Goal: Transaction & Acquisition: Obtain resource

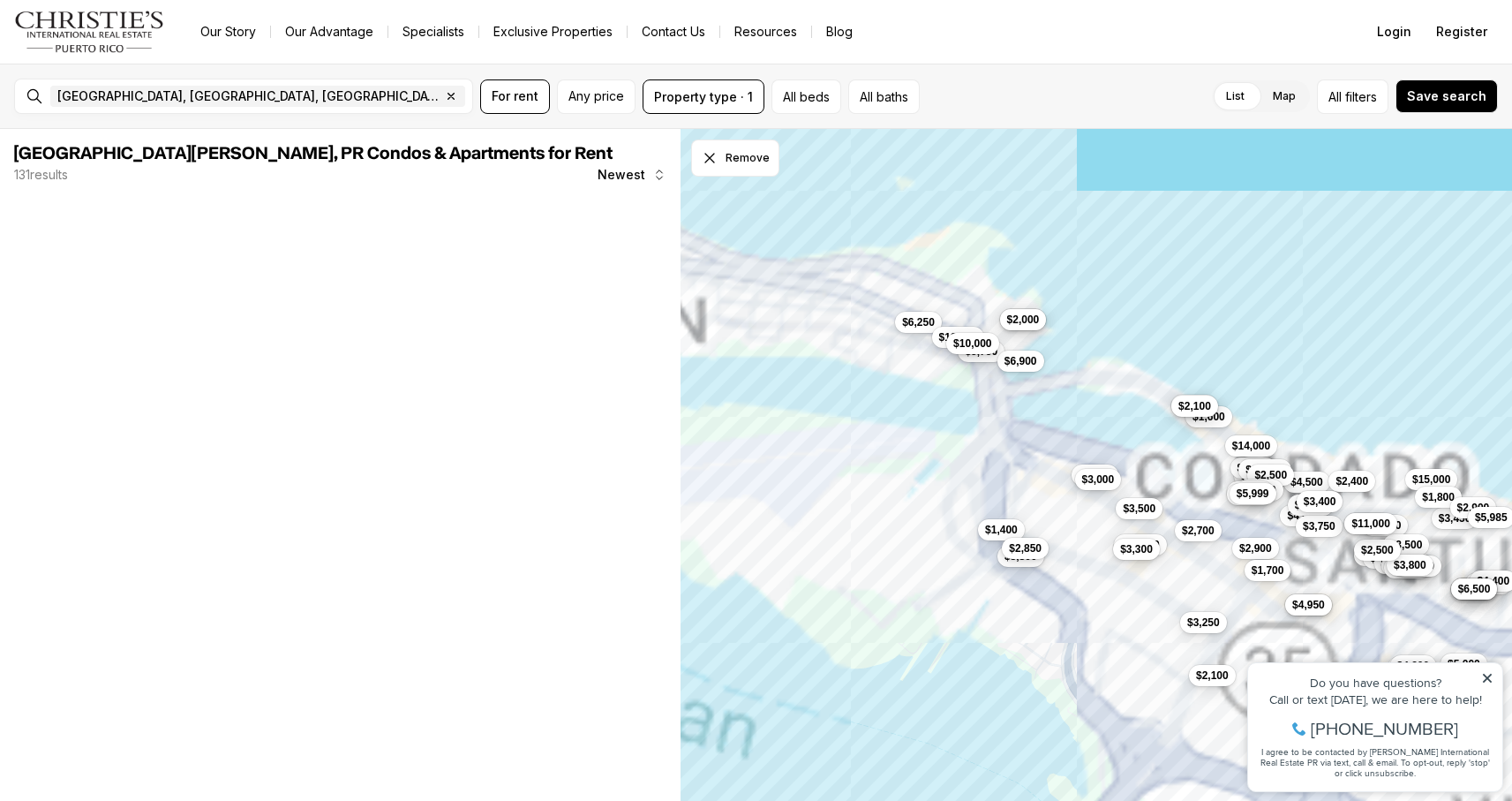
drag, startPoint x: 1021, startPoint y: 218, endPoint x: 980, endPoint y: 383, distance: 170.0
click at [980, 384] on div "$1,500 $4,500 $2,500 $5,000 $3,000 $4,500 $15,000 $4,800 $6,500 $3,450 $1,800 $…" at bounding box center [1096, 465] width 831 height 673
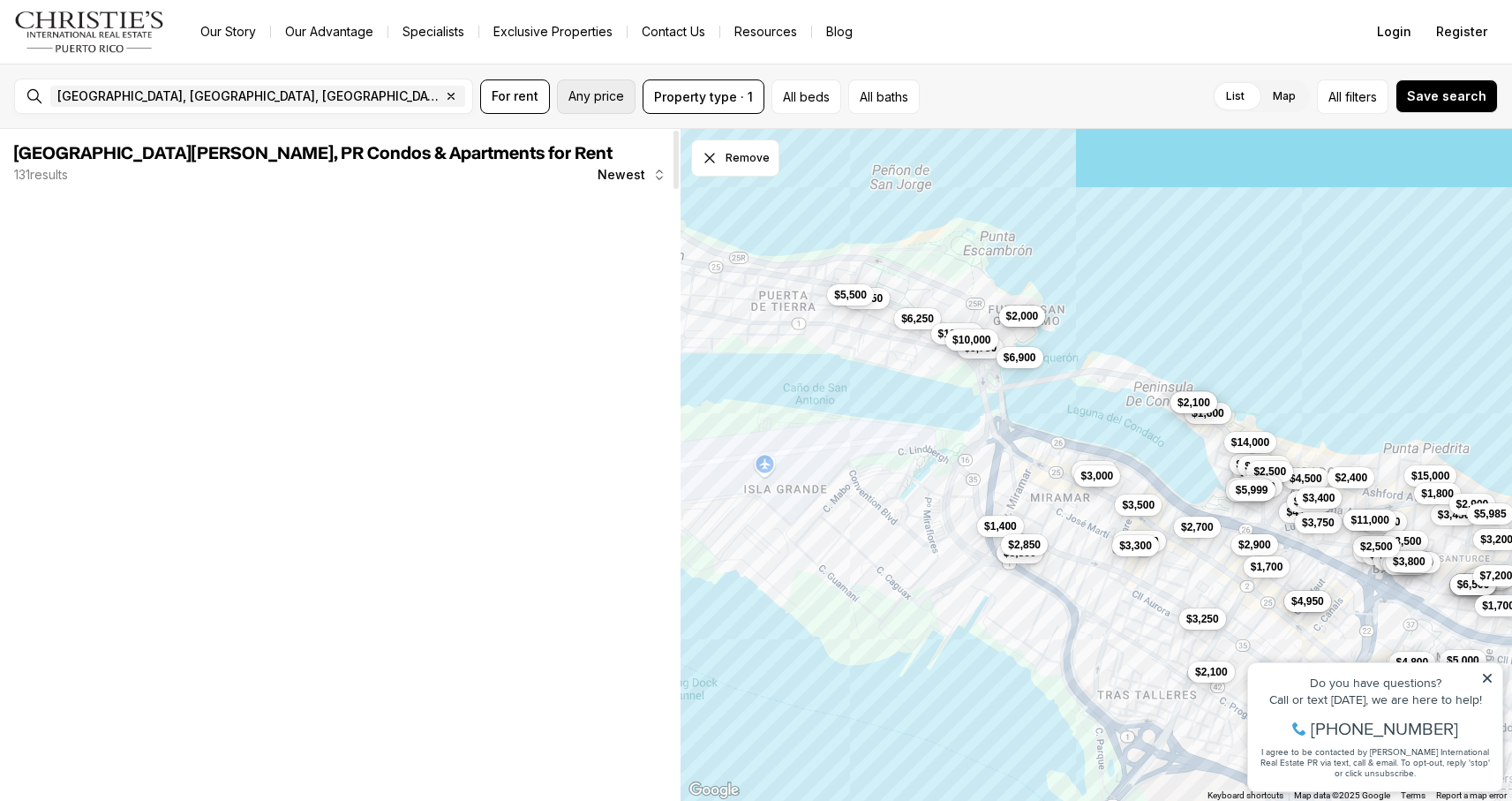
click at [608, 94] on span "Any price" at bounding box center [597, 97] width 56 height 14
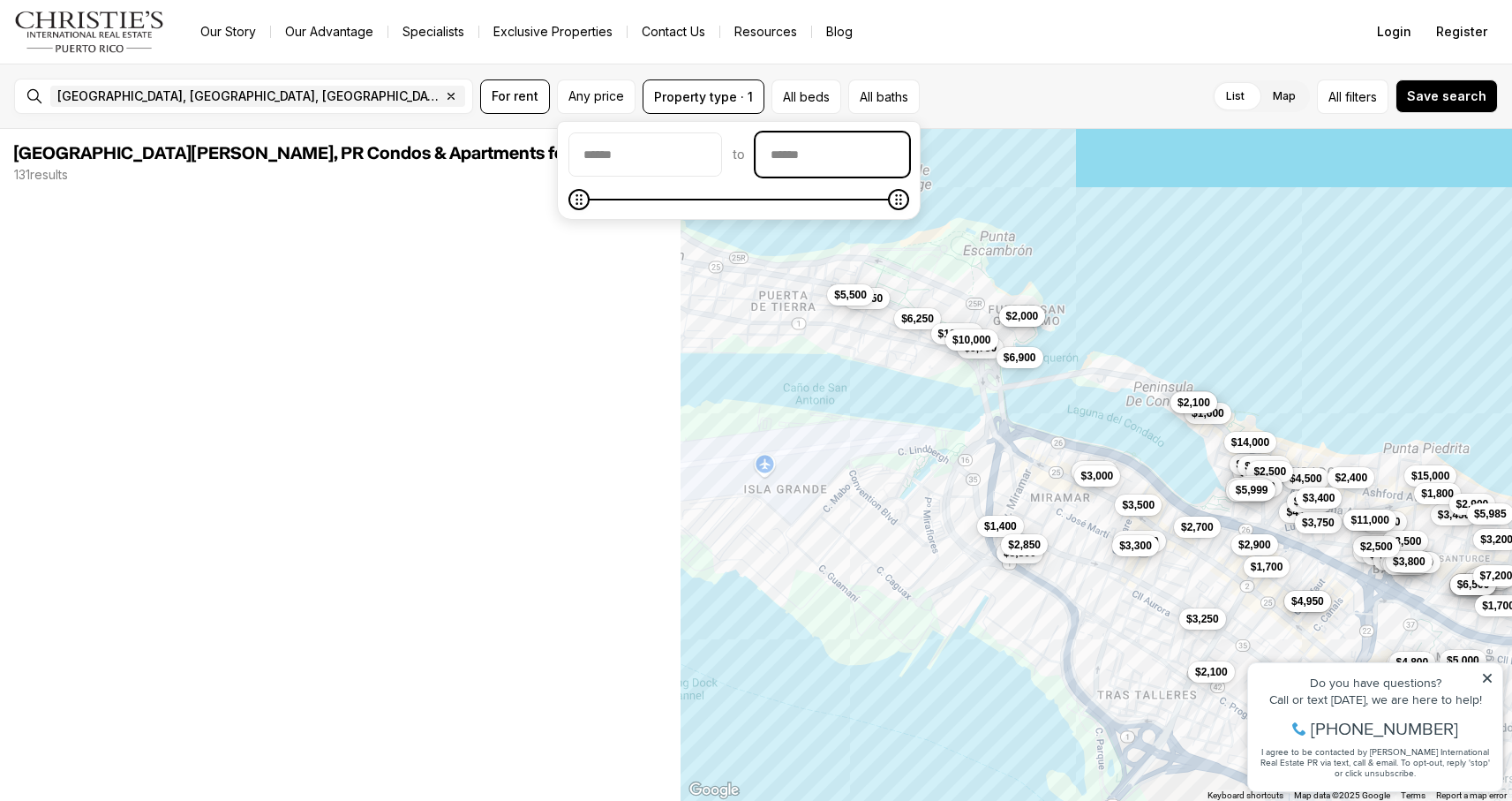
click at [835, 152] on input "priceMax" at bounding box center [832, 154] width 151 height 42
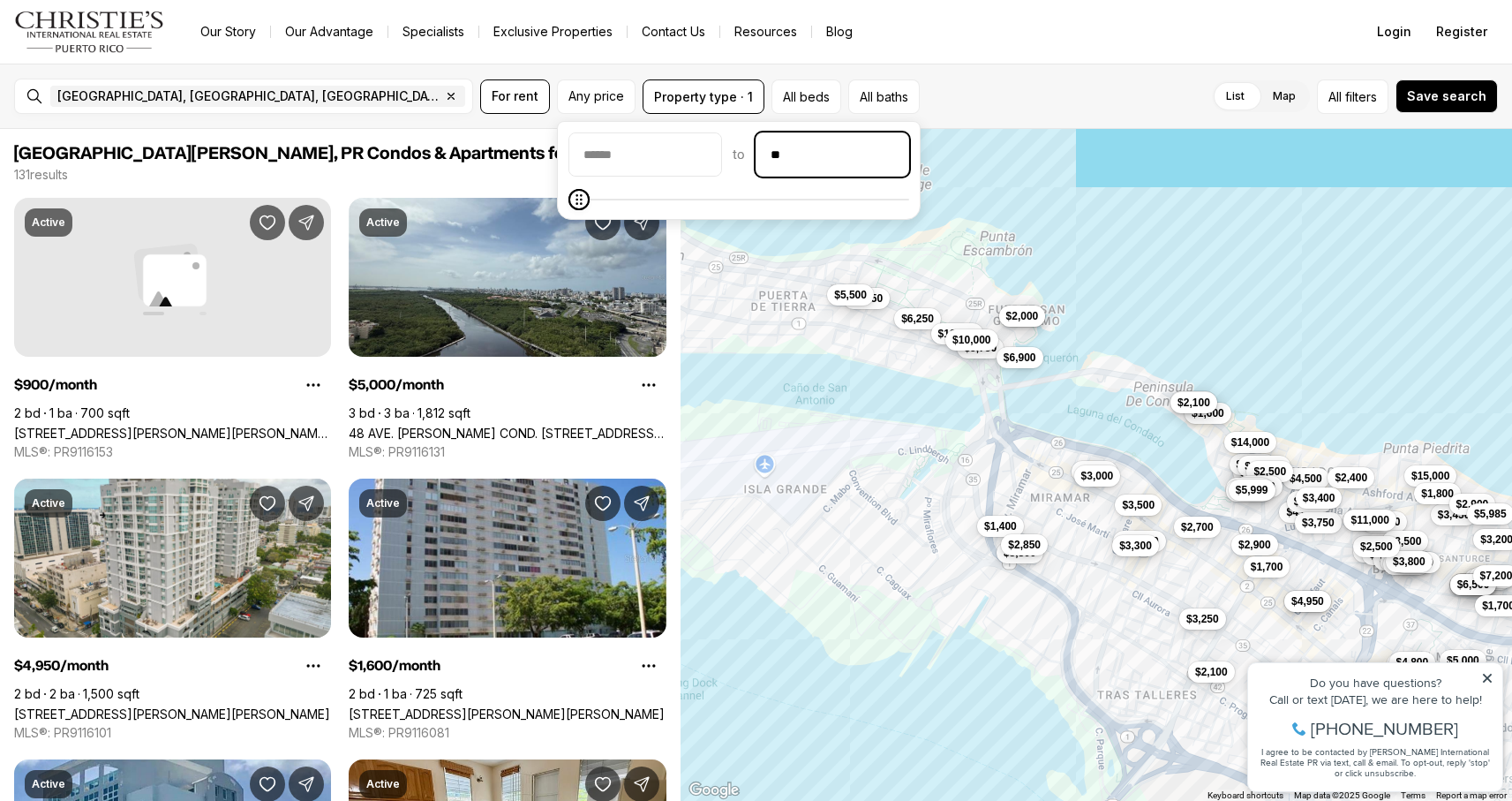
type input "***"
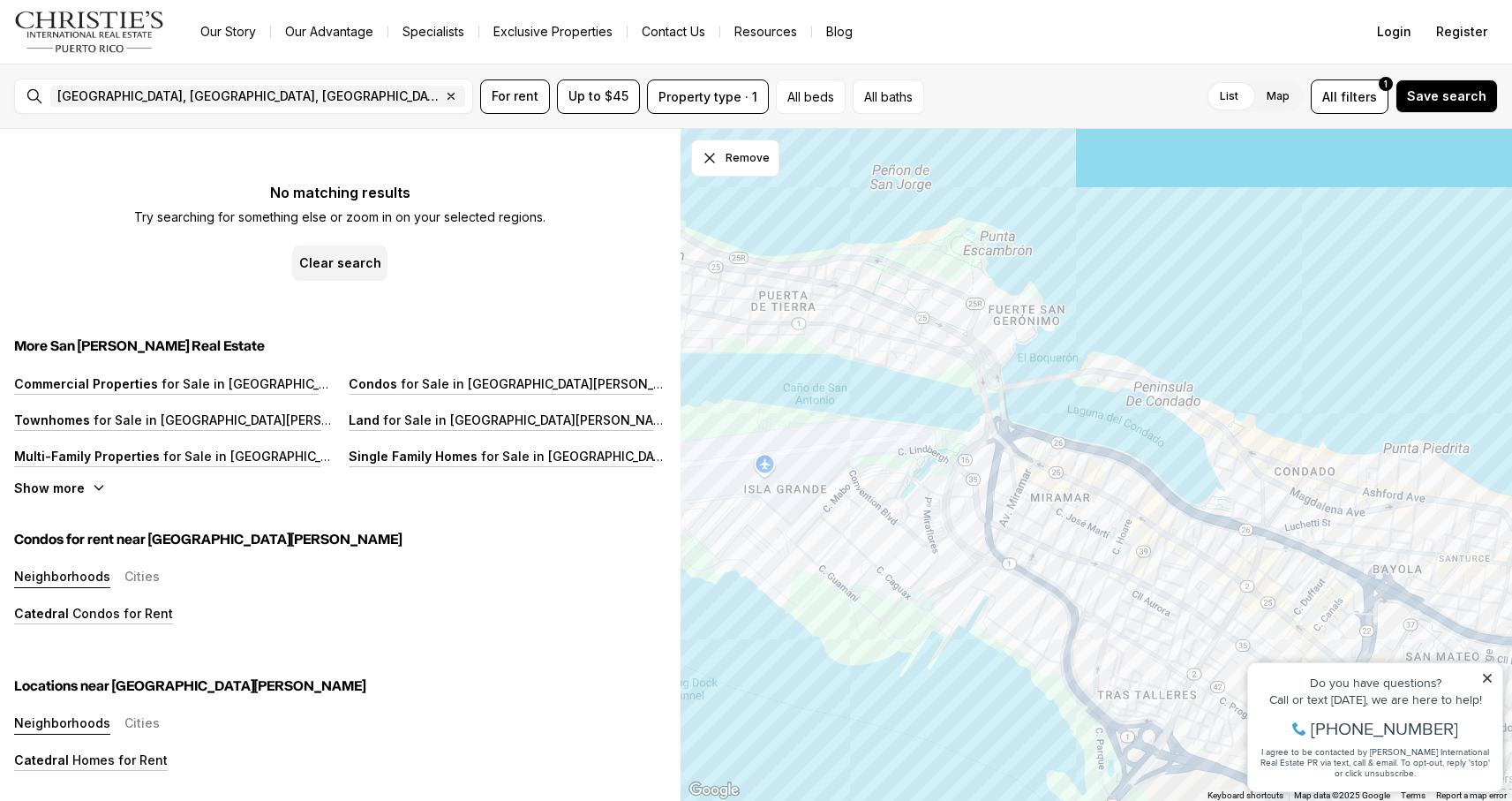
click at [1489, 675] on icon at bounding box center [1488, 678] width 13 height 13
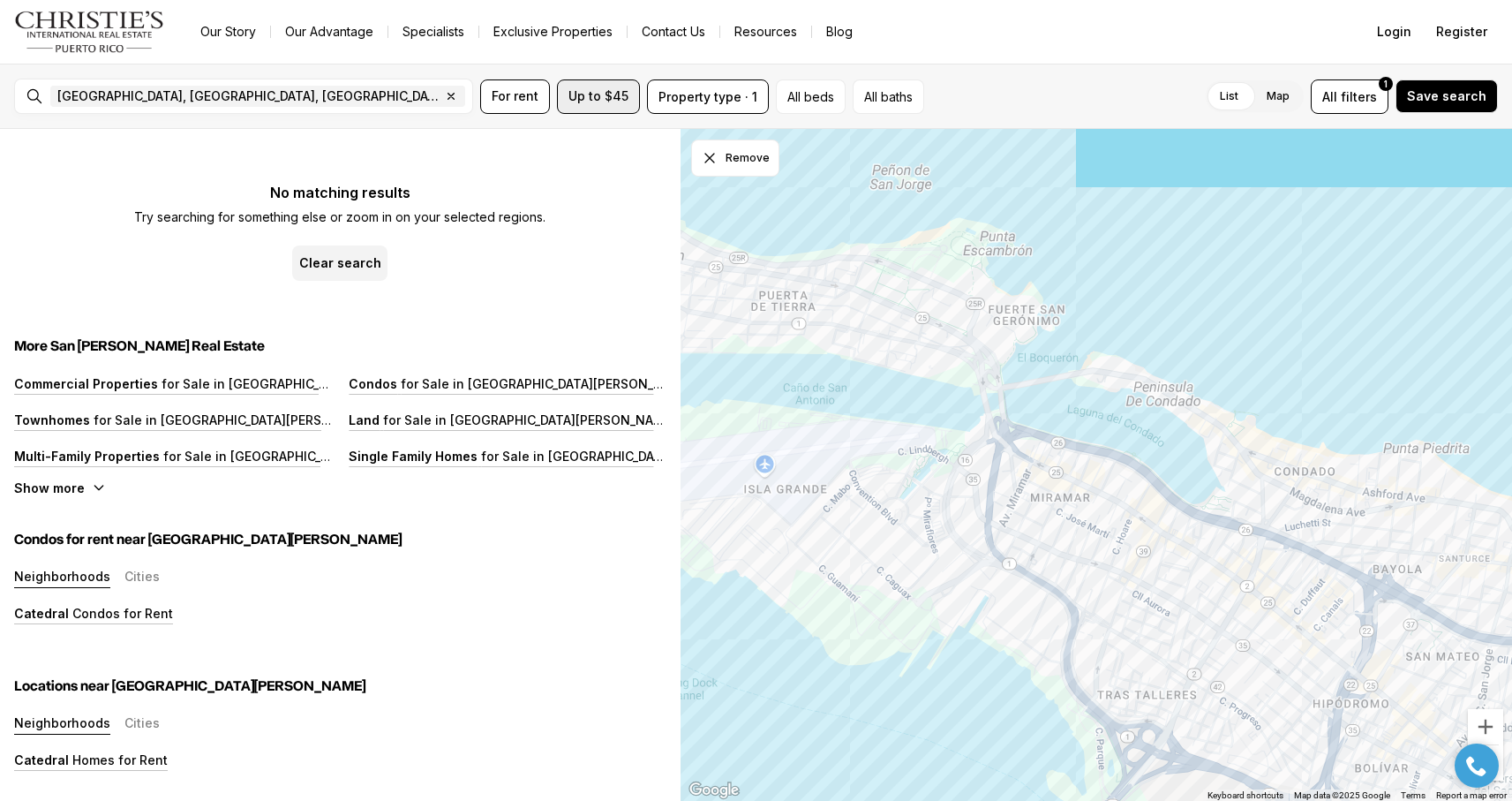
click at [594, 108] on button "Up to $45" at bounding box center [599, 97] width 83 height 34
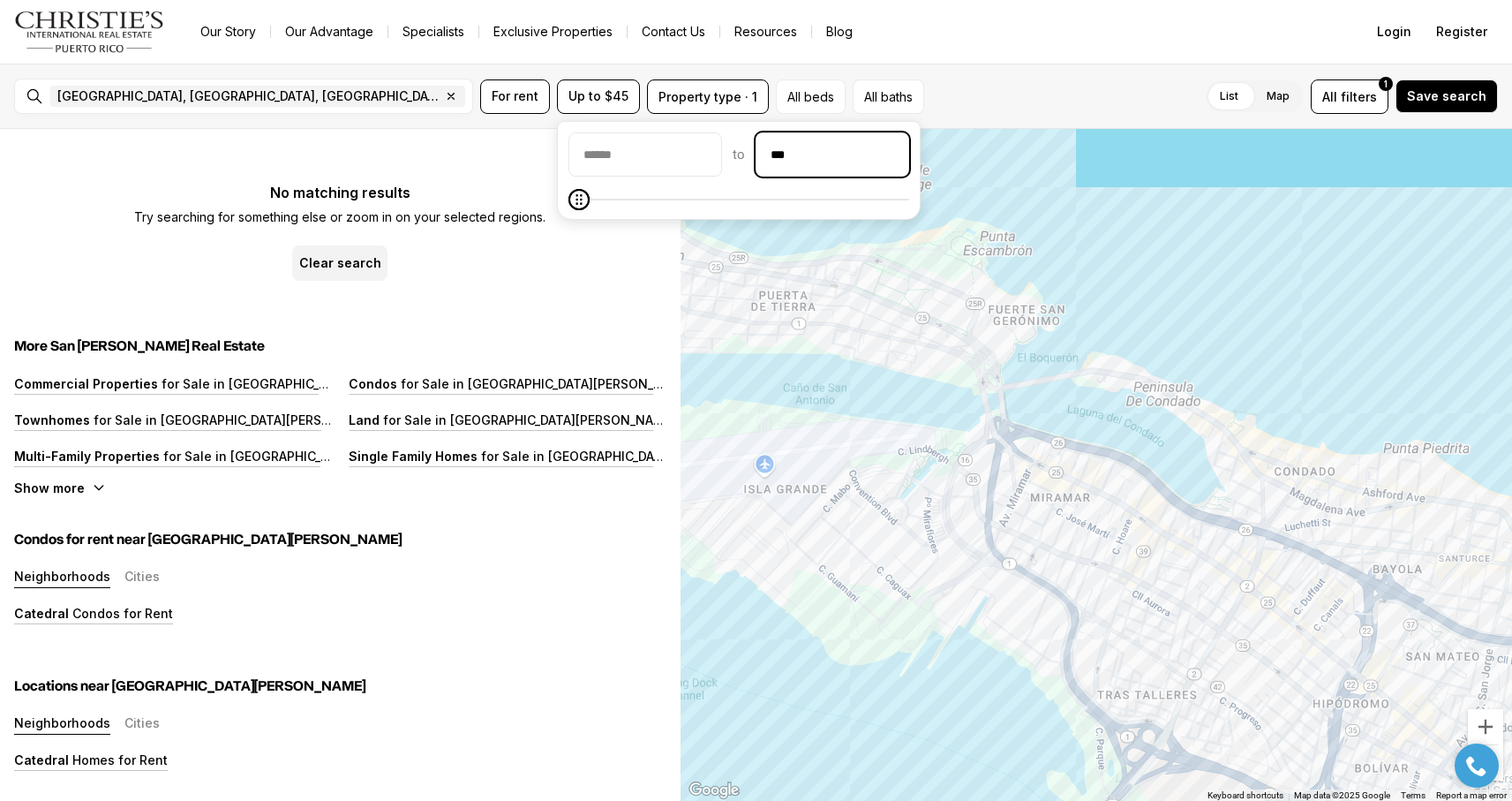
click at [824, 166] on input "***" at bounding box center [832, 154] width 151 height 42
type input "******"
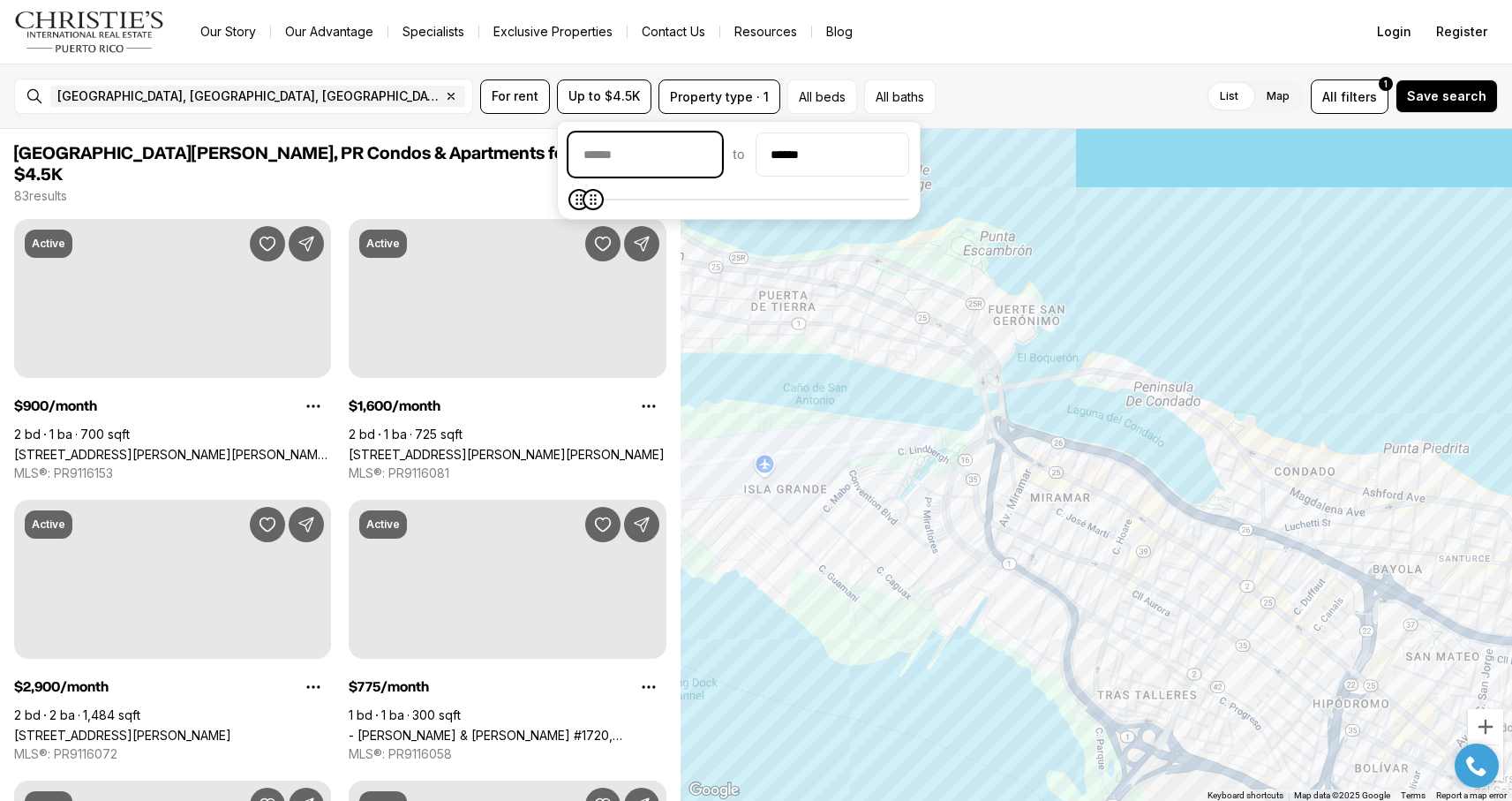
click at [607, 150] on input "priceMin" at bounding box center [646, 154] width 151 height 42
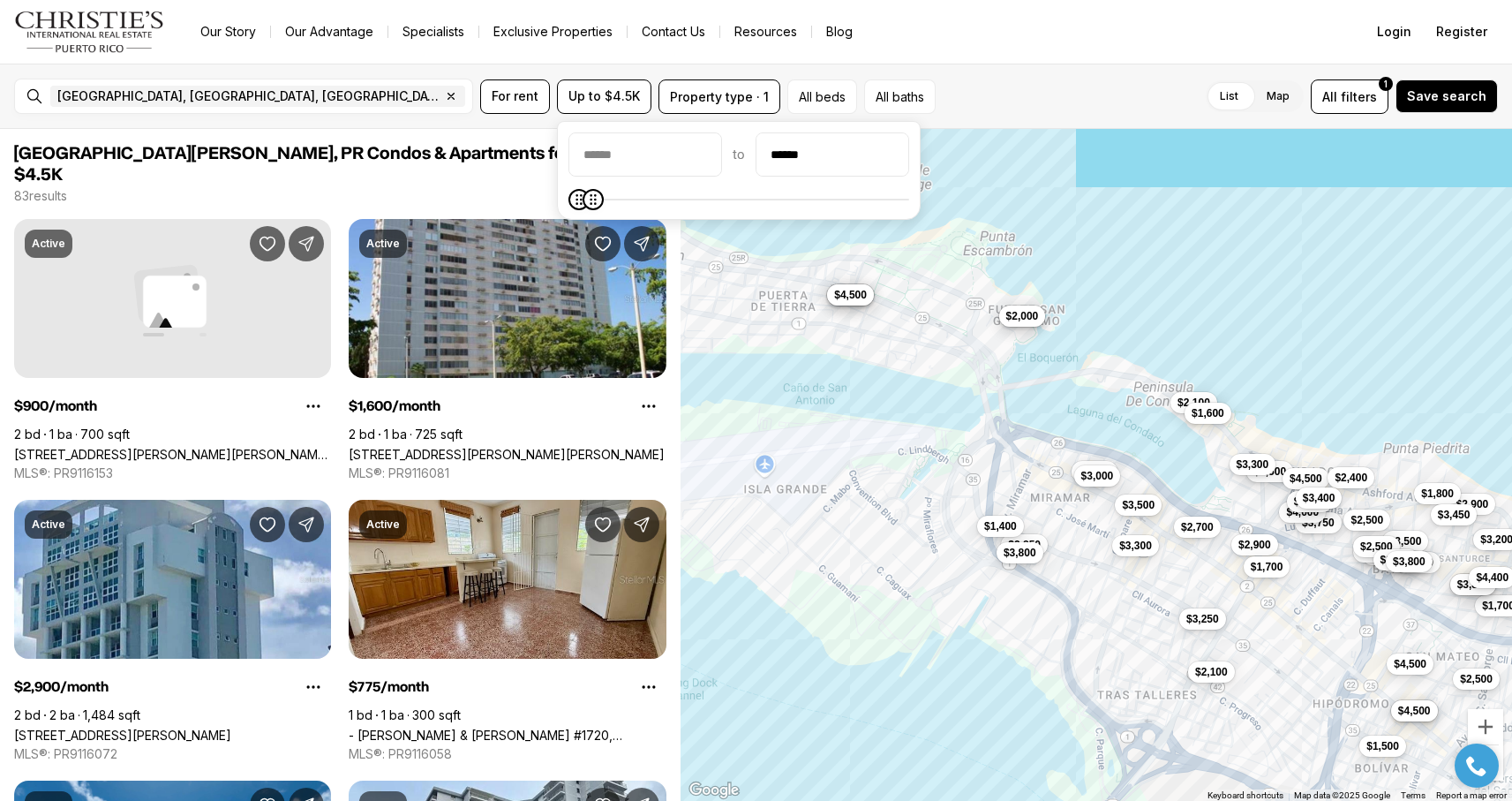
click at [910, 305] on div "$2,900 $4,000 $3,200 $2,900 $3,000 $3,750 $2,500 $3,500 $3,500 $4,500 $4,500 $2…" at bounding box center [1096, 465] width 831 height 673
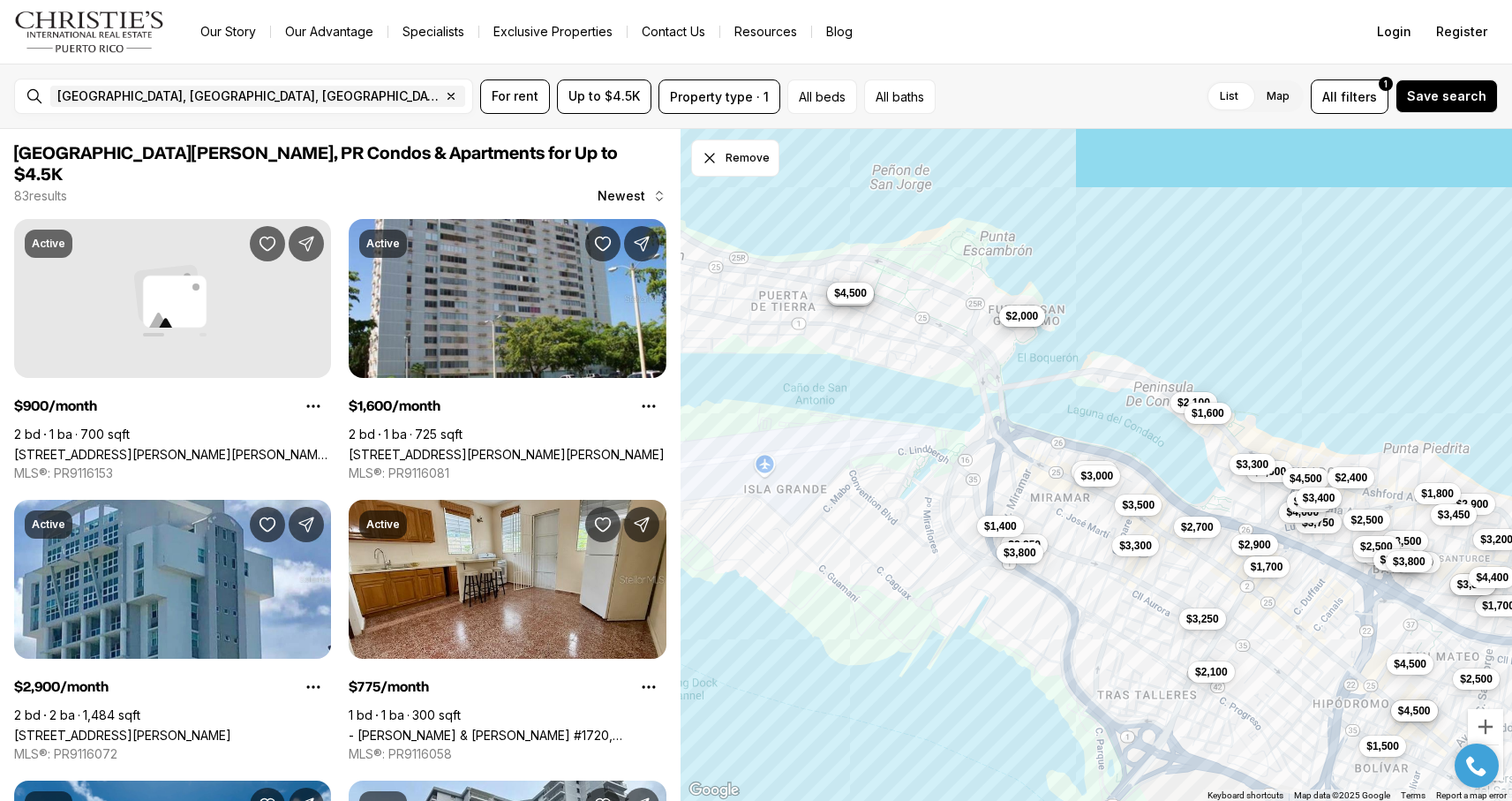
click at [860, 299] on span "$4,500" at bounding box center [850, 293] width 32 height 14
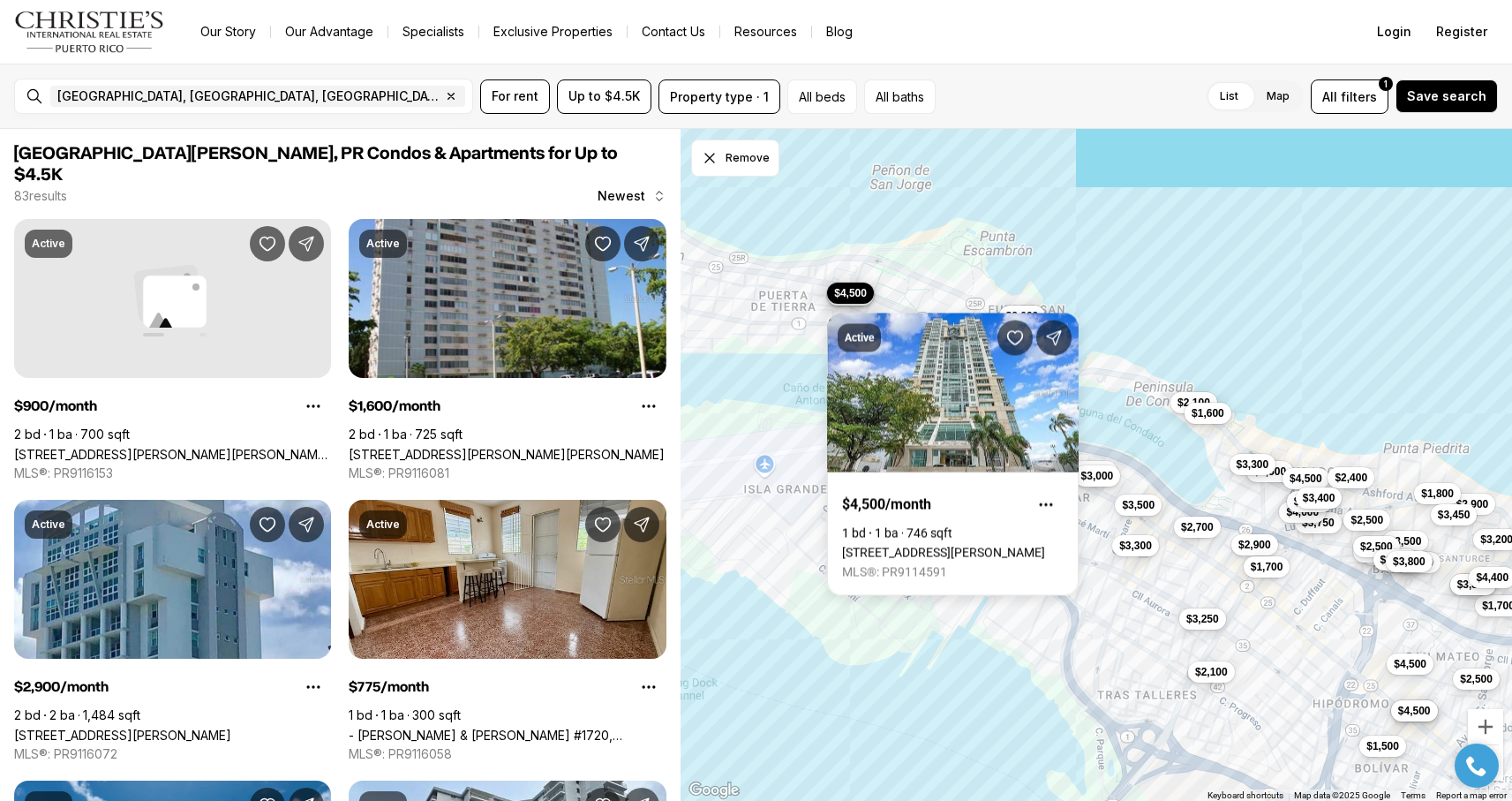
click at [790, 301] on div "$2,900 $4,000 $3,200 $2,900 $3,000 $3,750 $2,500 $3,500 $3,500 $4,500 $4,500 $2…" at bounding box center [1096, 465] width 831 height 673
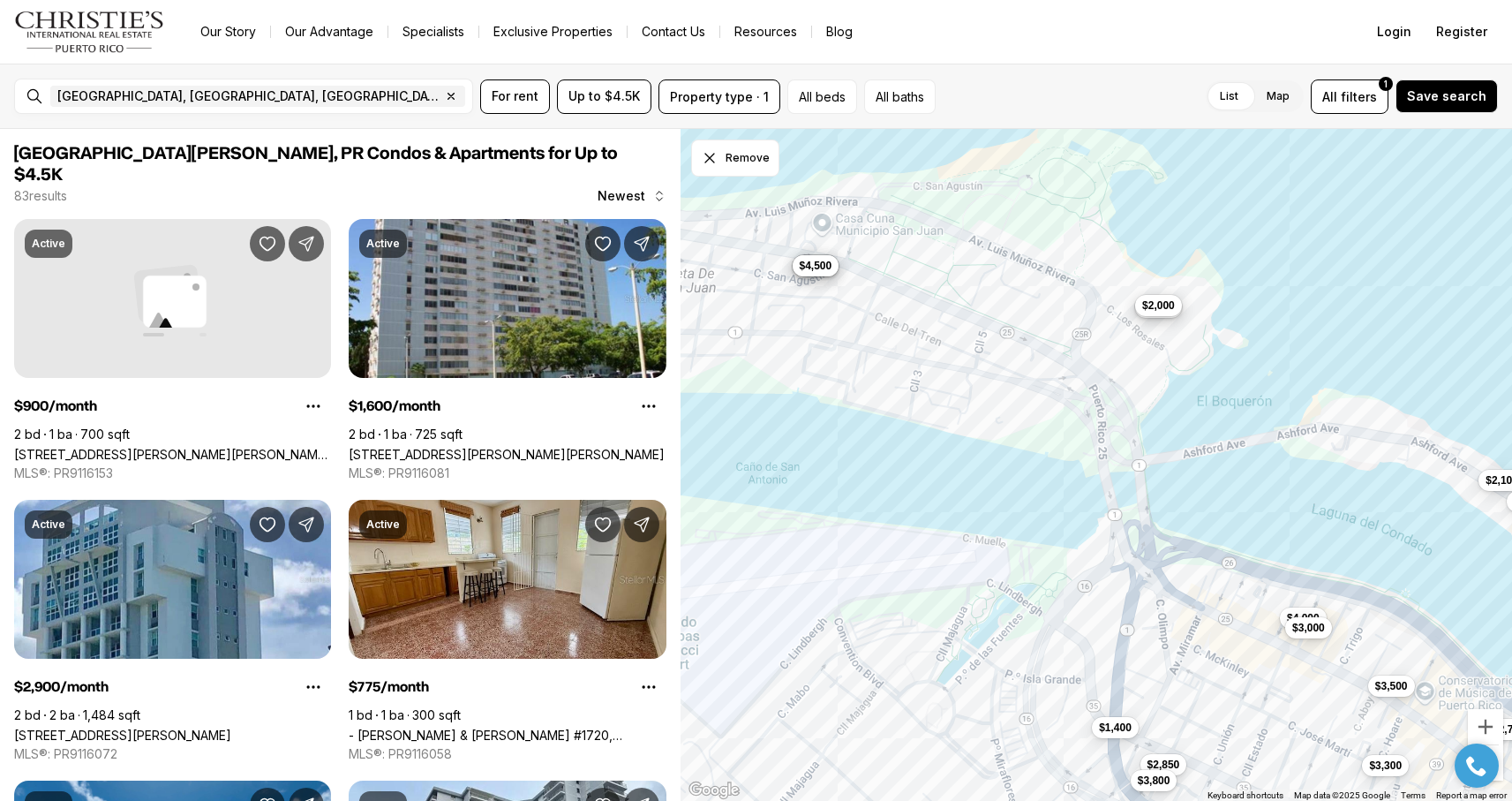
click at [1159, 308] on span "$2,000" at bounding box center [1159, 306] width 32 height 14
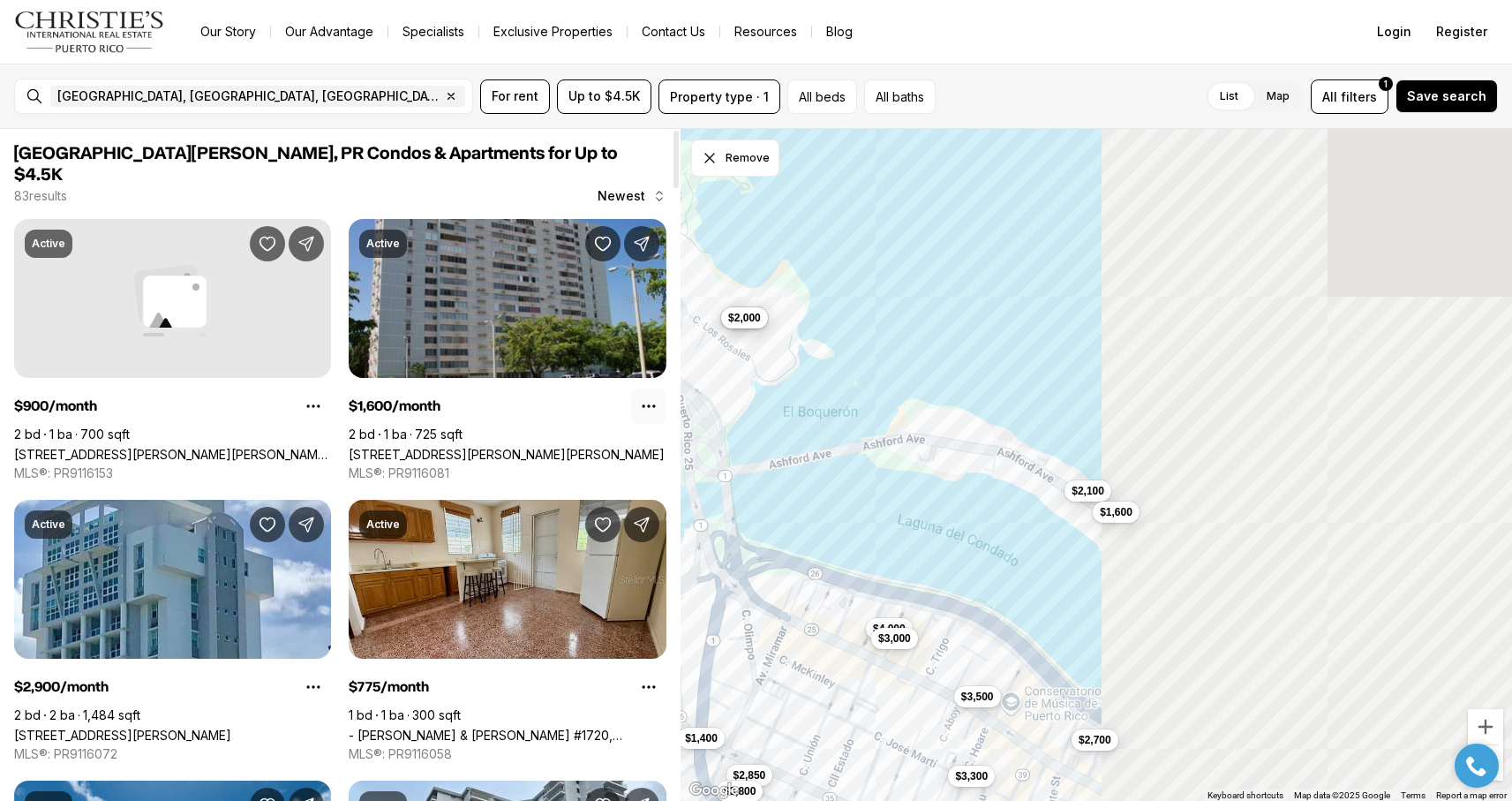
drag, startPoint x: 1085, startPoint y: 367, endPoint x: 664, endPoint y: 376, distance: 421.1
click at [664, 376] on div "San Juan, PR Condos & Apartments for Up to $4.5K 83 results Newest Active $900/…" at bounding box center [756, 465] width 1512 height 672
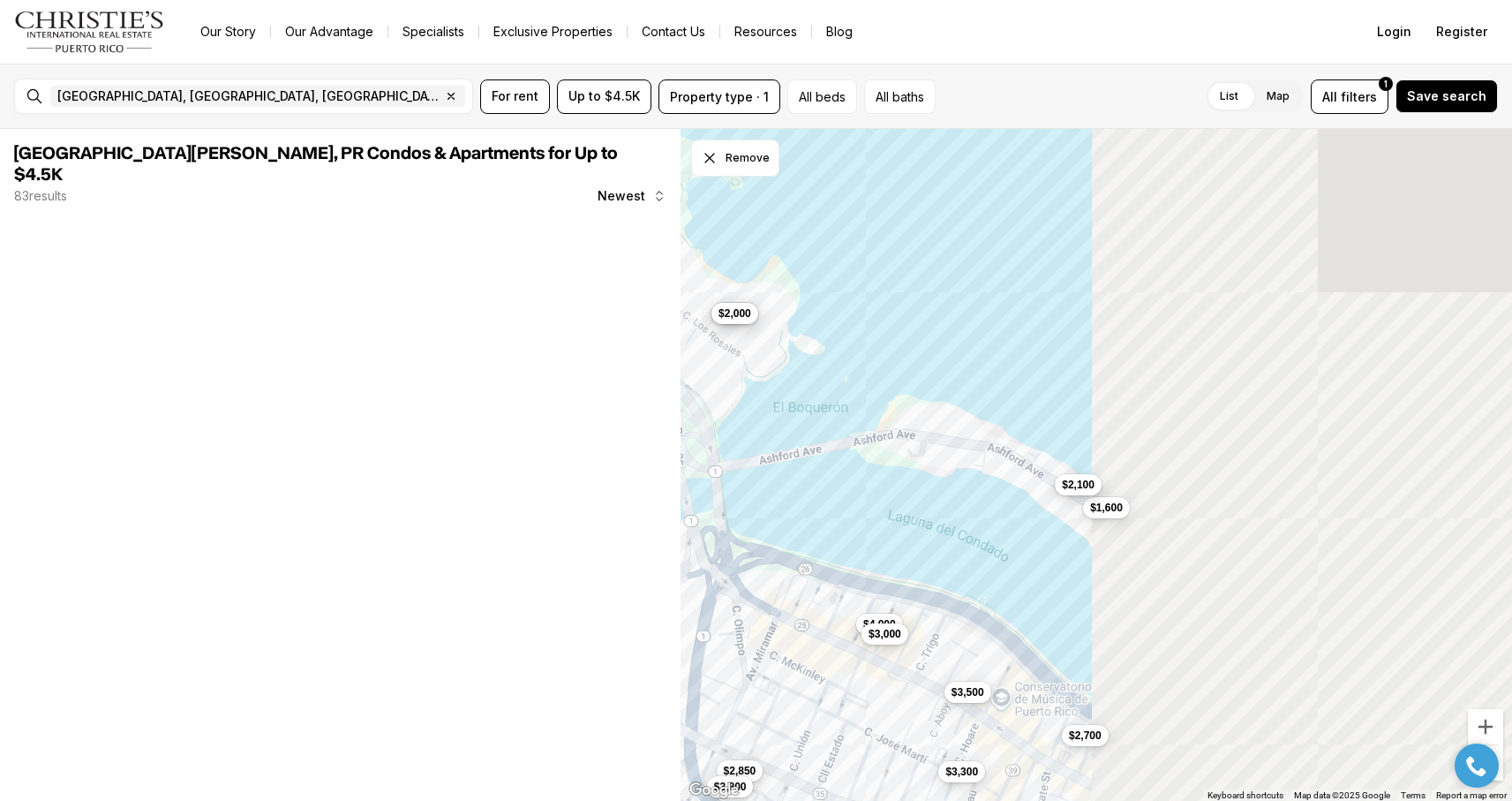
click at [1065, 493] on button "$2,100" at bounding box center [1078, 485] width 47 height 22
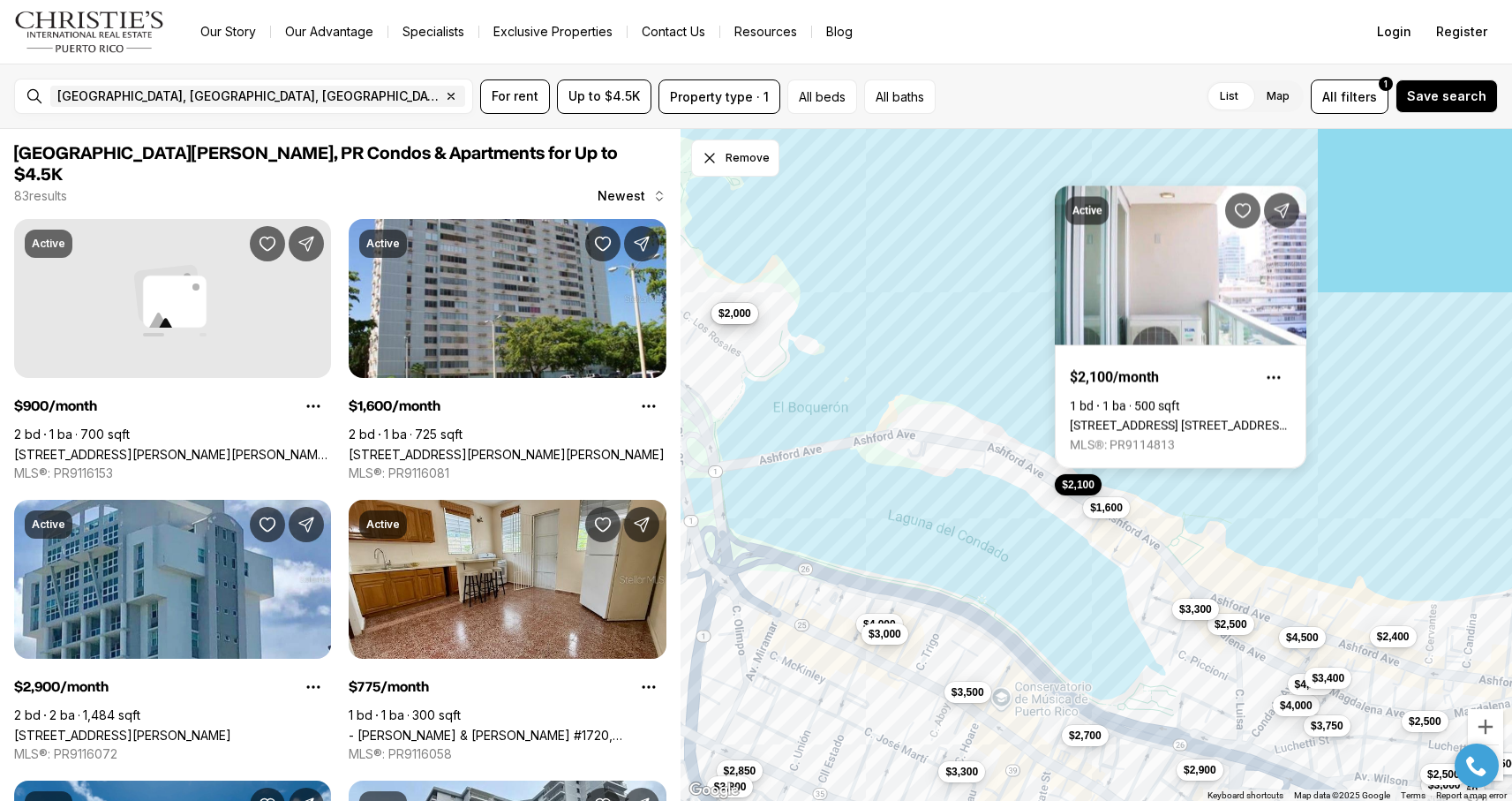
click at [1193, 619] on button "$3,300" at bounding box center [1196, 610] width 47 height 22
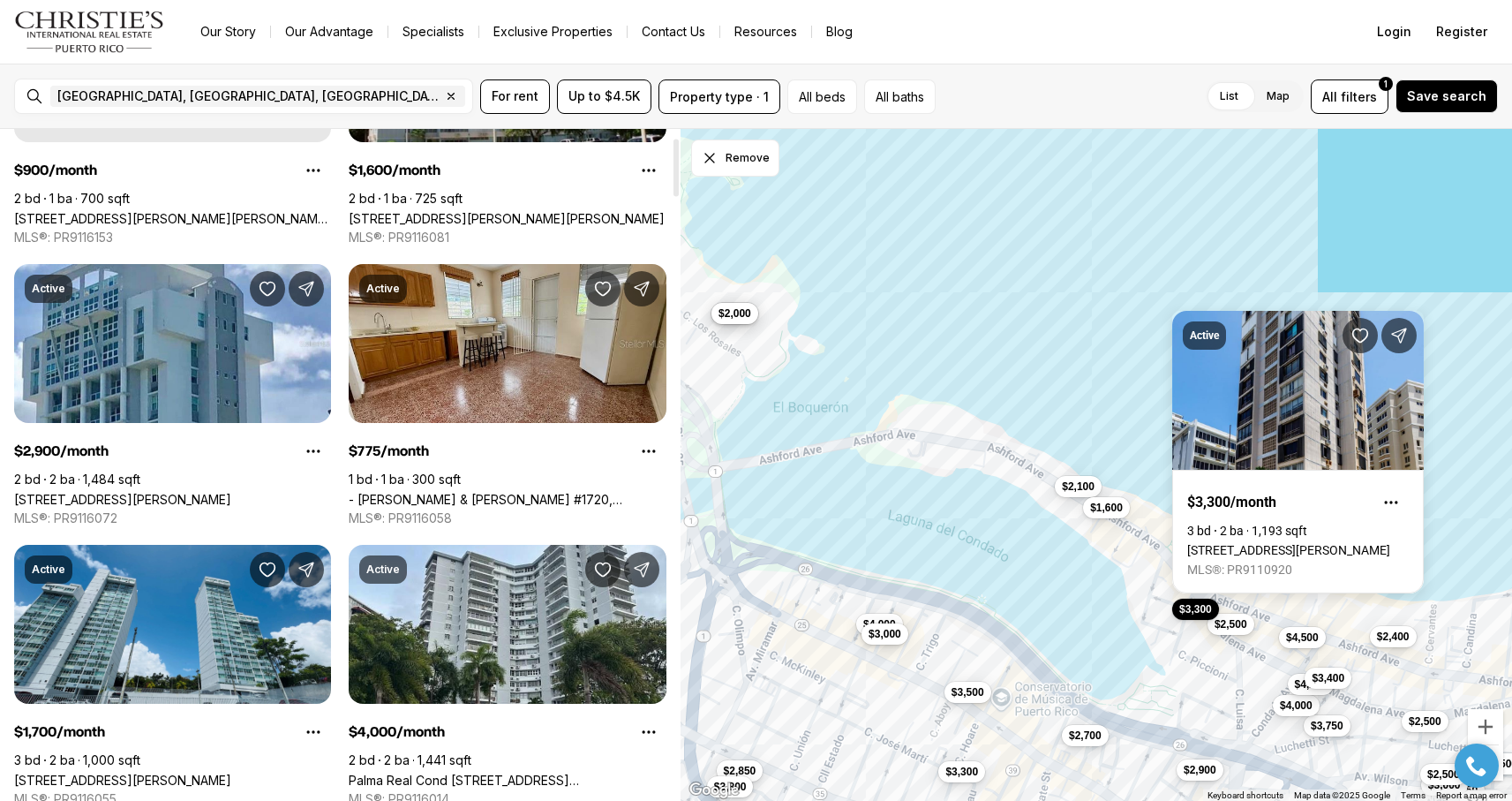
scroll to position [272, 0]
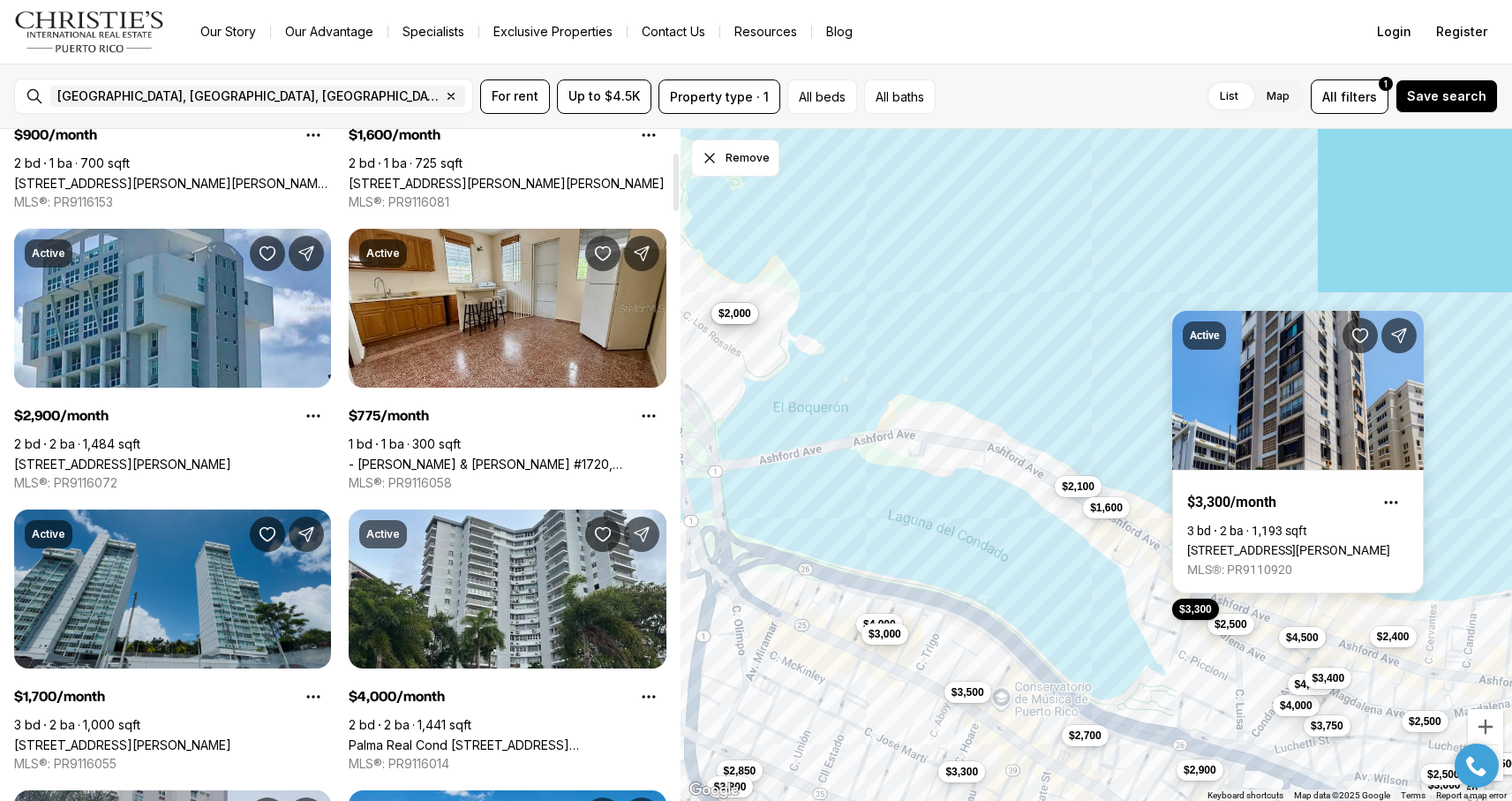
click at [230, 738] on link "A COLLEGE PARK #1701, SAN JUAN PR, 00913" at bounding box center [123, 745] width 217 height 15
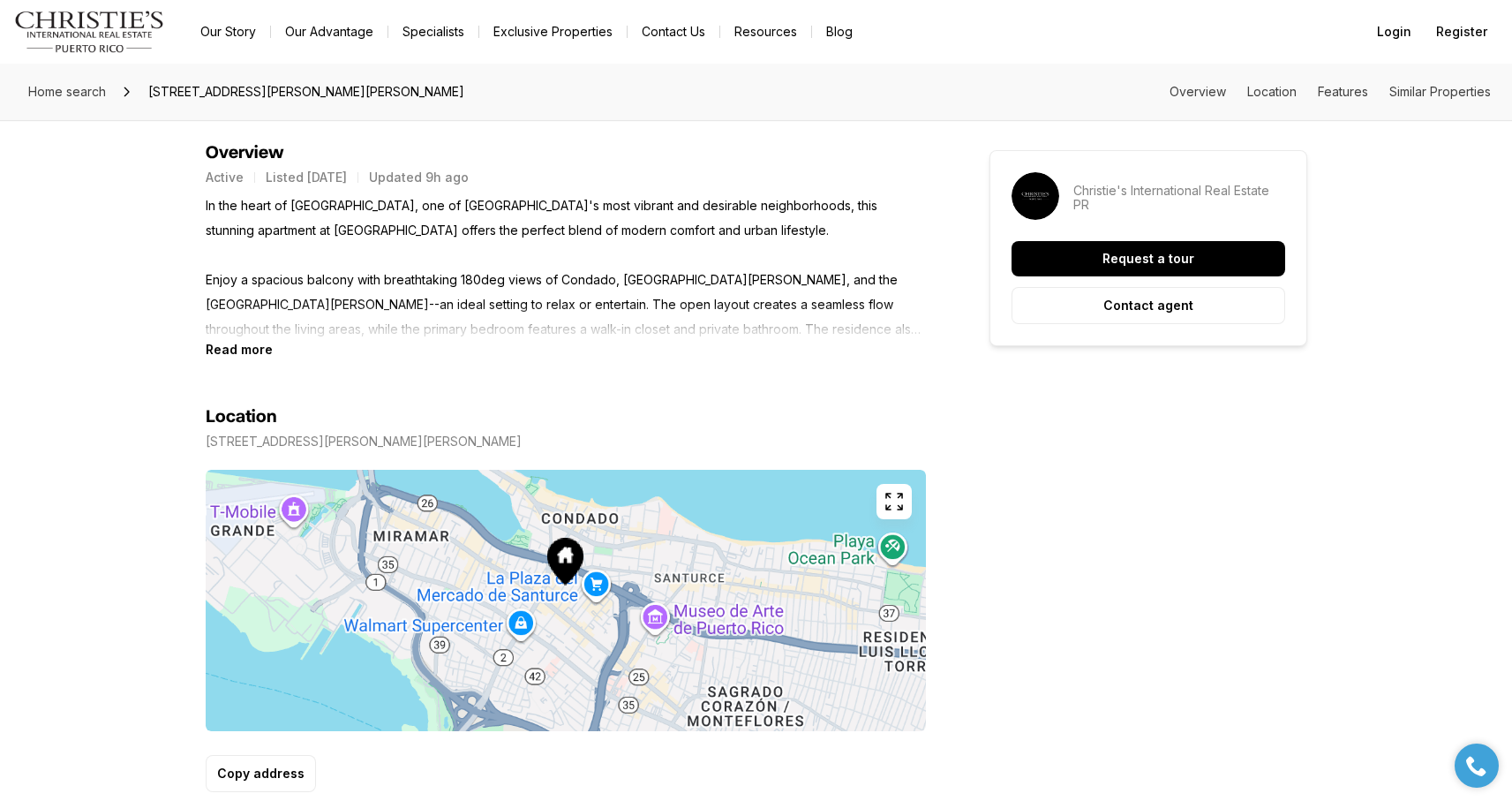
scroll to position [1000, 0]
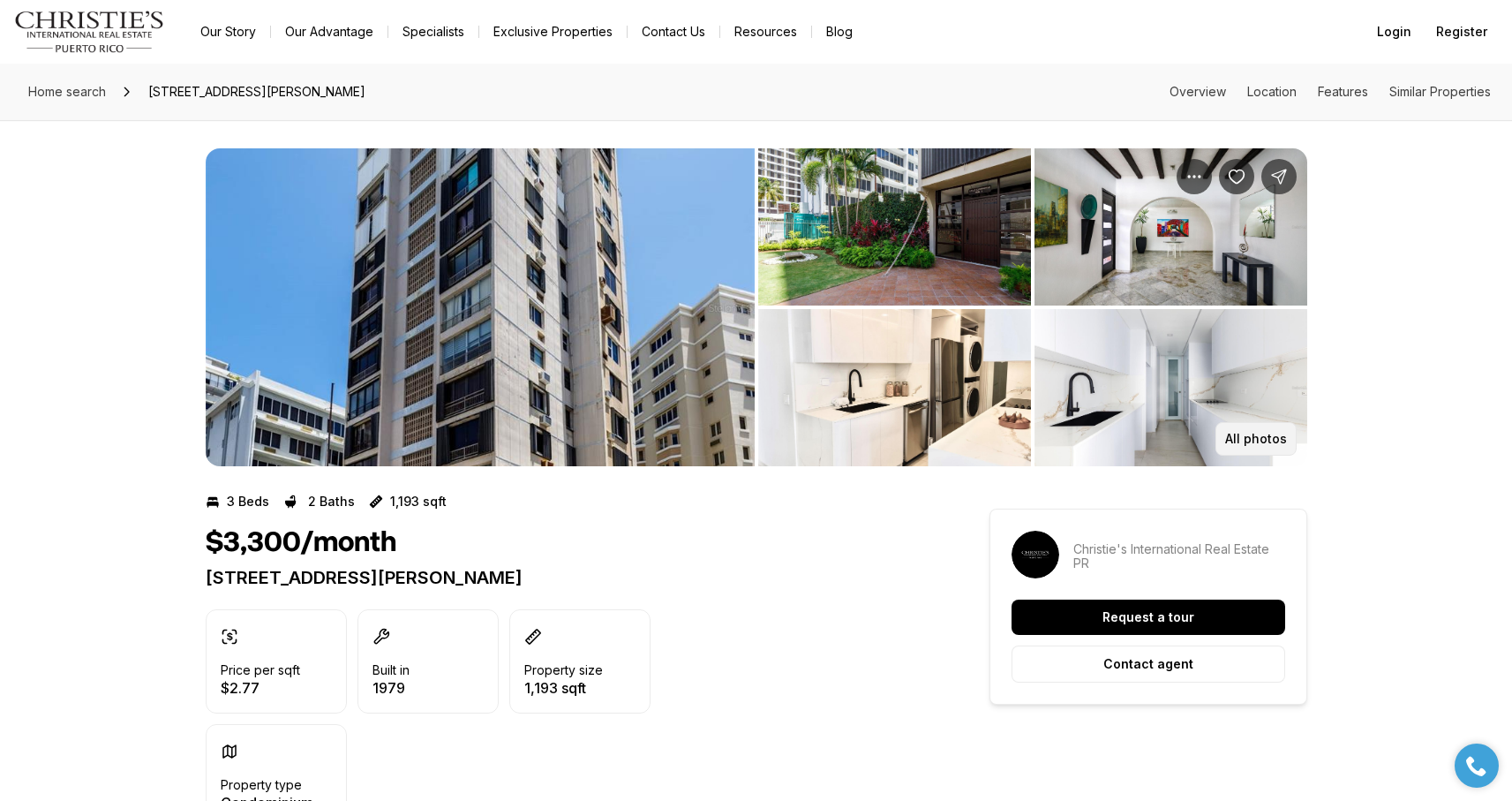
click at [1226, 432] on button "All photos" at bounding box center [1256, 438] width 81 height 33
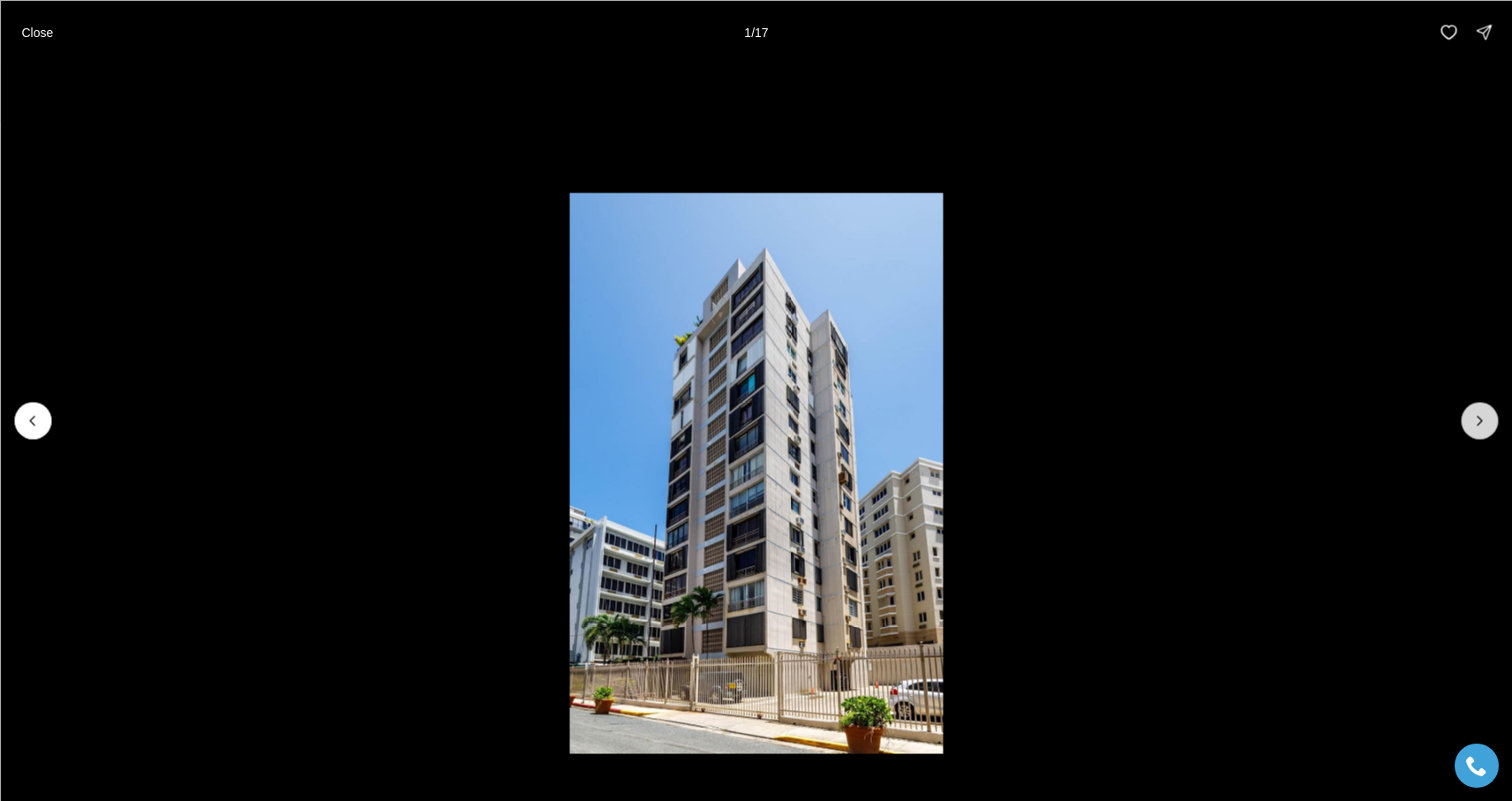
click at [1472, 430] on button "Next slide" at bounding box center [1480, 420] width 37 height 37
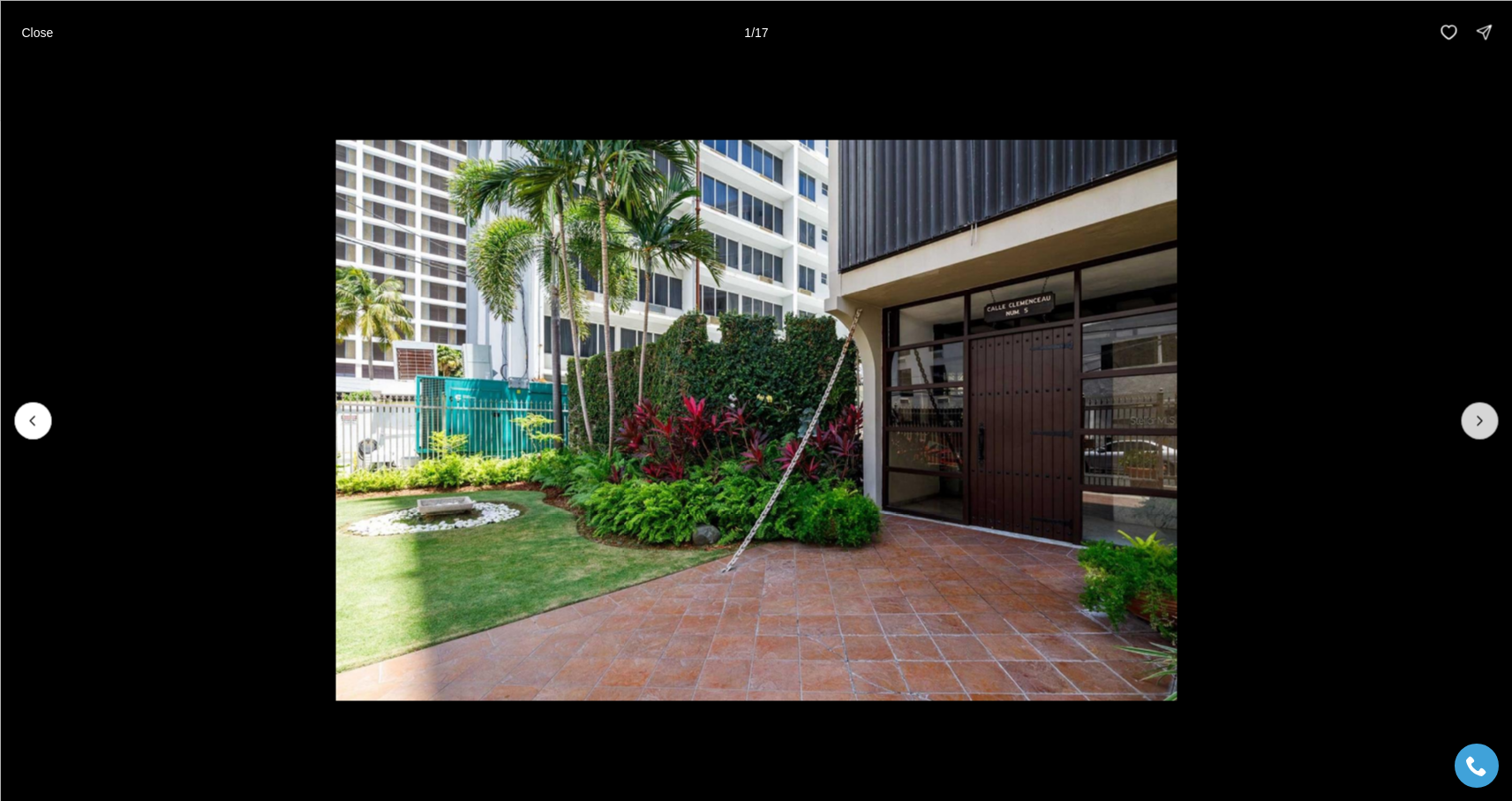
click at [1472, 430] on button "Next slide" at bounding box center [1480, 420] width 37 height 37
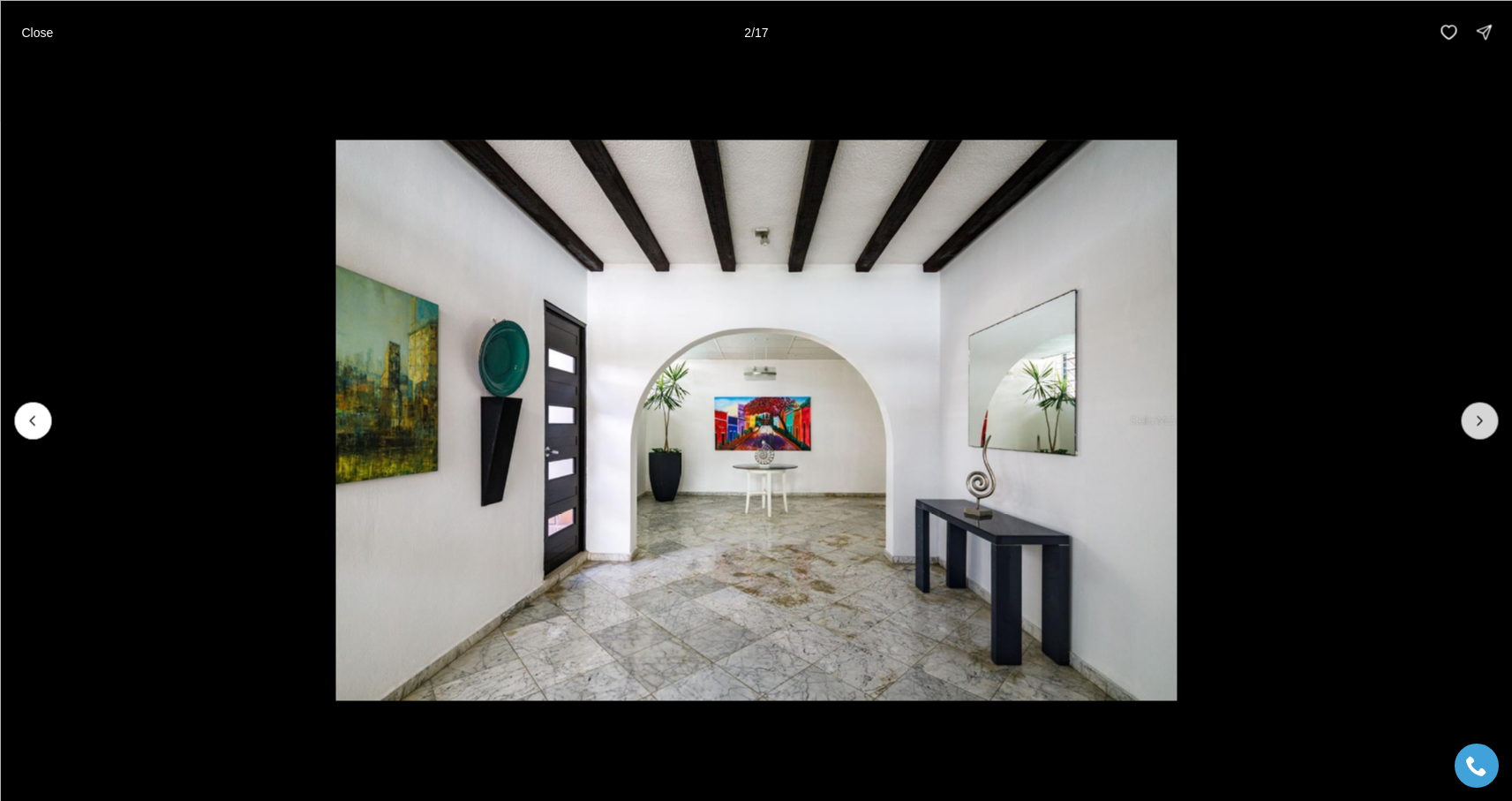
click at [1472, 430] on button "Next slide" at bounding box center [1480, 420] width 37 height 37
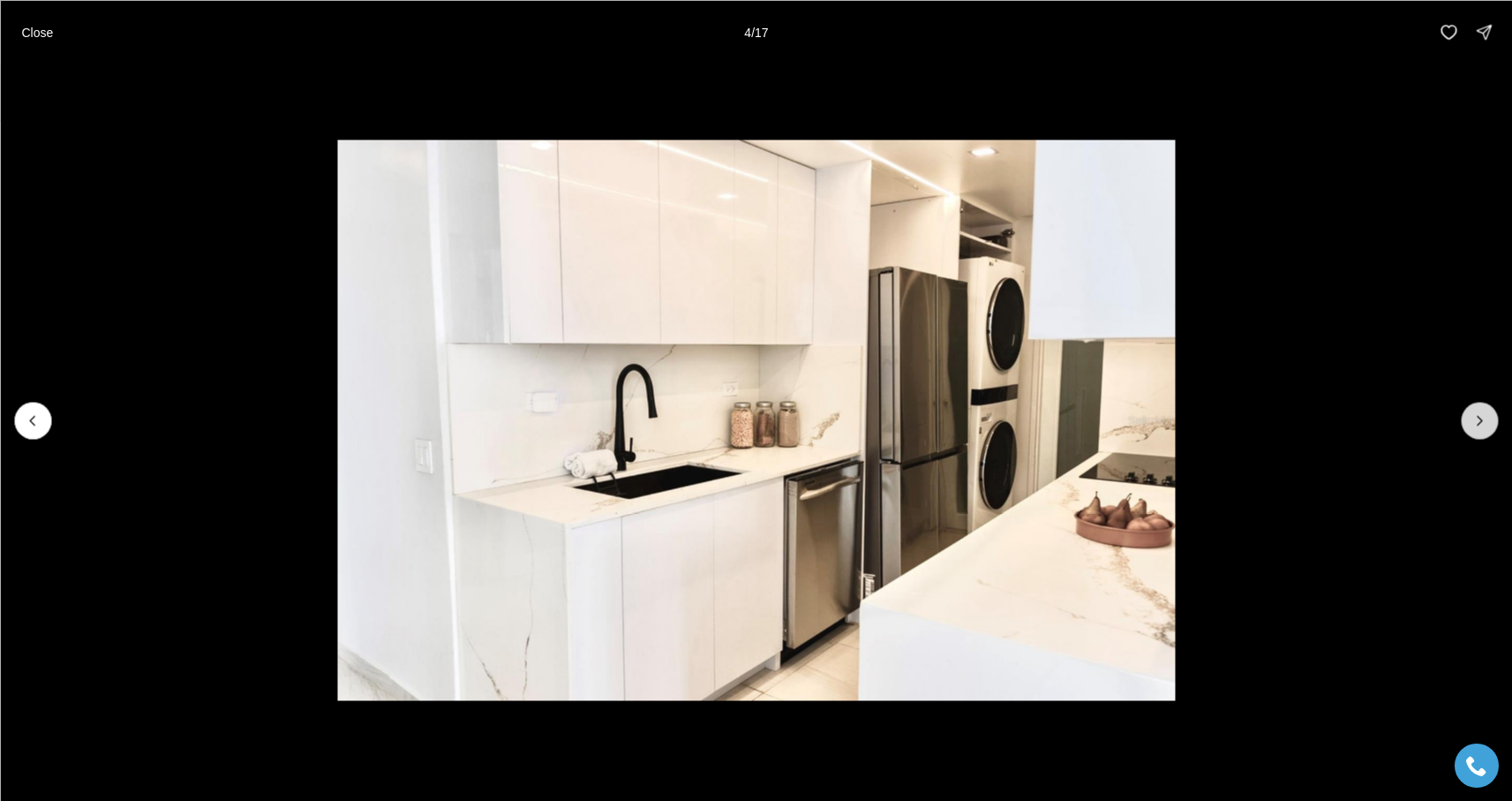
click at [1472, 430] on button "Next slide" at bounding box center [1480, 420] width 37 height 37
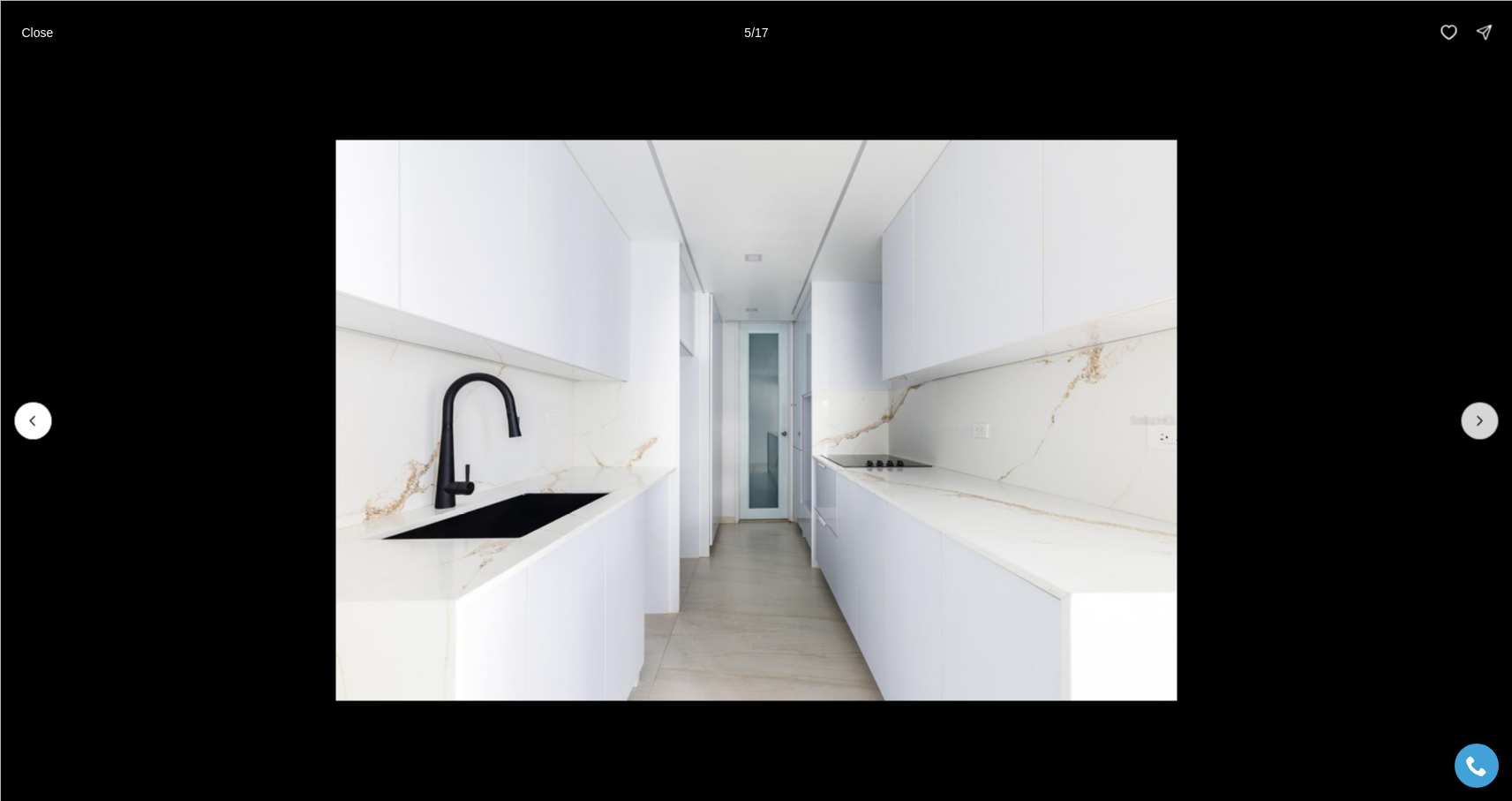
click at [1472, 429] on button "Next slide" at bounding box center [1480, 420] width 37 height 37
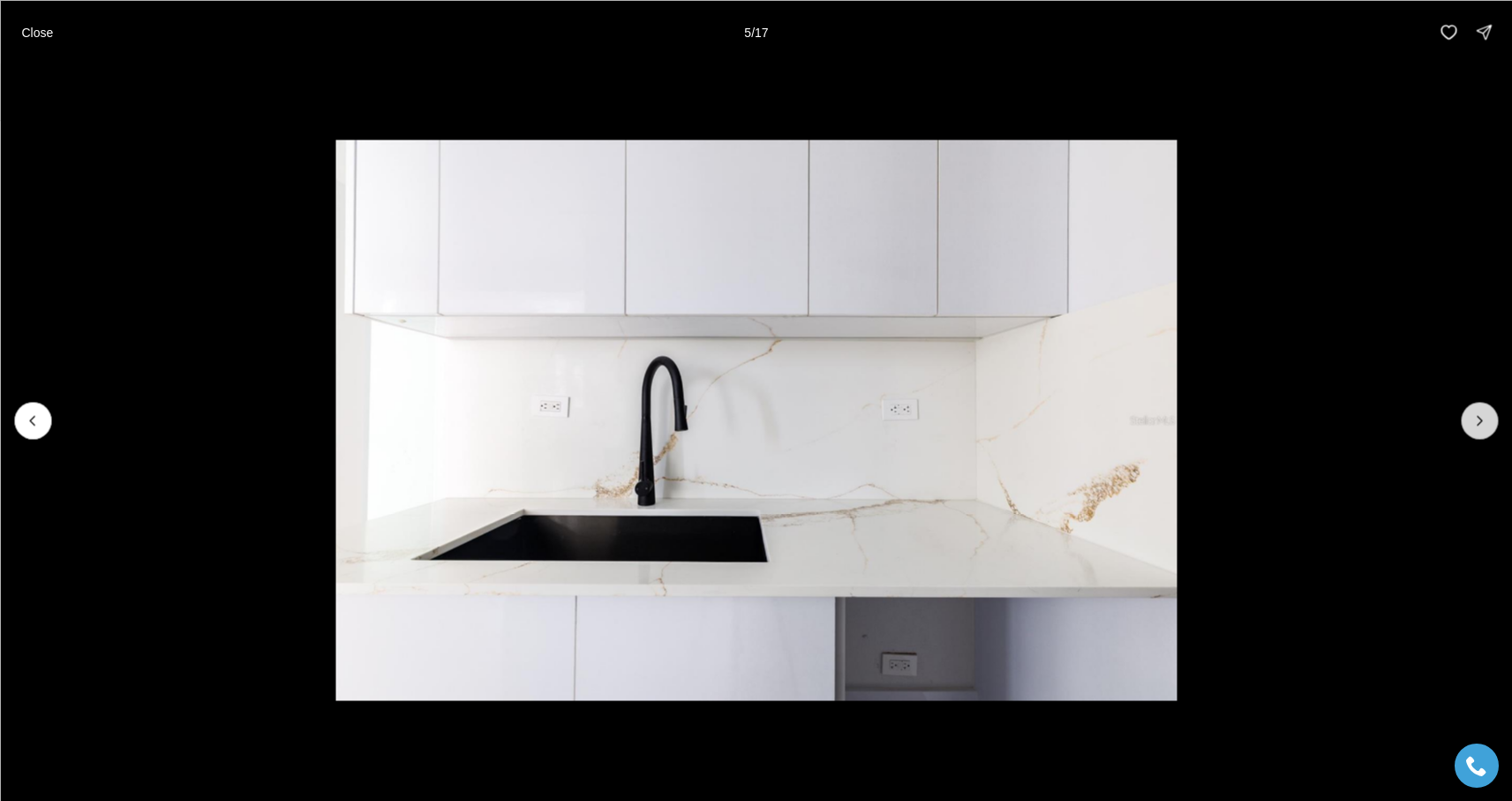
click at [1472, 429] on button "Next slide" at bounding box center [1480, 420] width 37 height 37
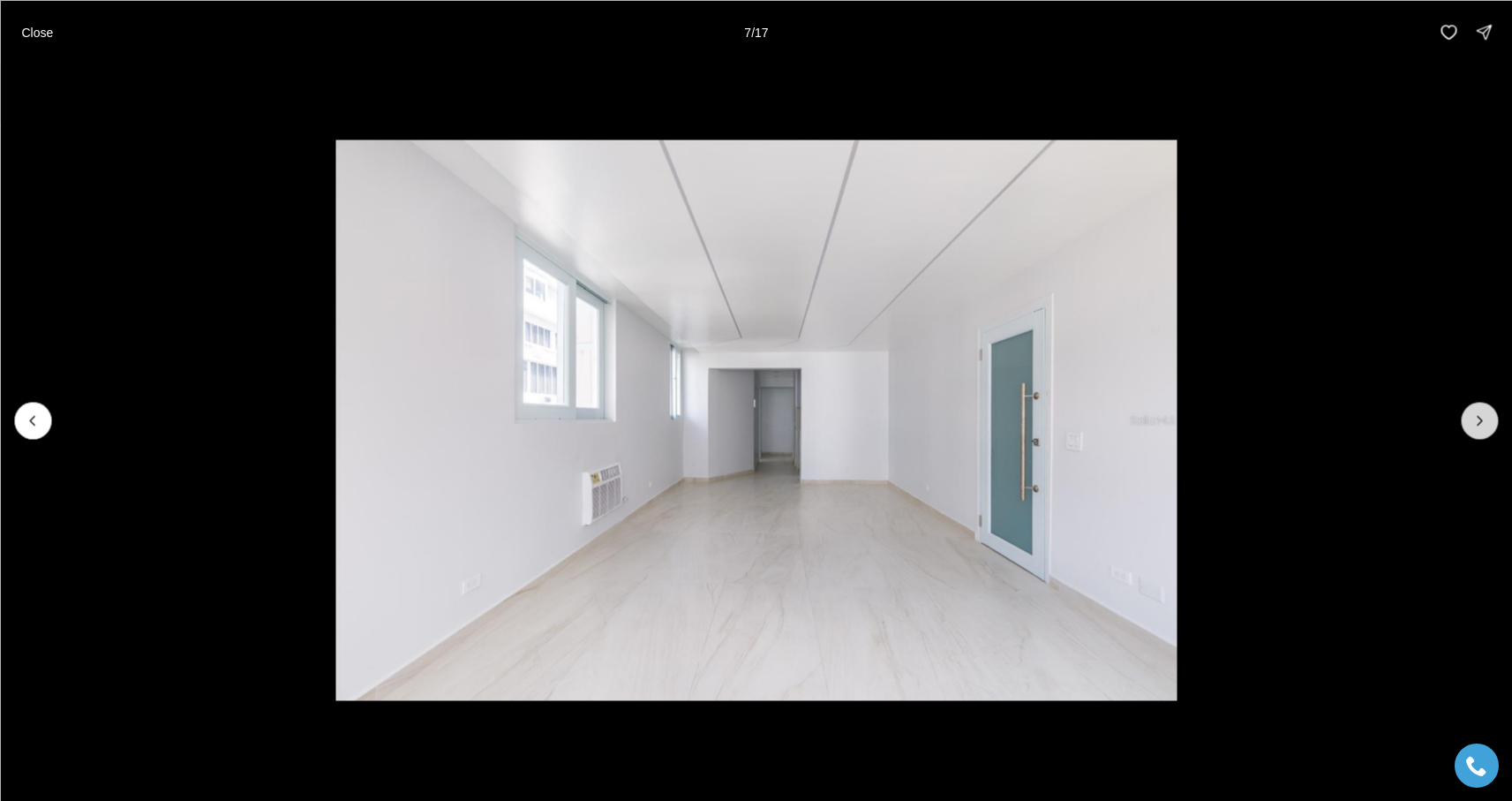
click at [1472, 429] on button "Next slide" at bounding box center [1480, 420] width 37 height 37
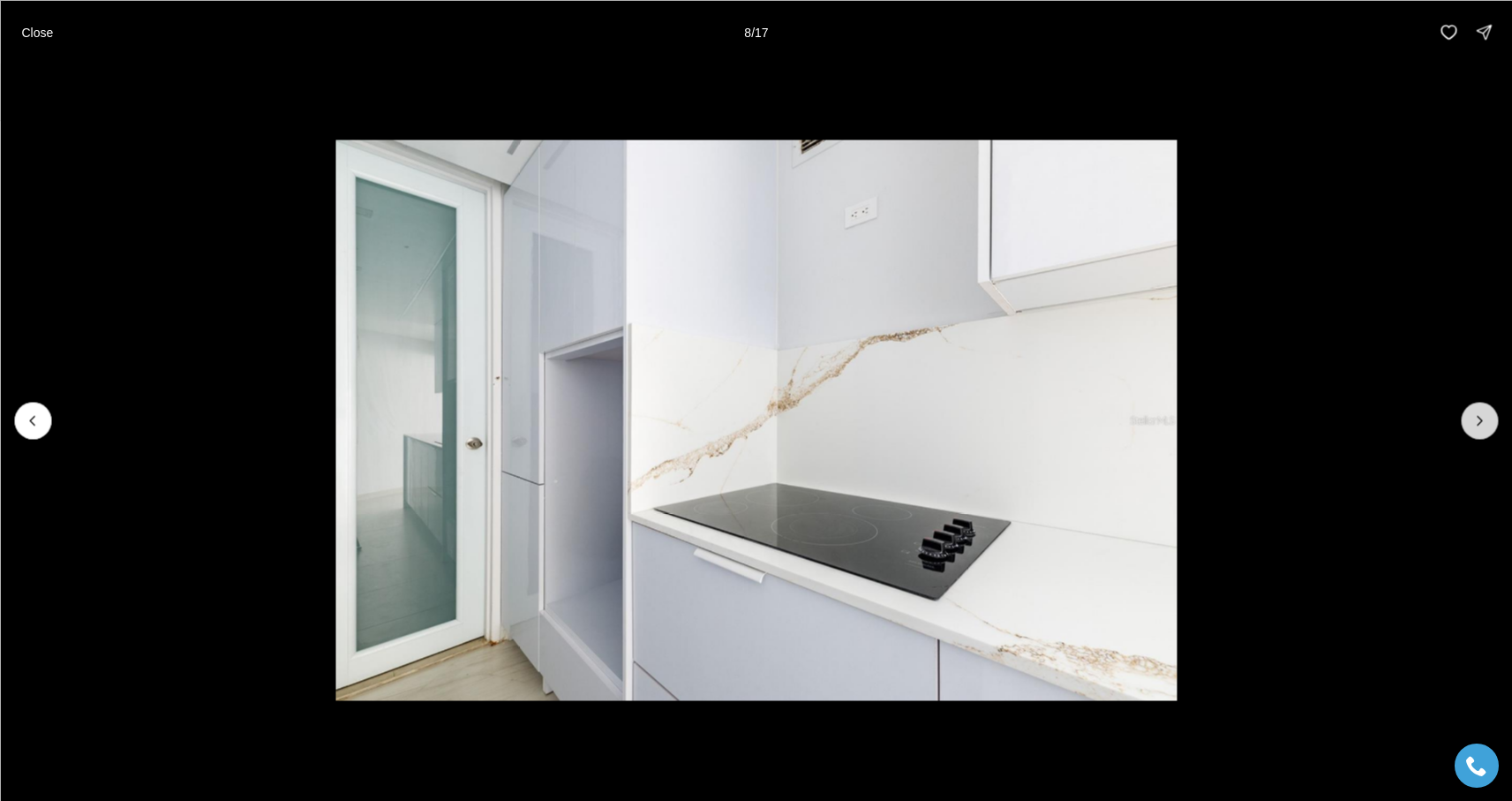
click at [1472, 429] on button "Next slide" at bounding box center [1480, 420] width 37 height 37
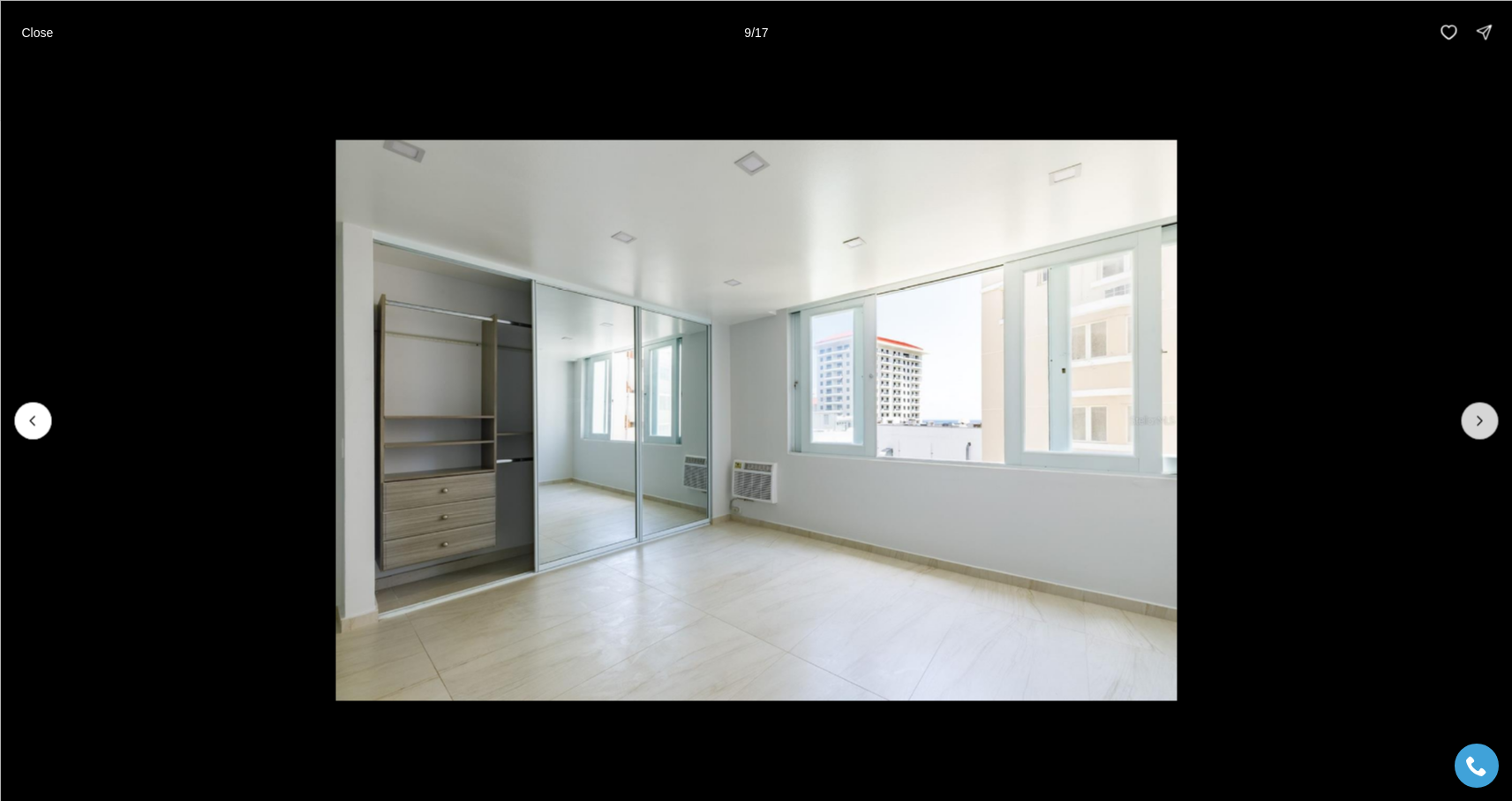
click at [1472, 429] on button "Next slide" at bounding box center [1480, 420] width 37 height 37
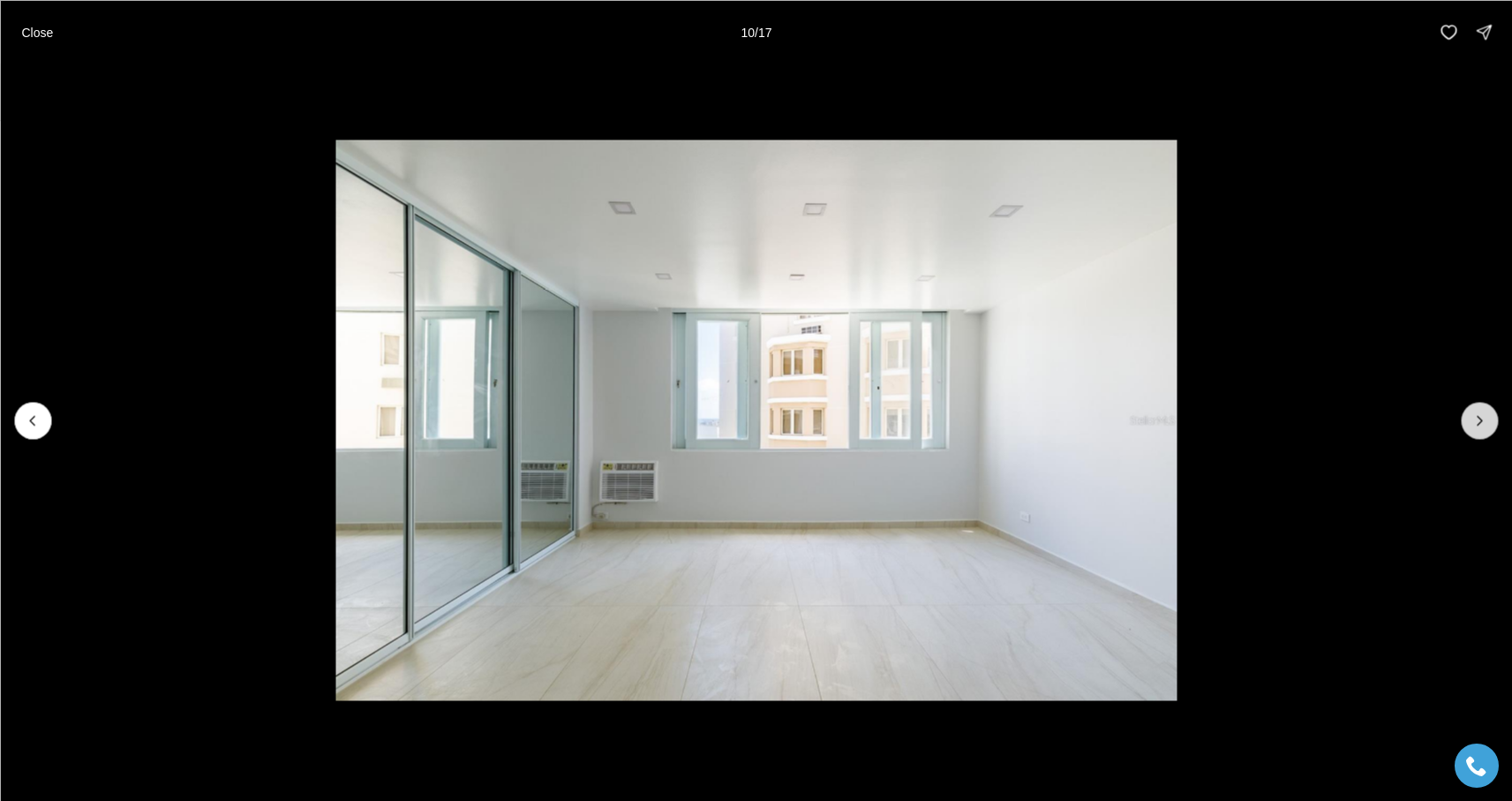
click at [1472, 429] on button "Next slide" at bounding box center [1480, 420] width 37 height 37
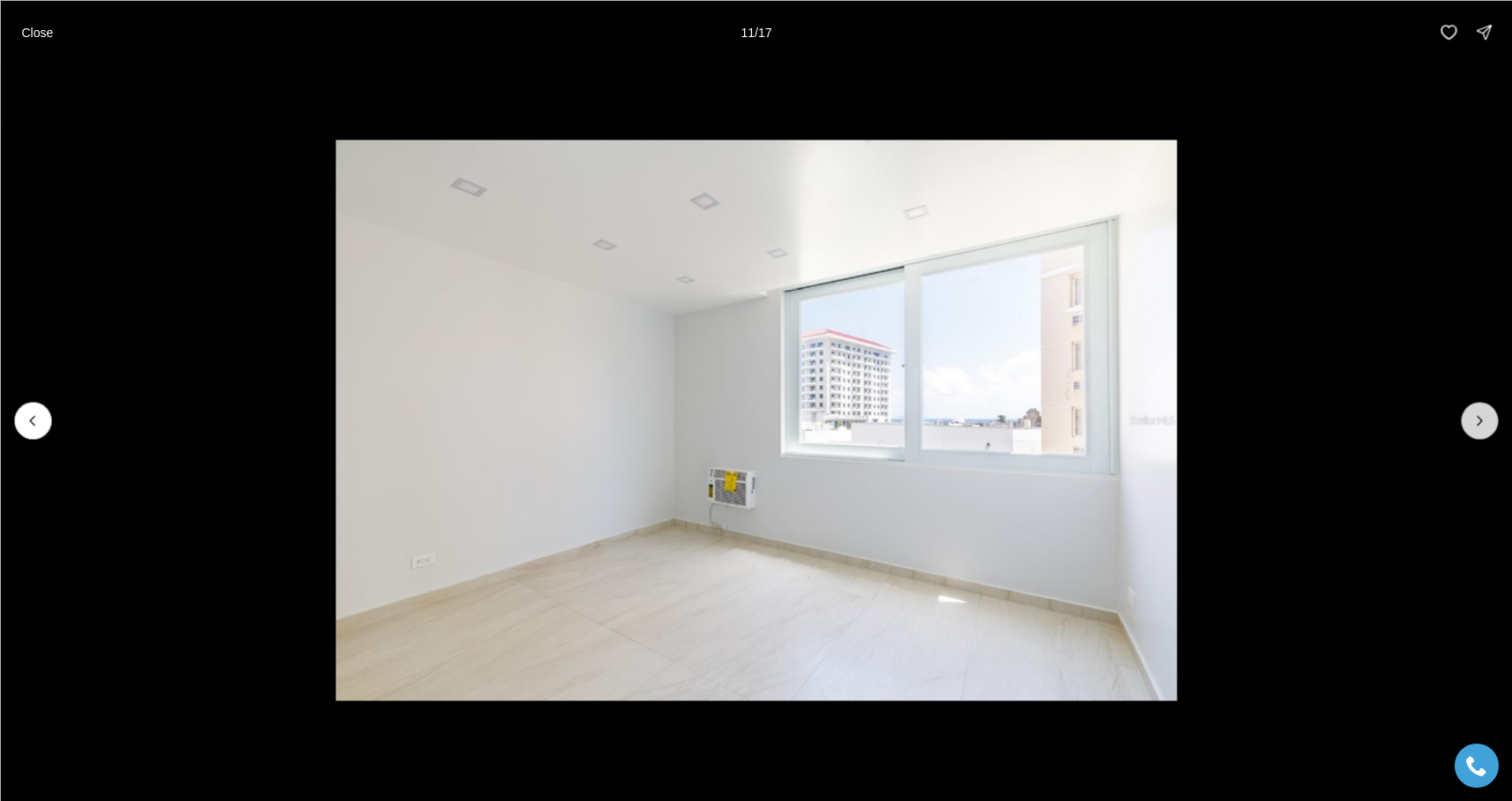
click at [1472, 429] on button "Next slide" at bounding box center [1480, 420] width 37 height 37
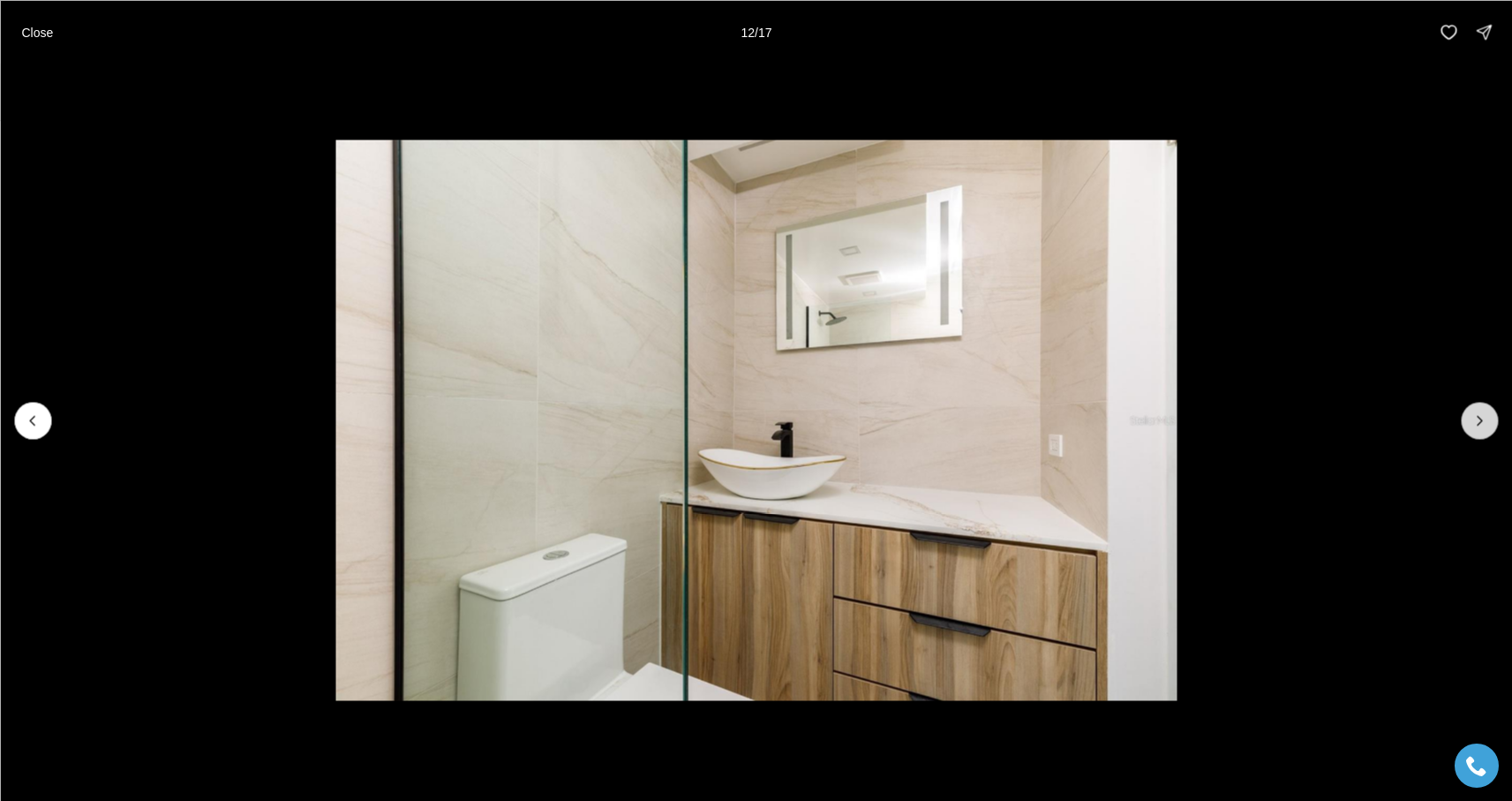
click at [1472, 429] on button "Next slide" at bounding box center [1480, 420] width 37 height 37
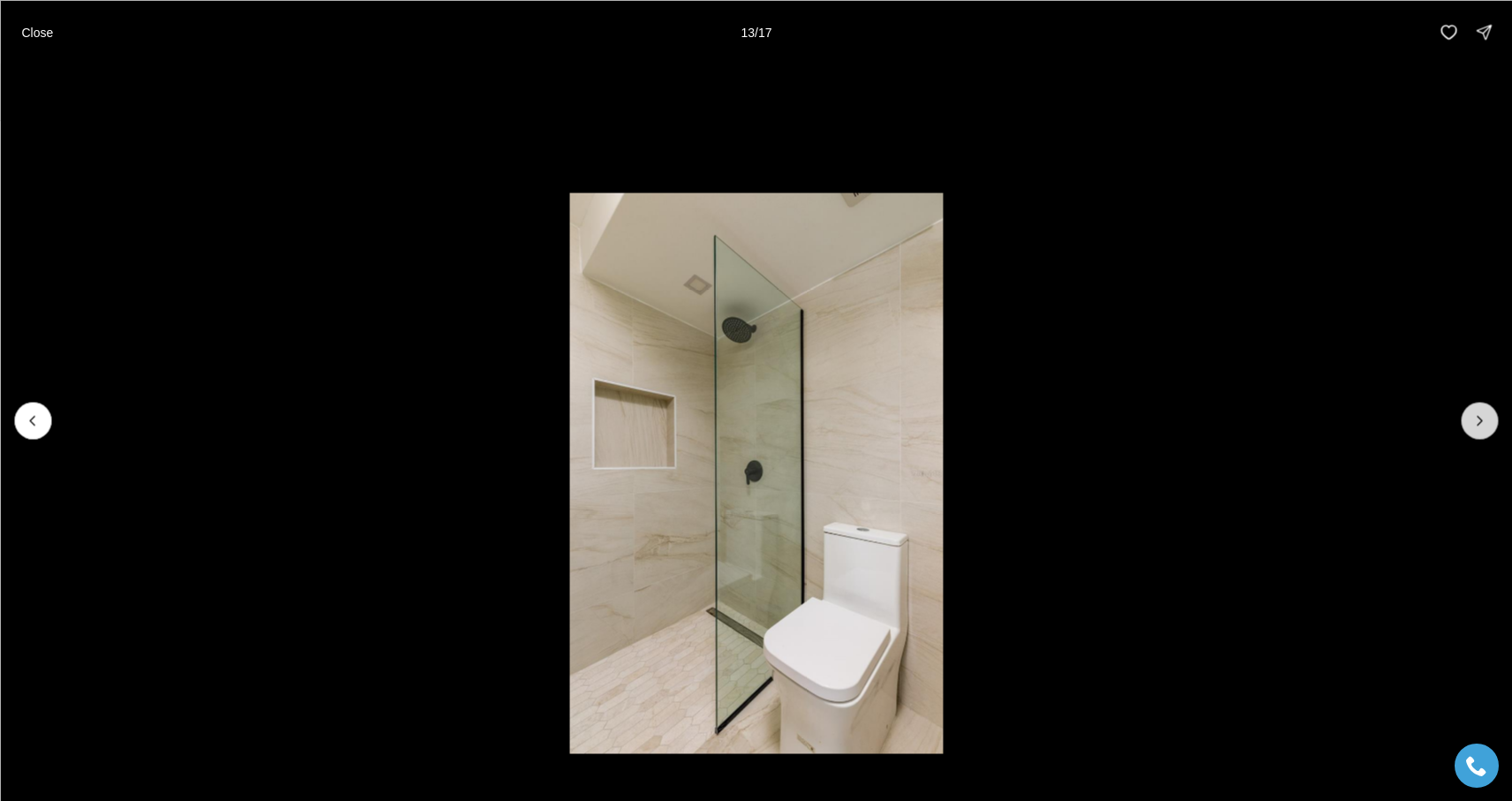
click at [1472, 429] on button "Next slide" at bounding box center [1480, 420] width 37 height 37
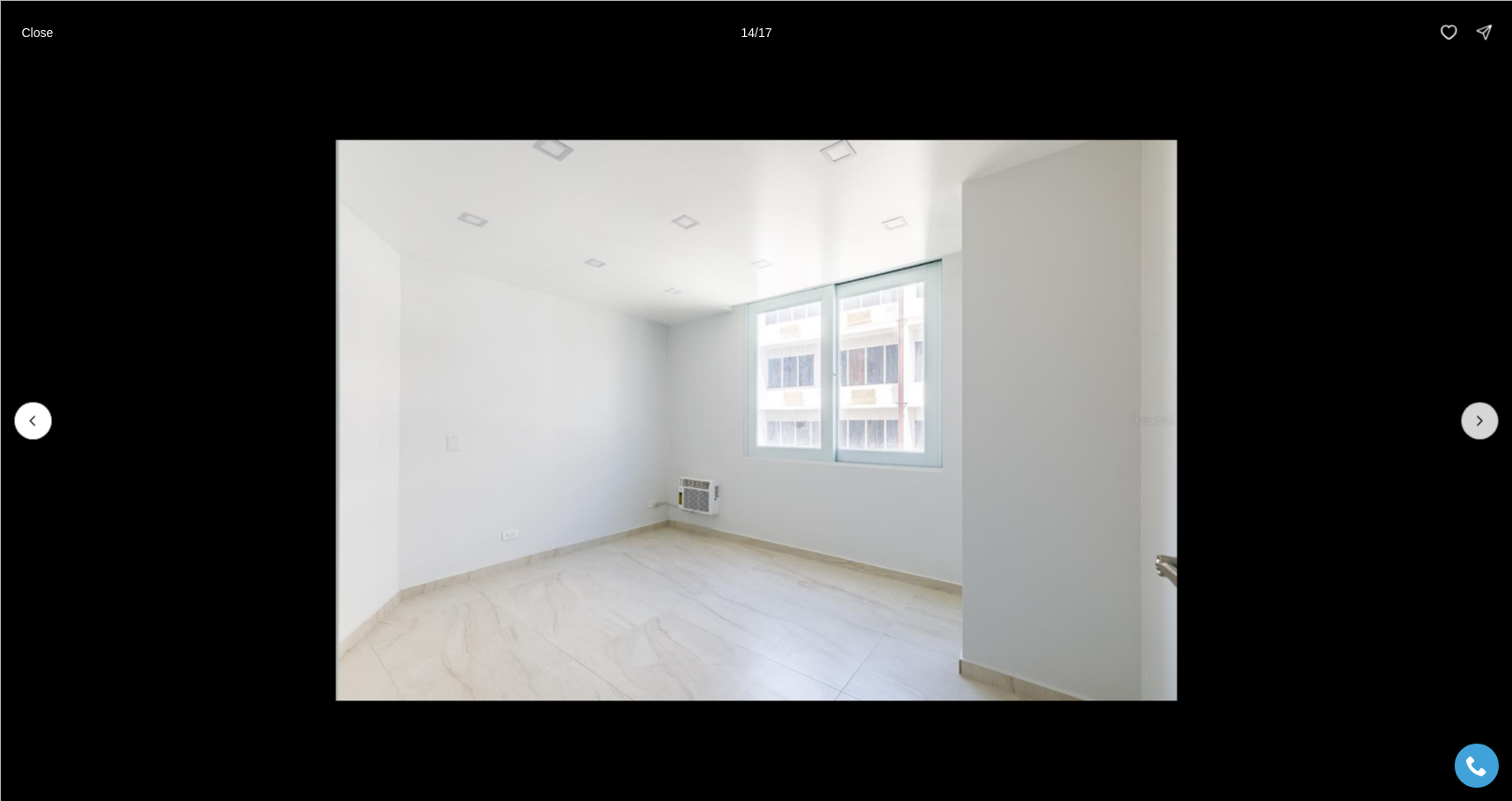
click at [1472, 429] on button "Next slide" at bounding box center [1480, 420] width 37 height 37
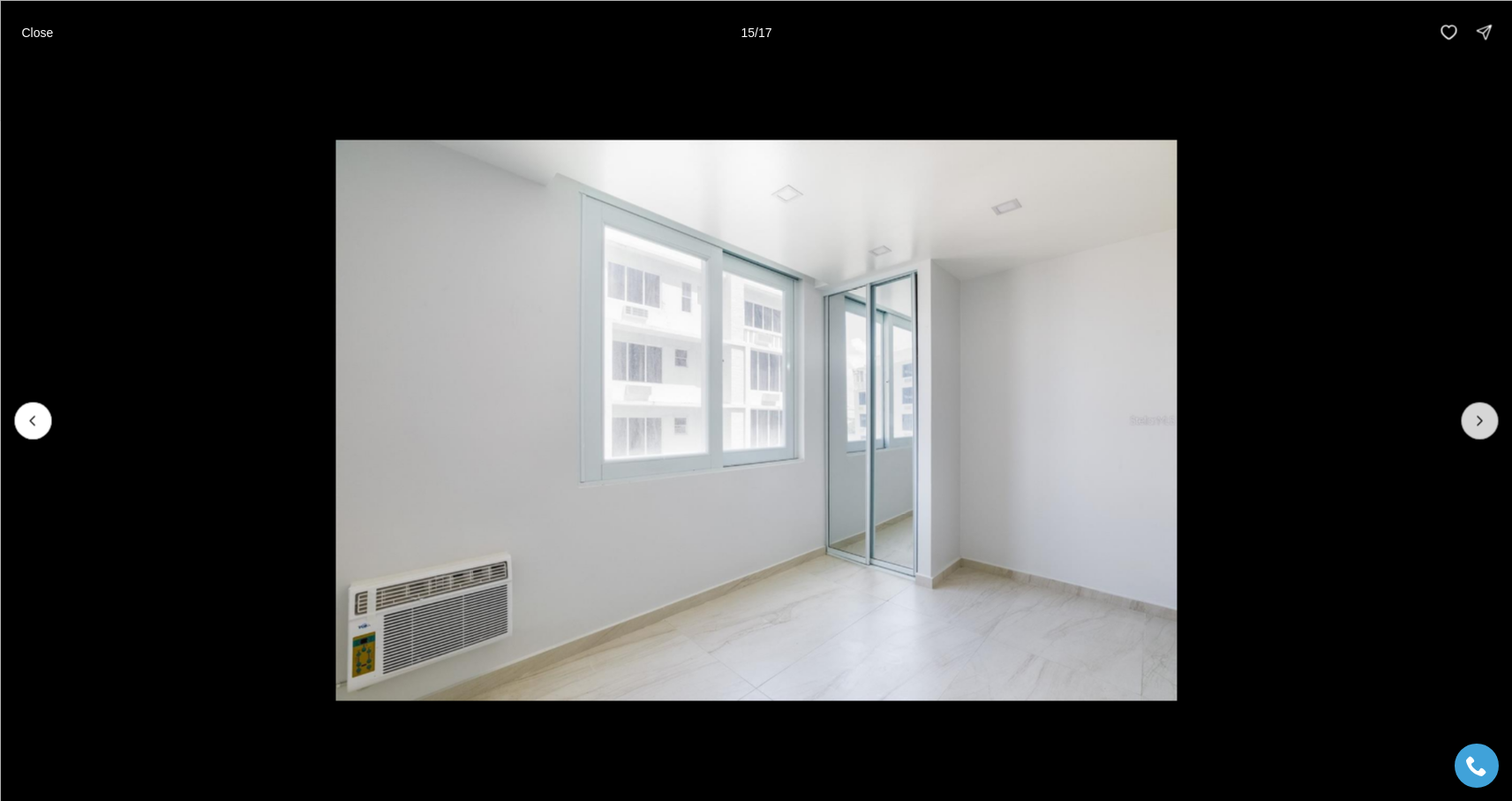
click at [1472, 429] on button "Next slide" at bounding box center [1480, 420] width 37 height 37
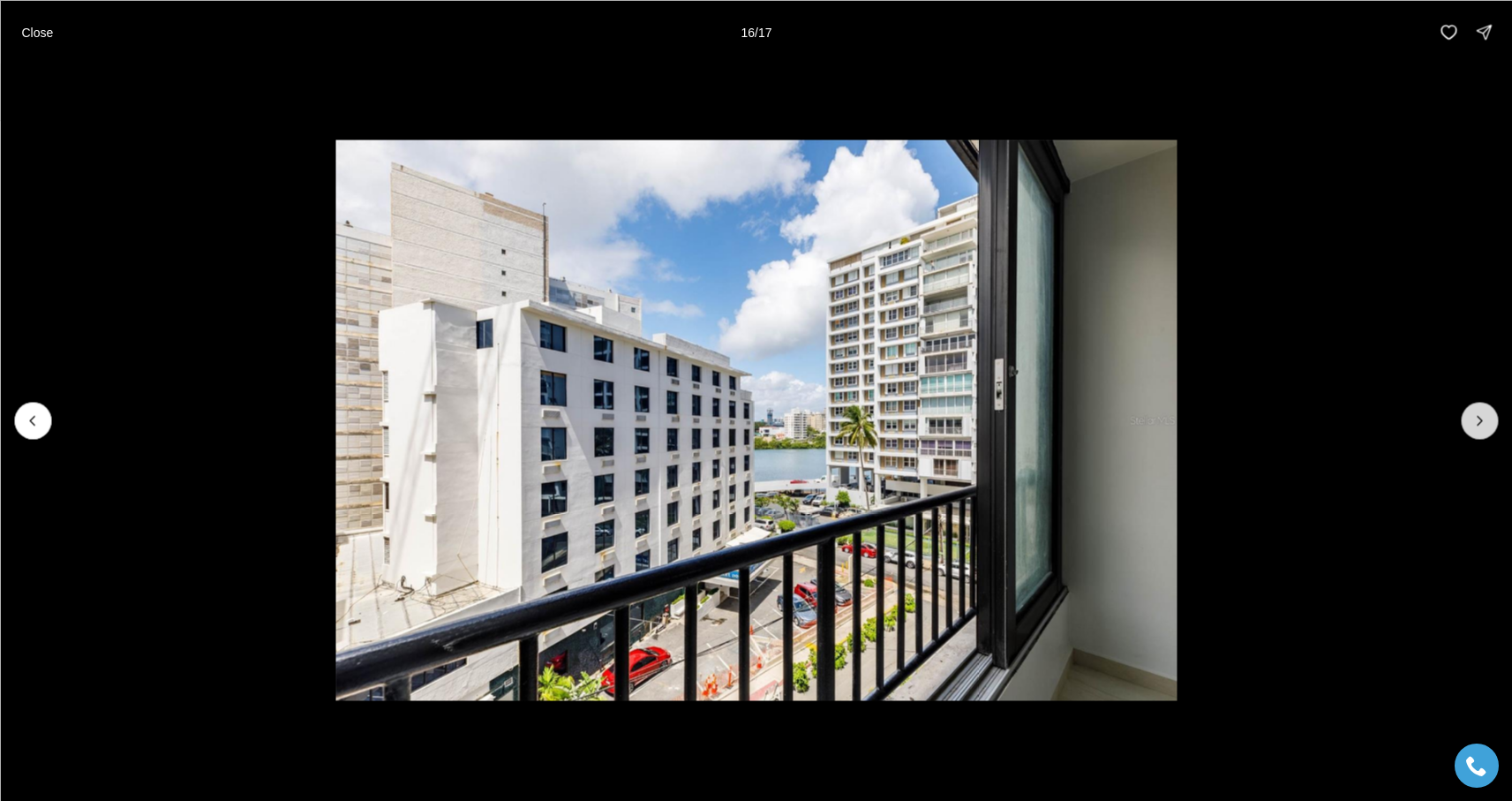
click at [1472, 429] on button "Next slide" at bounding box center [1480, 420] width 37 height 37
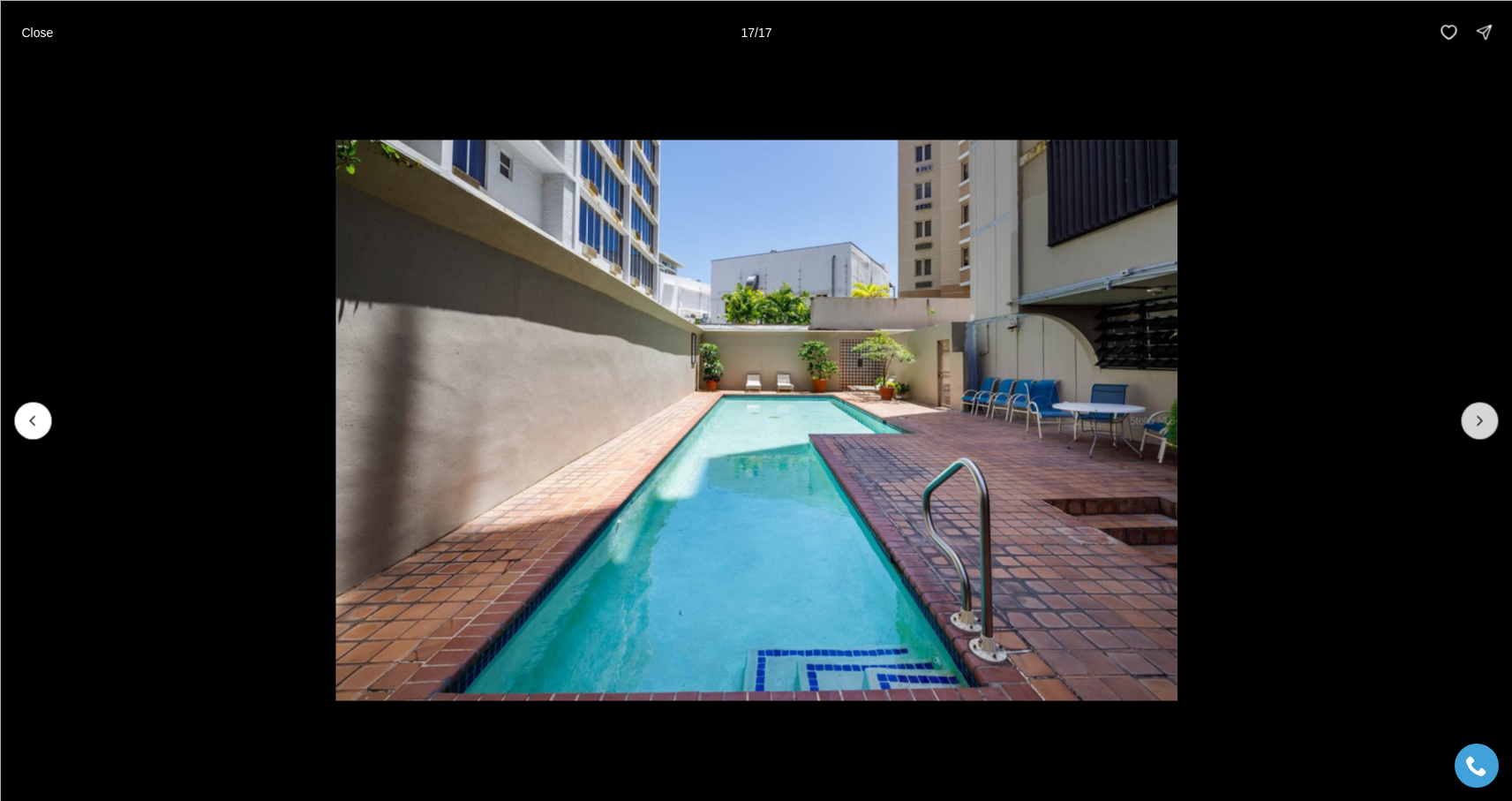
click at [1472, 429] on div at bounding box center [1480, 420] width 37 height 37
click at [22, 22] on button "Close" at bounding box center [37, 32] width 53 height 35
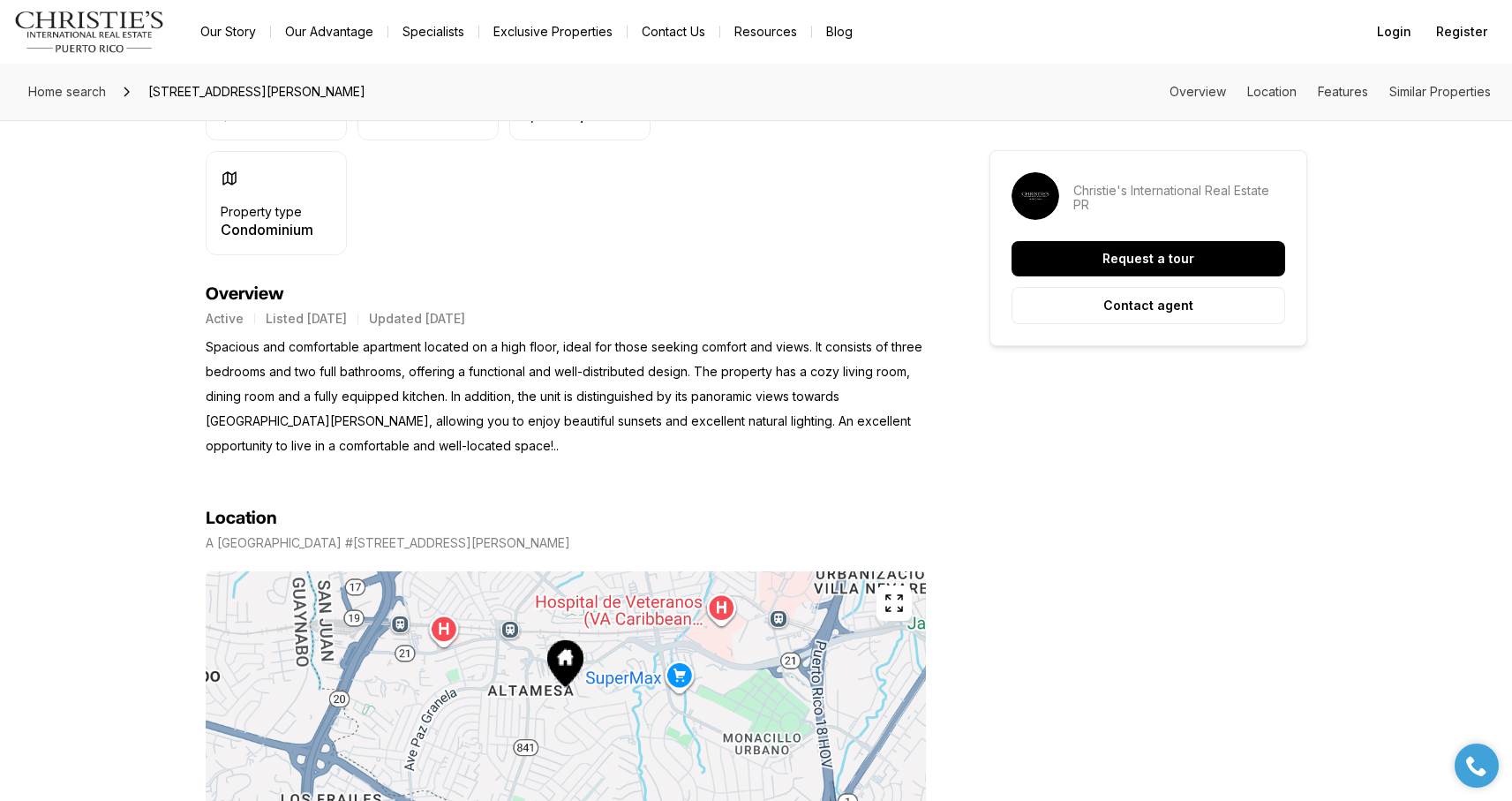
scroll to position [715, 0]
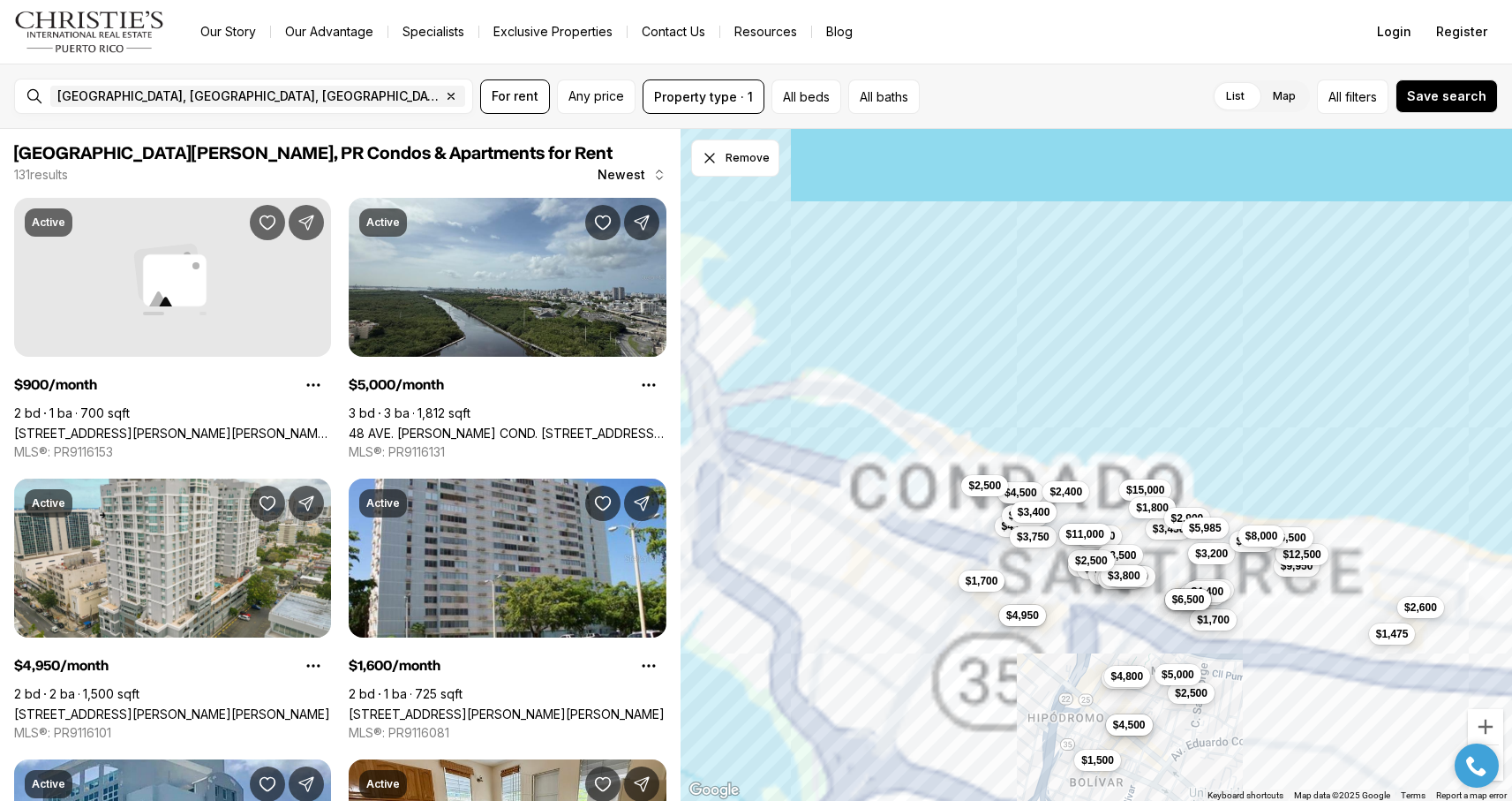
drag, startPoint x: 985, startPoint y: 285, endPoint x: 1268, endPoint y: 632, distance: 447.8
click at [1268, 632] on div "$1,500 $4,500 $2,500 $9,950 $5,000 $1,900 $3,000 $4,500 $2,600 $1,475 $15,000 $…" at bounding box center [1096, 465] width 831 height 673
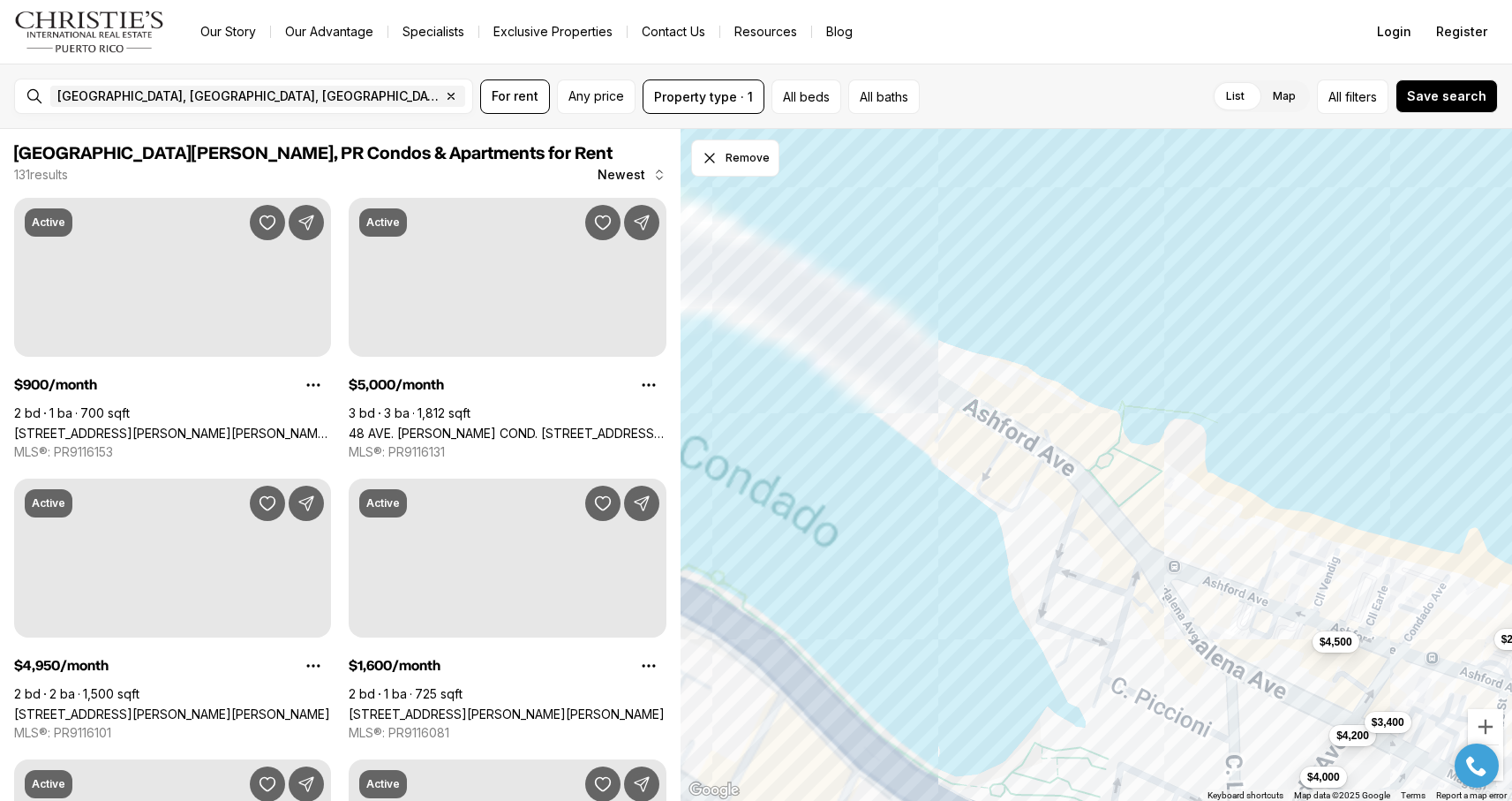
drag, startPoint x: 943, startPoint y: 555, endPoint x: 1454, endPoint y: 694, distance: 529.6
click at [1454, 694] on div "$15,000 $3,450 $1,800 $2,900 $4,000 $4,500 $2,400 $4,200 $3,750 $3,400 $3,000 $…" at bounding box center [1096, 465] width 831 height 673
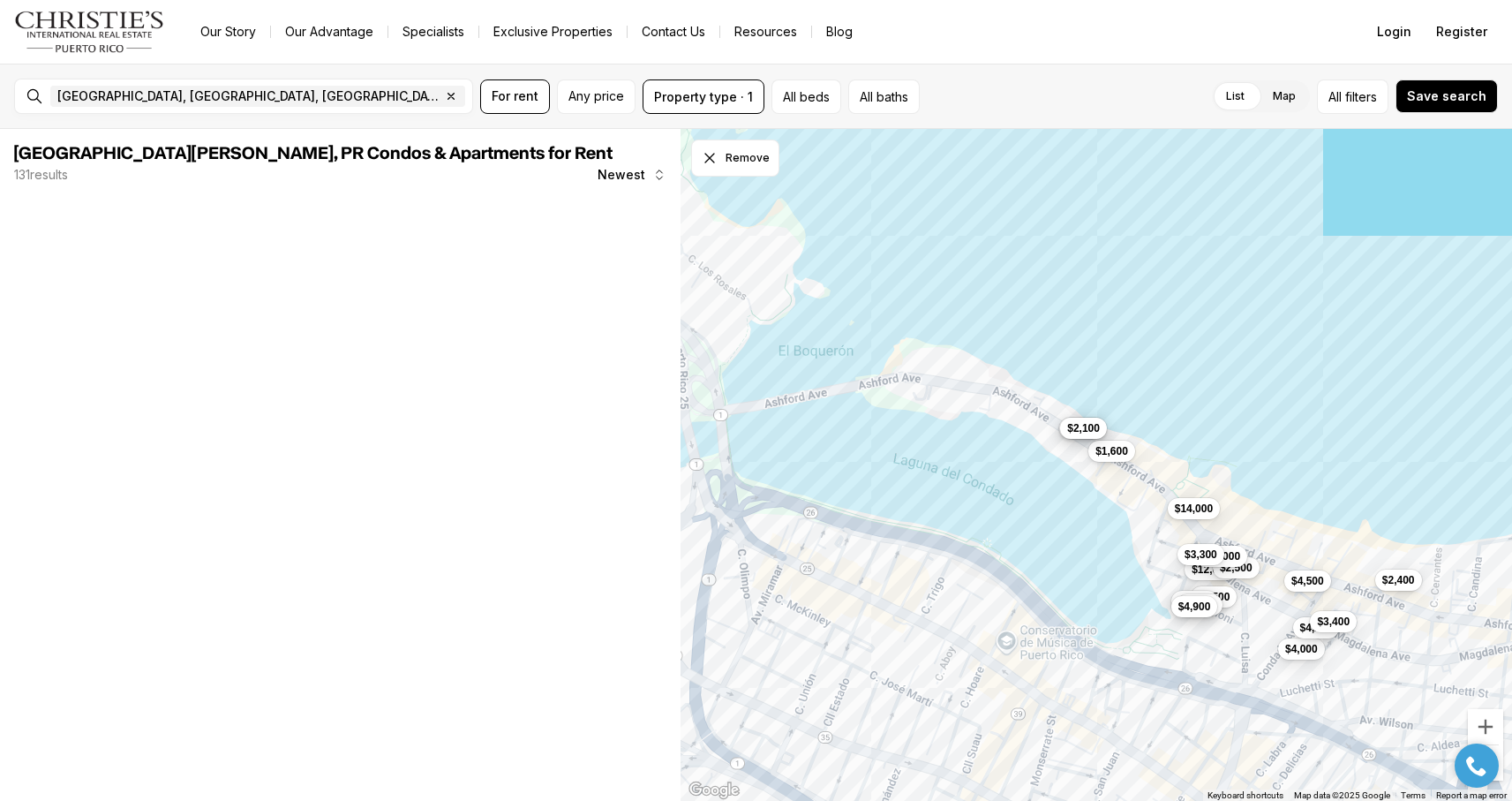
click at [1086, 432] on span "$2,100" at bounding box center [1084, 428] width 32 height 14
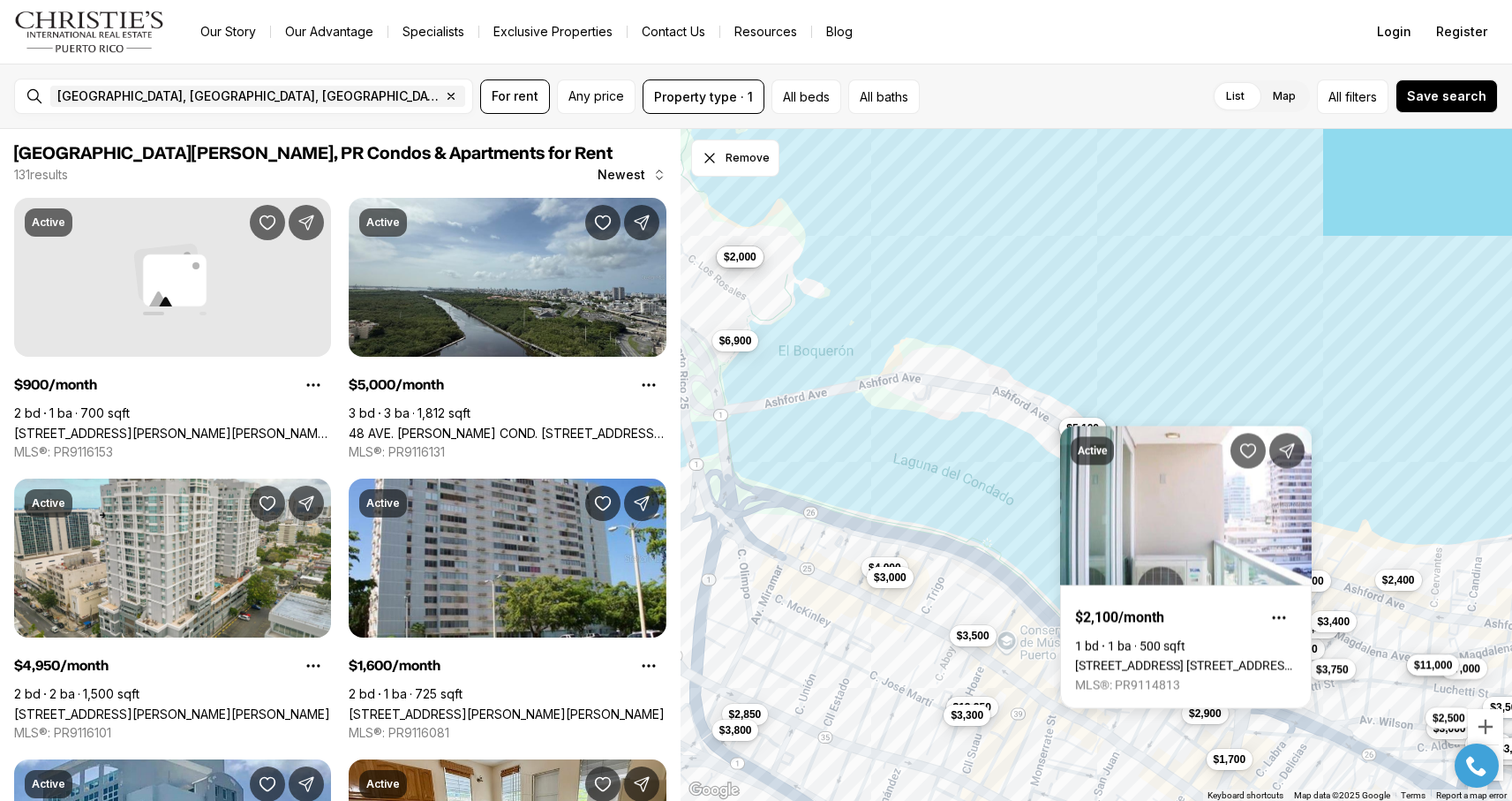
click at [1018, 449] on div "$4,000 $4,500 $2,400 $4,200 $3,400 $12,000 $2,500 $5,500 $14,000 $6,200 $5,999 …" at bounding box center [1096, 465] width 831 height 673
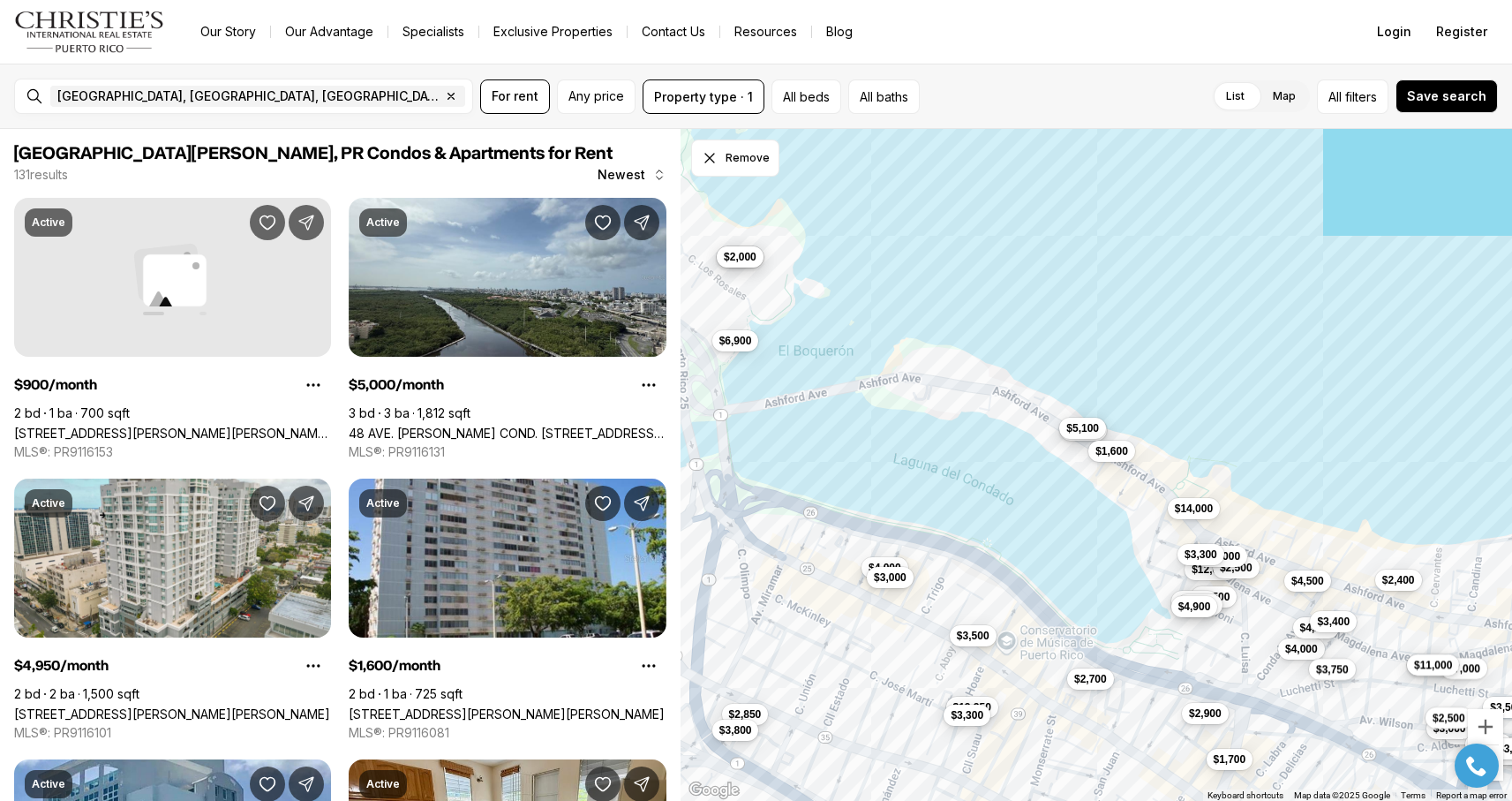
click at [1083, 441] on div "$4,000 $4,500 $2,400 $4,200 $3,400 $12,000 $2,500 $5,500 $14,000 $6,200 $5,999 …" at bounding box center [1096, 465] width 831 height 673
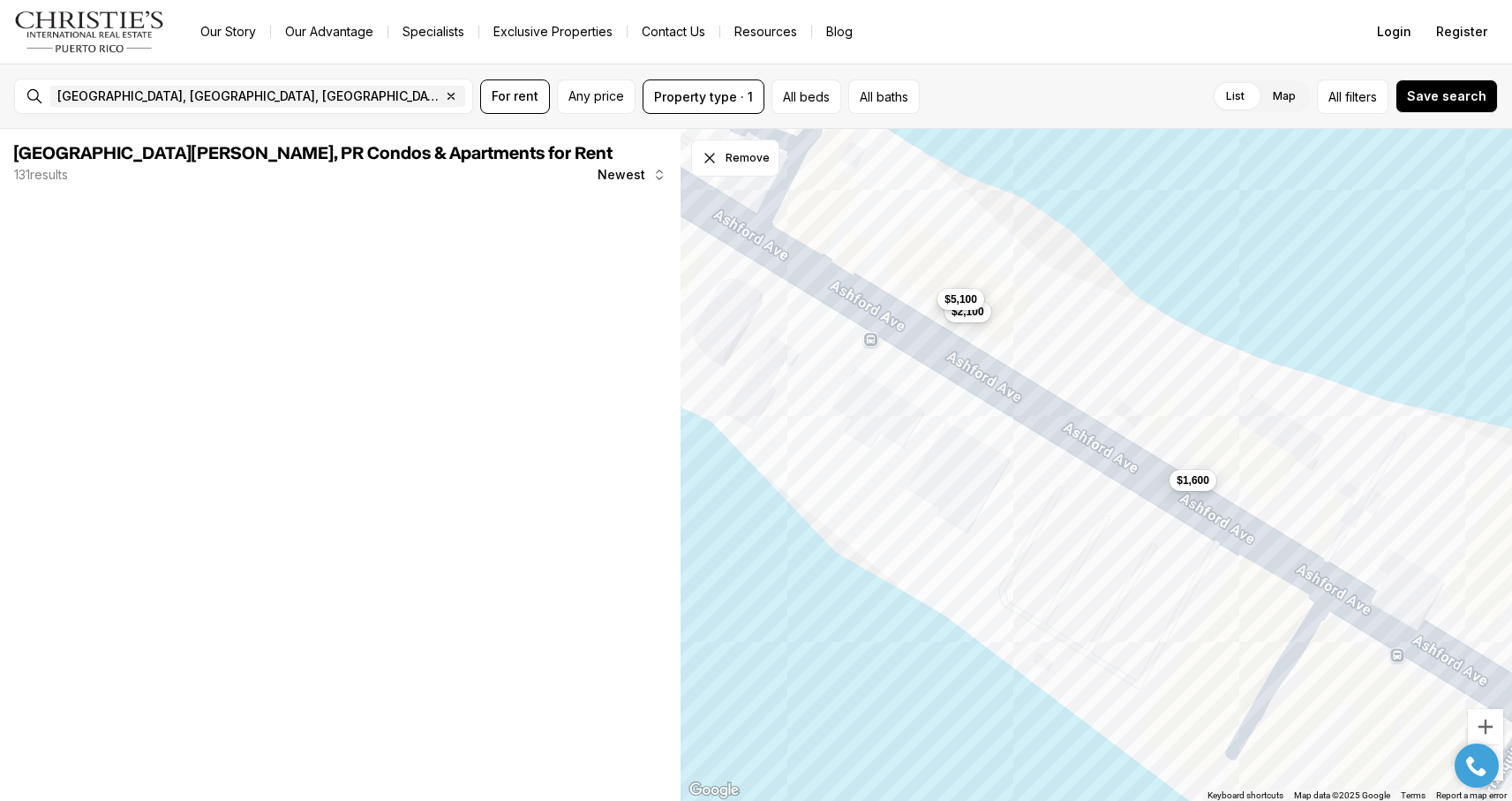
click at [956, 299] on span "$5,100" at bounding box center [961, 299] width 32 height 14
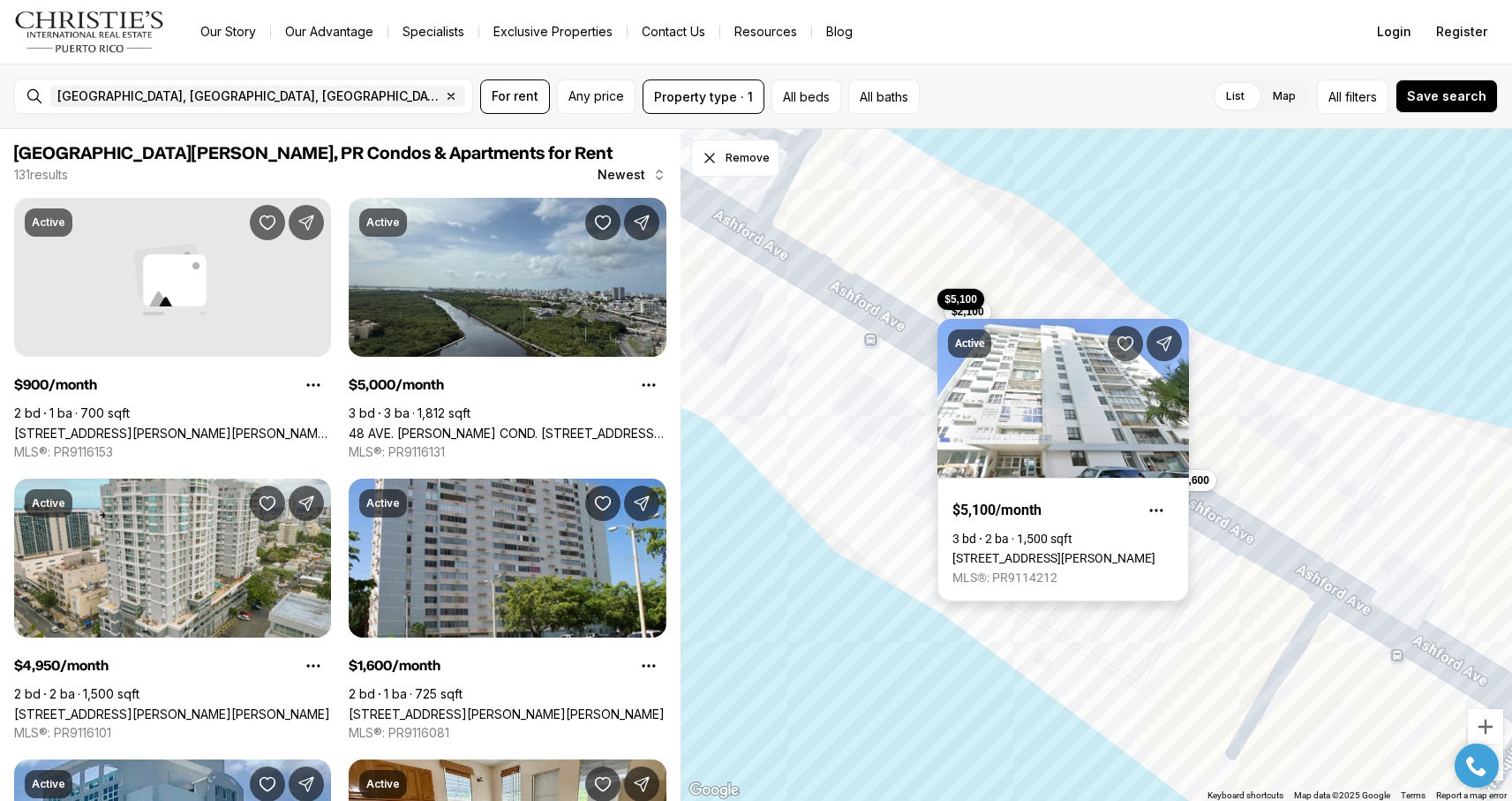
click at [1005, 551] on link "1035 ASHFORD AVE #802, SAN JUAN PR, 00907" at bounding box center [1054, 558] width 203 height 14
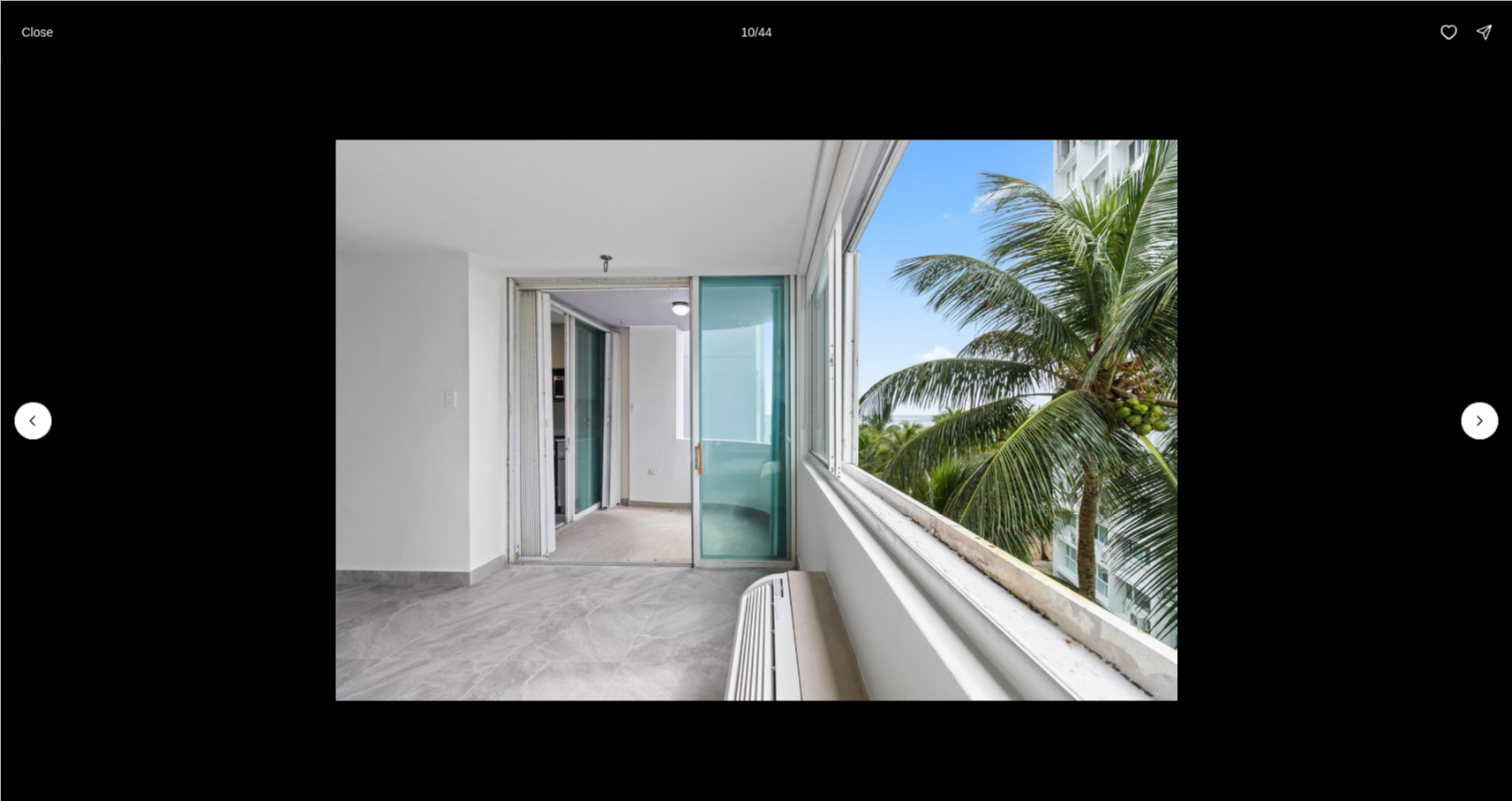
click at [1480, 414] on icon "Next slide" at bounding box center [1480, 420] width 18 height 18
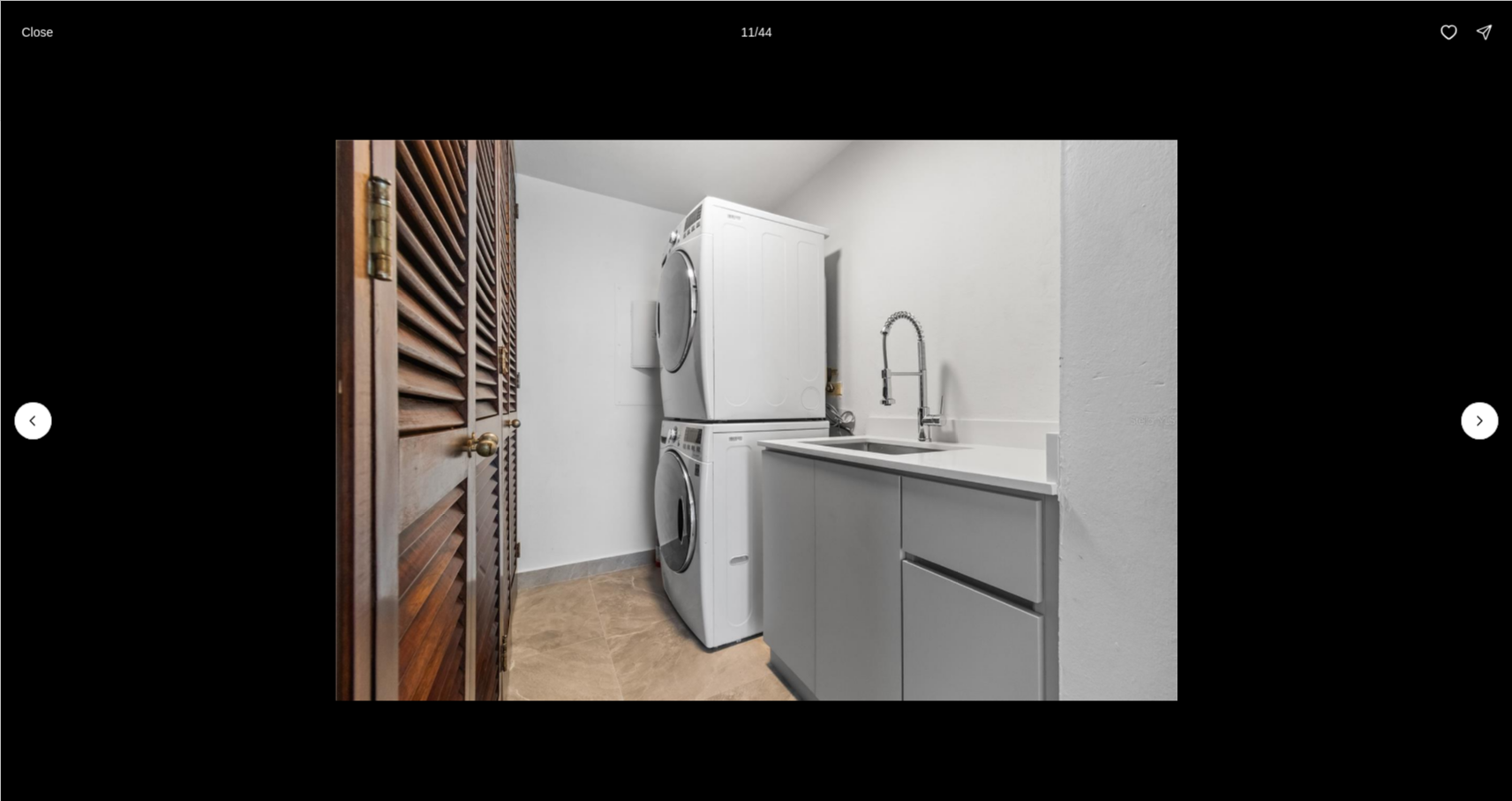
click at [1480, 414] on icon "Next slide" at bounding box center [1480, 420] width 18 height 18
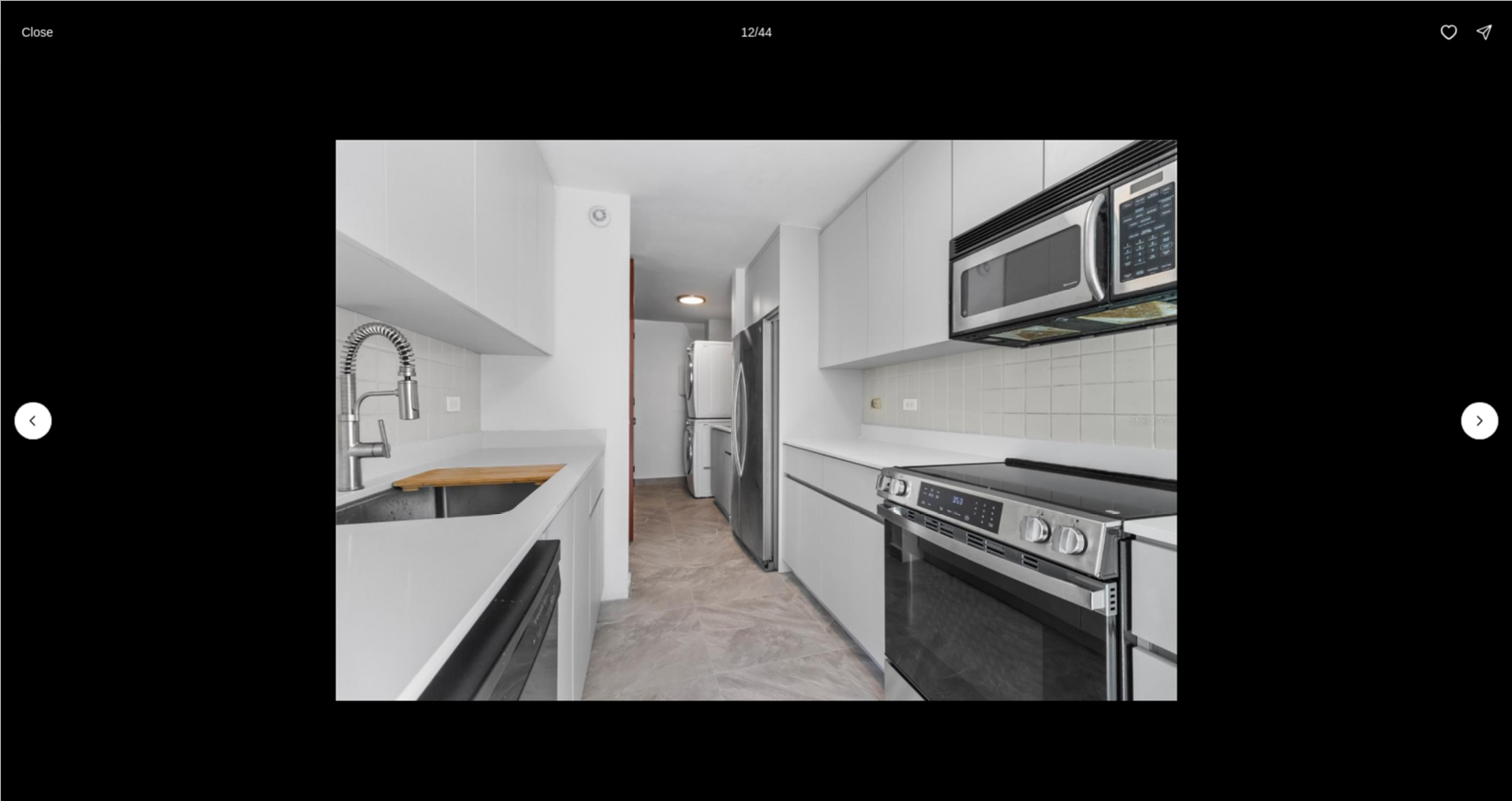
click at [1480, 414] on icon "Next slide" at bounding box center [1480, 420] width 18 height 18
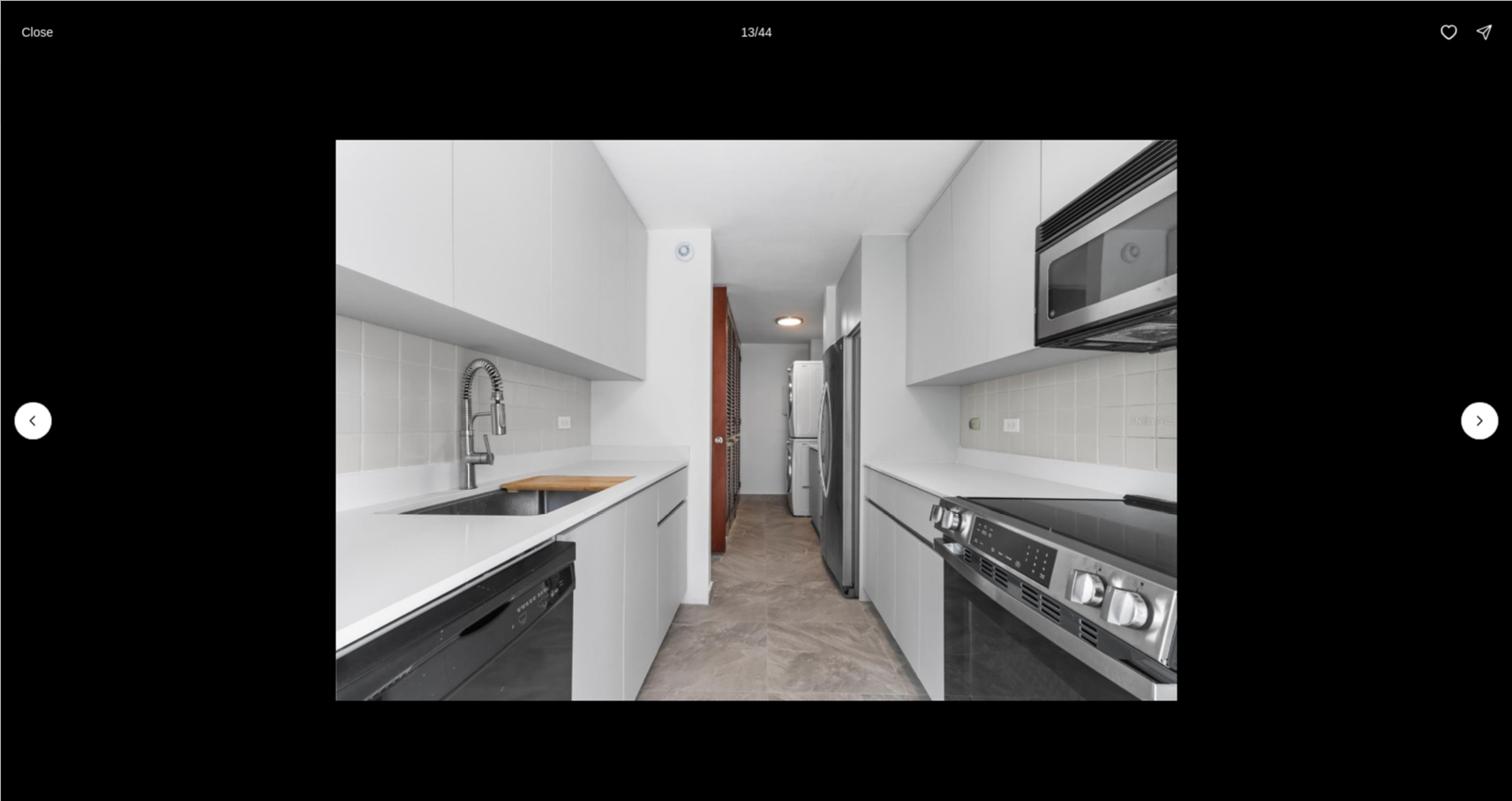
click at [1480, 414] on icon "Next slide" at bounding box center [1480, 420] width 18 height 18
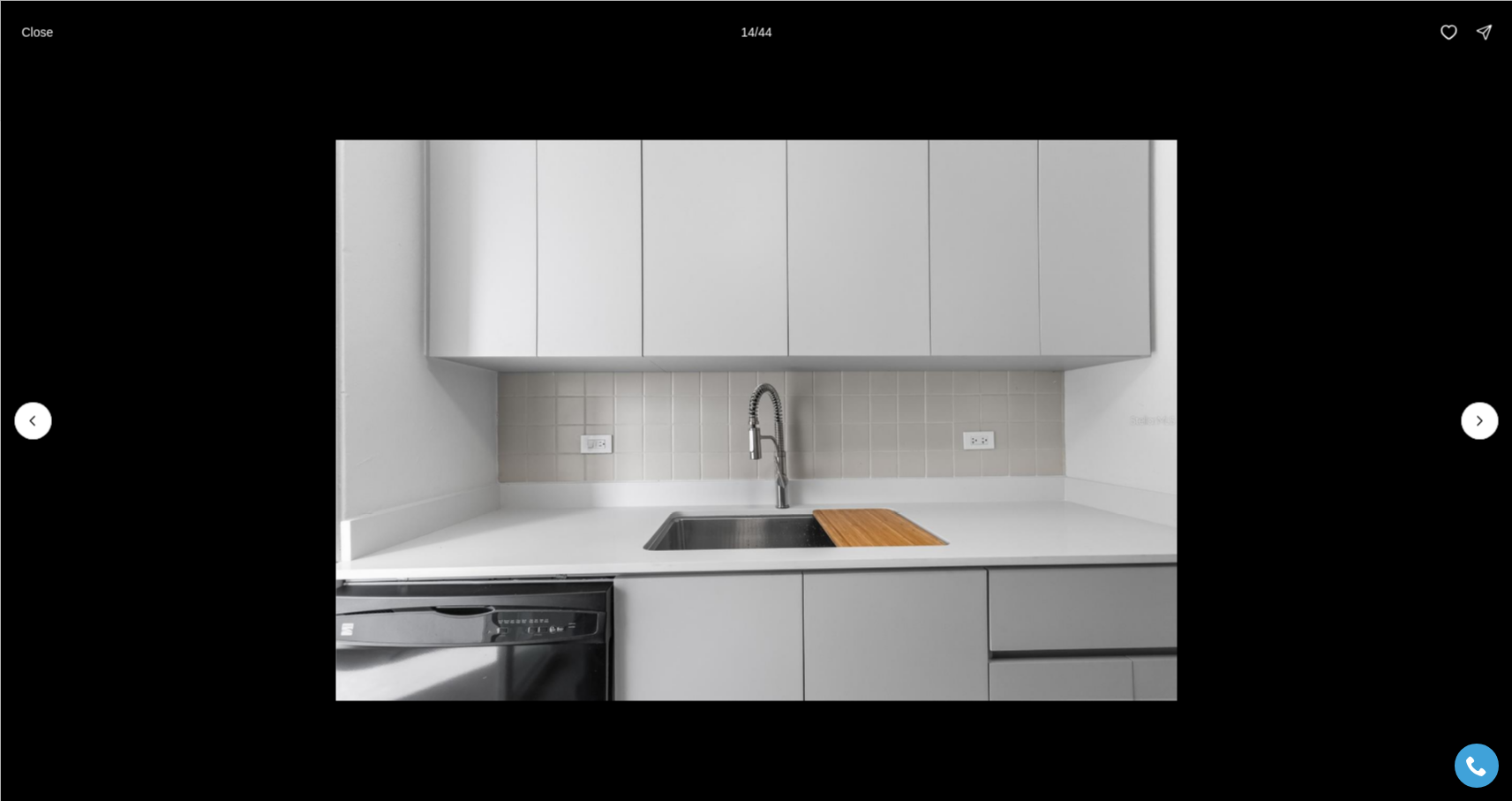
click at [1480, 414] on icon "Next slide" at bounding box center [1480, 420] width 18 height 18
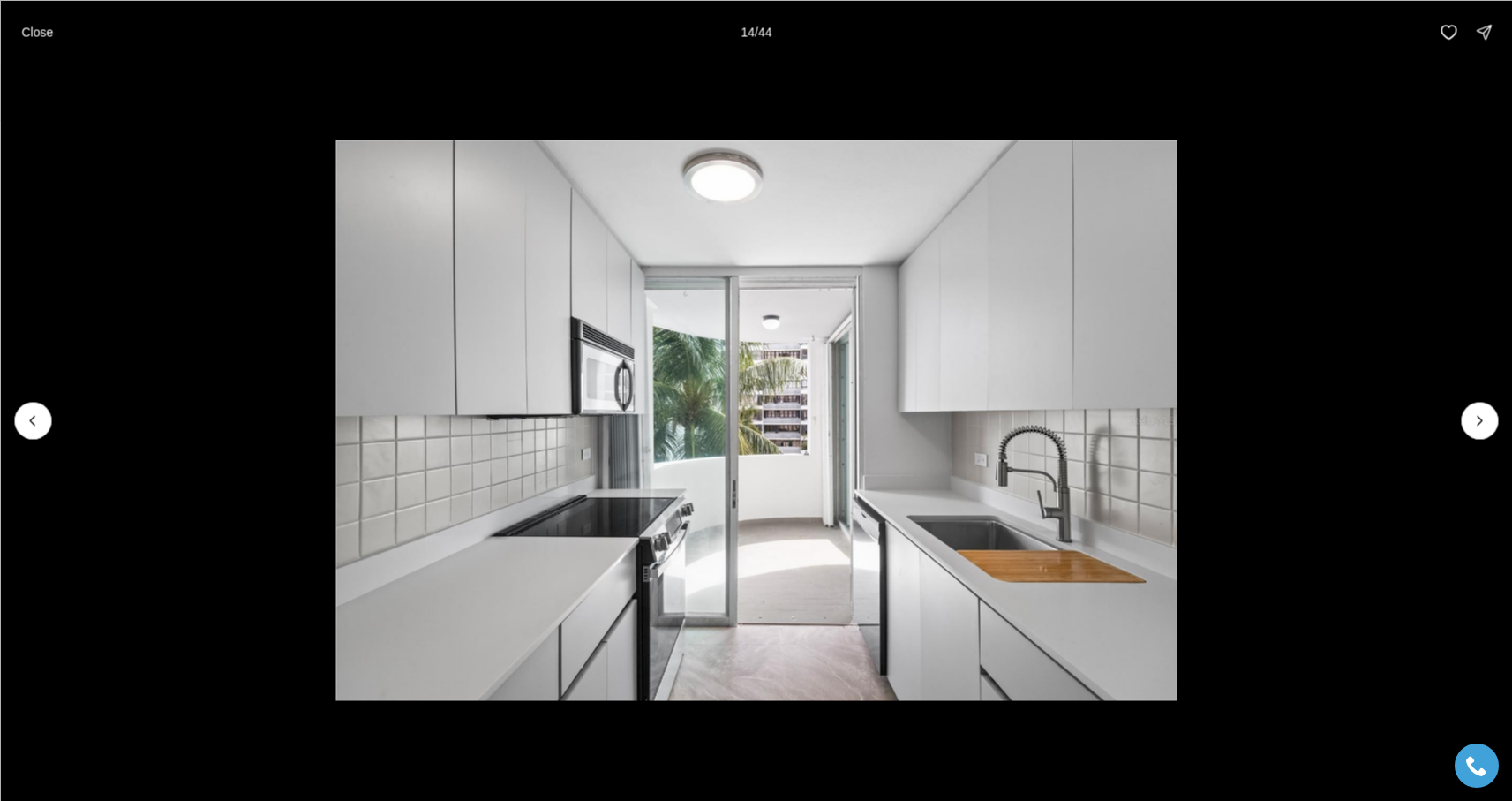
click at [1480, 414] on icon "Next slide" at bounding box center [1480, 420] width 18 height 18
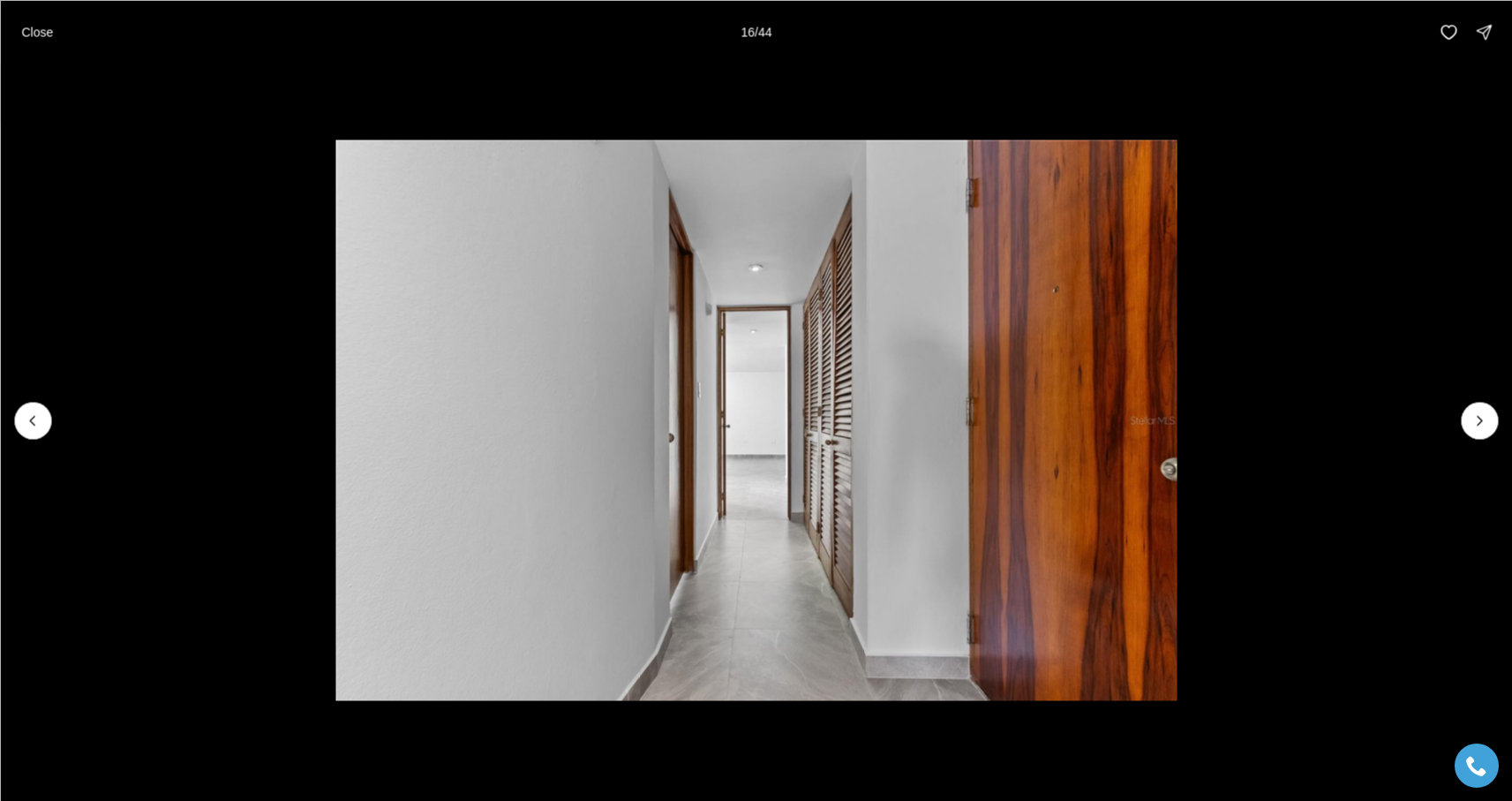
click at [1480, 414] on icon "Next slide" at bounding box center [1480, 420] width 18 height 18
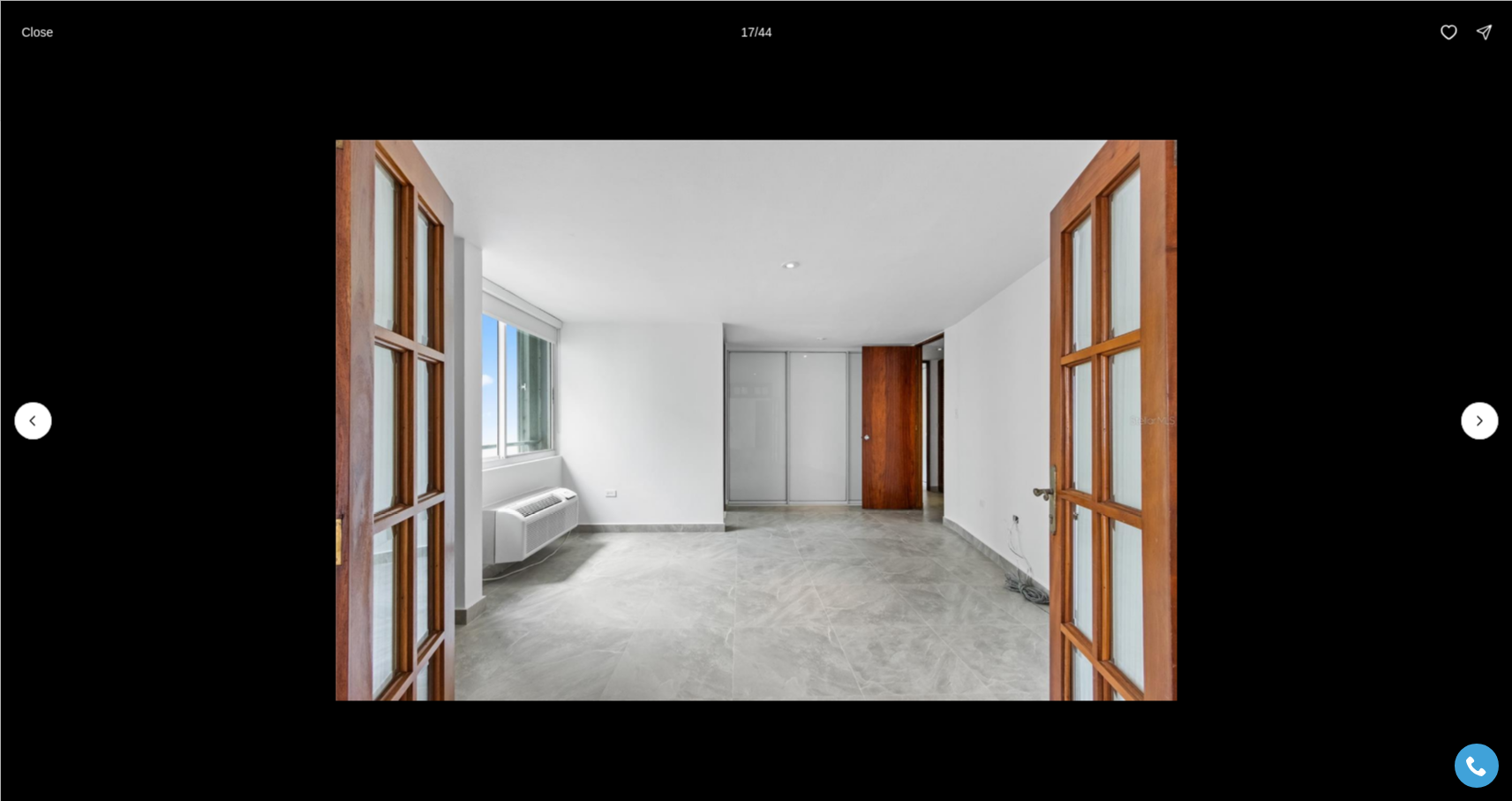
click at [1480, 414] on icon "Next slide" at bounding box center [1480, 420] width 18 height 18
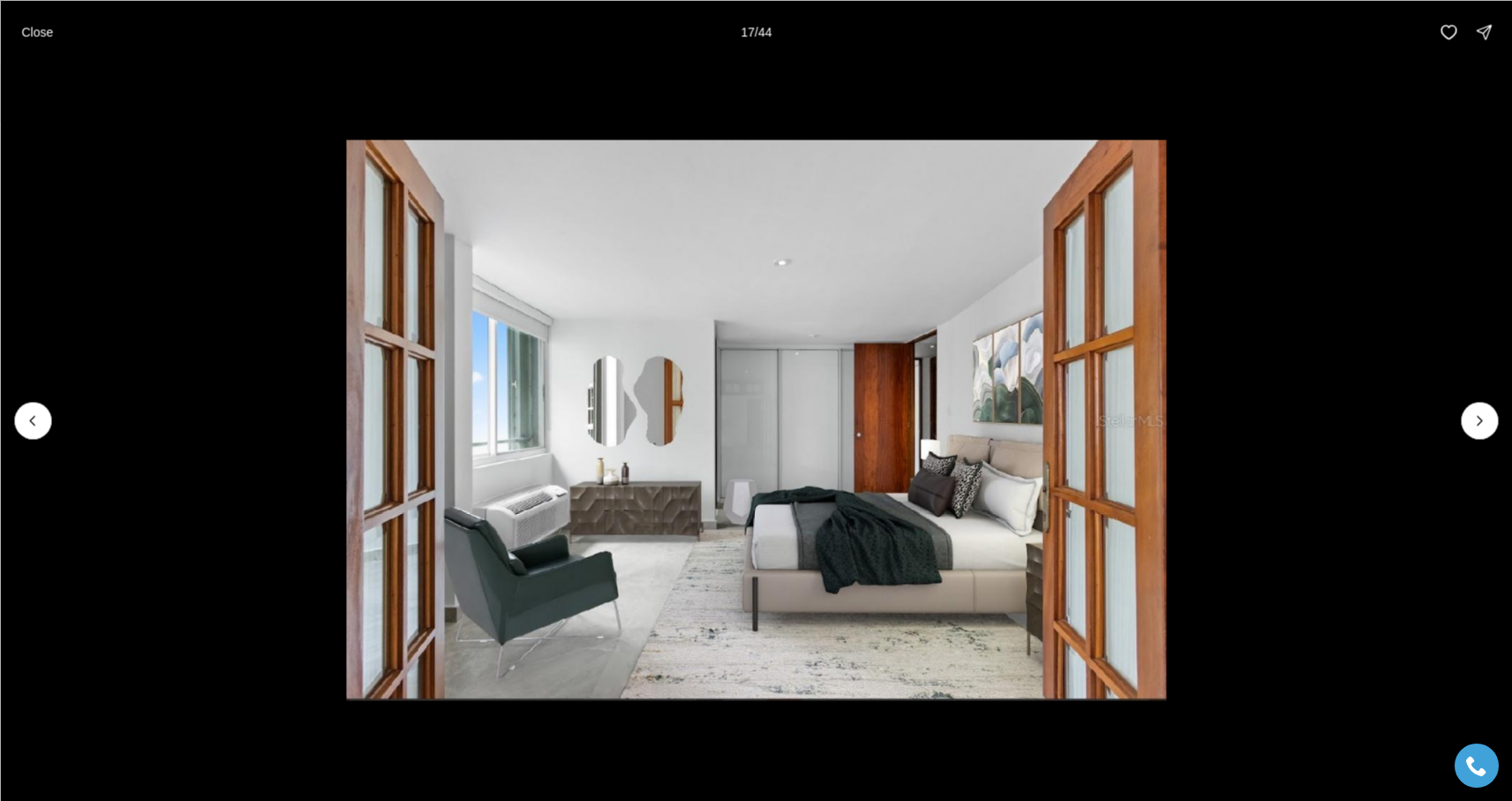
click at [1480, 414] on icon "Next slide" at bounding box center [1480, 420] width 18 height 18
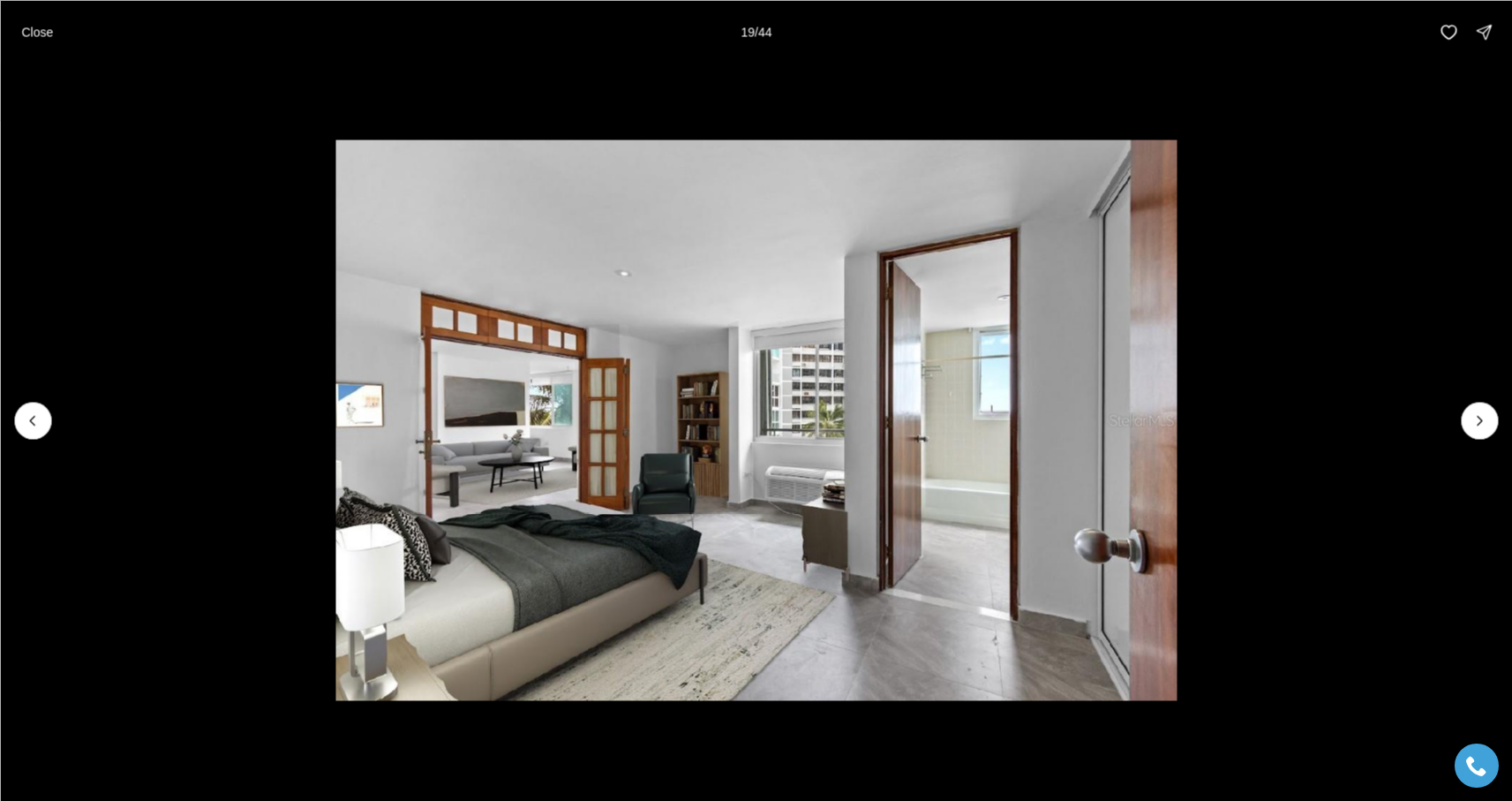
click at [1480, 414] on icon "Next slide" at bounding box center [1480, 420] width 18 height 18
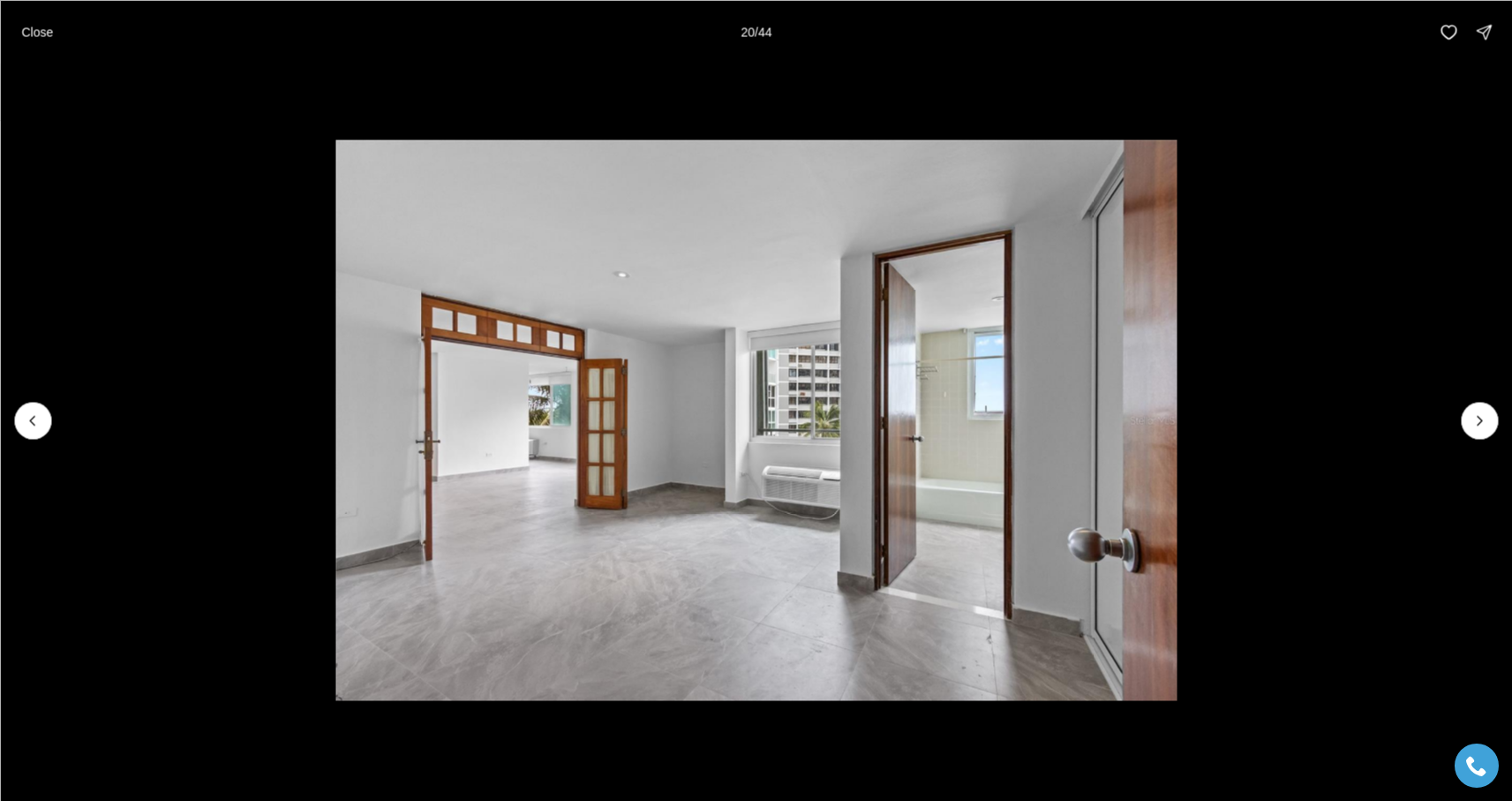
click at [1480, 414] on icon "Next slide" at bounding box center [1480, 420] width 18 height 18
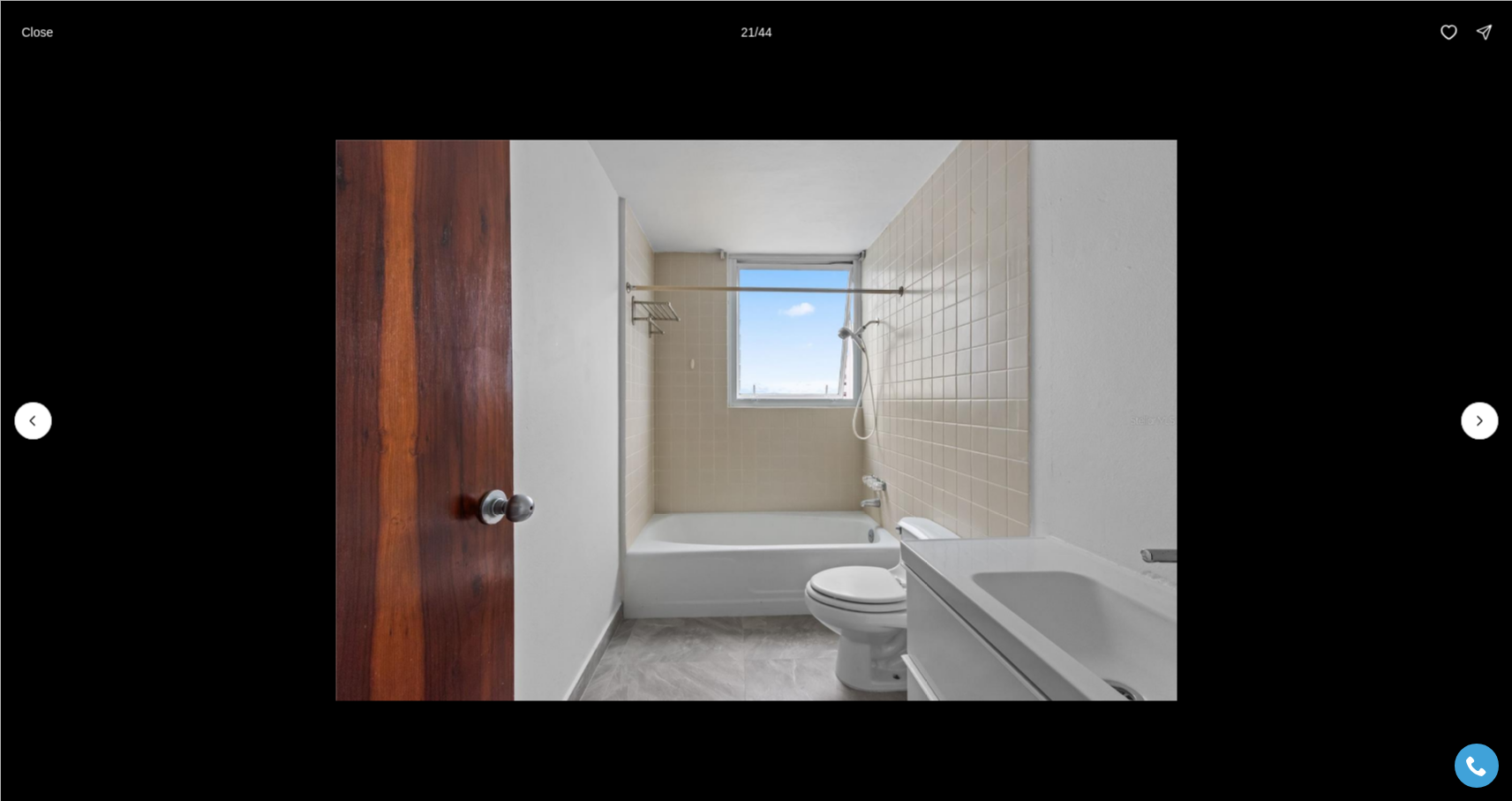
click at [1480, 414] on icon "Next slide" at bounding box center [1480, 420] width 18 height 18
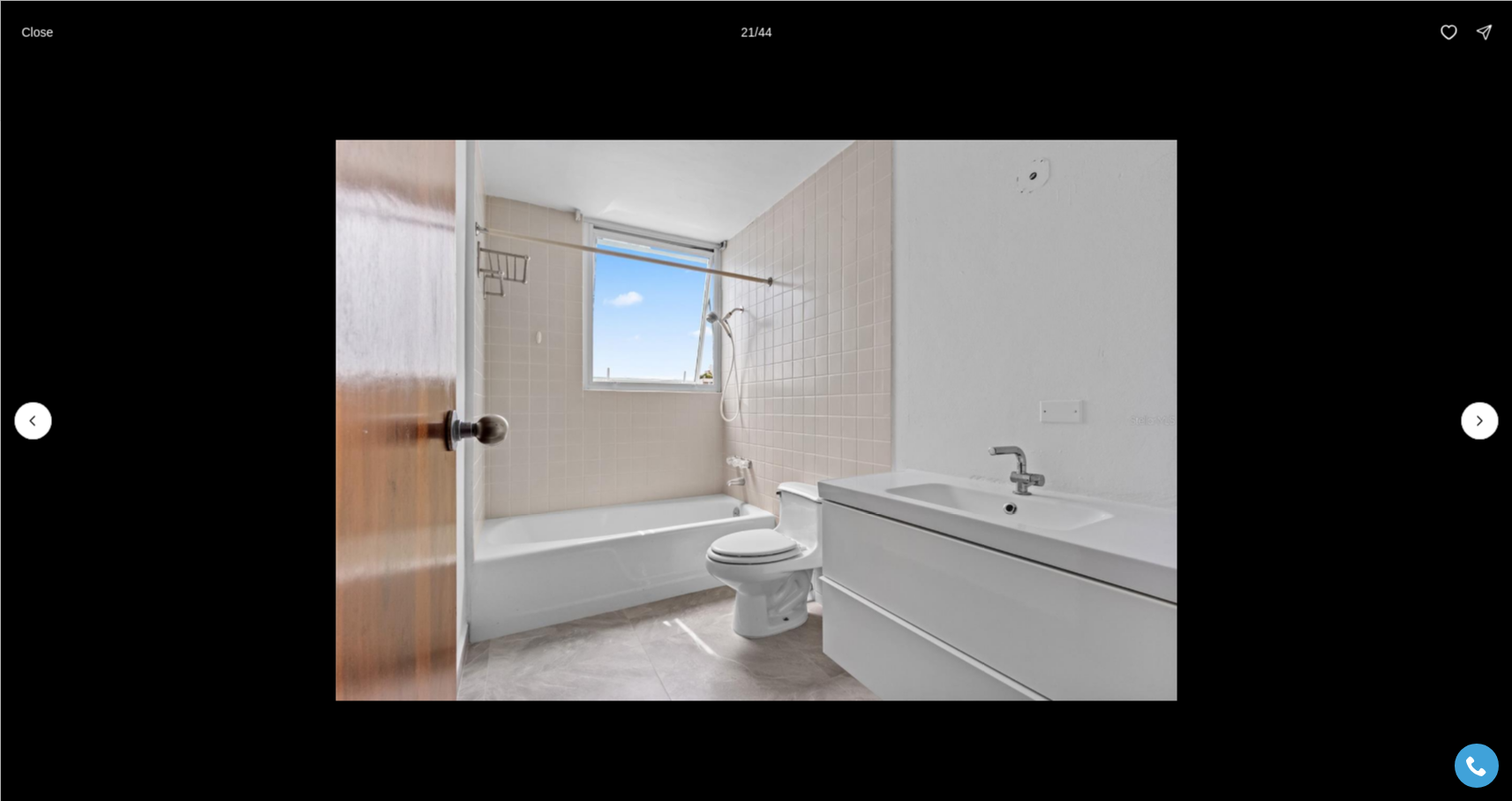
click at [1480, 414] on icon "Next slide" at bounding box center [1480, 420] width 18 height 18
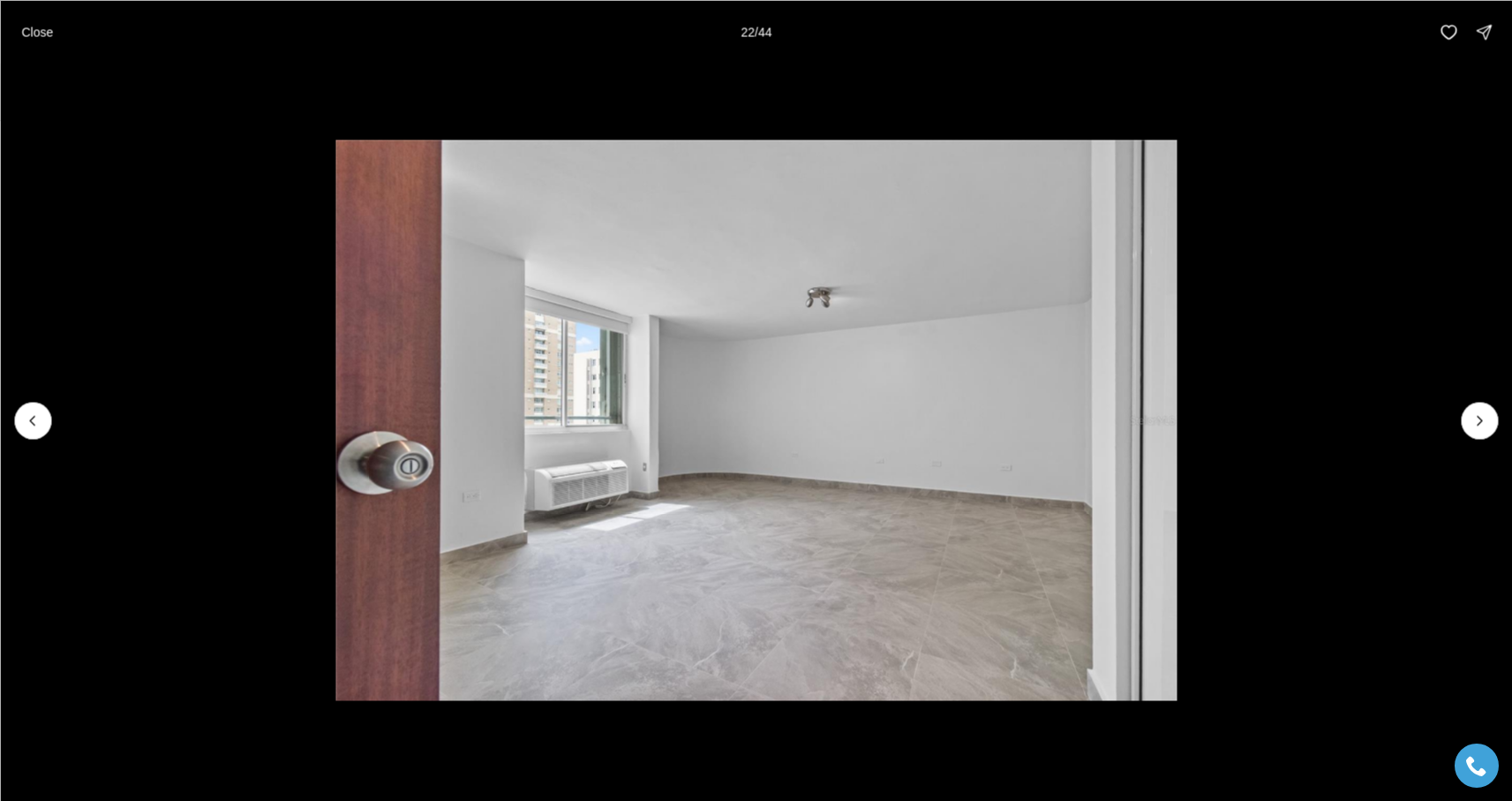
click at [1480, 414] on icon "Next slide" at bounding box center [1480, 420] width 18 height 18
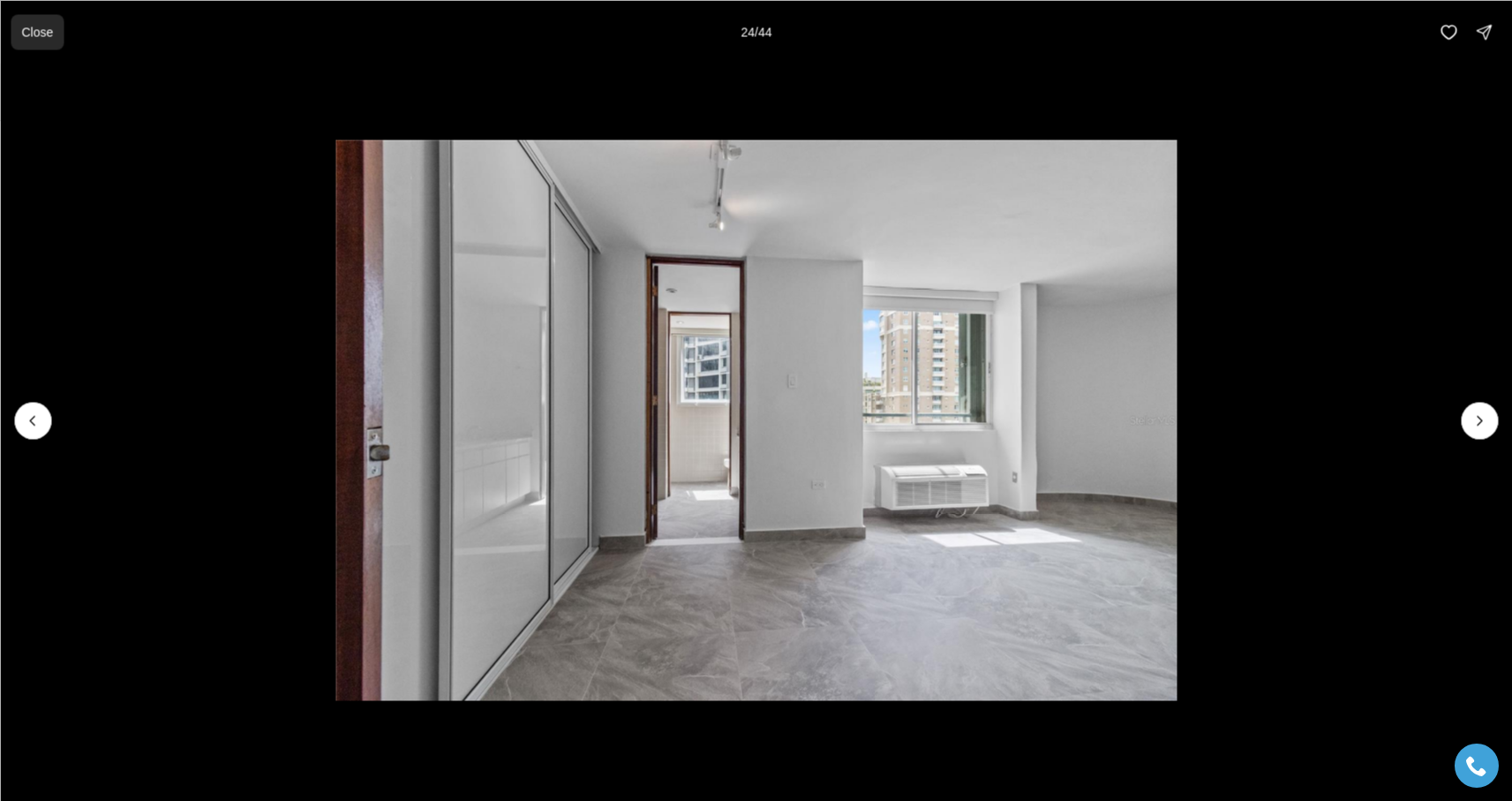
click at [33, 32] on p "Close" at bounding box center [37, 32] width 32 height 14
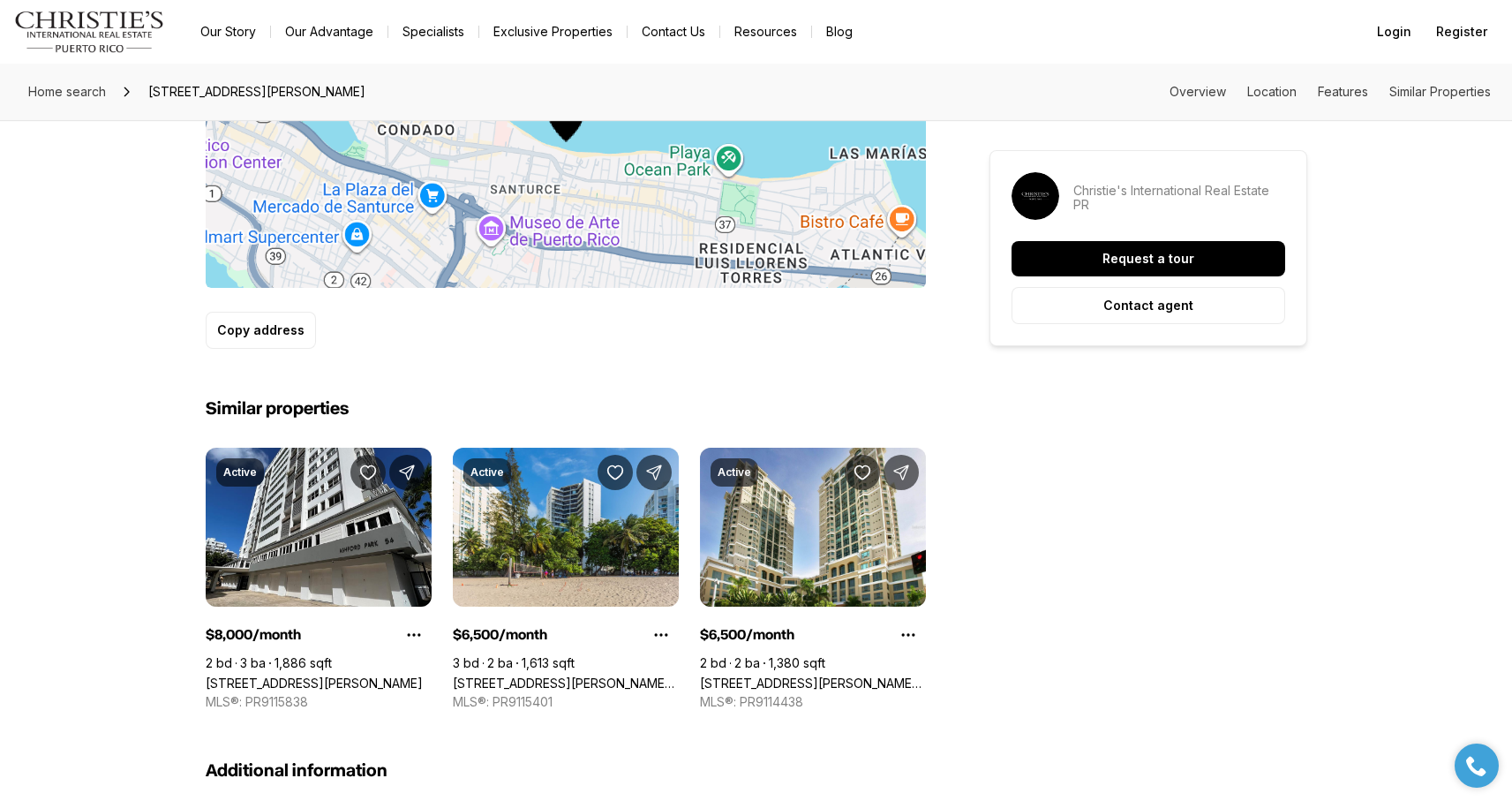
scroll to position [1183, 0]
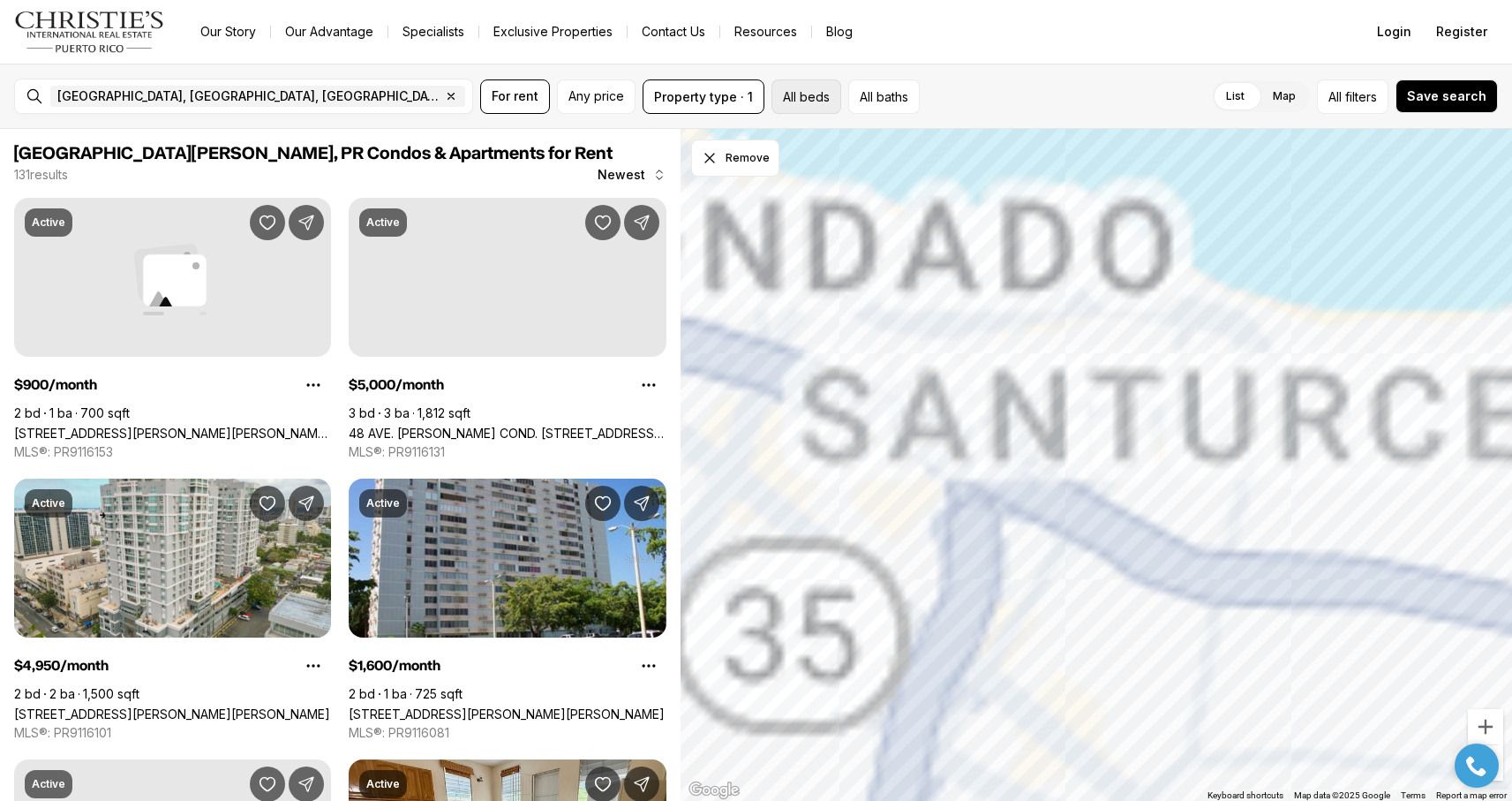
click at [822, 103] on button "All beds" at bounding box center [806, 97] width 69 height 34
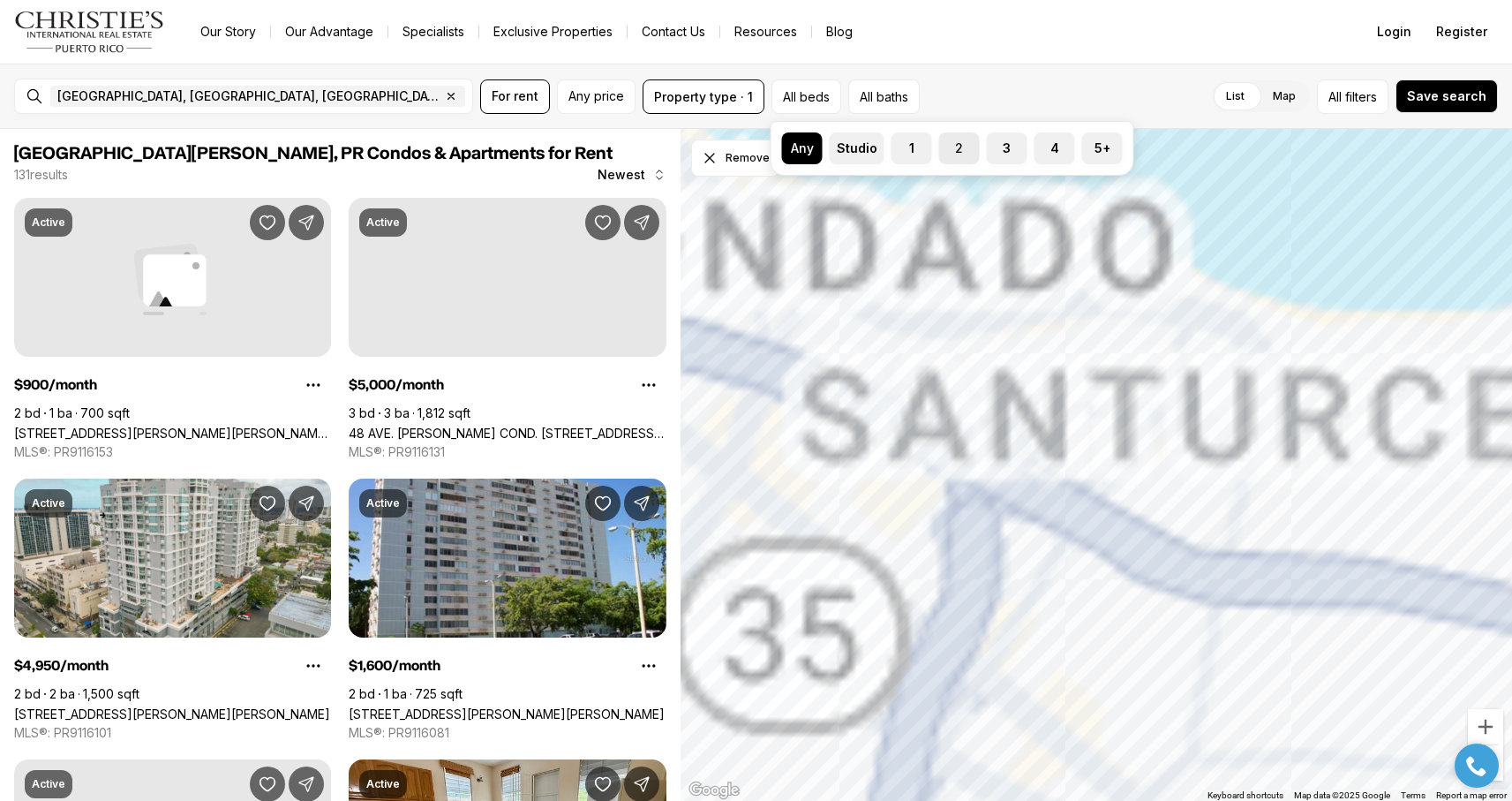
click at [968, 148] on label "2" at bounding box center [959, 148] width 41 height 32
click at [957, 148] on button "2" at bounding box center [948, 142] width 18 height 18
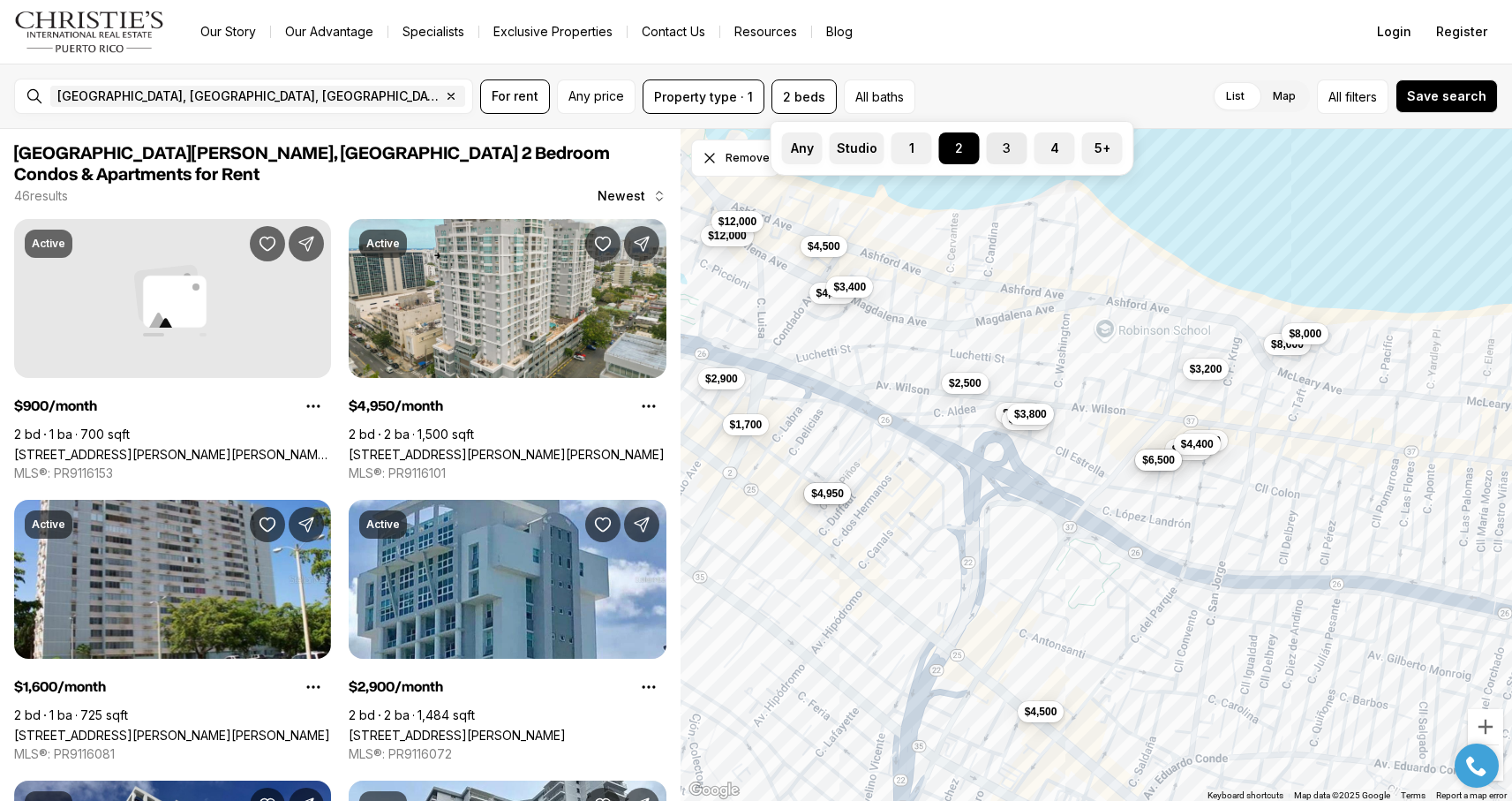
click at [991, 151] on label "3" at bounding box center [1007, 148] width 41 height 32
click at [991, 150] on button "3" at bounding box center [996, 142] width 18 height 18
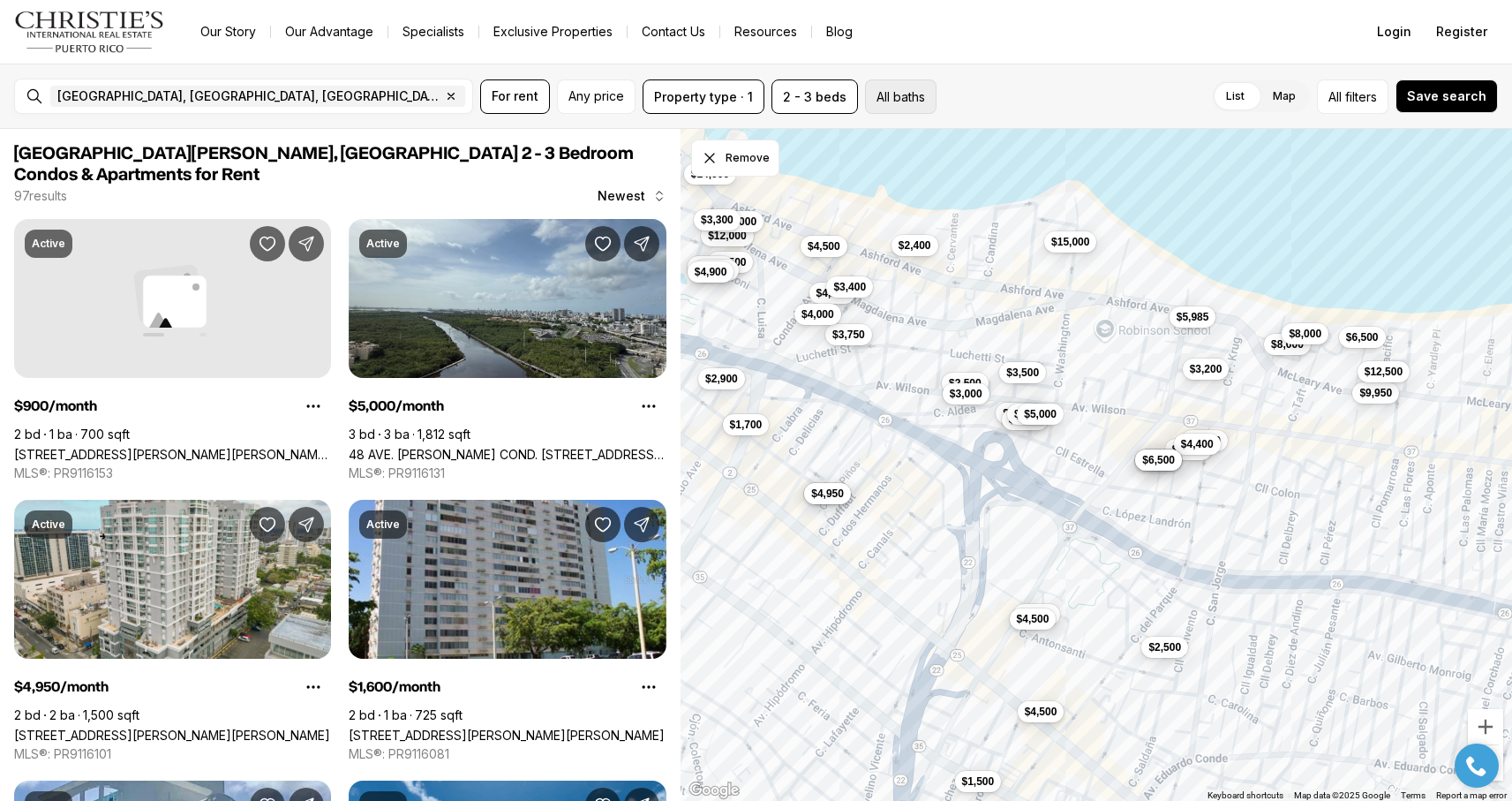
click at [890, 95] on button "All baths" at bounding box center [901, 97] width 71 height 34
click at [976, 146] on button "2" at bounding box center [977, 142] width 18 height 18
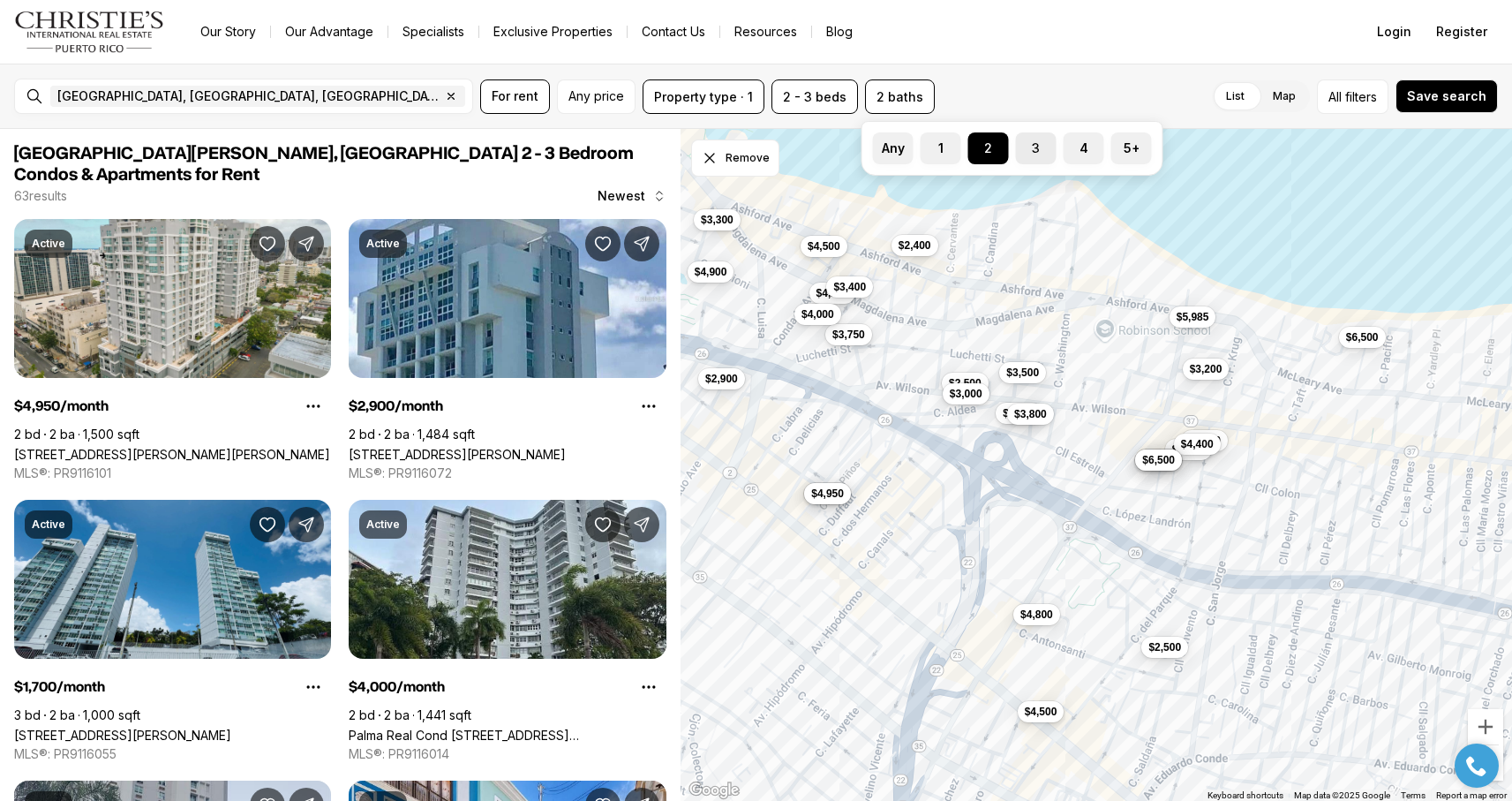
click at [1030, 149] on button "3" at bounding box center [1025, 142] width 18 height 18
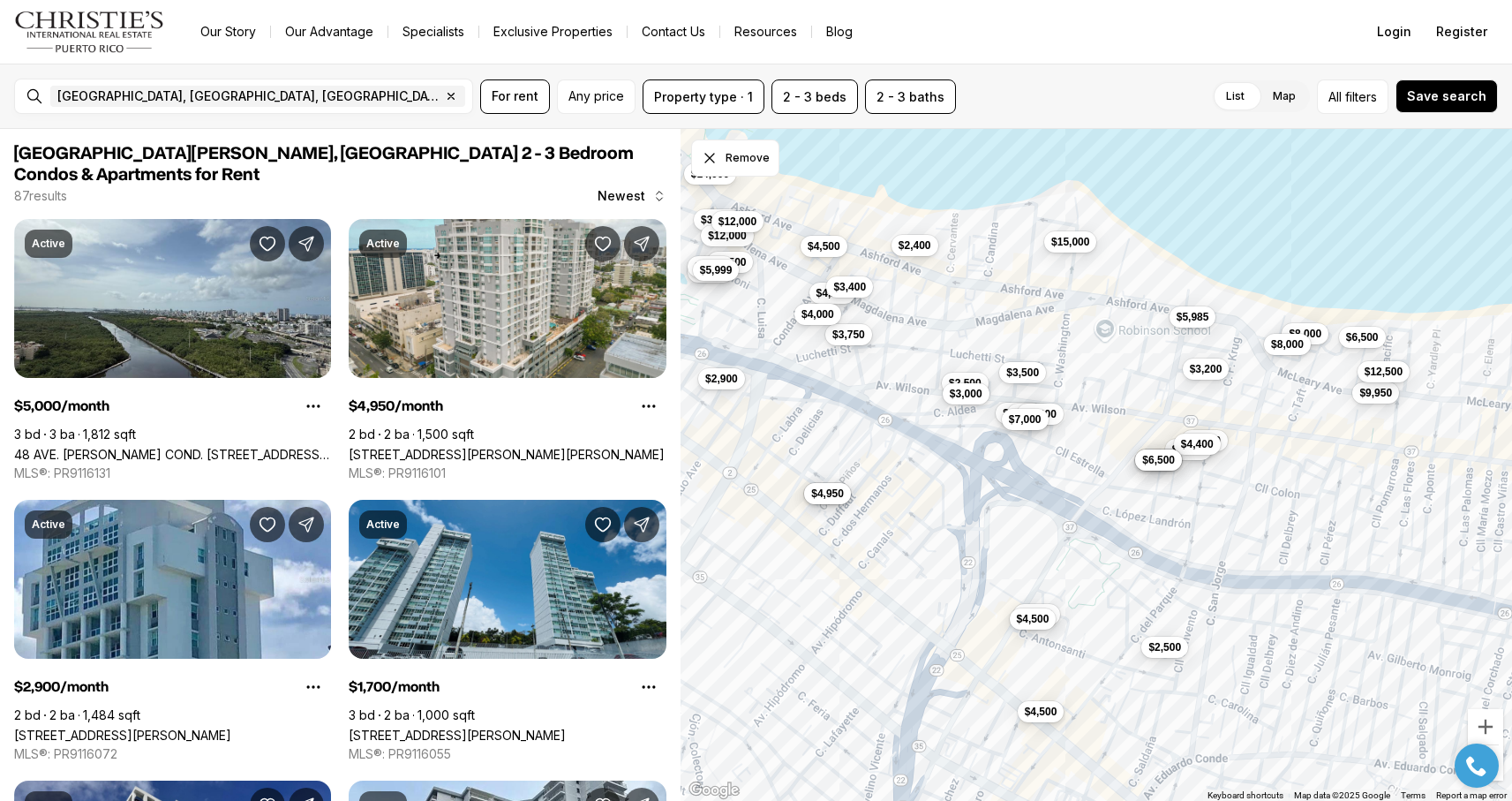
click at [1198, 214] on div "$4,500 $7,200 $3,200 $2,900 $4,500 $4,750 $4,200 $3,400 $4,950 $3,300 $6,500 $4…" at bounding box center [1096, 465] width 831 height 673
click at [1195, 323] on button "$5,985" at bounding box center [1193, 316] width 47 height 22
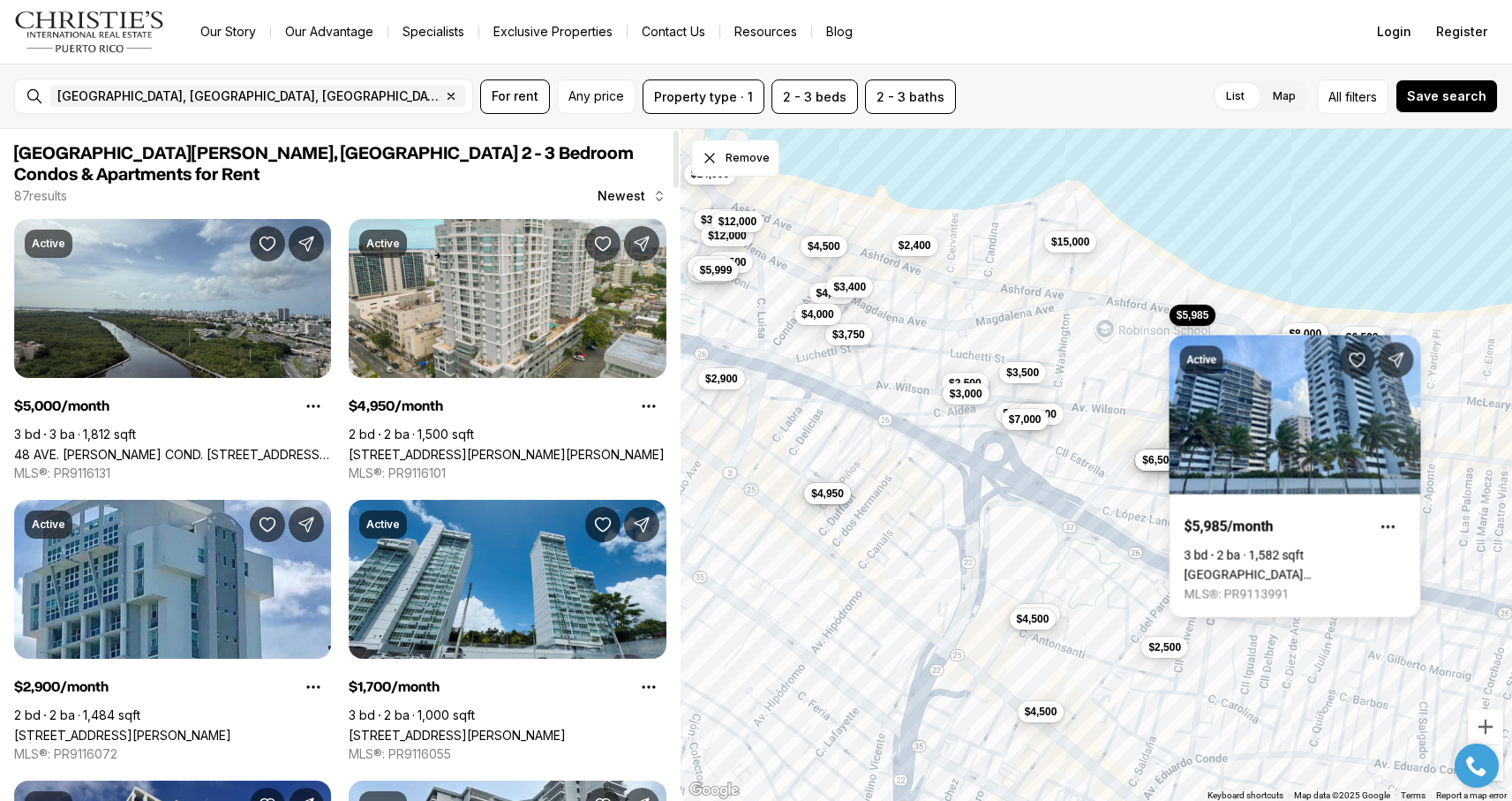
click at [995, 299] on div "$4,500 $7,200 $3,200 $2,900 $4,500 $4,750 $4,200 $3,400 $4,950 $3,300 $6,500 $4…" at bounding box center [1096, 465] width 831 height 673
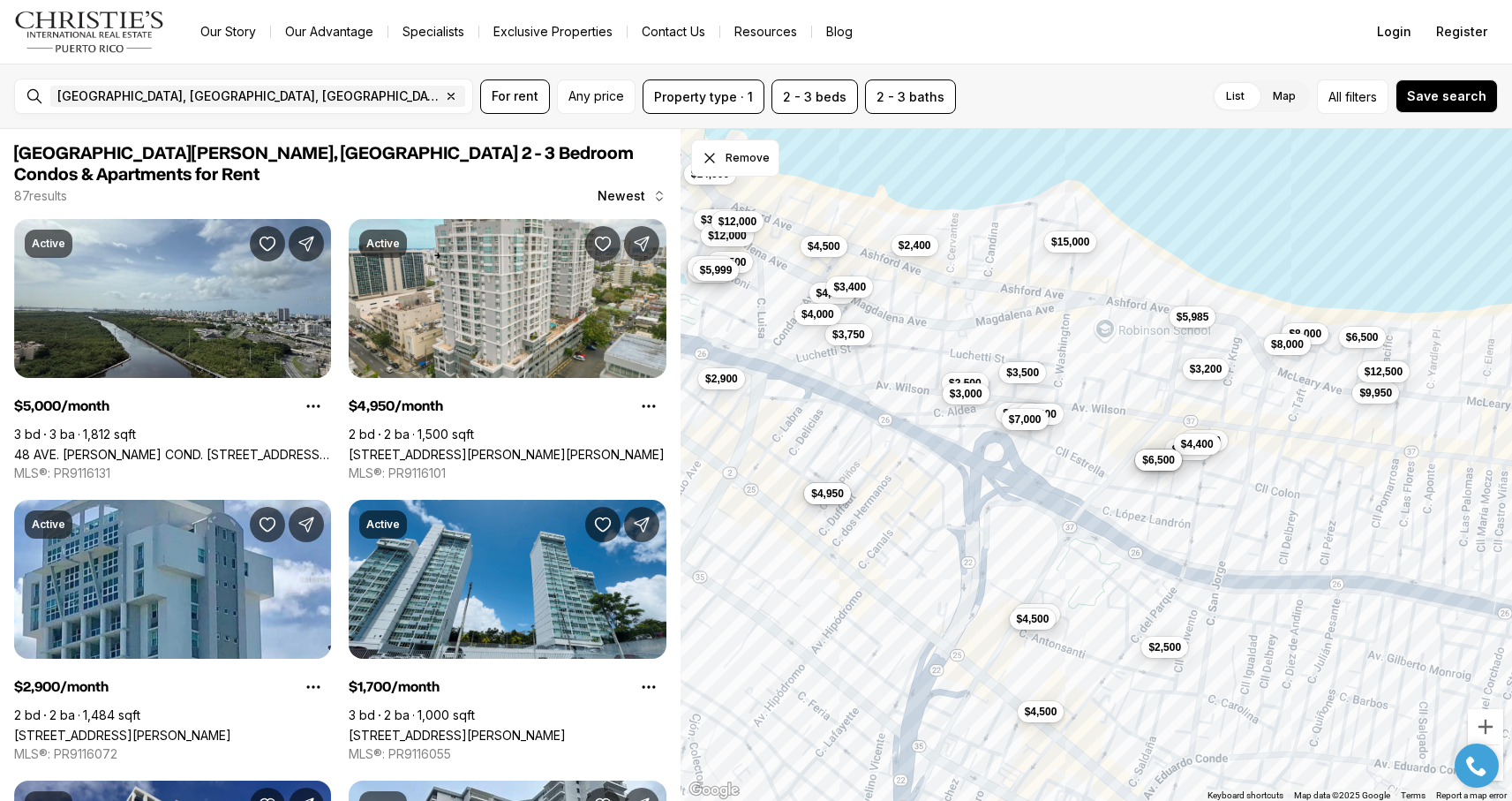
click at [1077, 254] on div "$4,500 $7,200 $3,200 $2,900 $4,500 $4,750 $4,200 $3,400 $4,950 $3,300 $6,500 $4…" at bounding box center [1096, 465] width 831 height 673
click at [1077, 244] on span "$15,000" at bounding box center [1070, 241] width 38 height 14
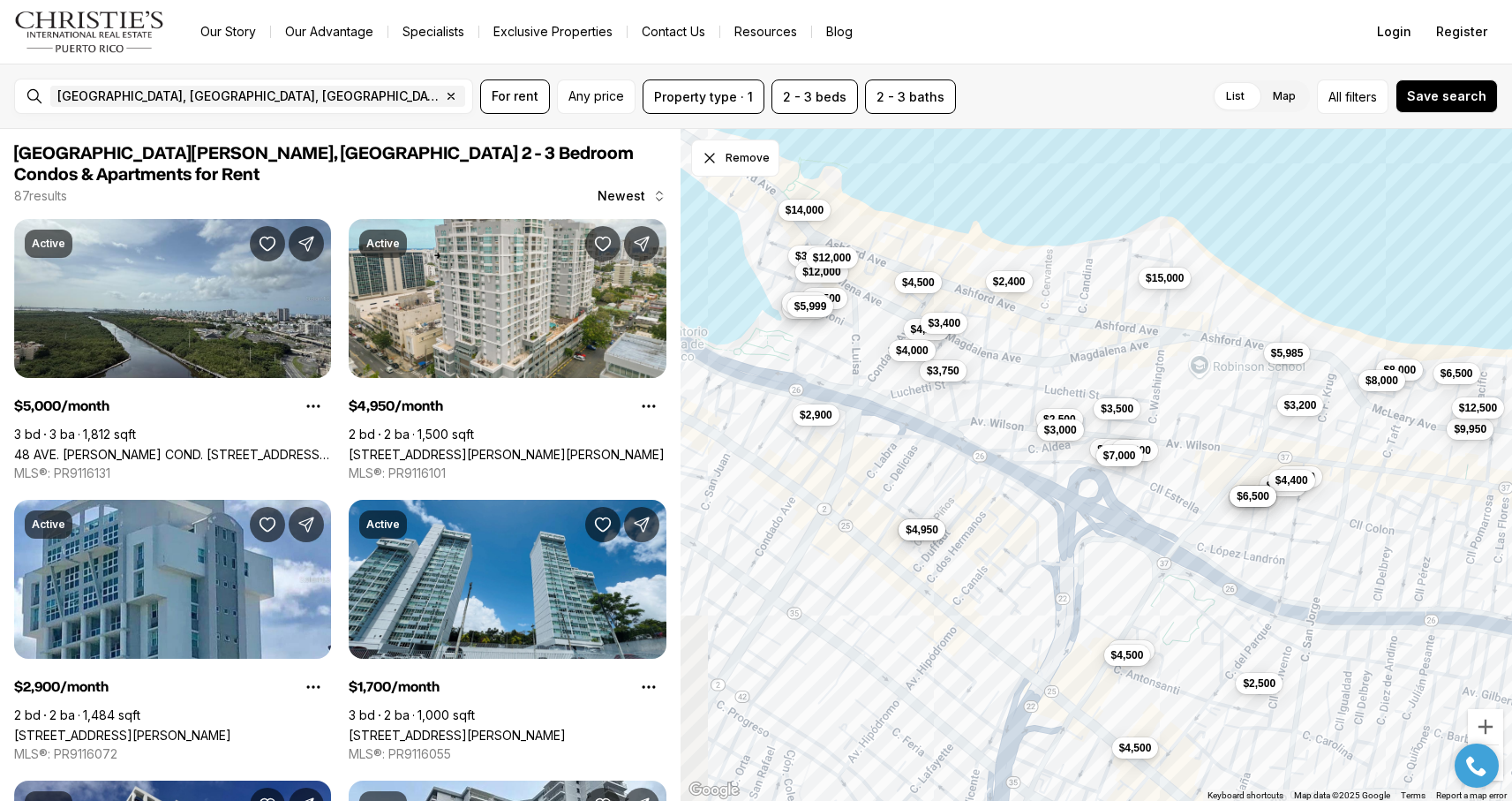
drag, startPoint x: 945, startPoint y: 226, endPoint x: 1042, endPoint y: 262, distance: 103.5
click at [1042, 262] on div "$4,500 $7,200 $3,200 $2,900 $4,500 $4,750 $4,200 $3,400 $4,950 $3,300 $6,500 $4…" at bounding box center [1096, 465] width 831 height 673
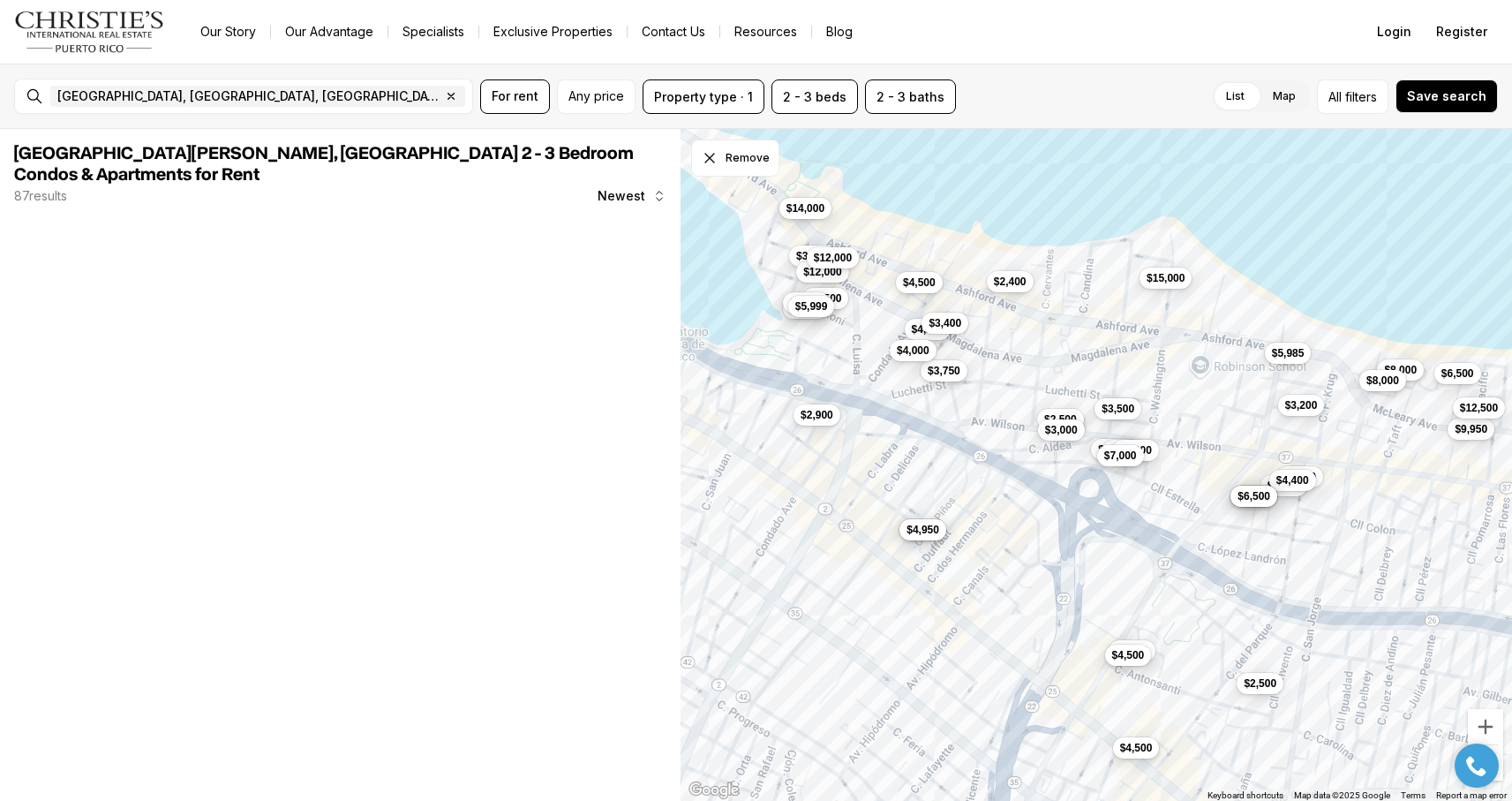
click at [811, 214] on span "$14,000" at bounding box center [806, 208] width 38 height 14
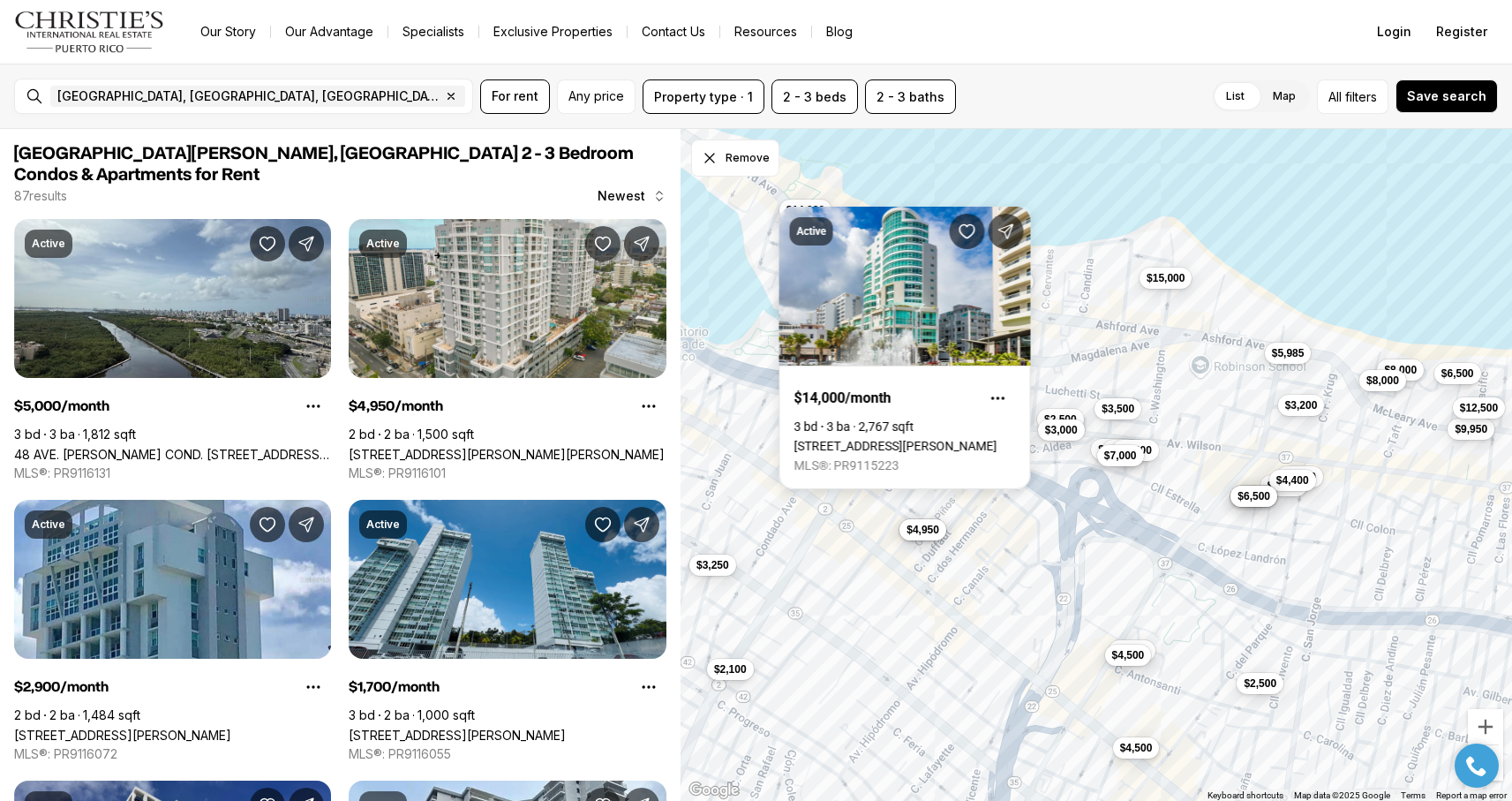
click at [910, 186] on div "$4,500 $7,200 $3,200 $2,900 $4,500 $4,750 $4,200 $3,400 $4,950 $3,300 $6,500 $4…" at bounding box center [1096, 465] width 831 height 673
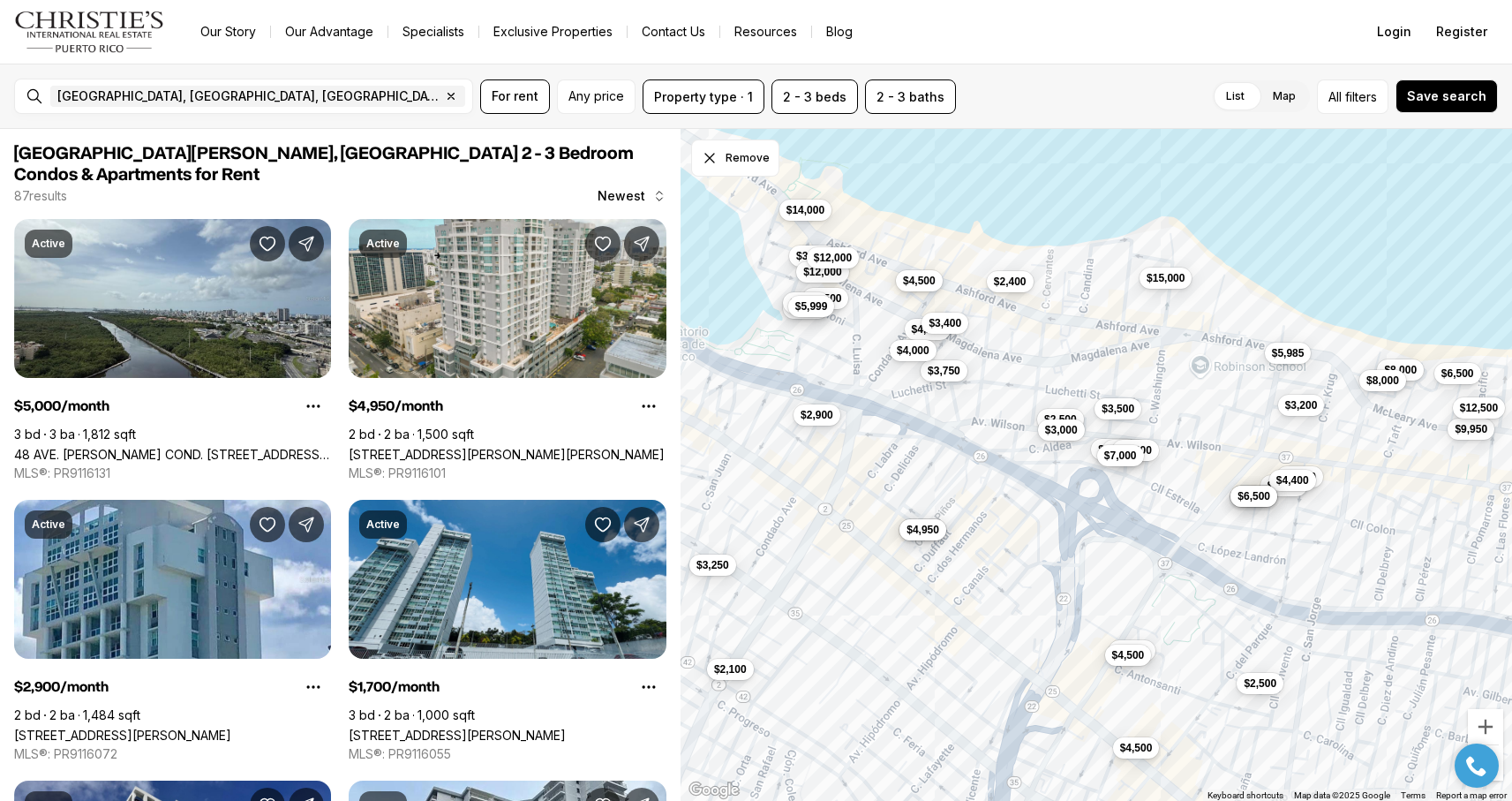
click at [925, 285] on span "$4,500" at bounding box center [920, 281] width 32 height 14
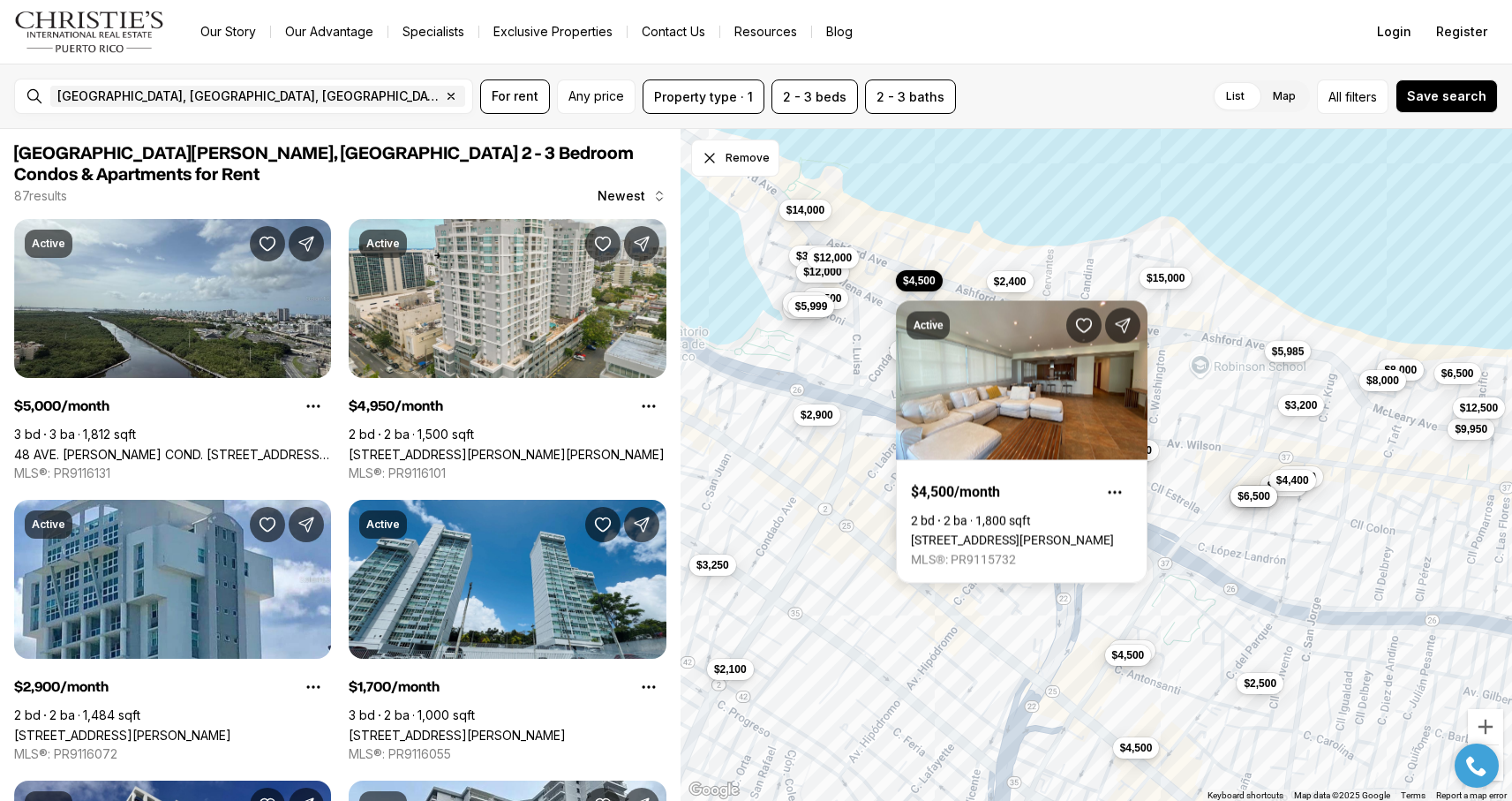
click at [1300, 359] on button "$5,985" at bounding box center [1288, 352] width 47 height 22
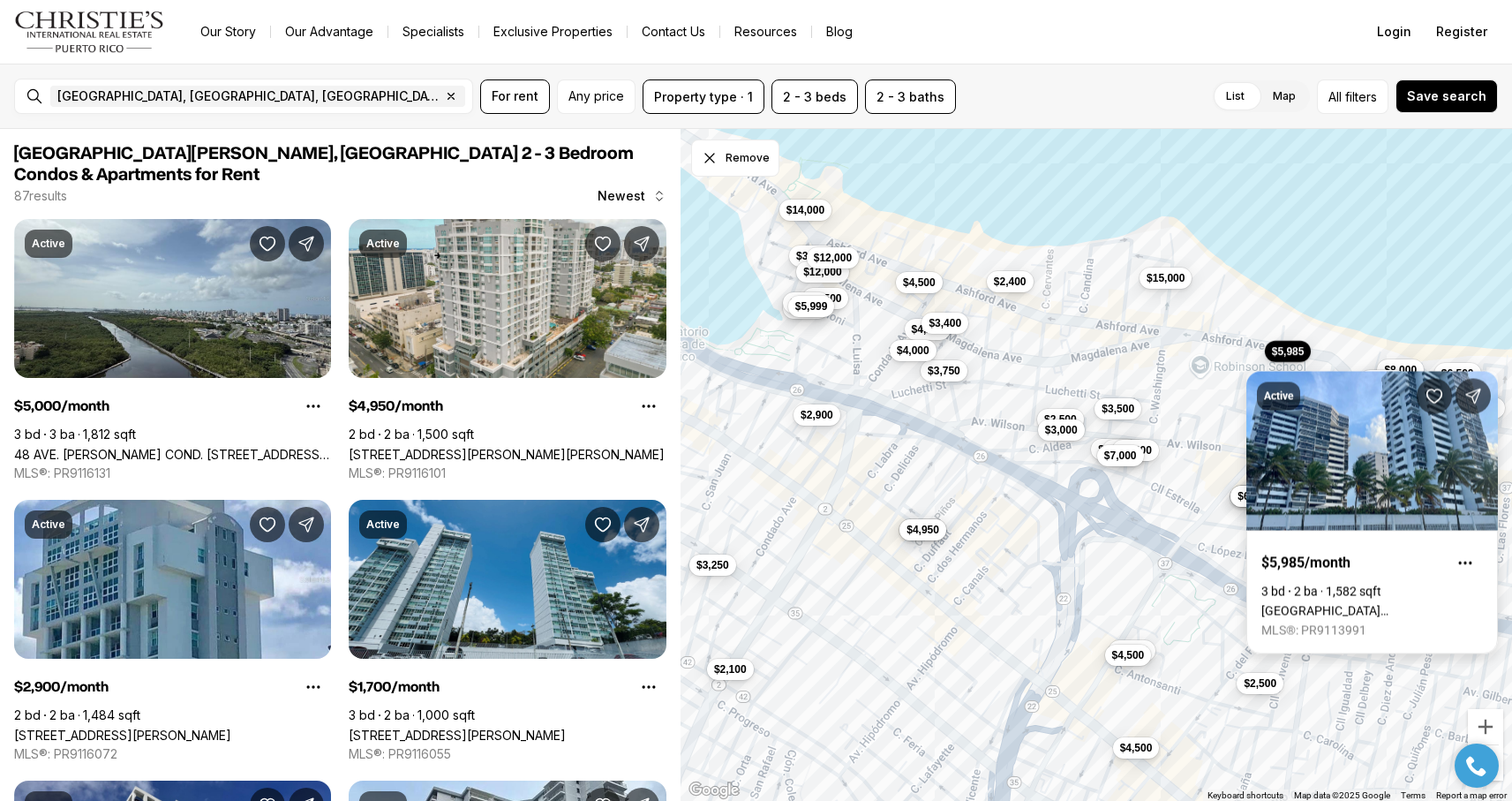
click at [1407, 362] on div "Active $5,985/month 3 bd 2 ba 1,582 sqft ST MARY'S PLAZA 1485 ASHFORD AVENUE, #…" at bounding box center [1372, 502] width 252 height 304
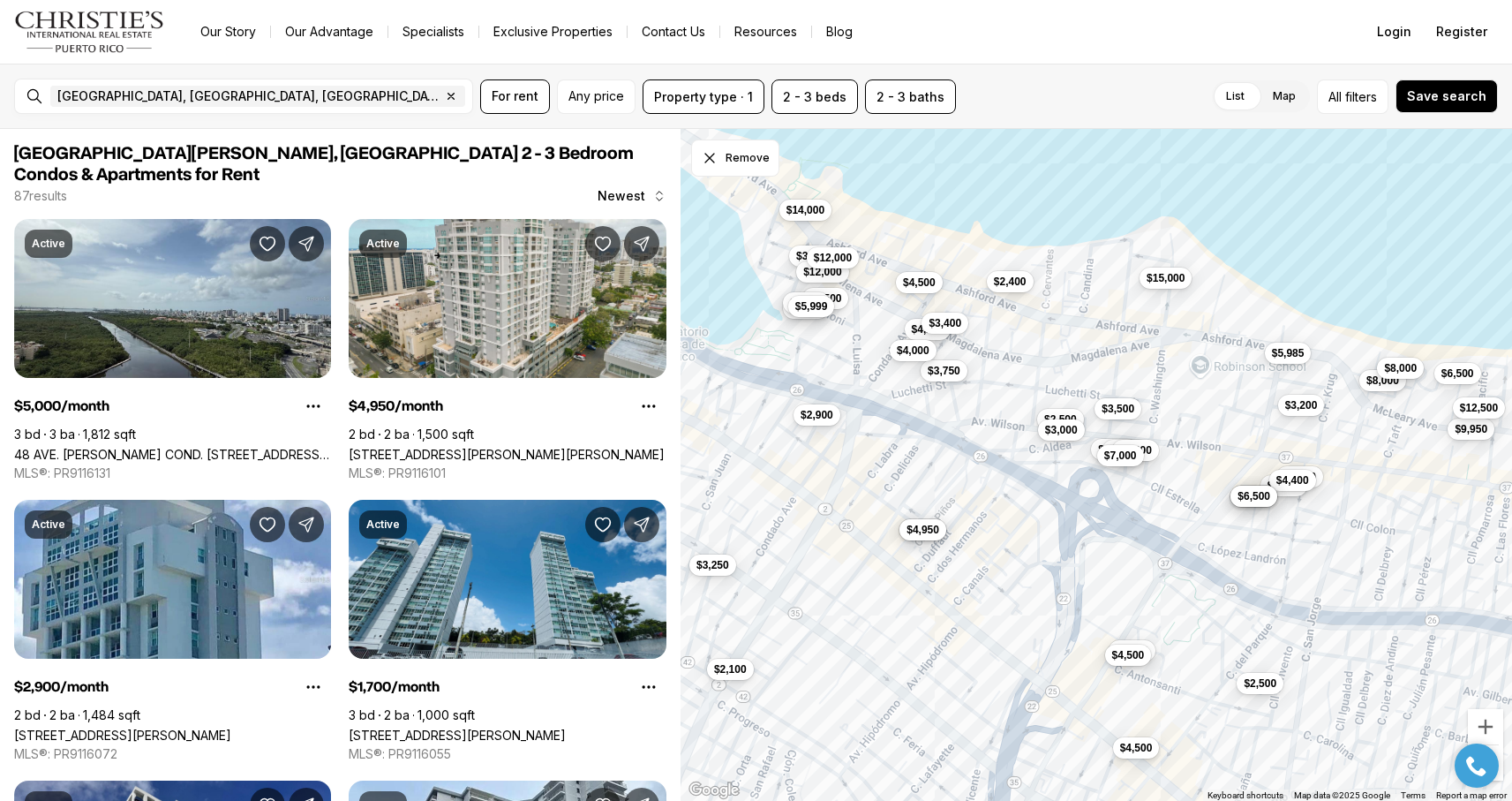
click at [1421, 367] on button "$8,000" at bounding box center [1401, 369] width 47 height 22
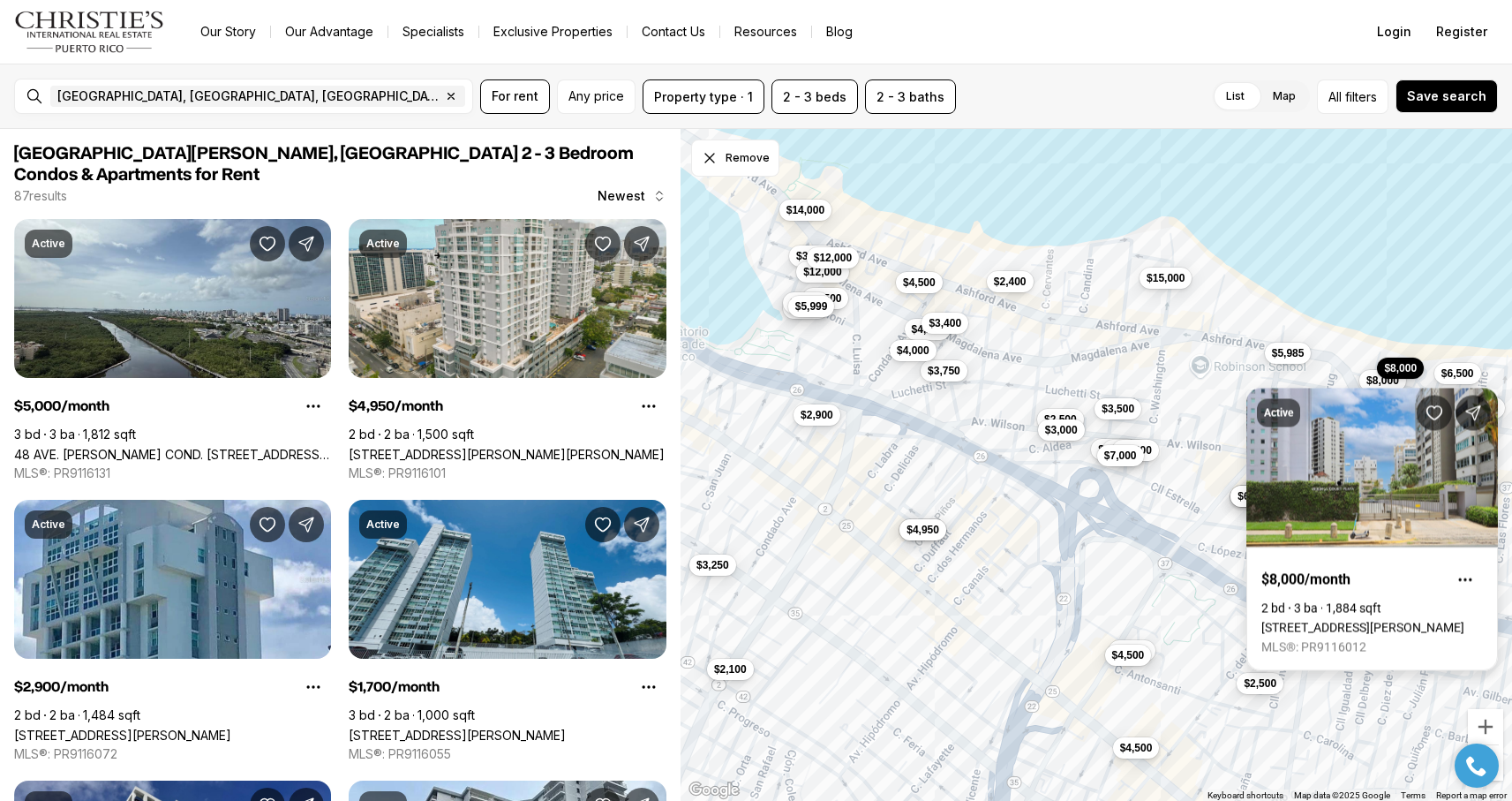
click at [1464, 370] on div "Active $8,000/month 2 bd 3 ba 1,884 sqft 59 KINGS COURT #503, SAN JUAN PR, 0091…" at bounding box center [1372, 519] width 252 height 304
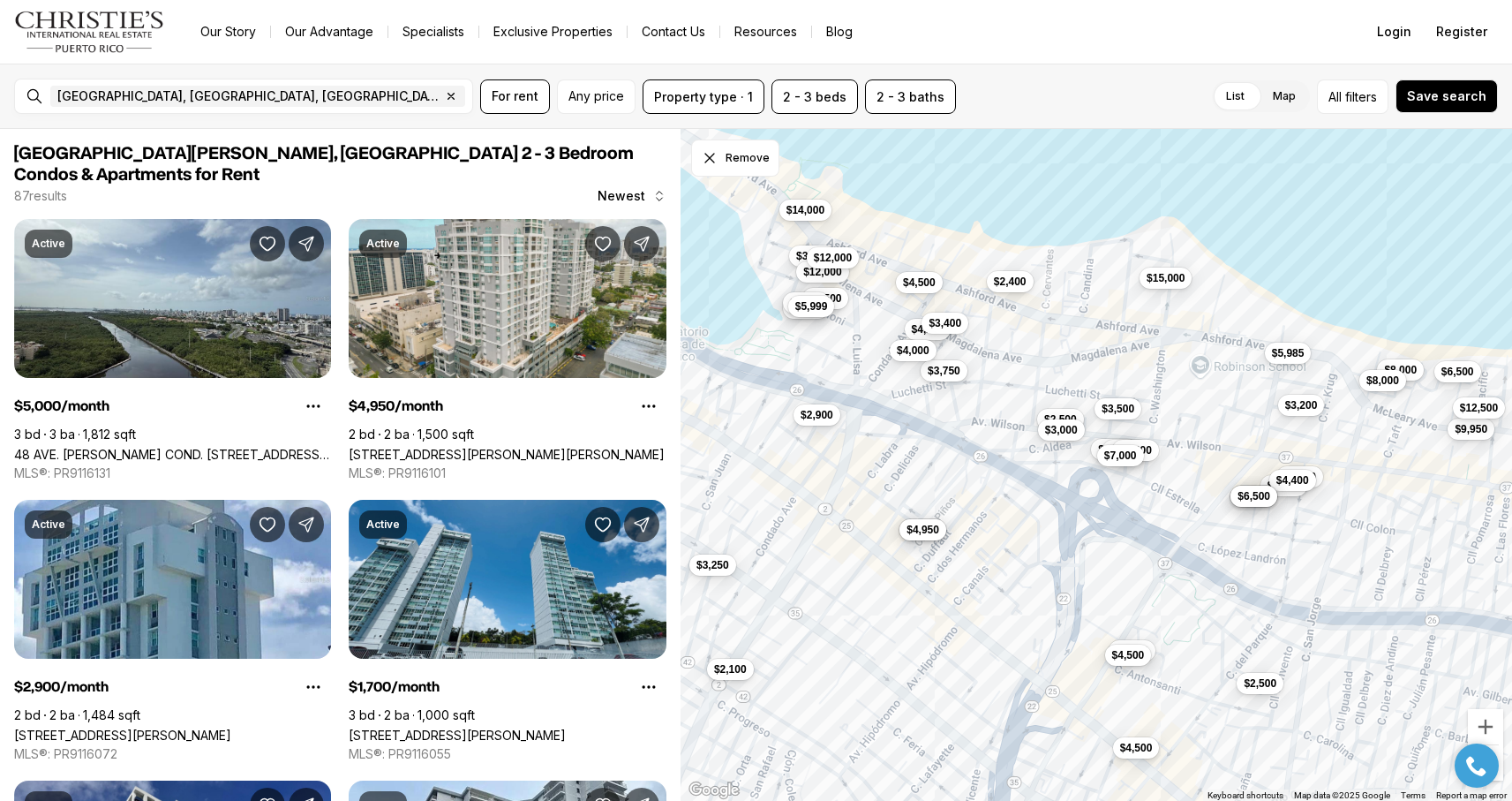
click at [1458, 373] on span "$6,500" at bounding box center [1458, 372] width 32 height 14
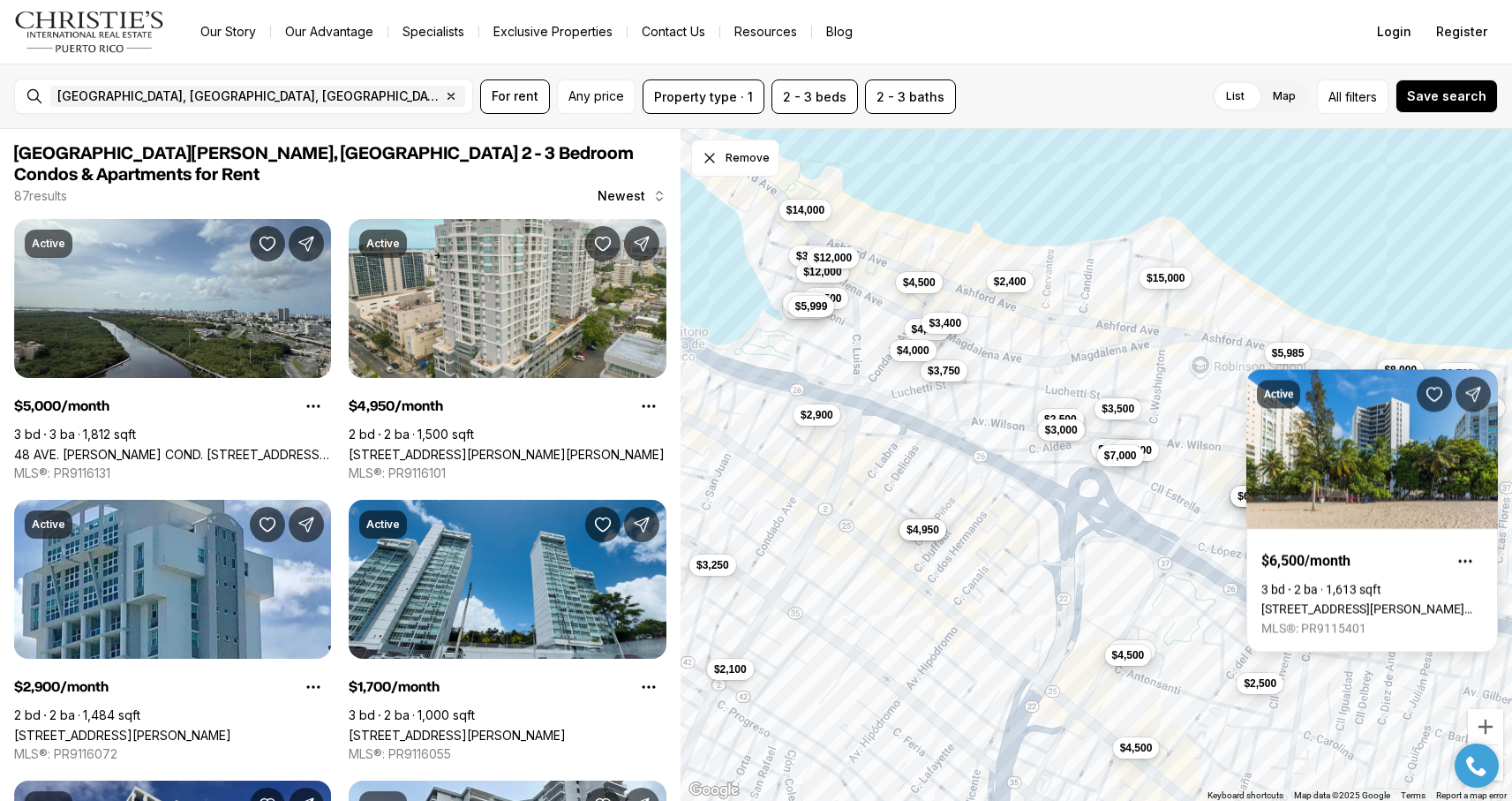
drag, startPoint x: 1454, startPoint y: 331, endPoint x: 1349, endPoint y: 322, distance: 105.4
click at [1349, 322] on div "$4,500 $7,200 $3,200 $2,900 $4,500 $4,750 $4,200 $3,400 $4,950 $3,300 $6,500 $4…" at bounding box center [1096, 465] width 831 height 673
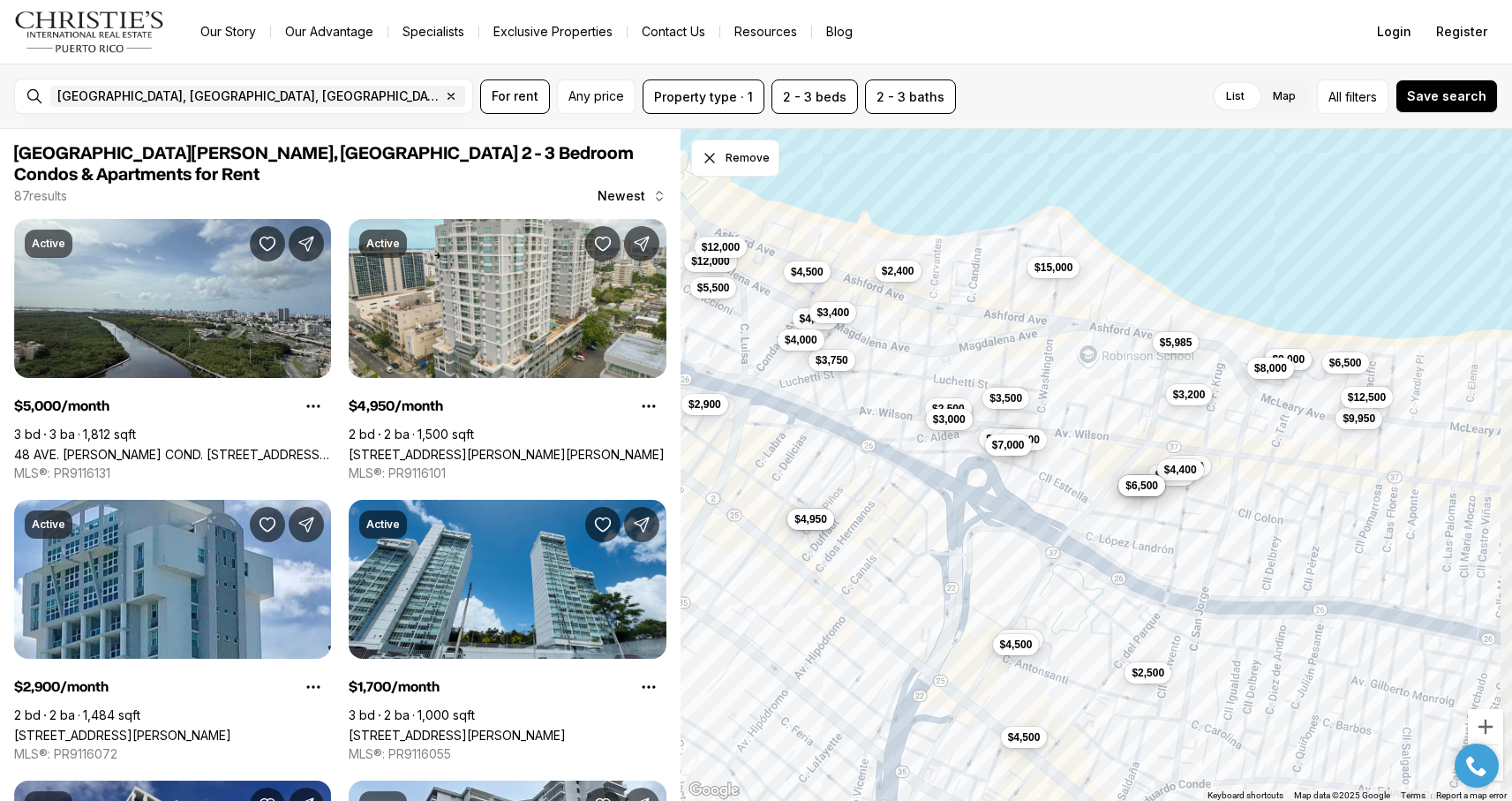
click at [1255, 371] on span "$8,000" at bounding box center [1271, 369] width 32 height 14
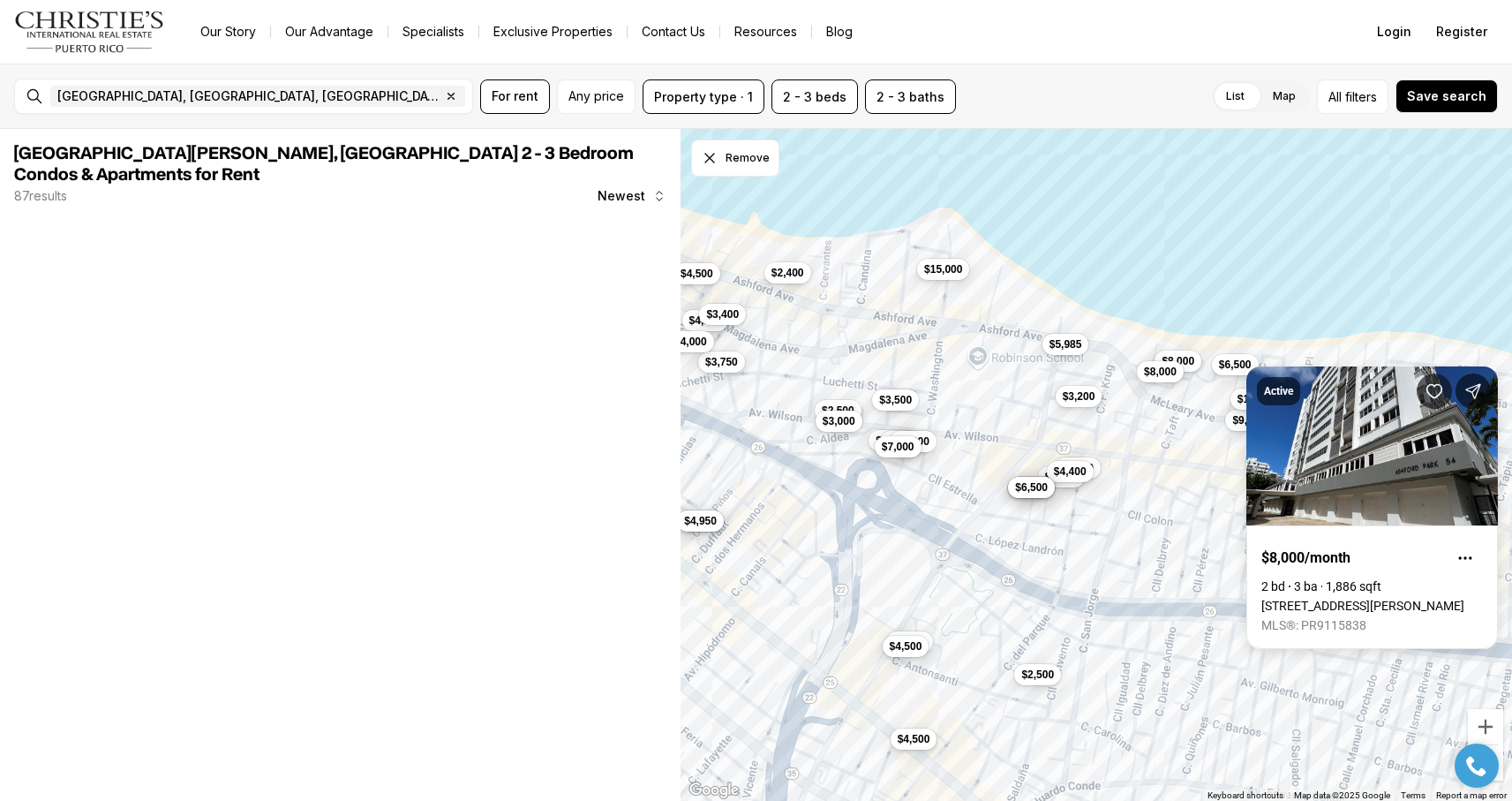
drag, startPoint x: 1334, startPoint y: 327, endPoint x: 1211, endPoint y: 328, distance: 123.0
click at [1212, 329] on div "$4,500 $7,200 $3,200 $2,900 $4,500 $4,750 $4,200 $3,400 $4,950 $3,300 $6,500 $4…" at bounding box center [1096, 465] width 831 height 673
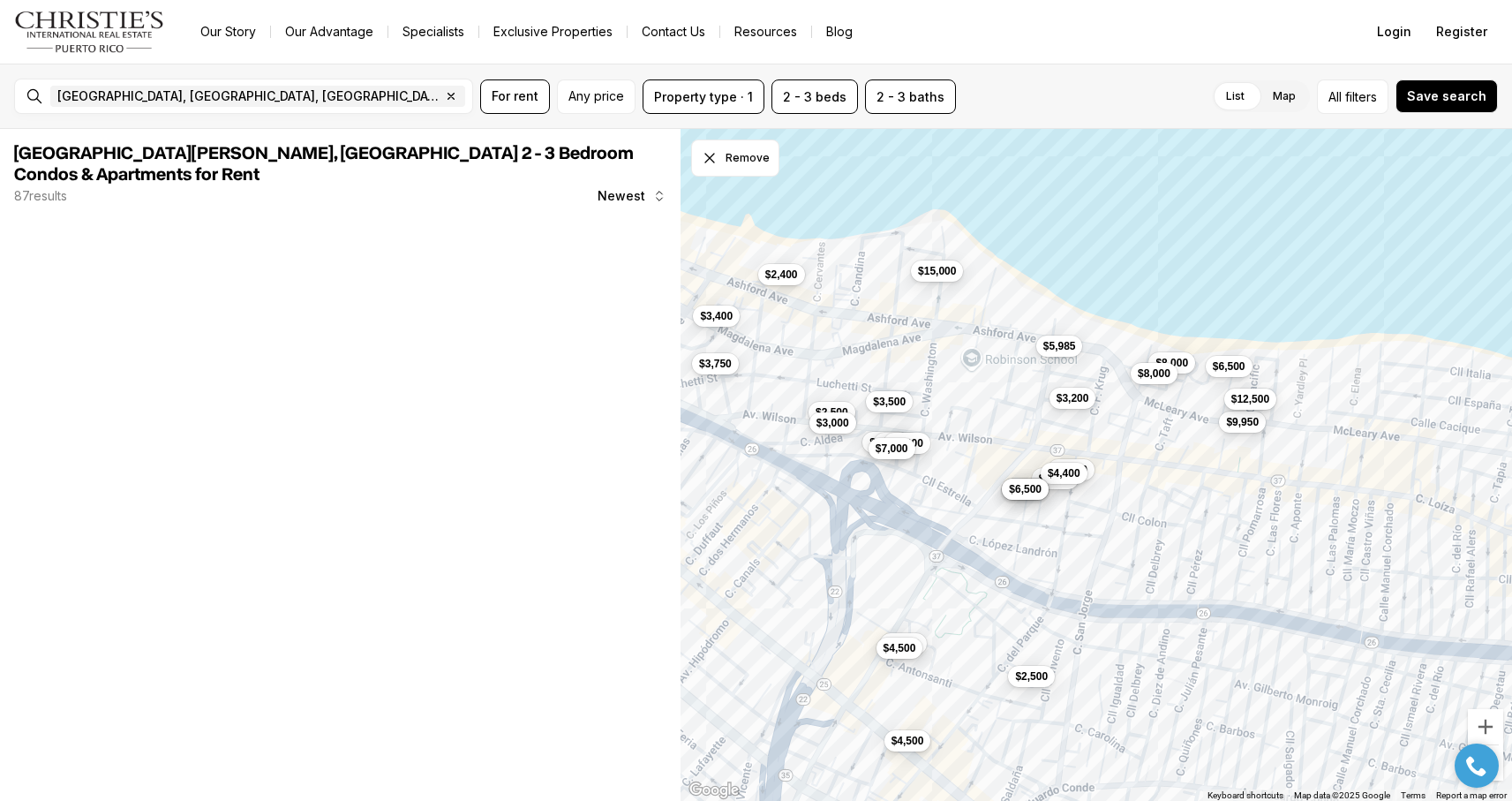
click at [1242, 395] on span "$12,500" at bounding box center [1251, 400] width 38 height 14
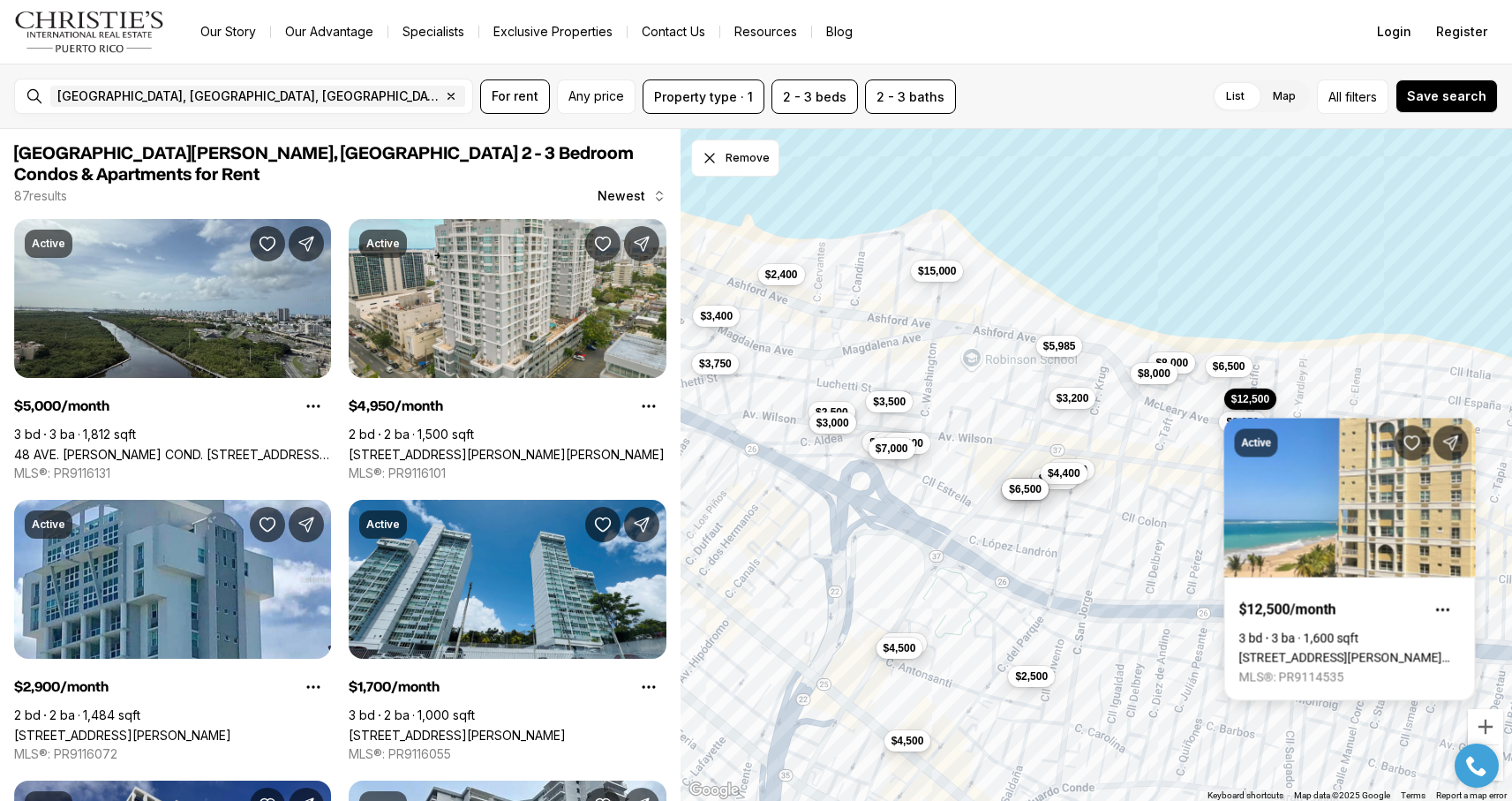
click at [1261, 323] on div "$4,500 $7,200 $3,200 $3,400 $3,300 $6,500 $4,400 $4,000 $3,800 $6,500 $2,500 $3…" at bounding box center [1096, 465] width 831 height 673
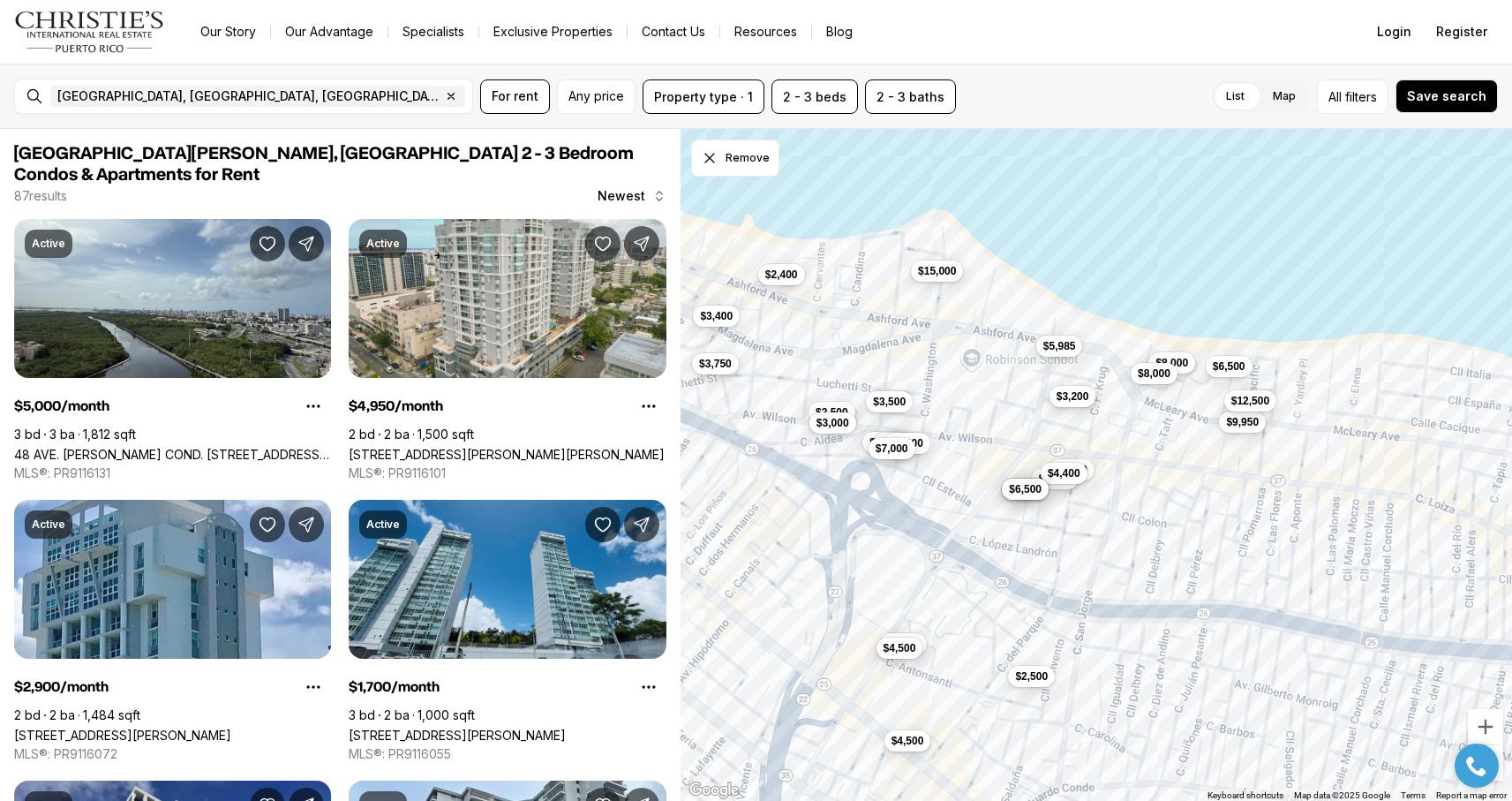
click at [1074, 395] on span "$3,200" at bounding box center [1073, 397] width 32 height 14
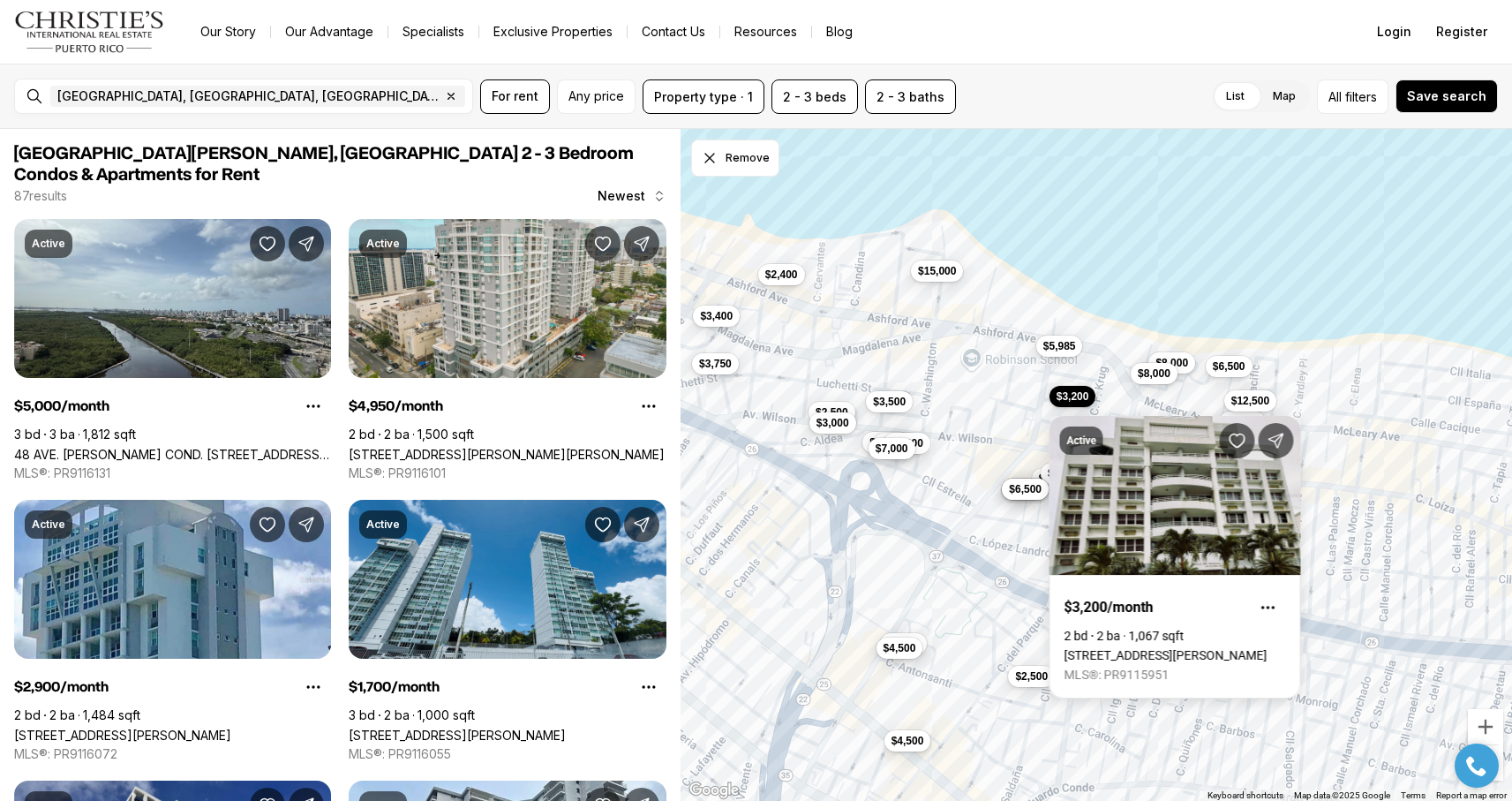
click at [912, 410] on div "$3,500" at bounding box center [890, 402] width 47 height 22
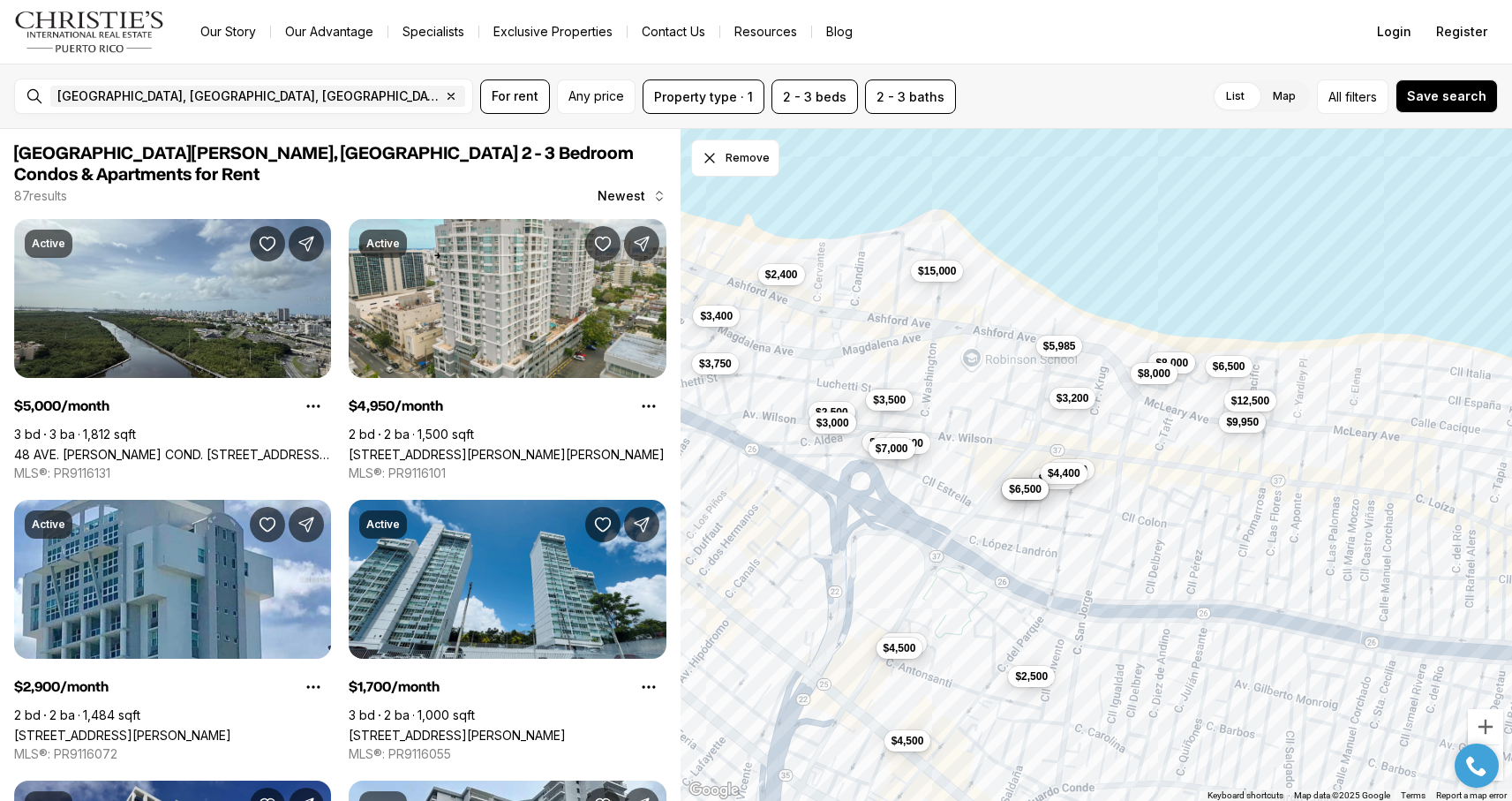
click at [894, 410] on button "$3,500" at bounding box center [890, 400] width 47 height 22
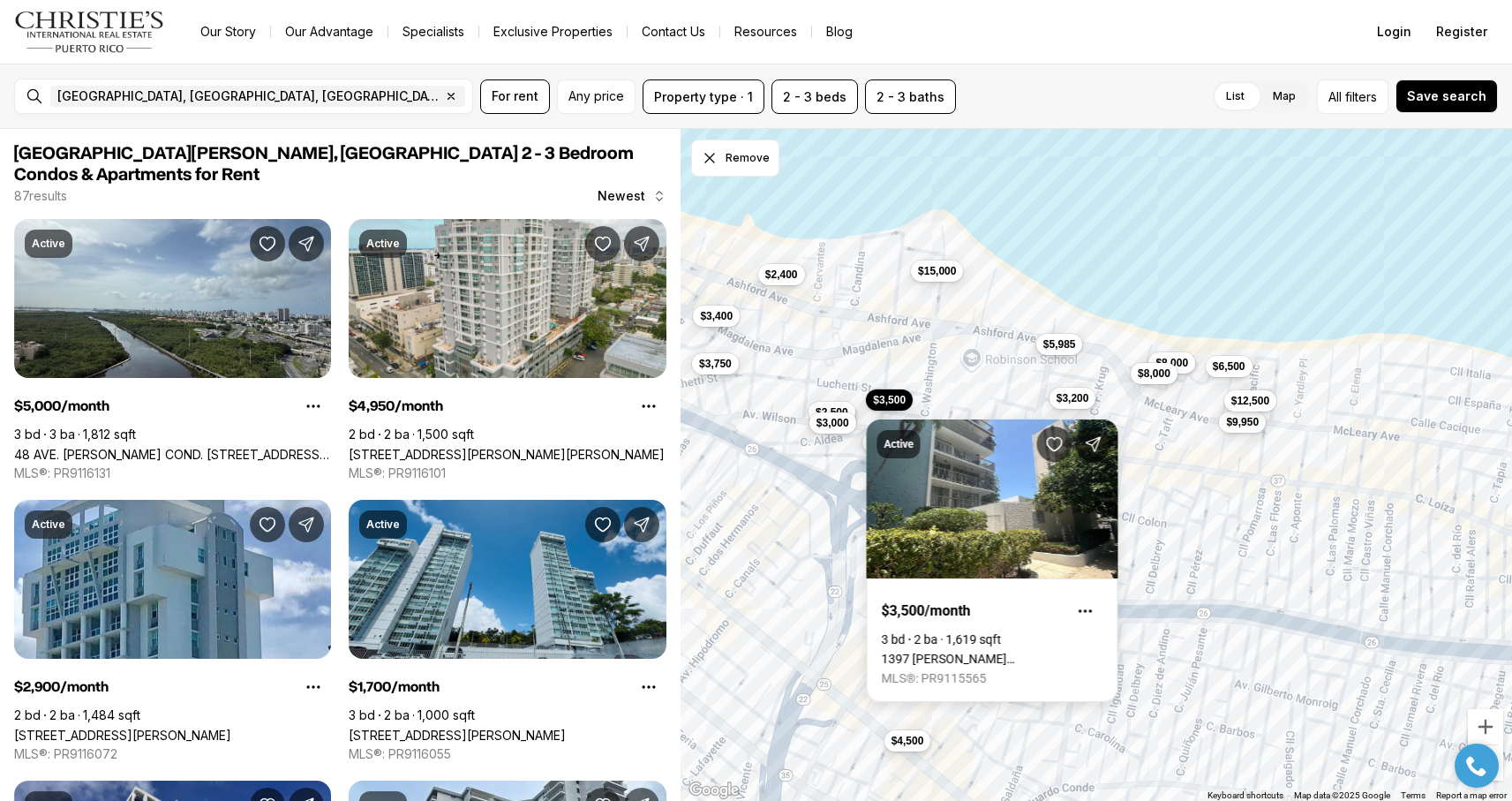
click at [1058, 354] on button "$5,985" at bounding box center [1060, 345] width 47 height 22
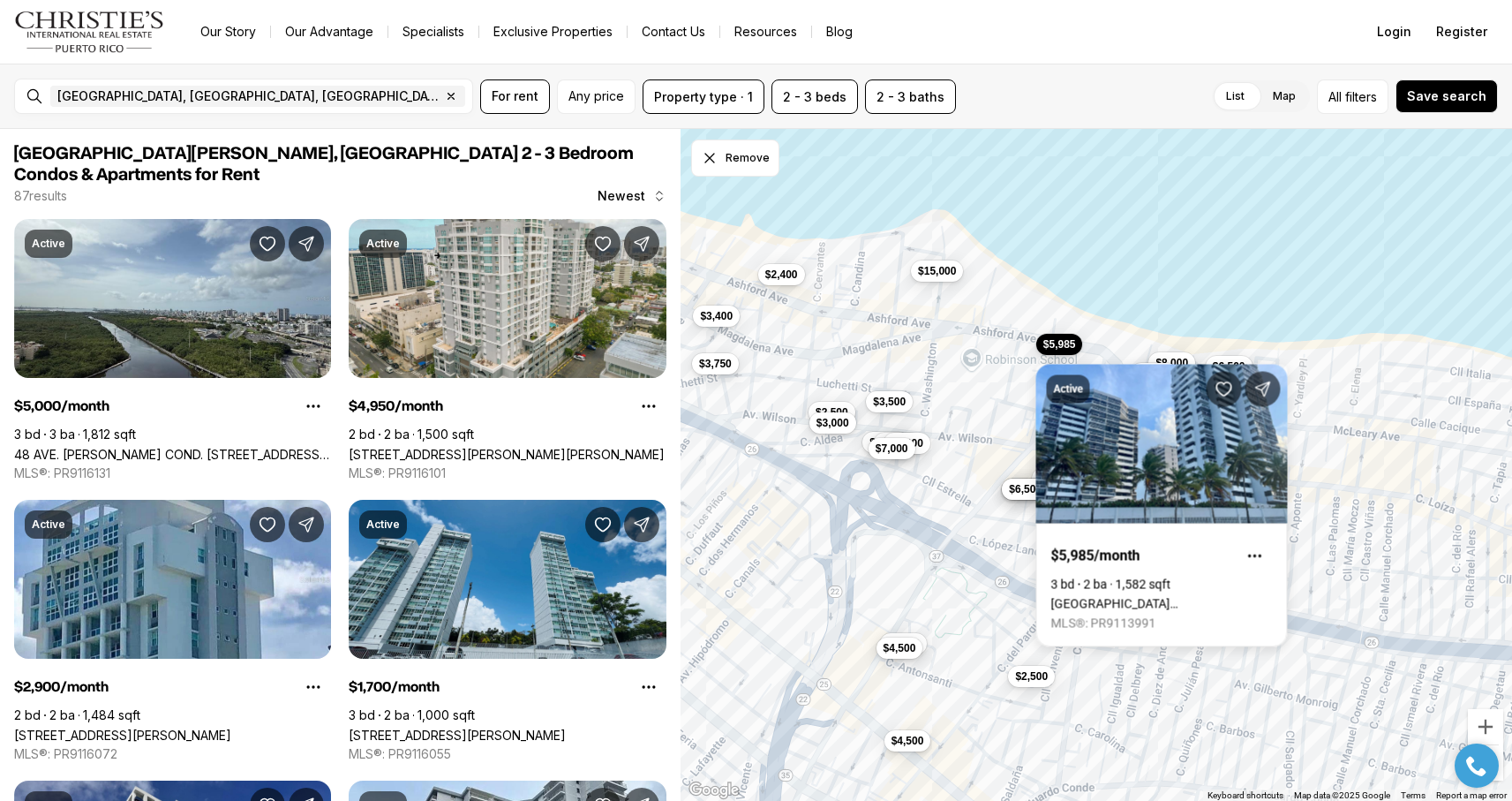
click at [937, 372] on div "$4,500 $7,200 $3,200 $3,400 $3,300 $6,500 $4,400 $4,000 $3,800 $6,500 $2,500 $3…" at bounding box center [1096, 465] width 831 height 673
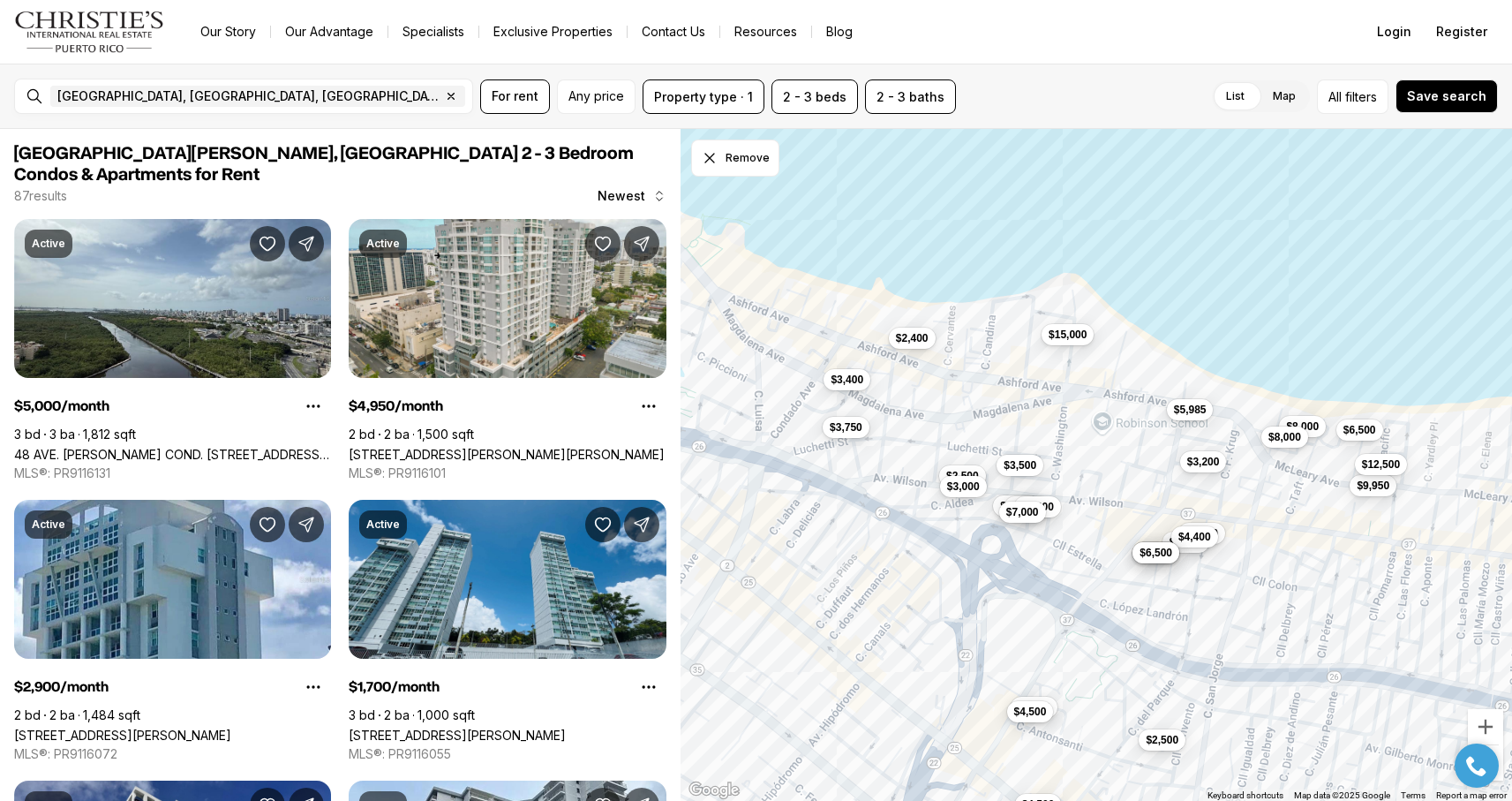
drag, startPoint x: 926, startPoint y: 368, endPoint x: 1059, endPoint y: 432, distance: 147.6
click at [1059, 432] on div "$4,500 $7,200 $3,200 $3,400 $3,300 $6,500 $4,400 $4,000 $3,800 $6,500 $2,500 $3…" at bounding box center [1096, 465] width 831 height 673
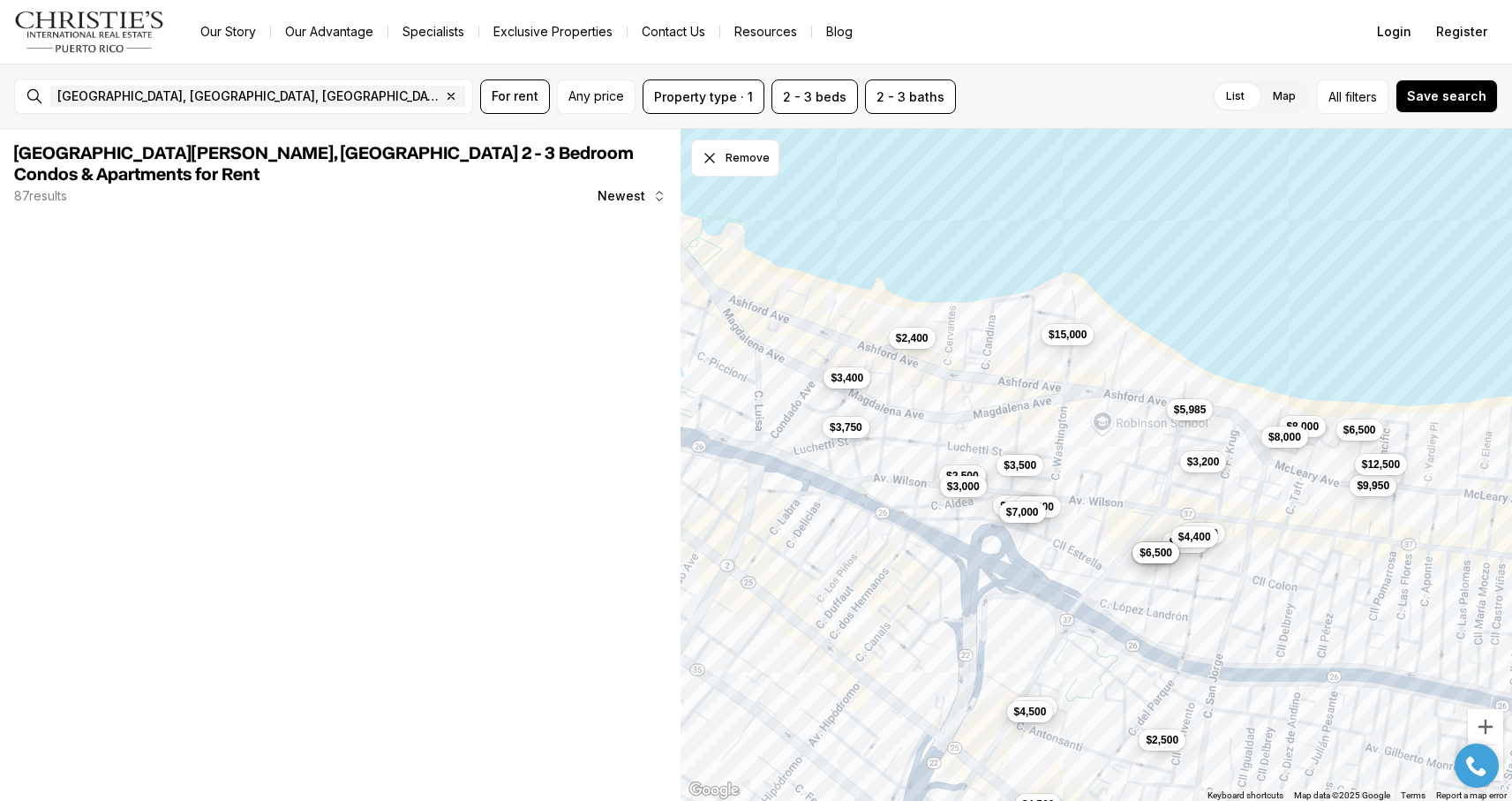
click at [861, 385] on button "$3,400" at bounding box center [848, 378] width 47 height 22
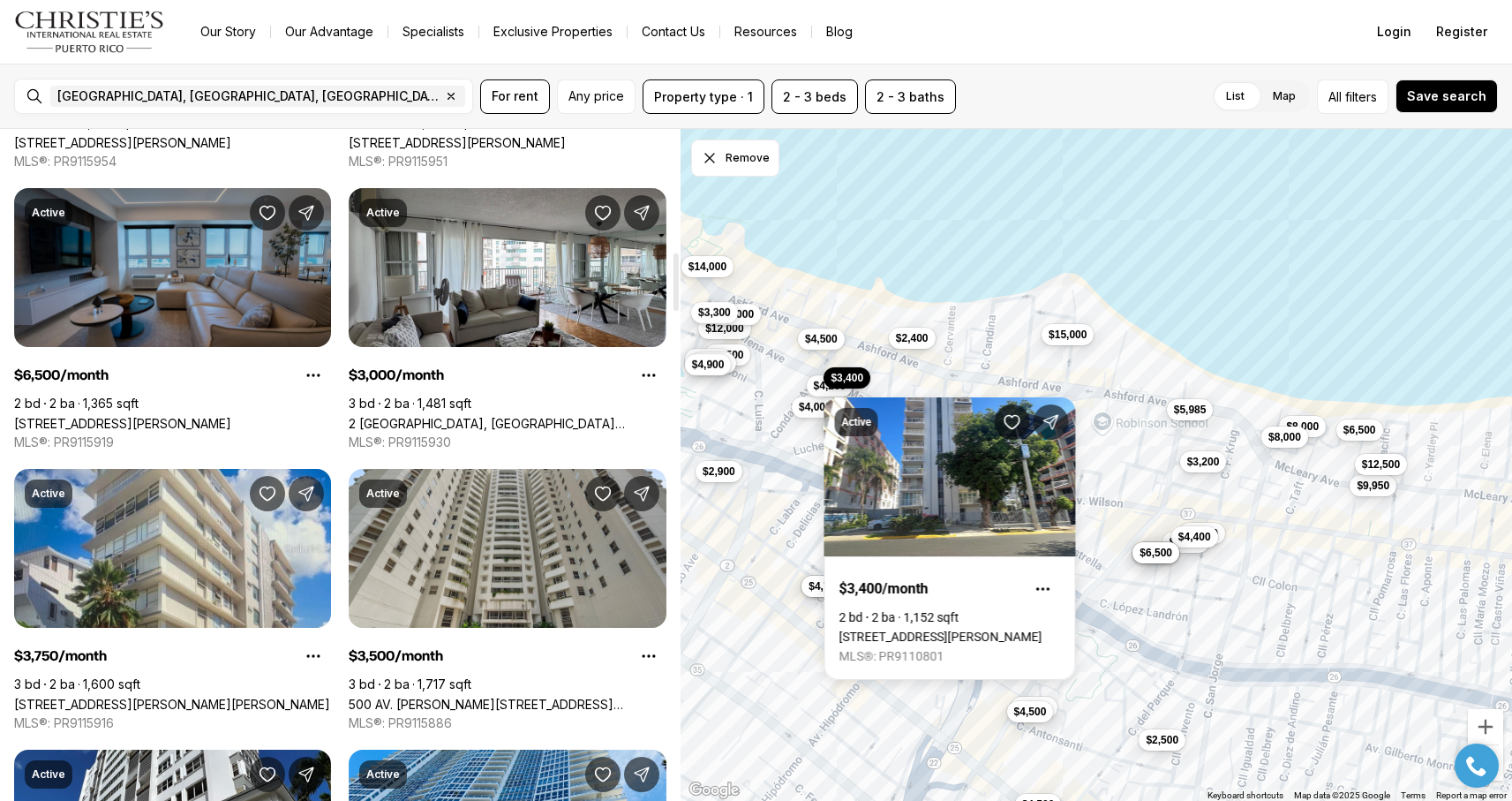
scroll to position [1445, 0]
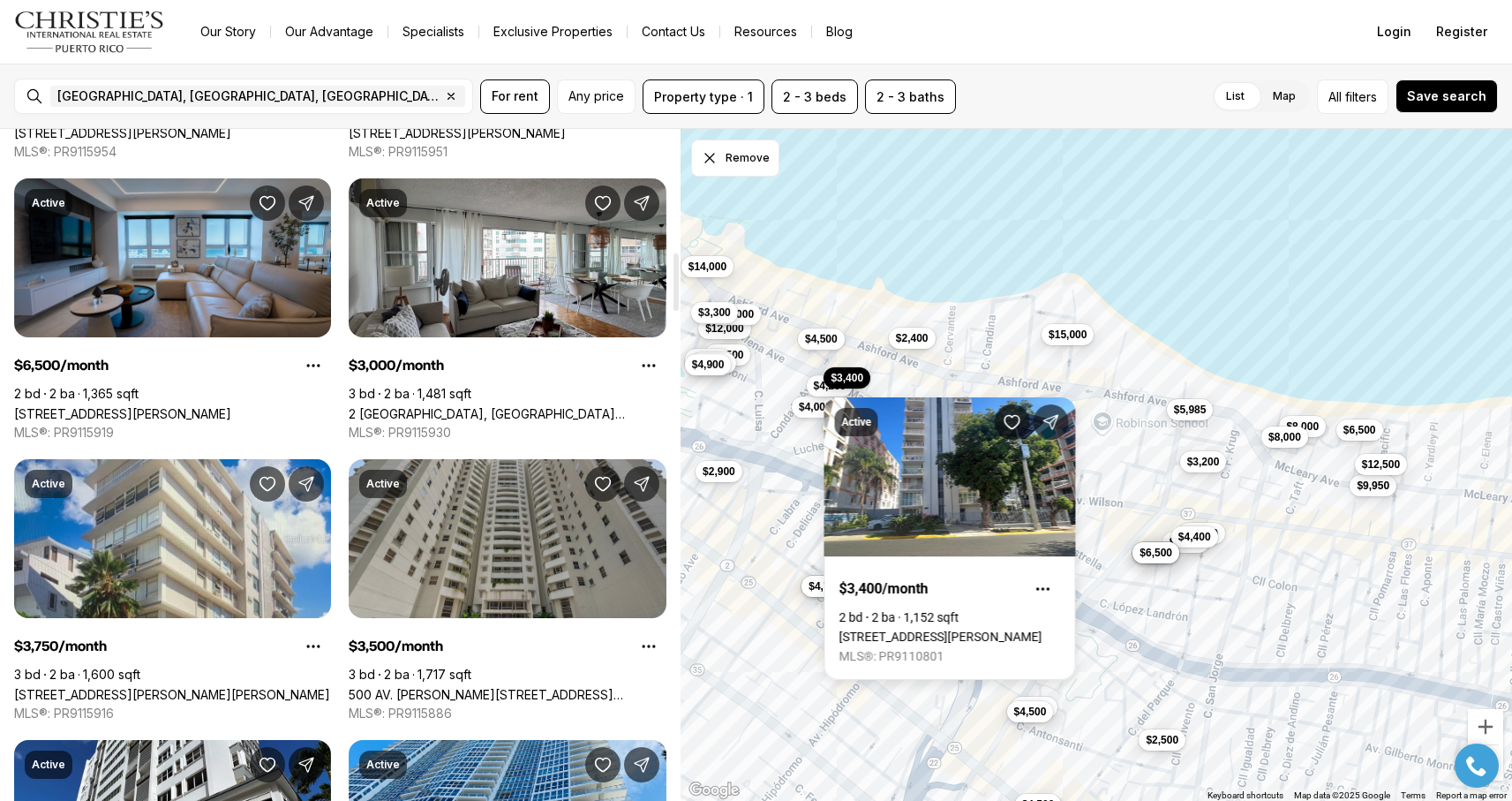
click at [430, 687] on link "500 AV. JESÚS T. PIÑERO #403, SAN JUAN PR, 00918" at bounding box center [508, 695] width 317 height 15
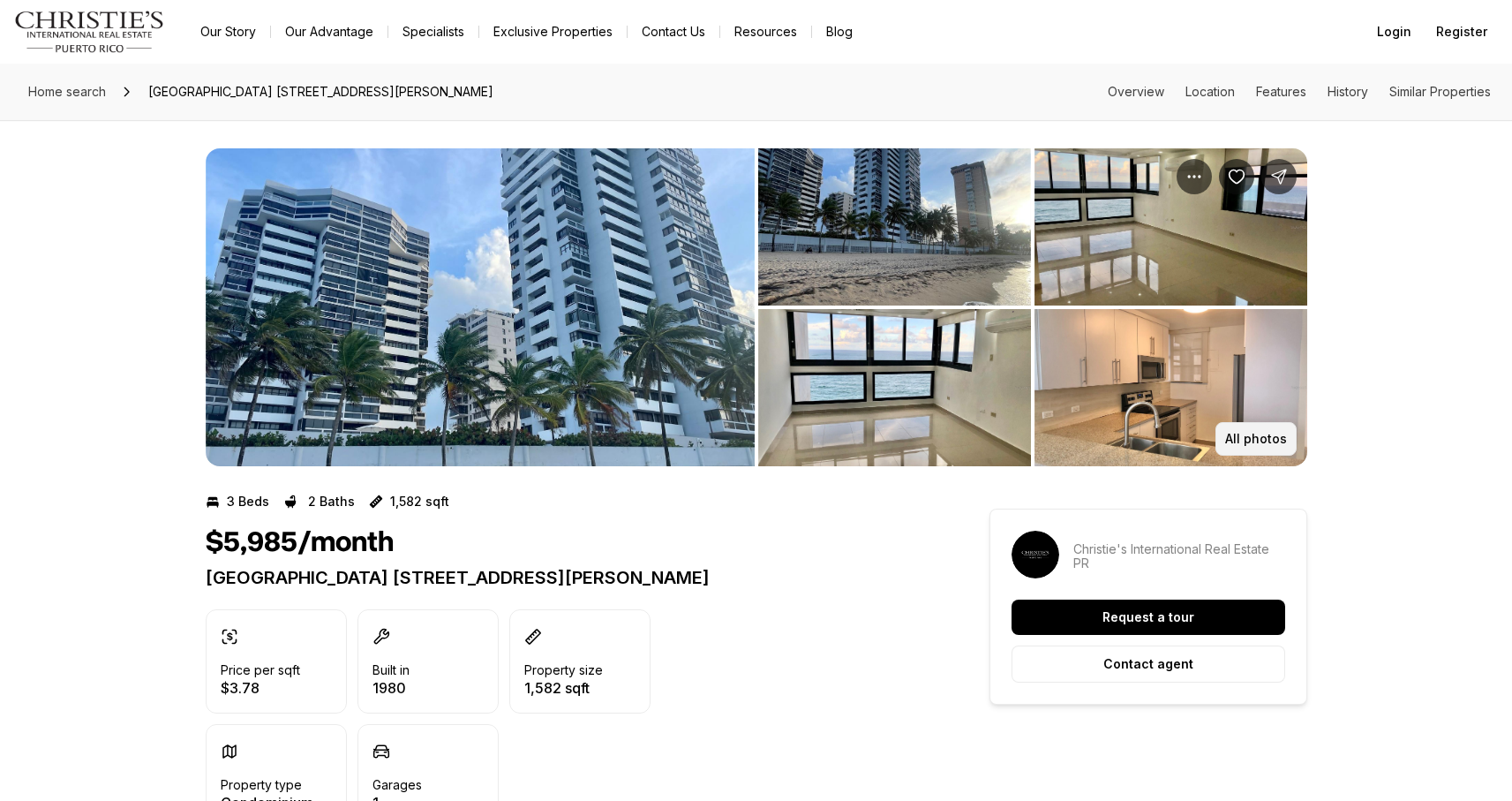
click at [1252, 433] on p "All photos" at bounding box center [1256, 439] width 62 height 14
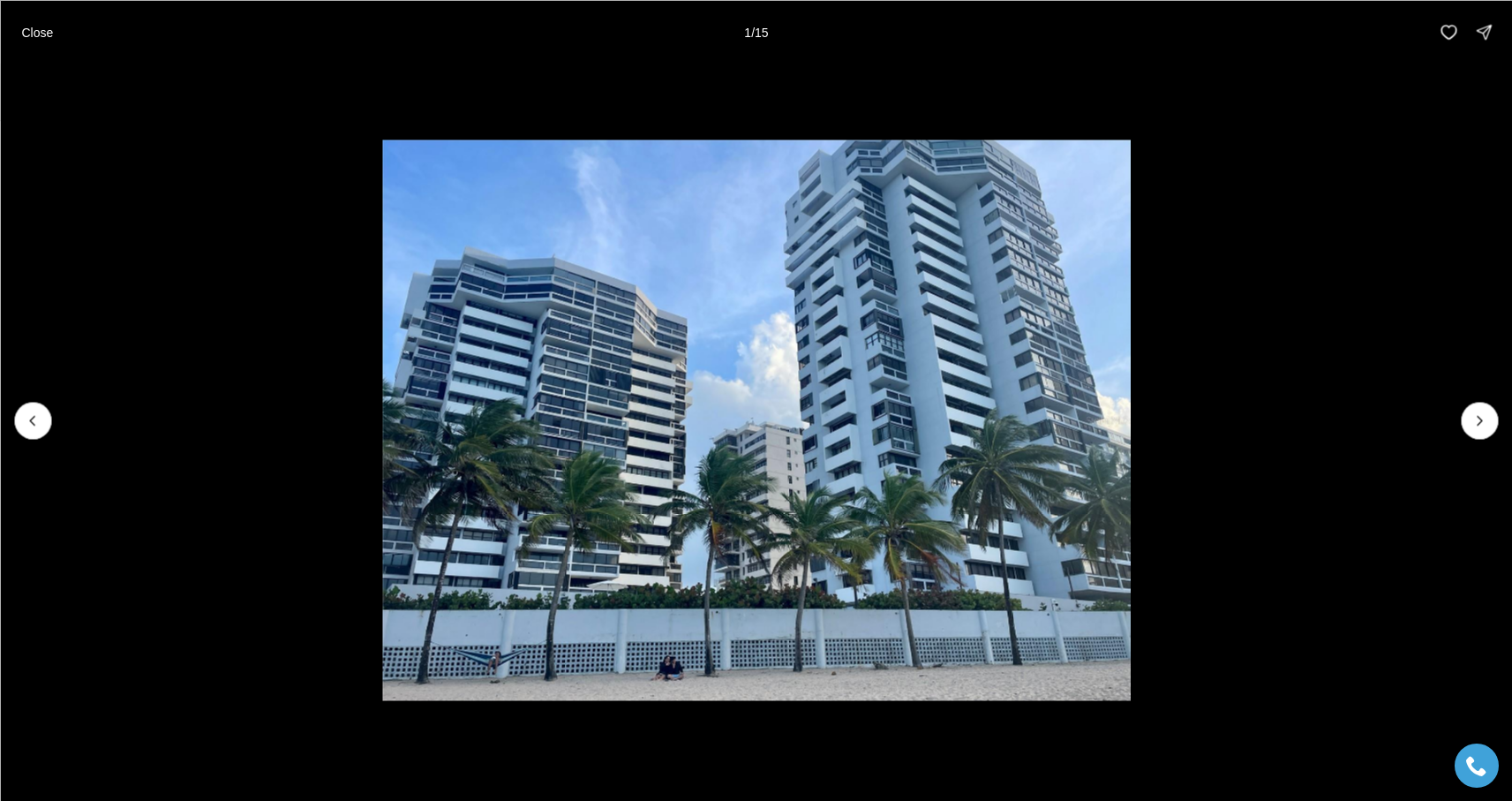
click at [1462, 407] on li "1 of 15" at bounding box center [756, 420] width 1512 height 713
click at [1483, 418] on icon "Next slide" at bounding box center [1480, 420] width 18 height 18
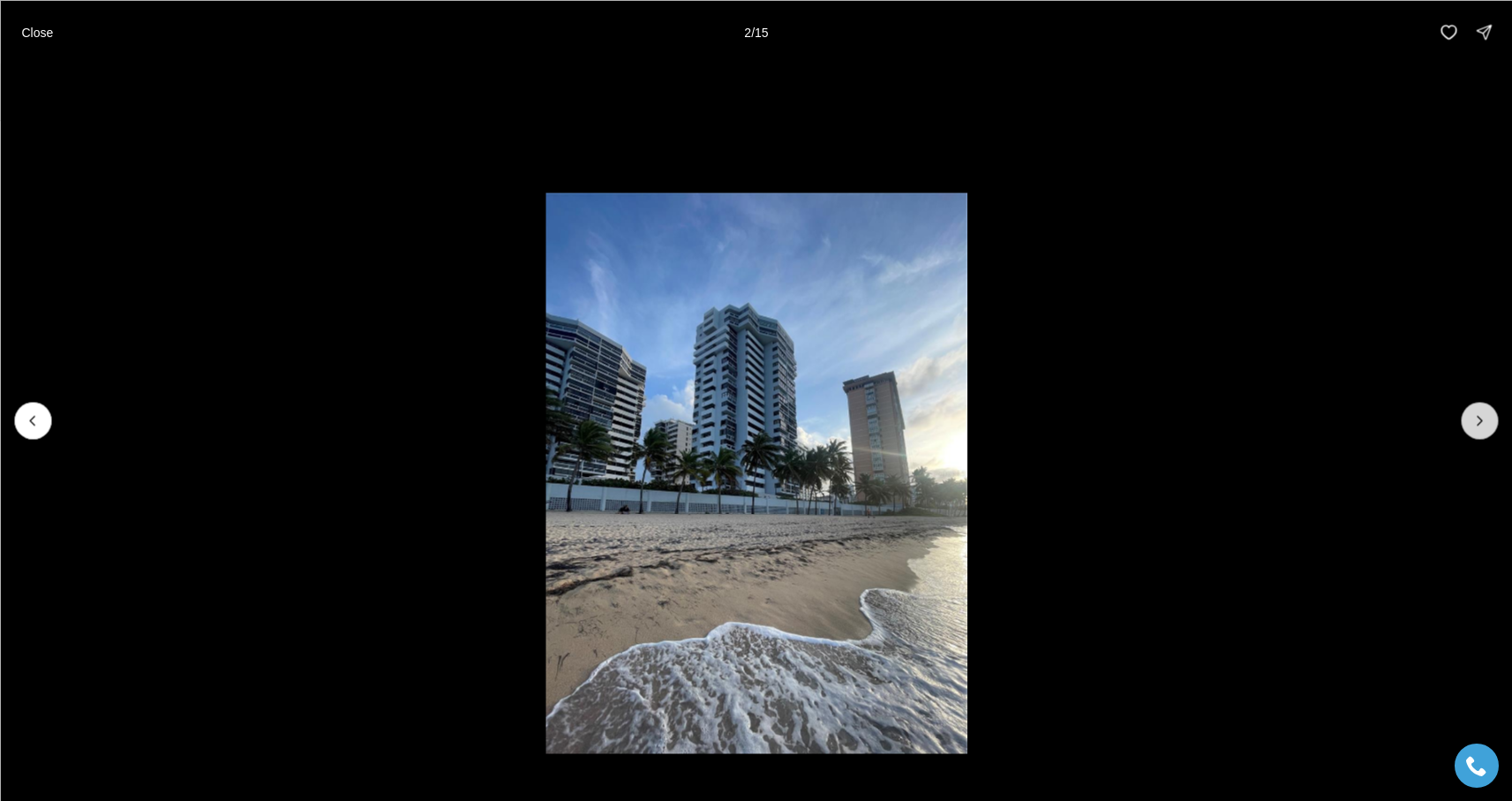
click at [1483, 418] on icon "Next slide" at bounding box center [1480, 420] width 18 height 18
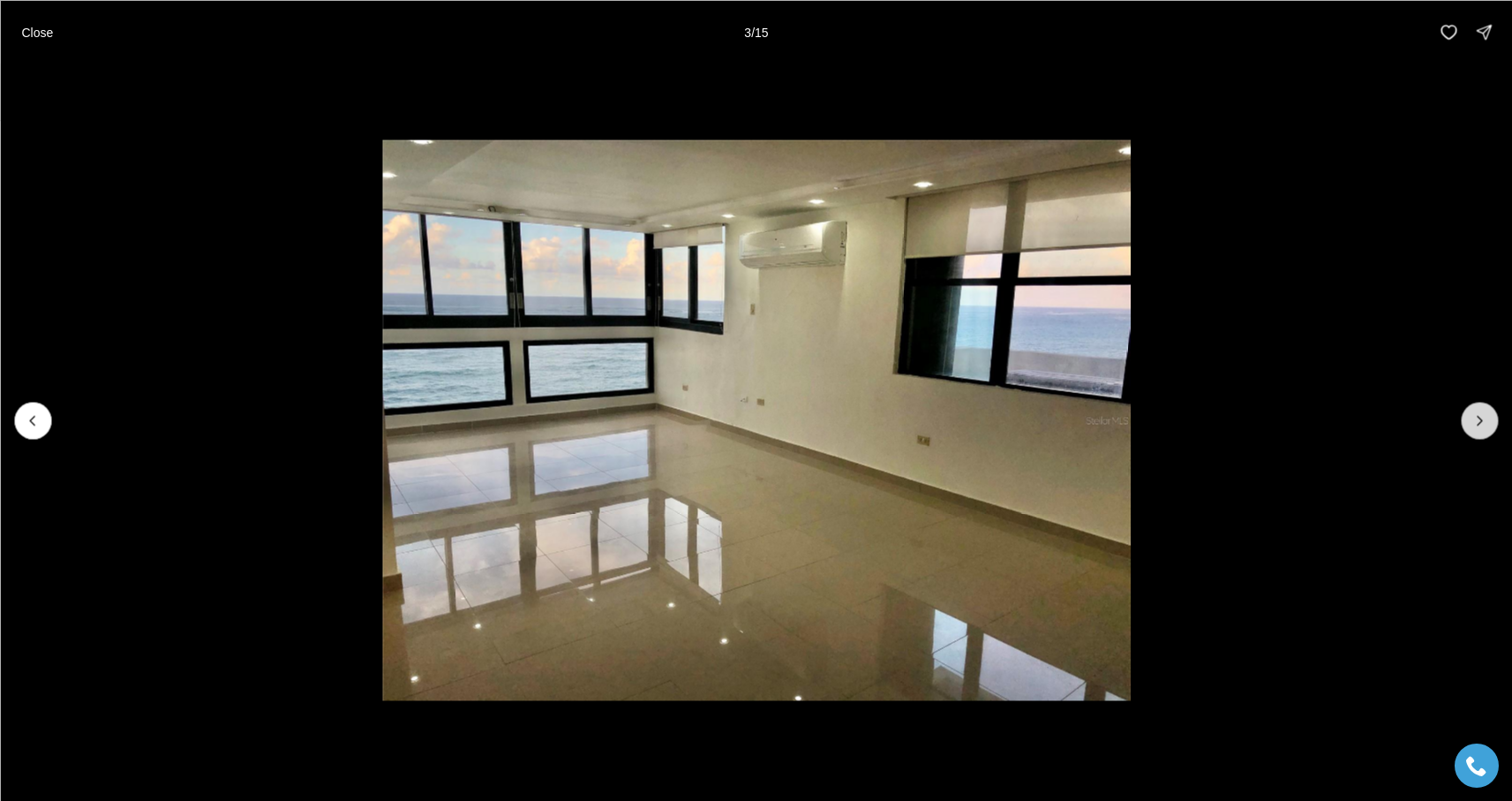
click at [1483, 418] on icon "Next slide" at bounding box center [1480, 420] width 18 height 18
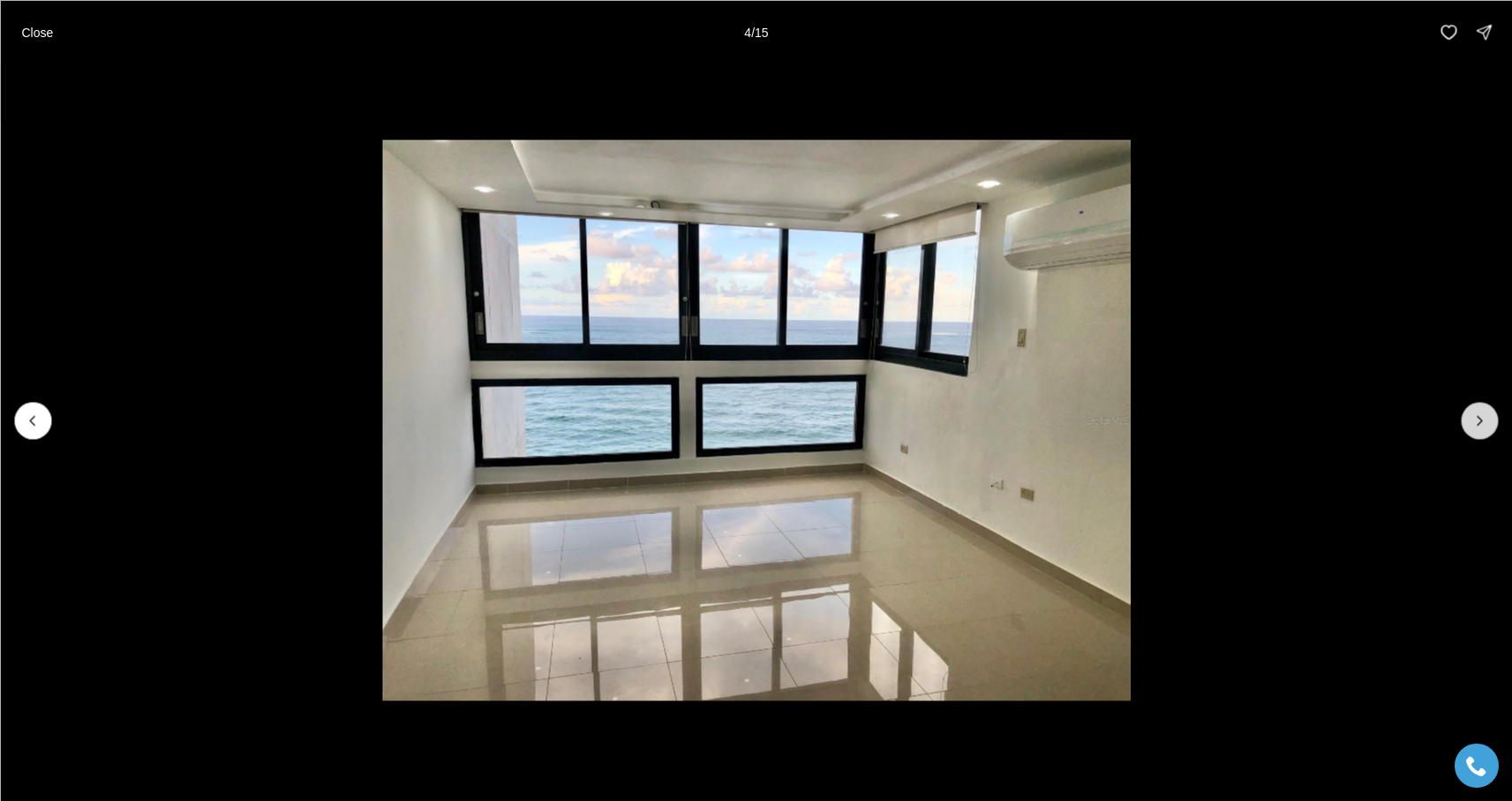
click at [1483, 418] on icon "Next slide" at bounding box center [1480, 420] width 18 height 18
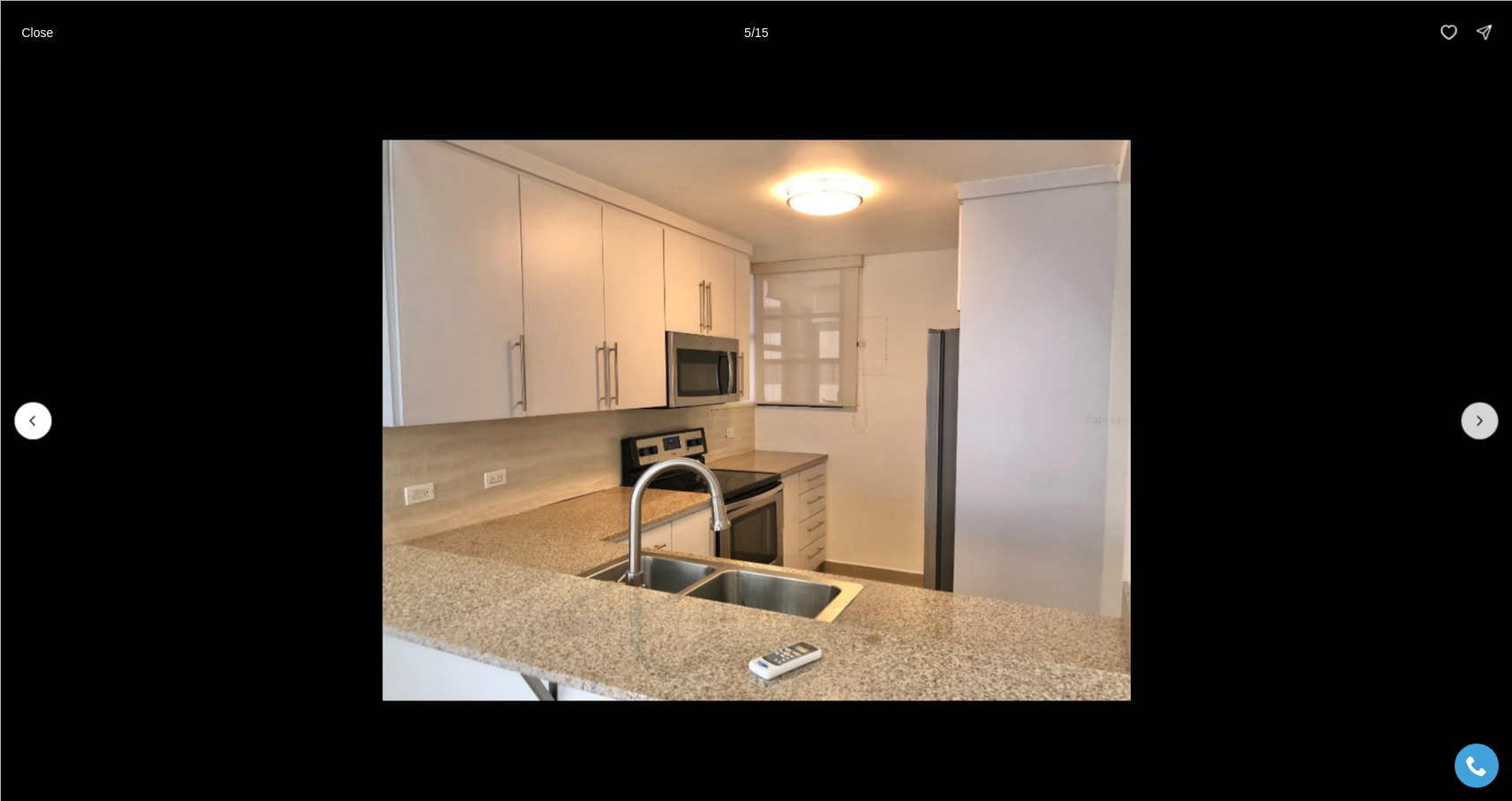
click at [1483, 418] on icon "Next slide" at bounding box center [1480, 420] width 18 height 18
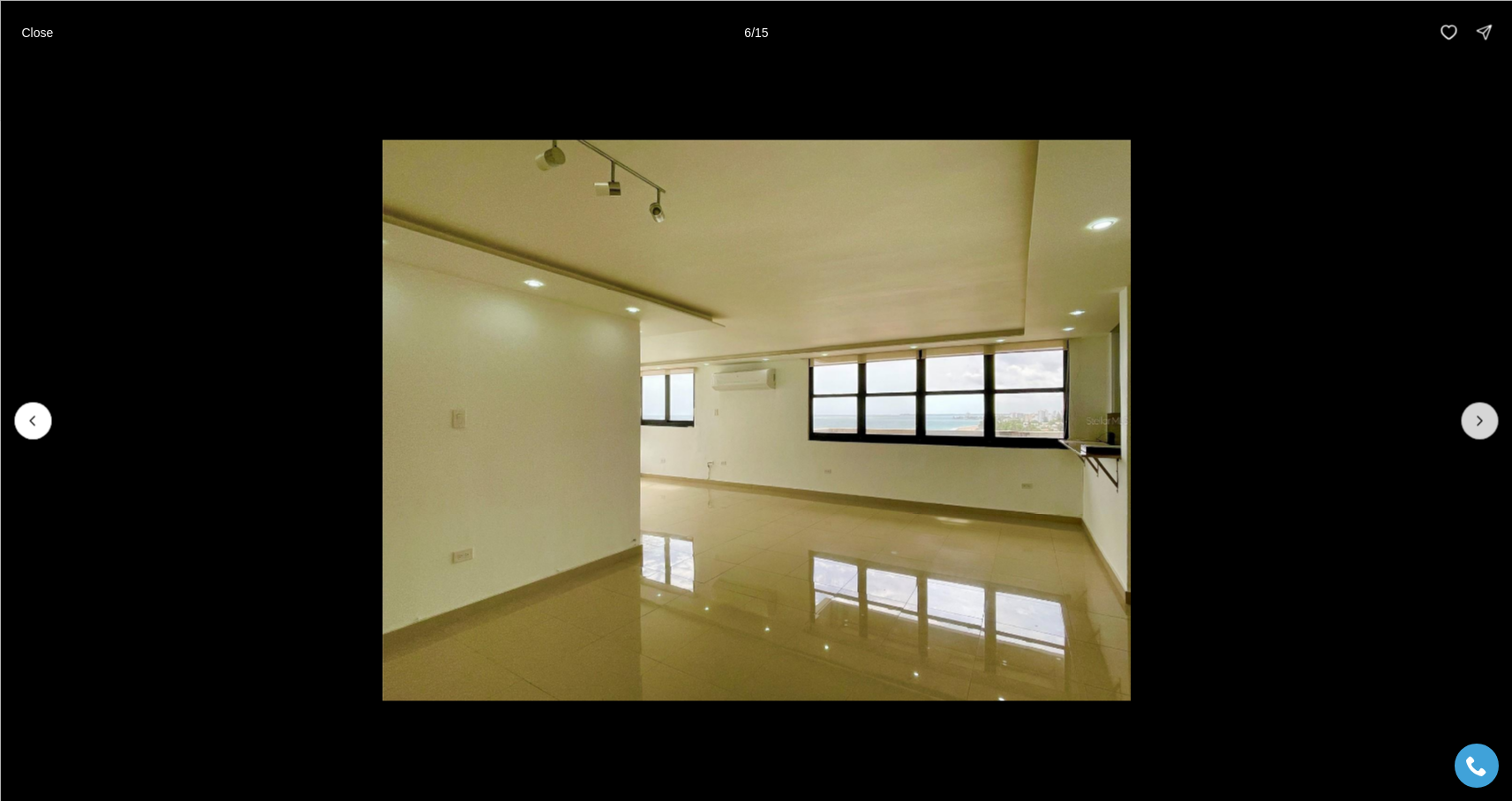
click at [1483, 419] on icon "Next slide" at bounding box center [1480, 420] width 18 height 18
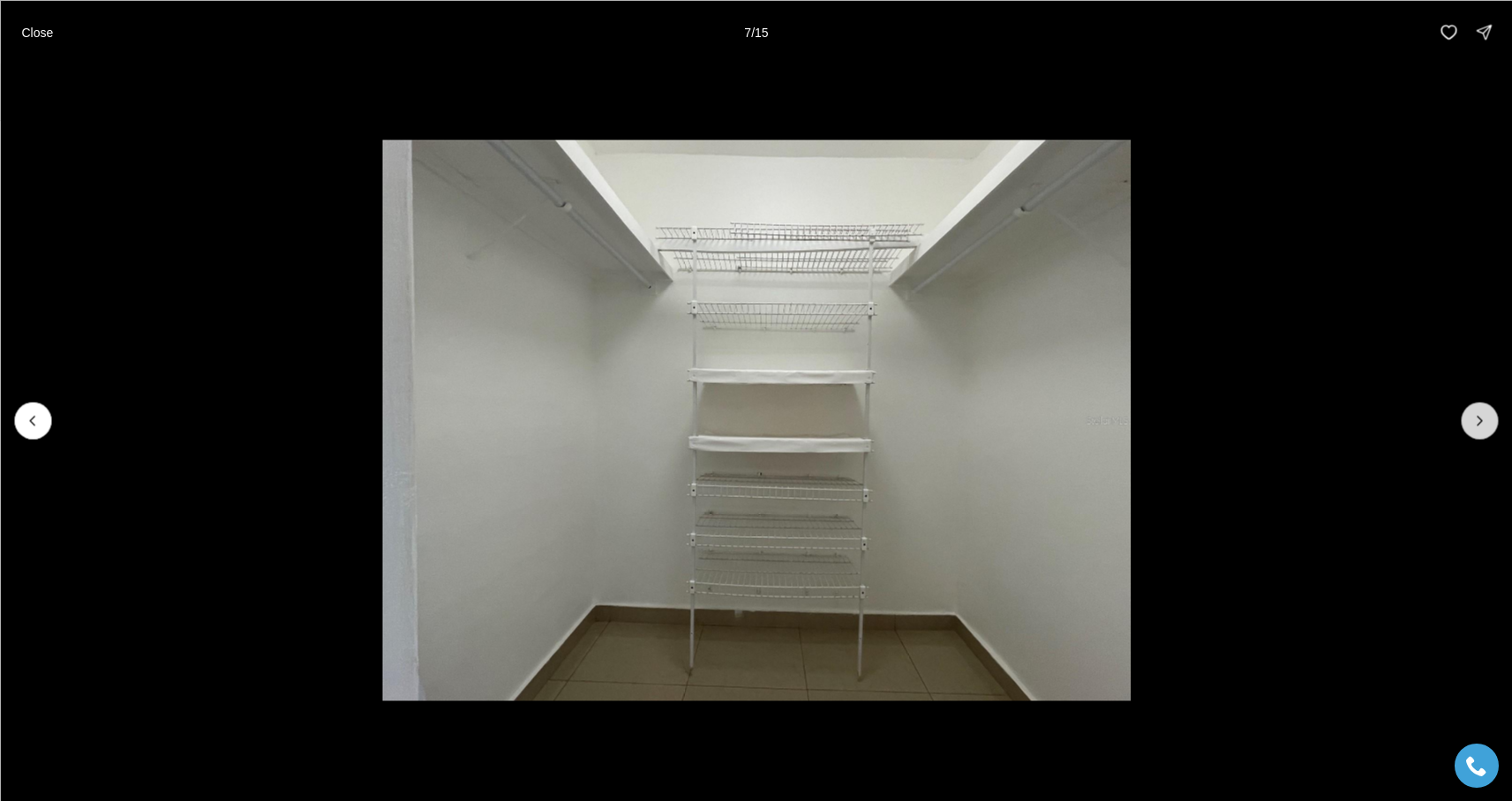
click at [1483, 419] on icon "Next slide" at bounding box center [1480, 420] width 18 height 18
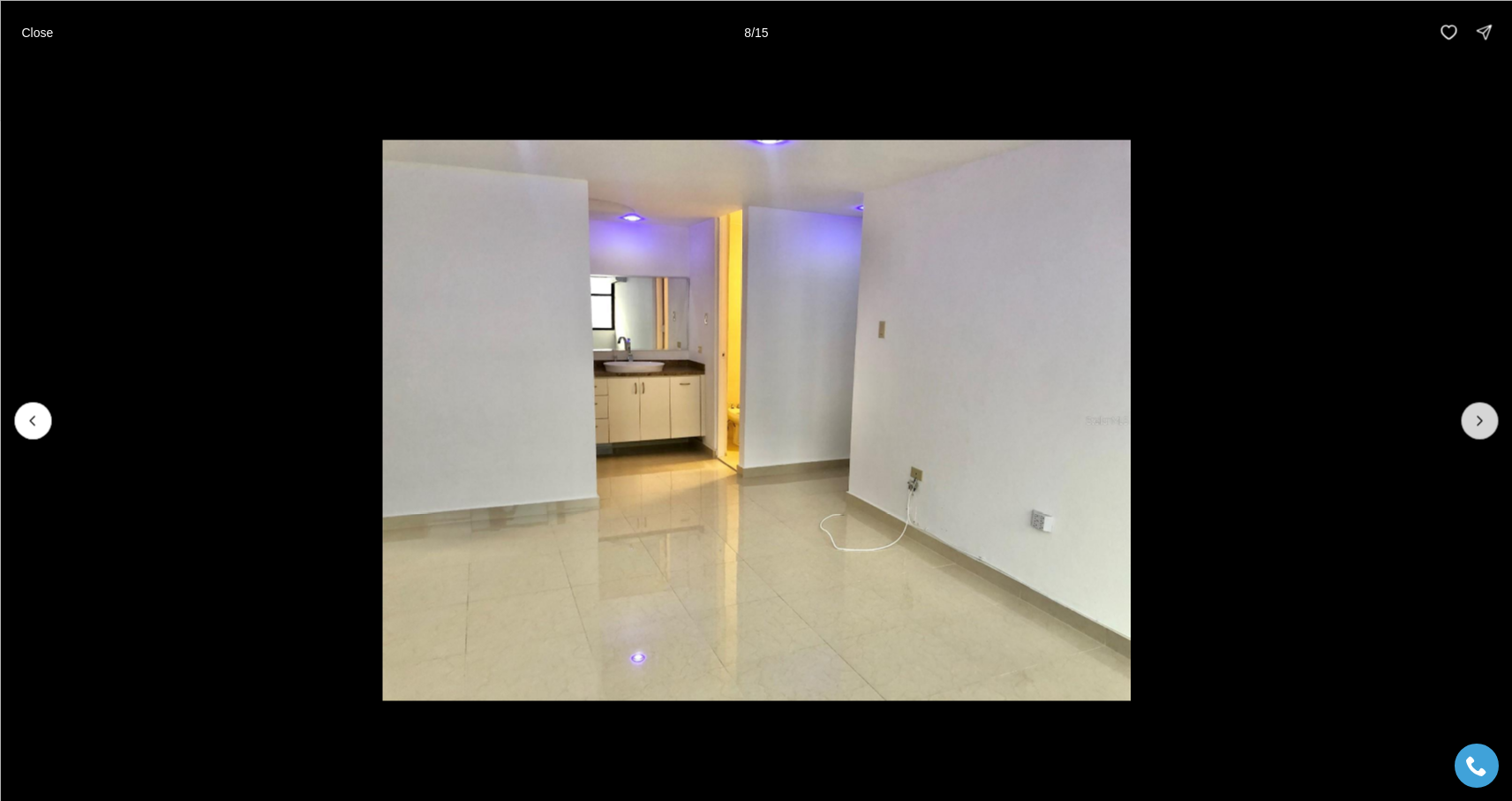
click at [1483, 419] on icon "Next slide" at bounding box center [1480, 420] width 18 height 18
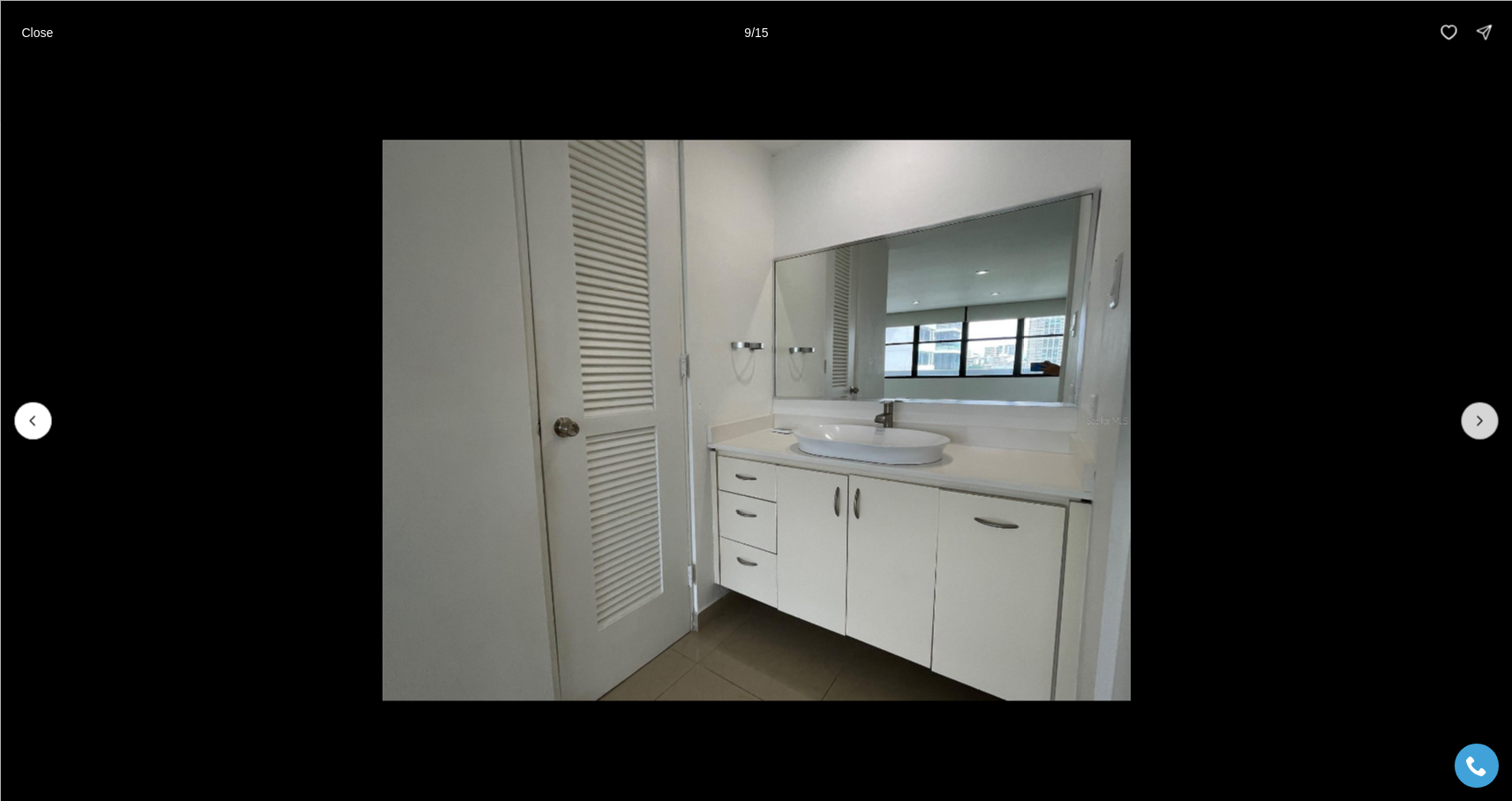
click at [1483, 419] on icon "Next slide" at bounding box center [1480, 420] width 18 height 18
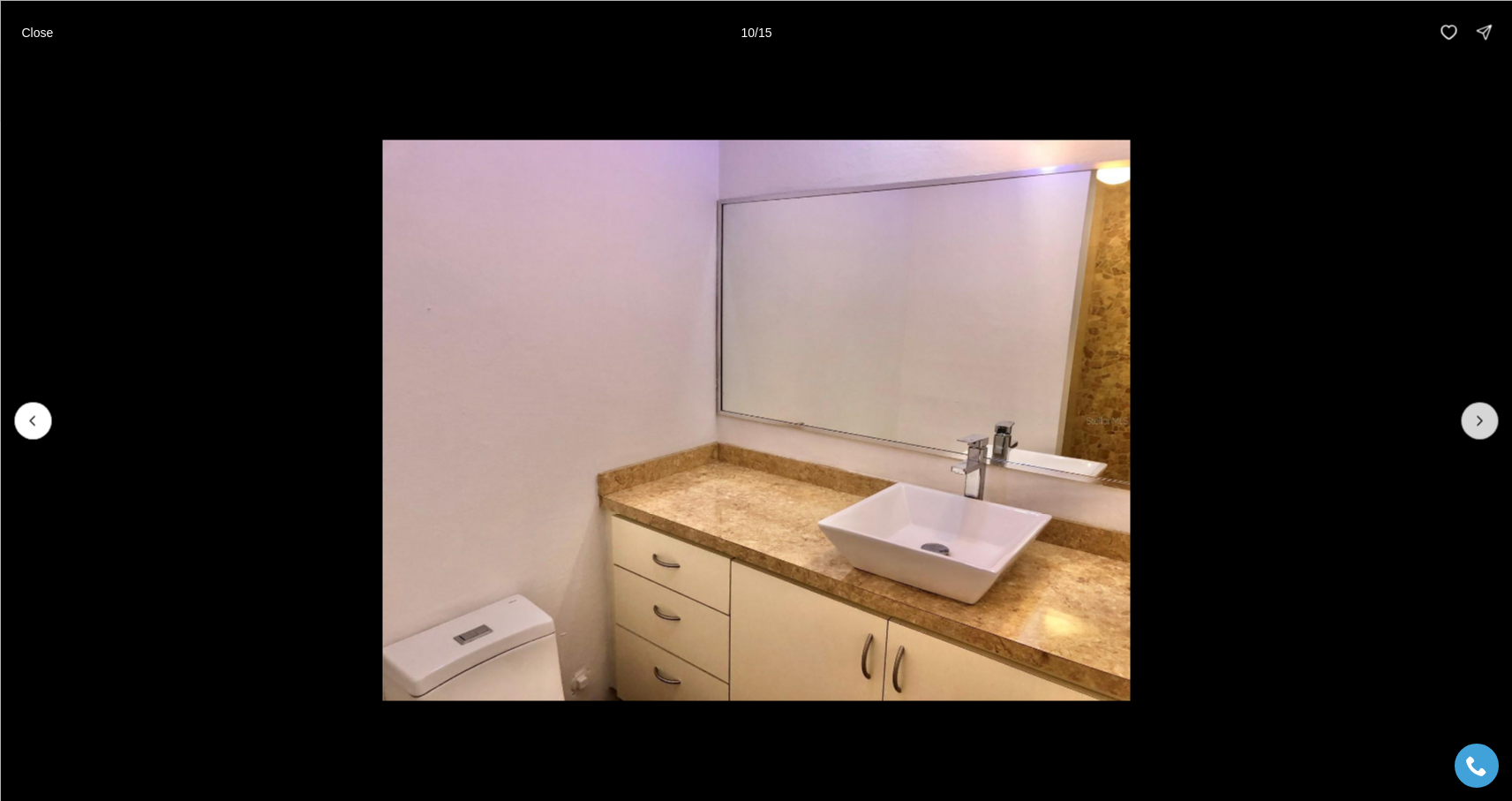
click at [1483, 419] on icon "Next slide" at bounding box center [1480, 420] width 18 height 18
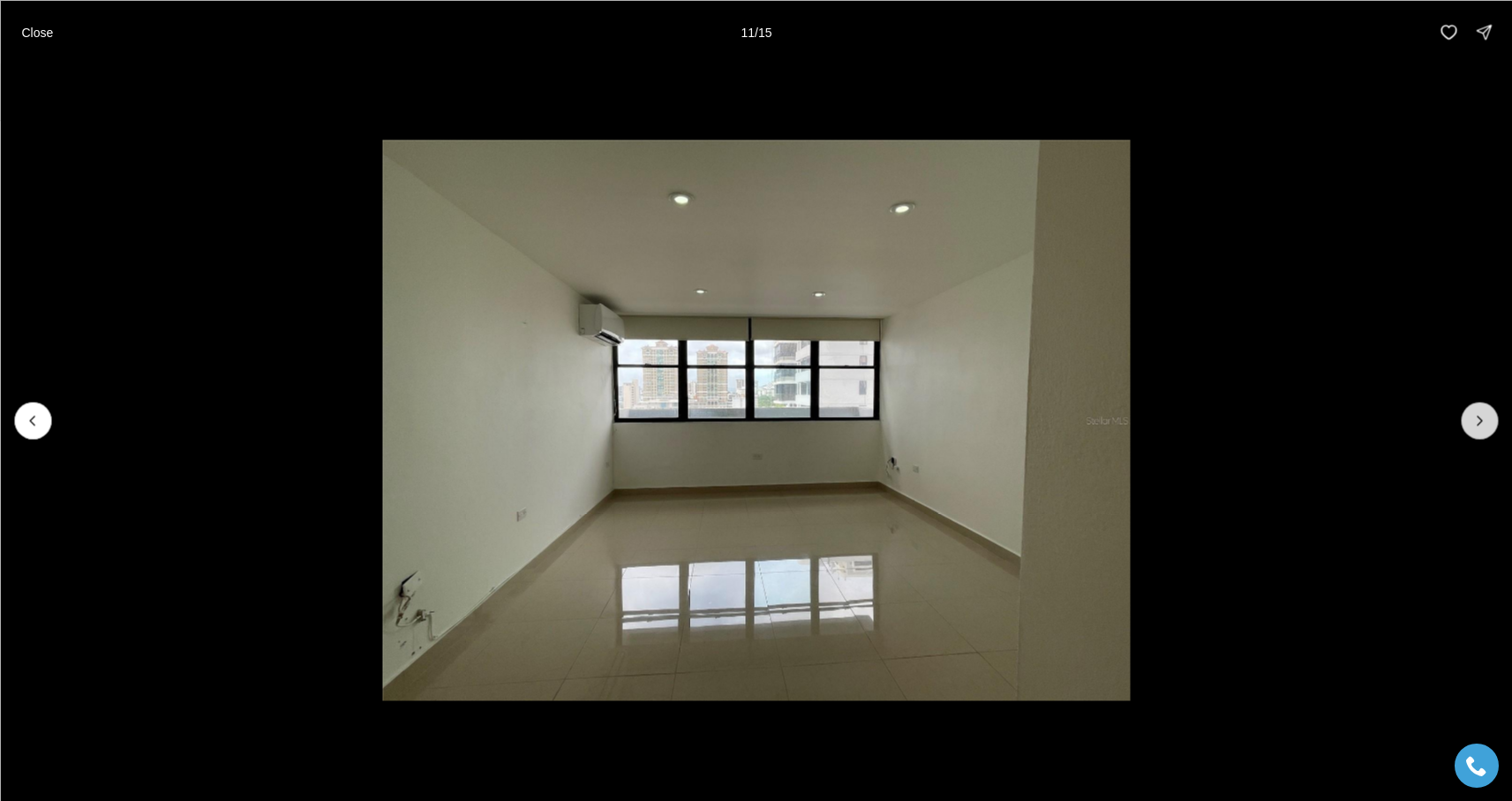
click at [1483, 419] on icon "Next slide" at bounding box center [1480, 420] width 18 height 18
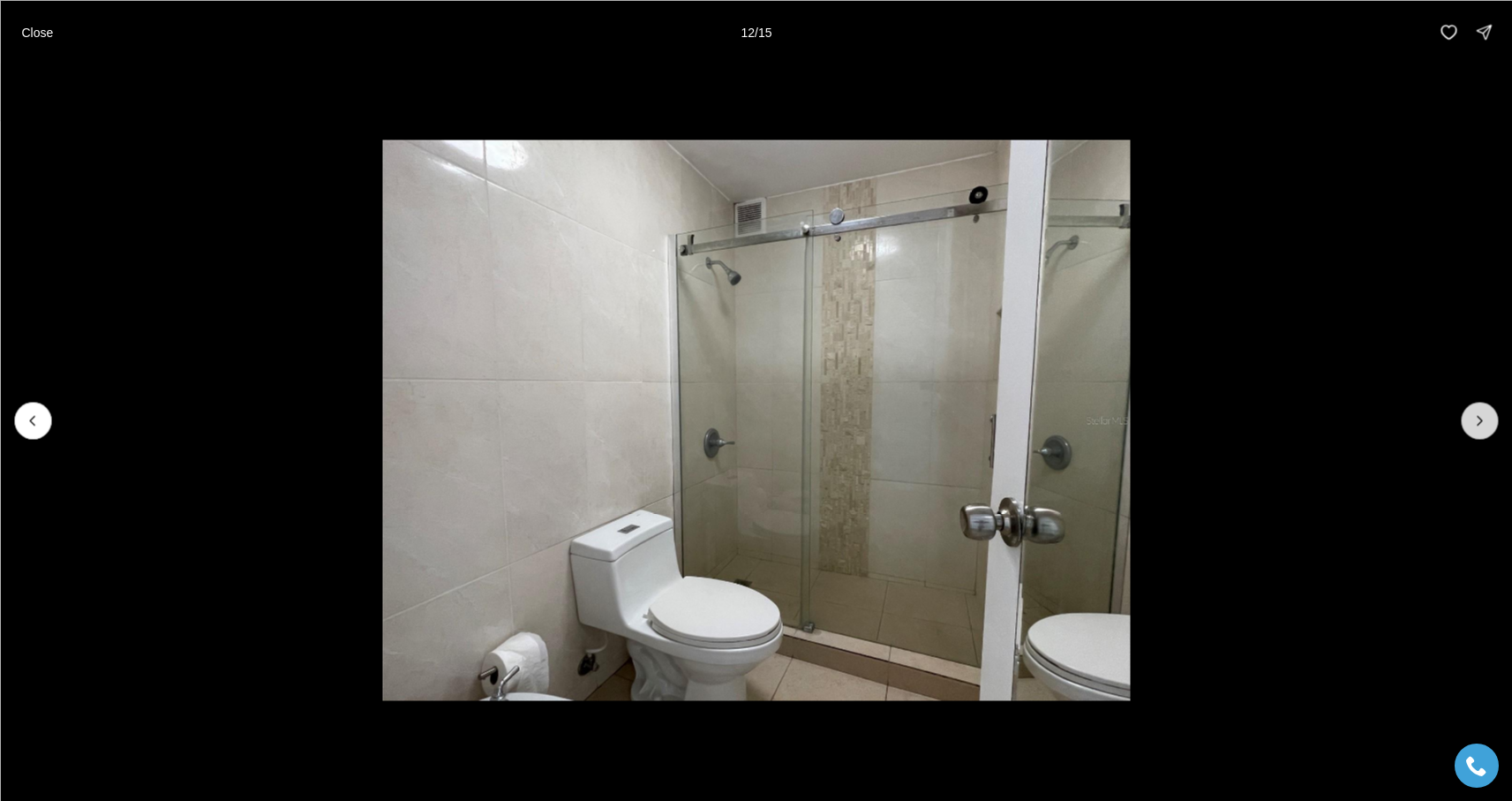
click at [1483, 419] on icon "Next slide" at bounding box center [1480, 420] width 18 height 18
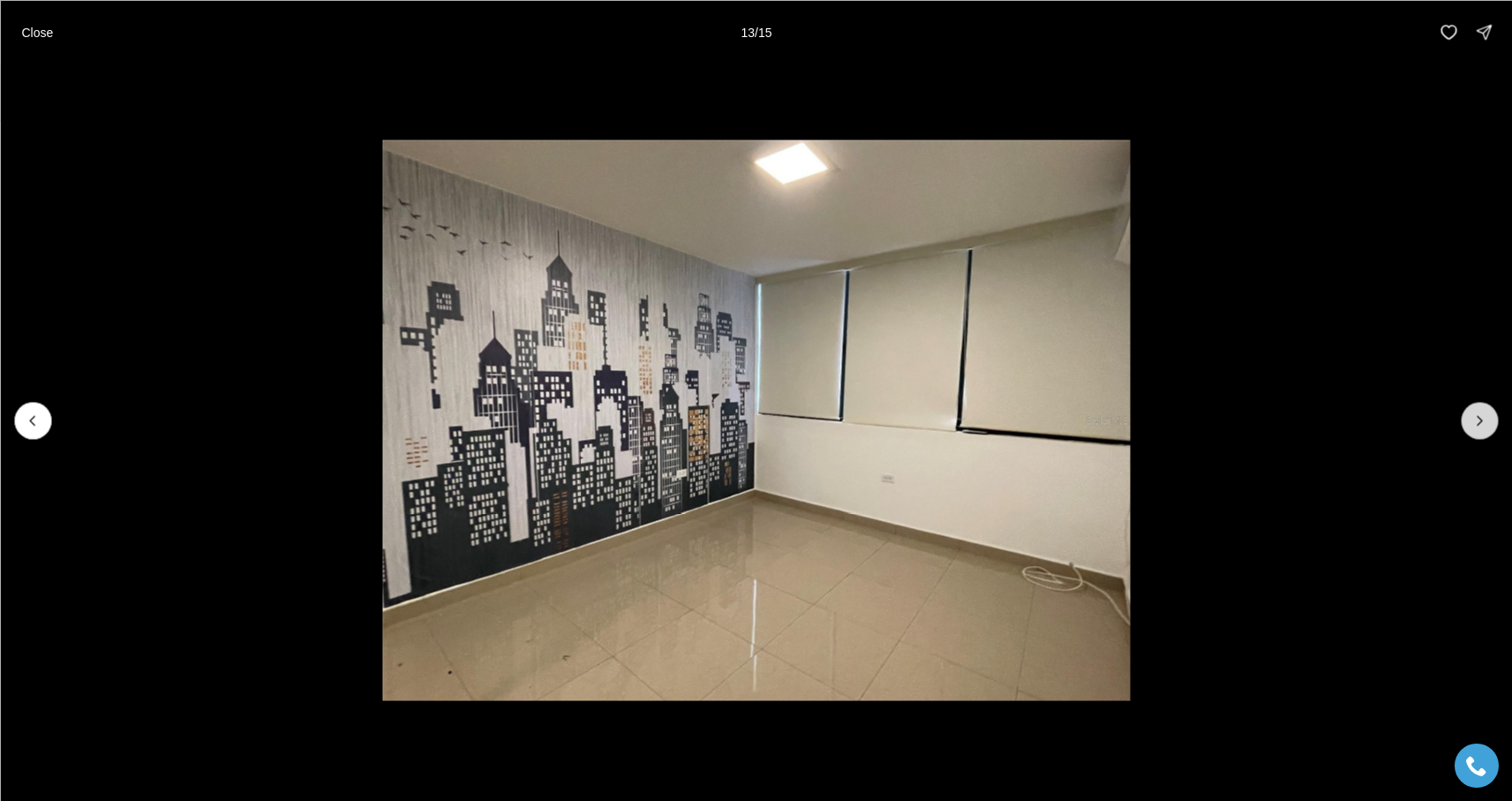
click at [1483, 419] on icon "Next slide" at bounding box center [1480, 420] width 18 height 18
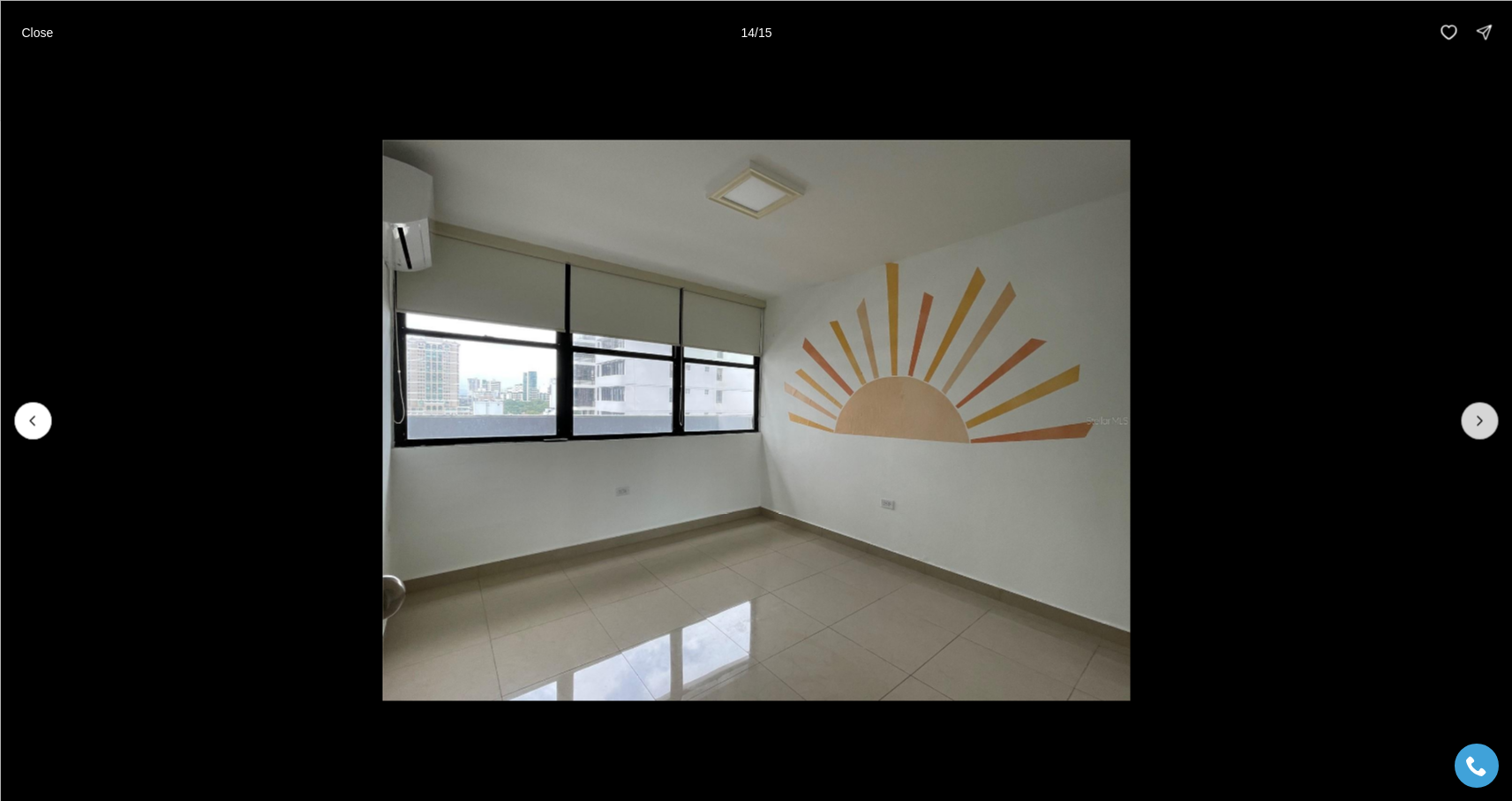
click at [1483, 419] on icon "Next slide" at bounding box center [1480, 420] width 18 height 18
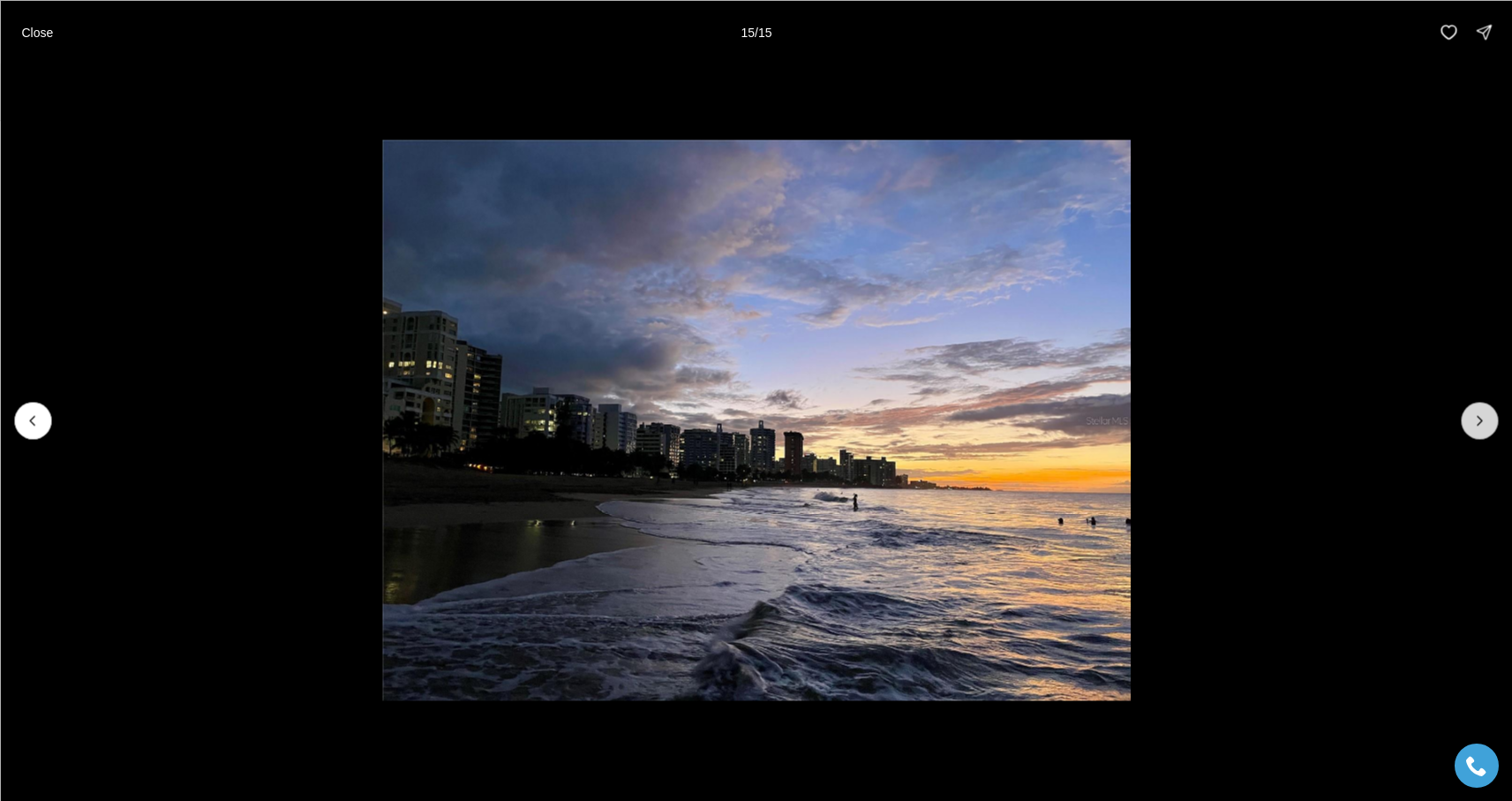
click at [1483, 419] on div at bounding box center [1480, 420] width 37 height 37
click at [1480, 429] on div at bounding box center [1480, 420] width 37 height 37
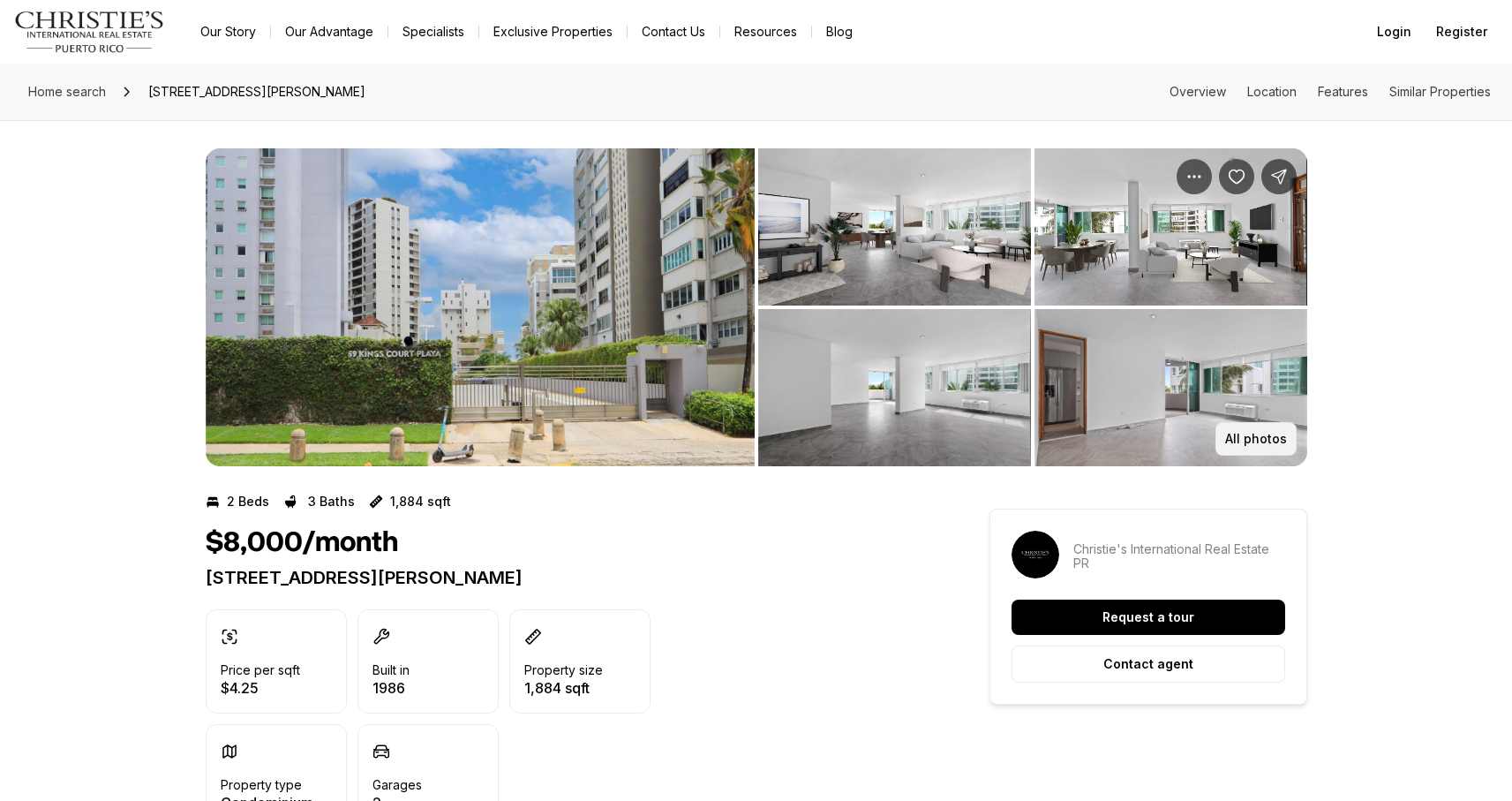
click at [1245, 438] on p "All photos" at bounding box center [1256, 439] width 62 height 14
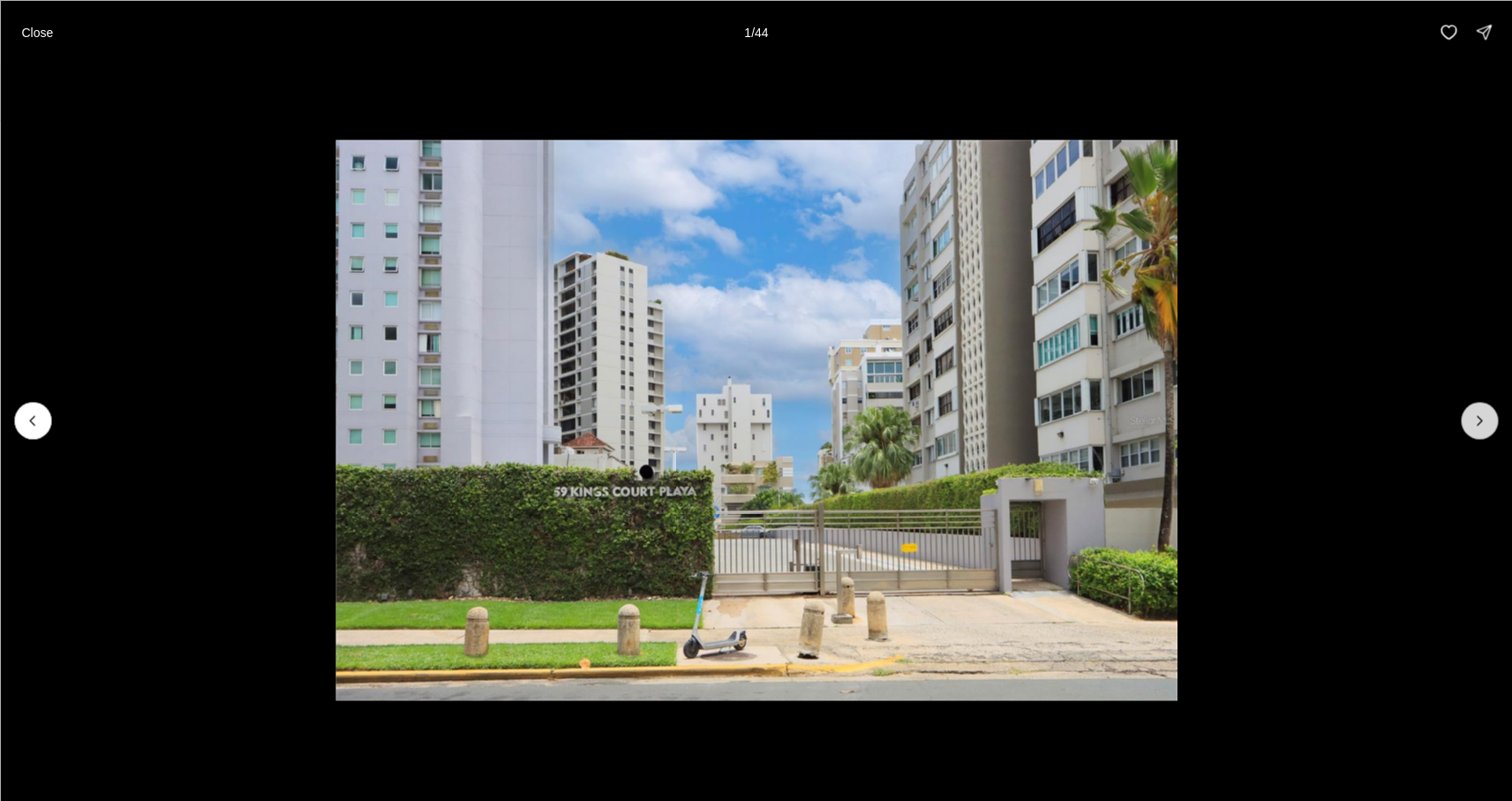
click at [1475, 426] on icon "Next slide" at bounding box center [1480, 420] width 18 height 18
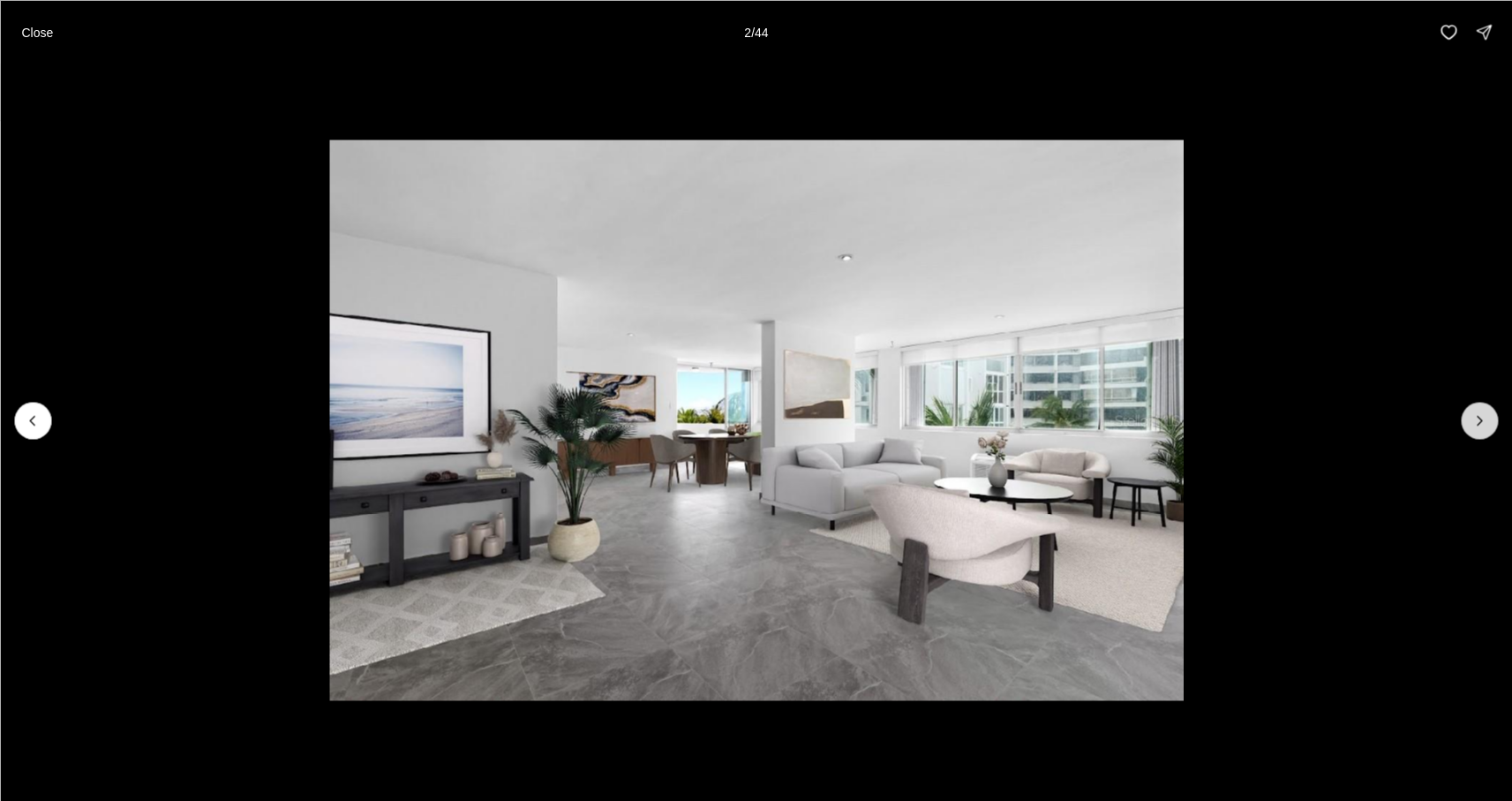
click at [1475, 426] on icon "Next slide" at bounding box center [1480, 420] width 18 height 18
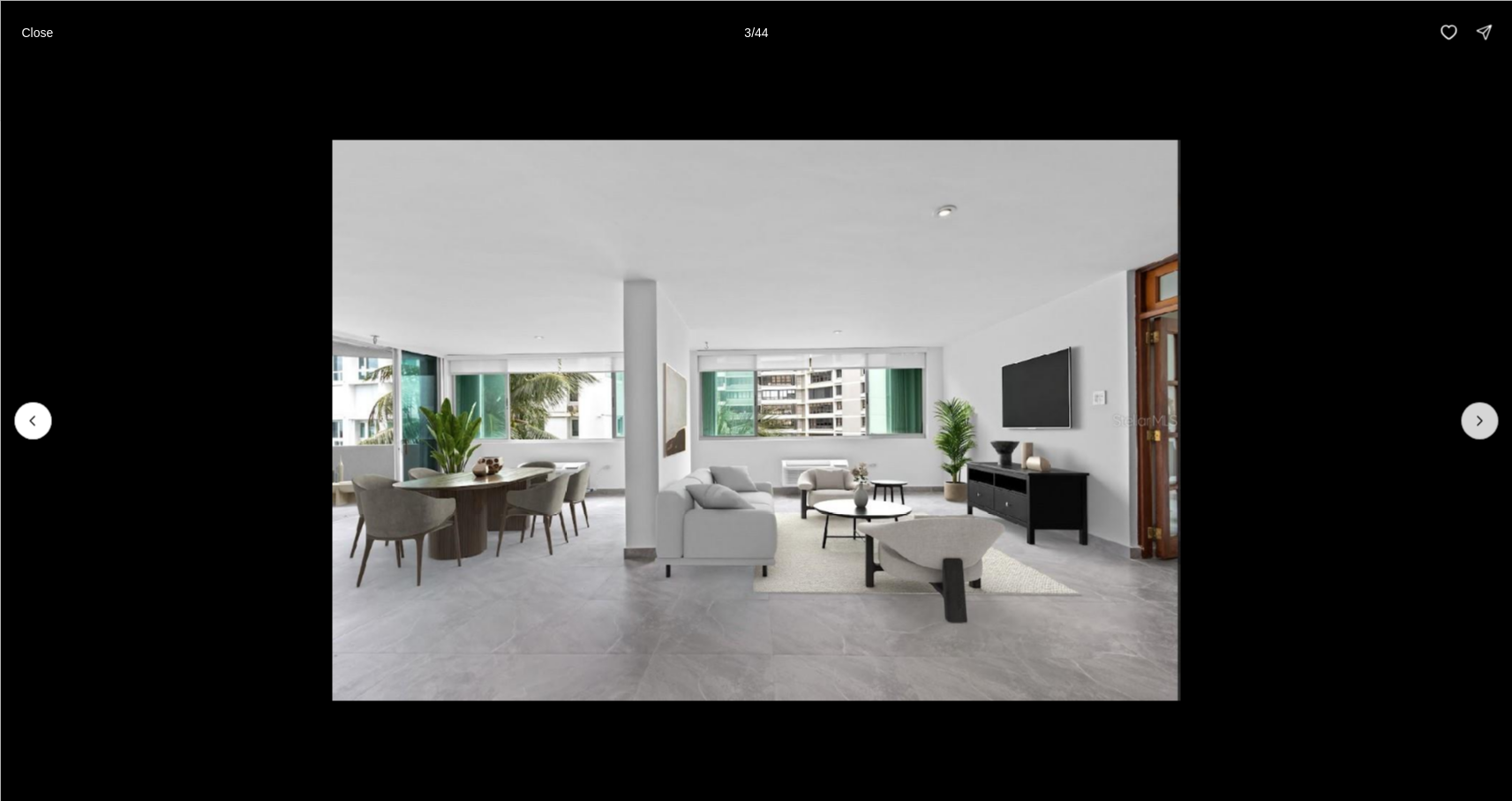
click at [1479, 426] on icon "Next slide" at bounding box center [1480, 420] width 18 height 18
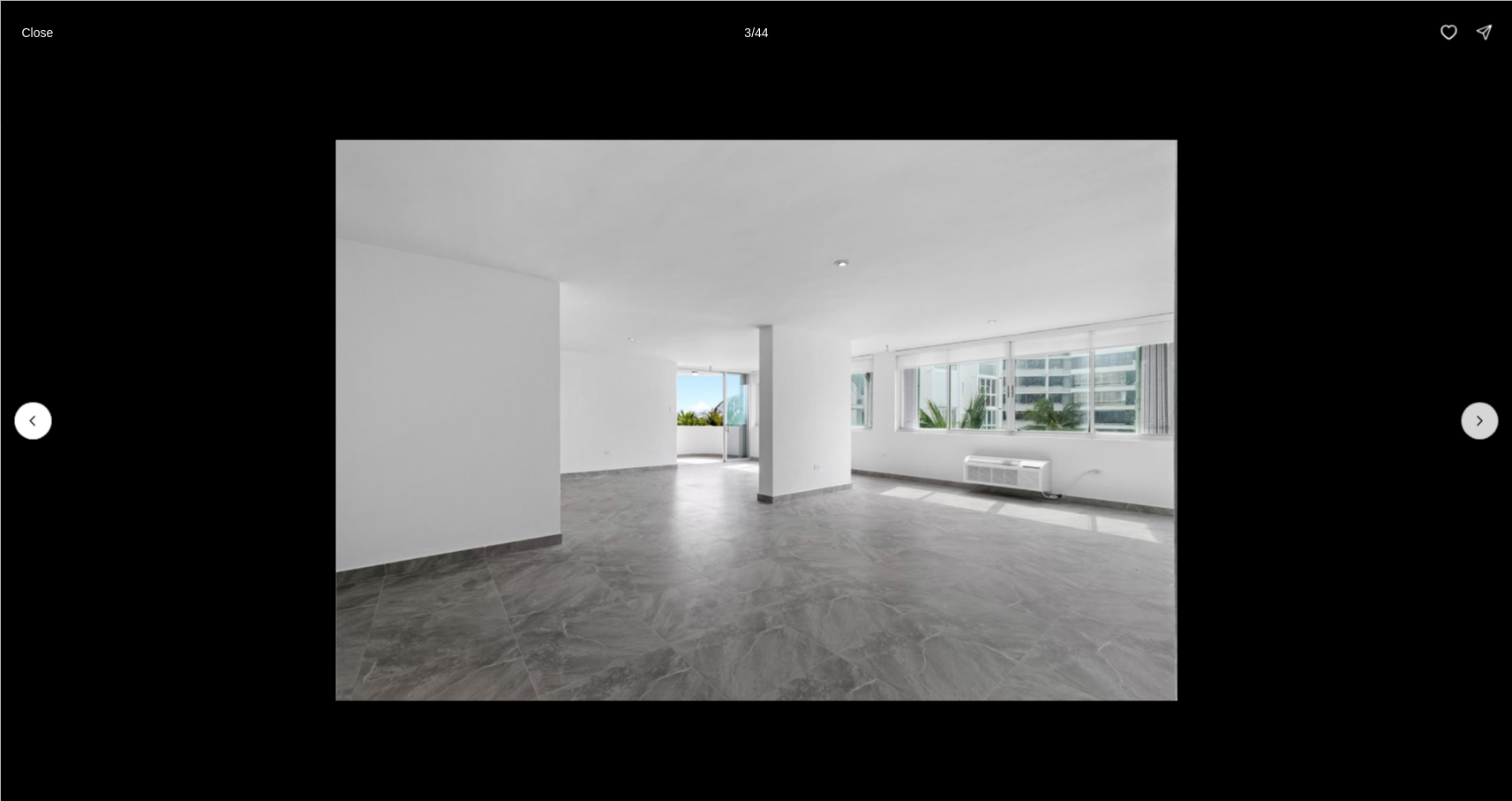
click at [1479, 426] on icon "Next slide" at bounding box center [1480, 420] width 18 height 18
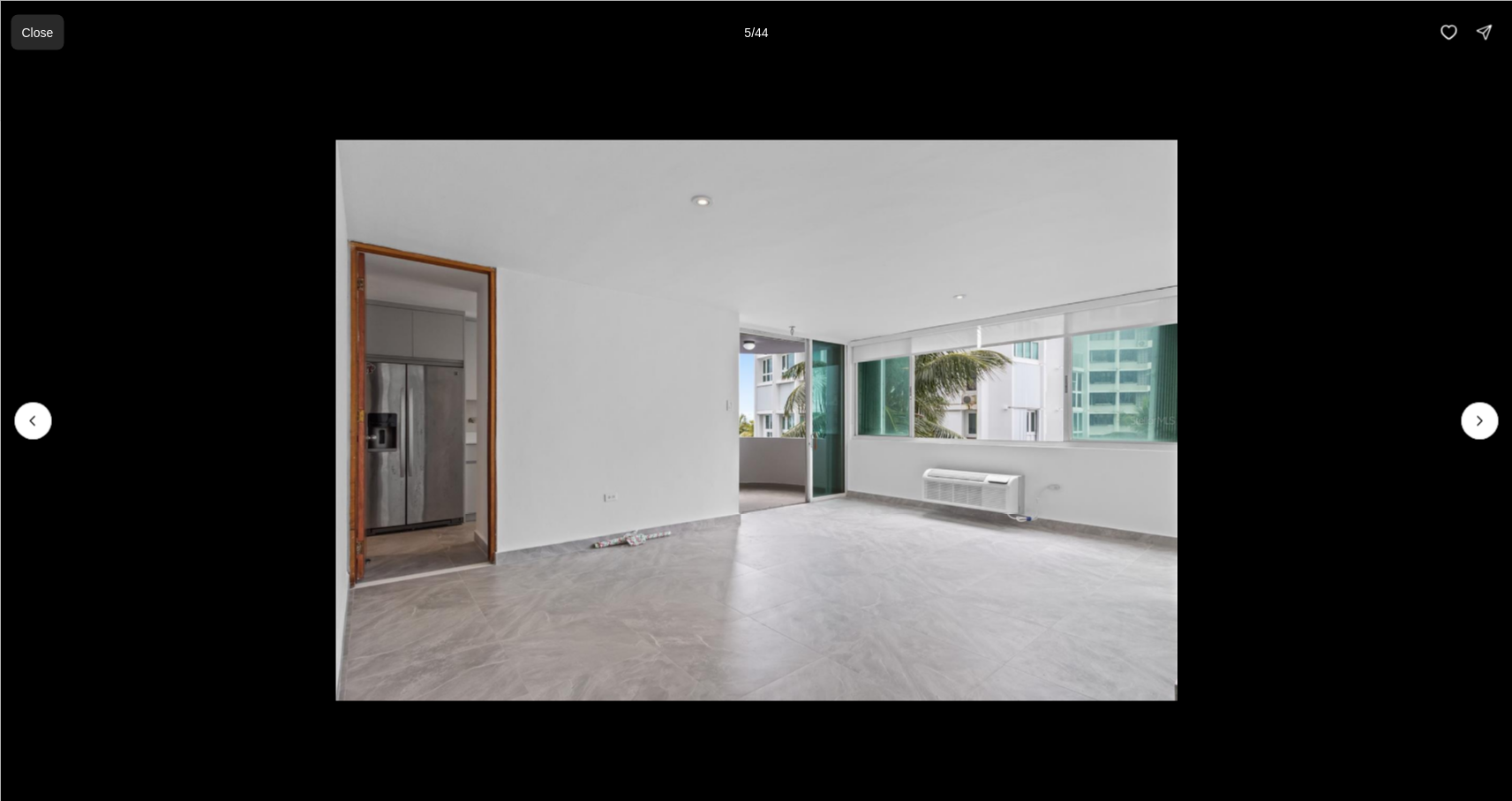
click at [24, 22] on button "Close" at bounding box center [37, 32] width 53 height 35
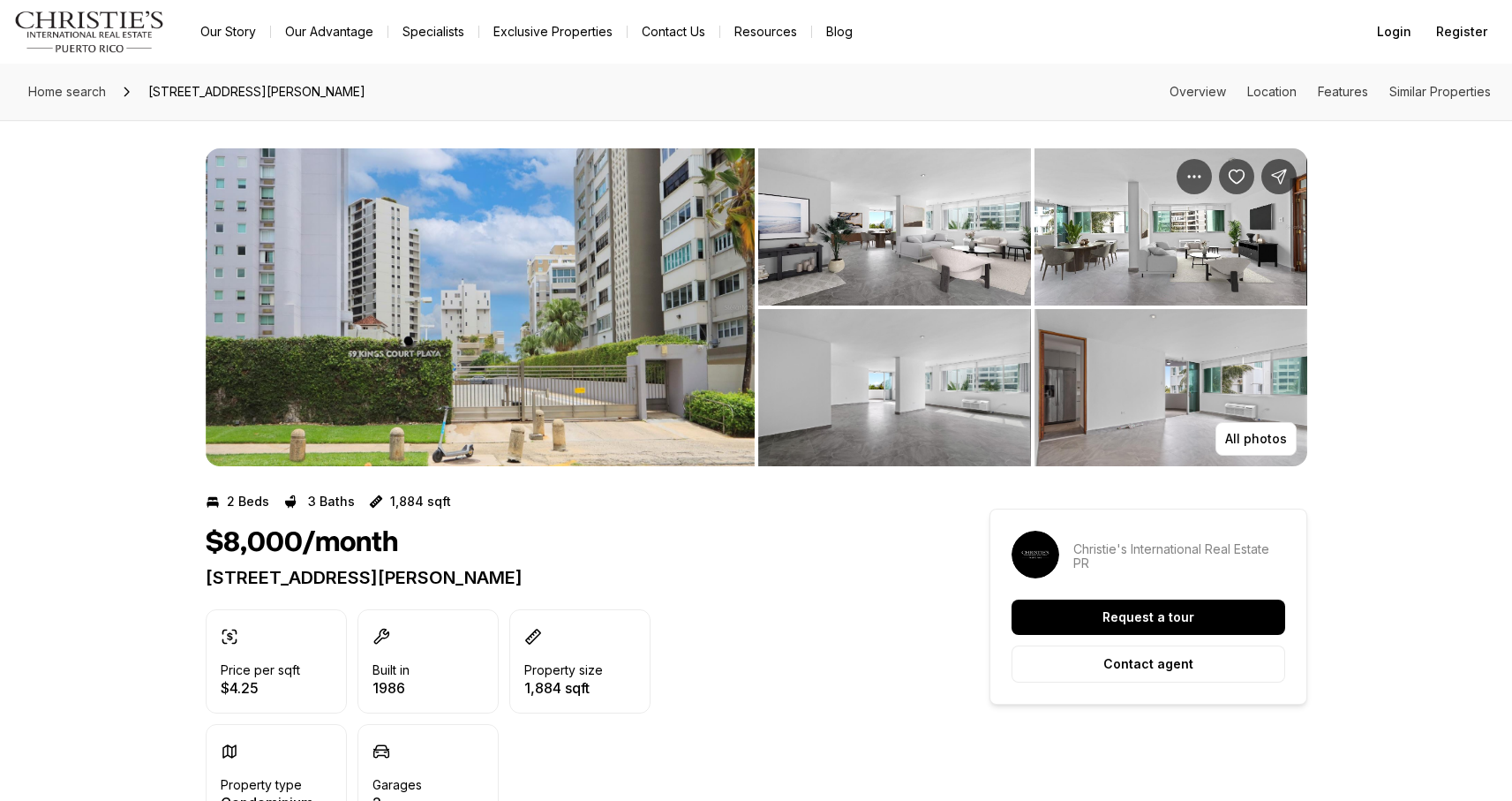
click at [820, 350] on img "View image gallery" at bounding box center [894, 388] width 273 height 157
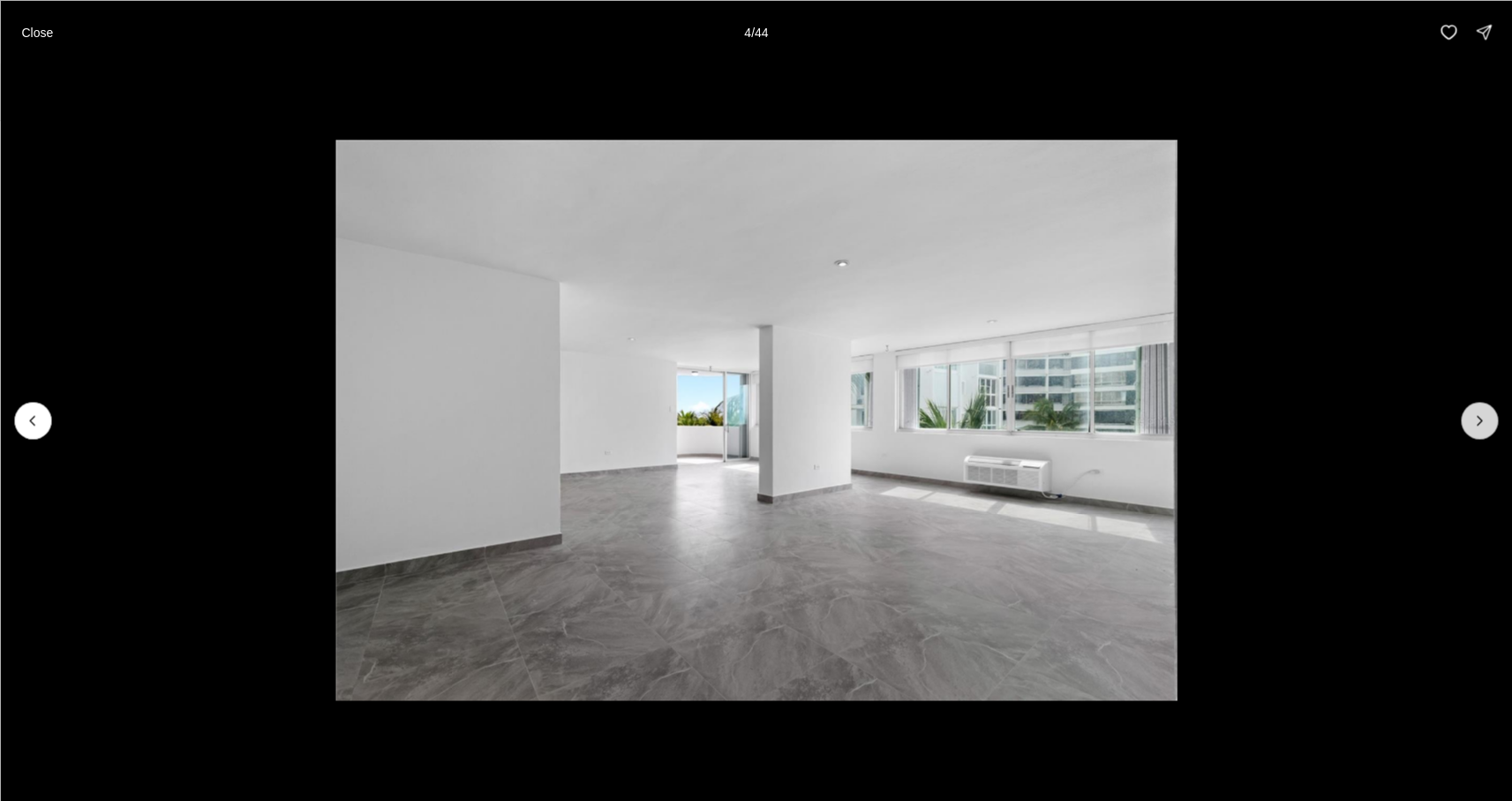
click at [1468, 415] on button "Next slide" at bounding box center [1480, 420] width 37 height 37
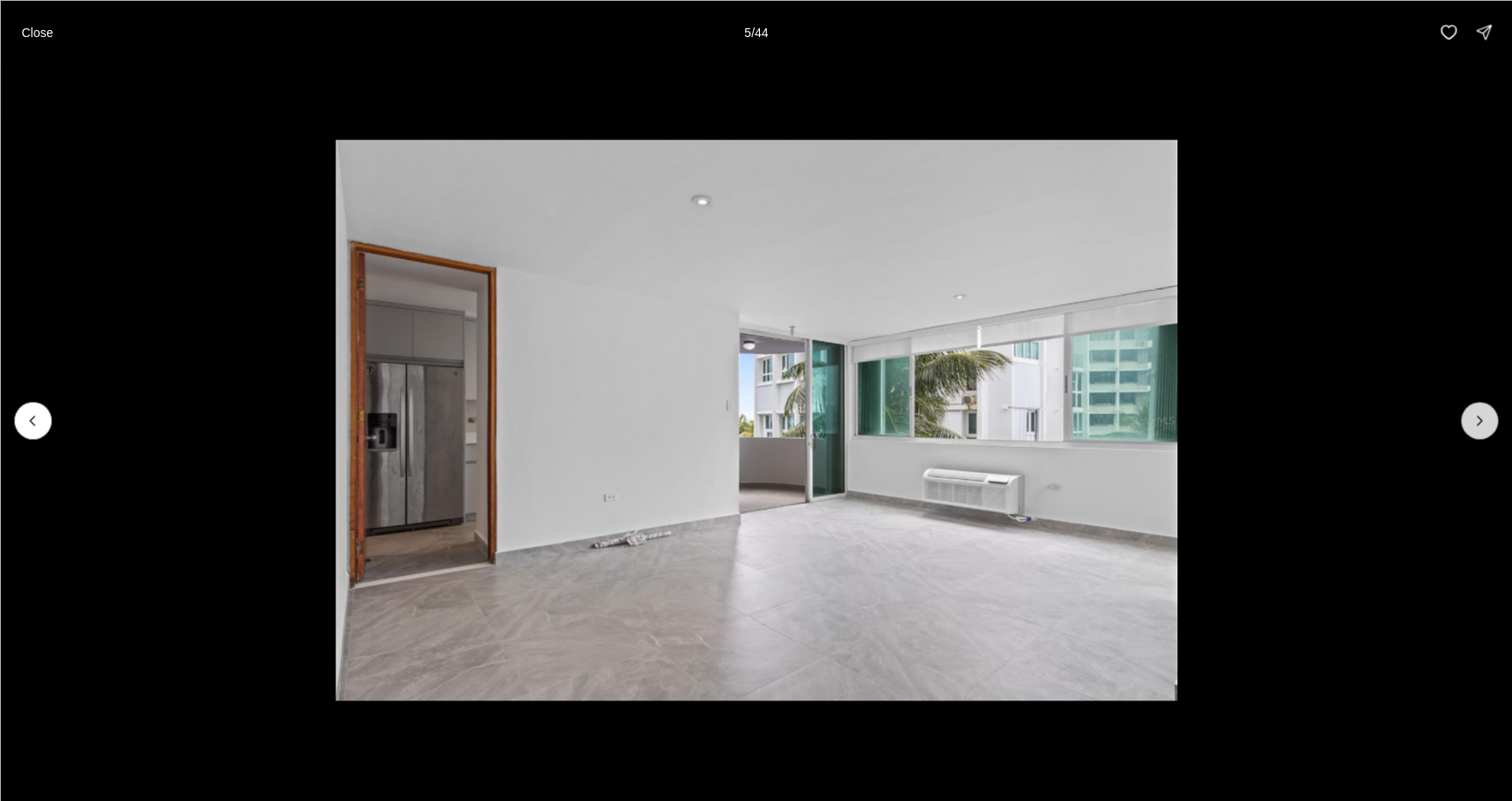
click at [1468, 415] on button "Next slide" at bounding box center [1480, 420] width 37 height 37
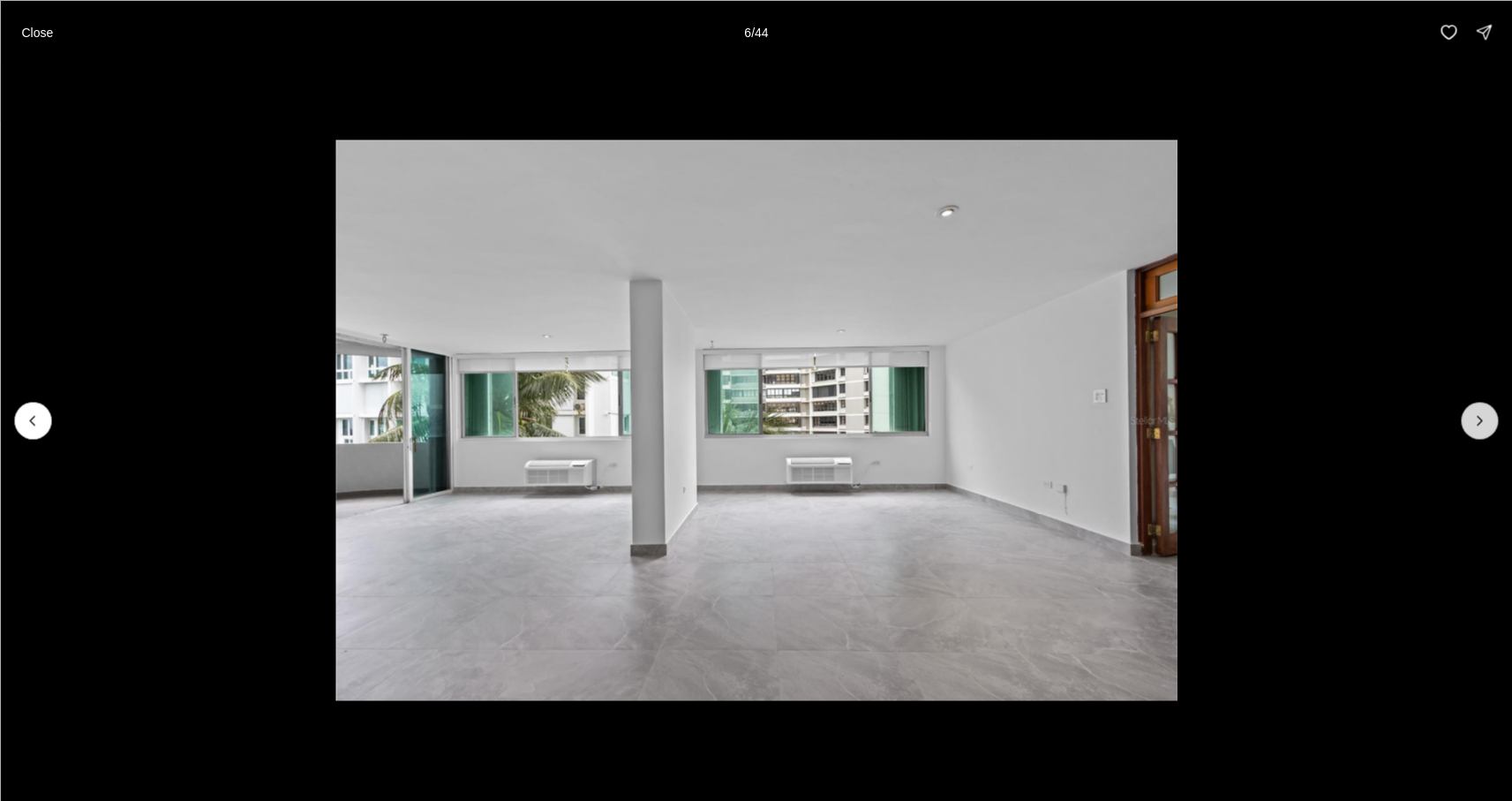
click at [1468, 415] on button "Next slide" at bounding box center [1480, 420] width 37 height 37
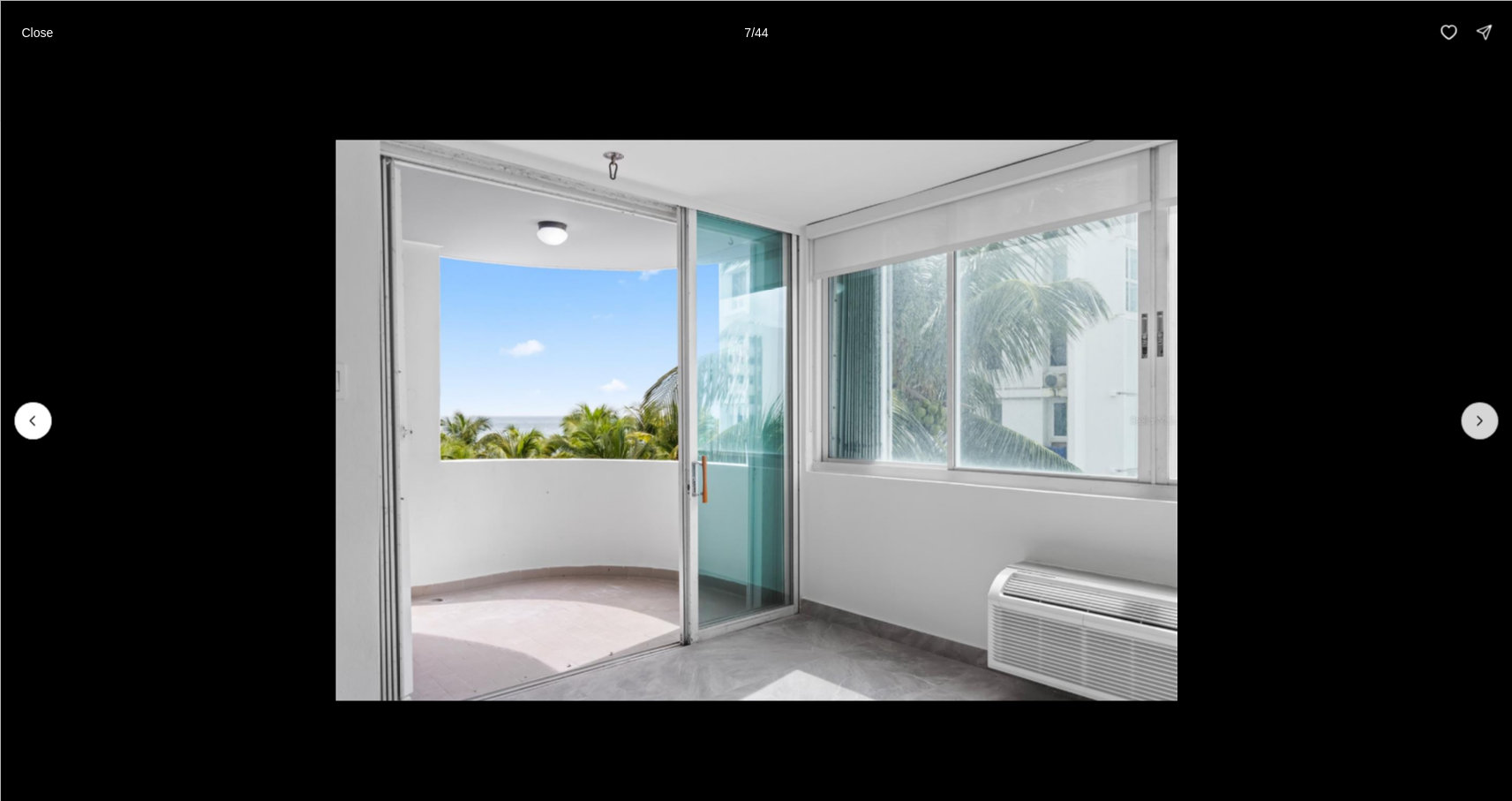
click at [1469, 414] on button "Next slide" at bounding box center [1480, 420] width 37 height 37
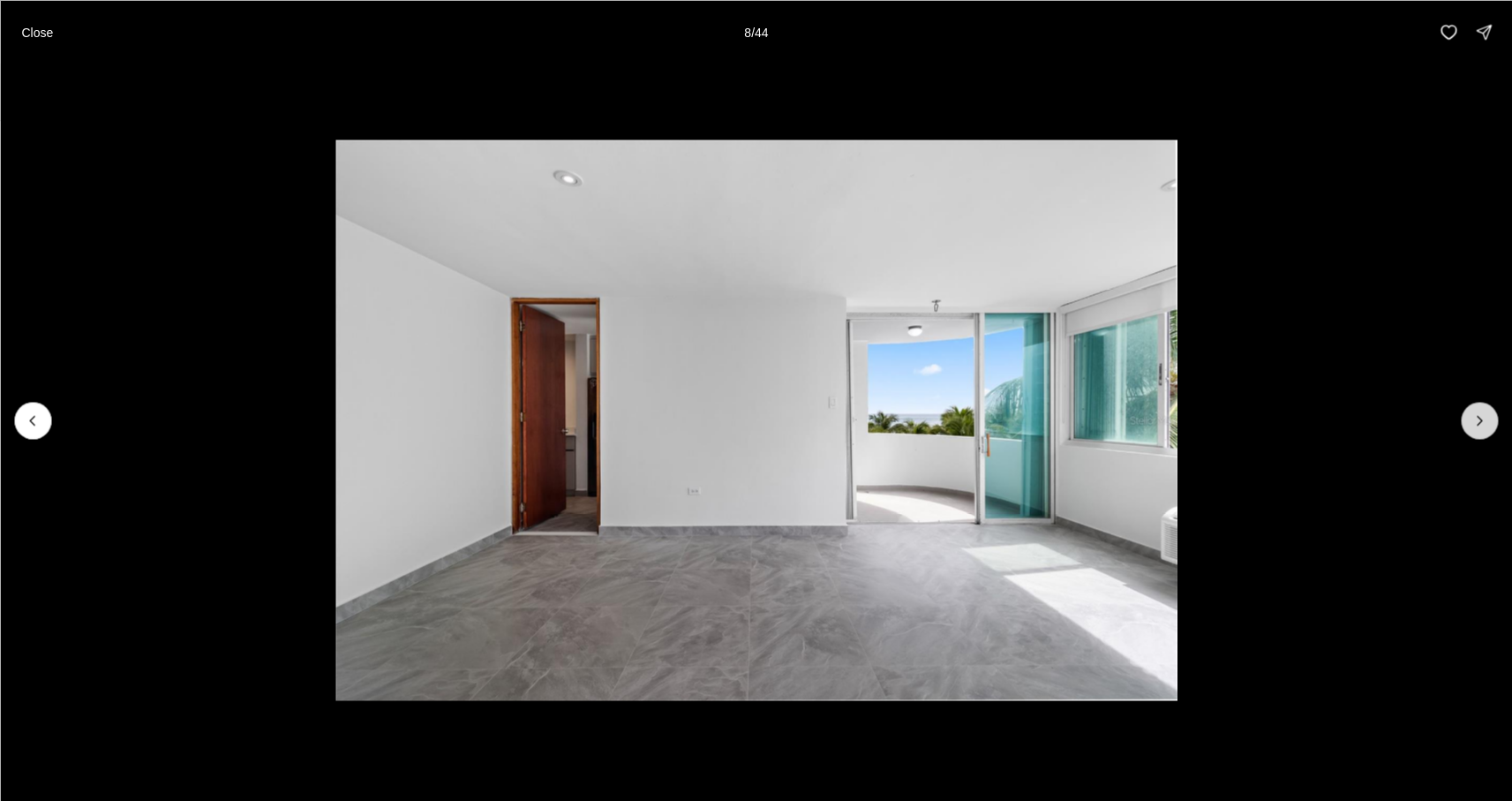
click at [1469, 414] on button "Next slide" at bounding box center [1480, 420] width 37 height 37
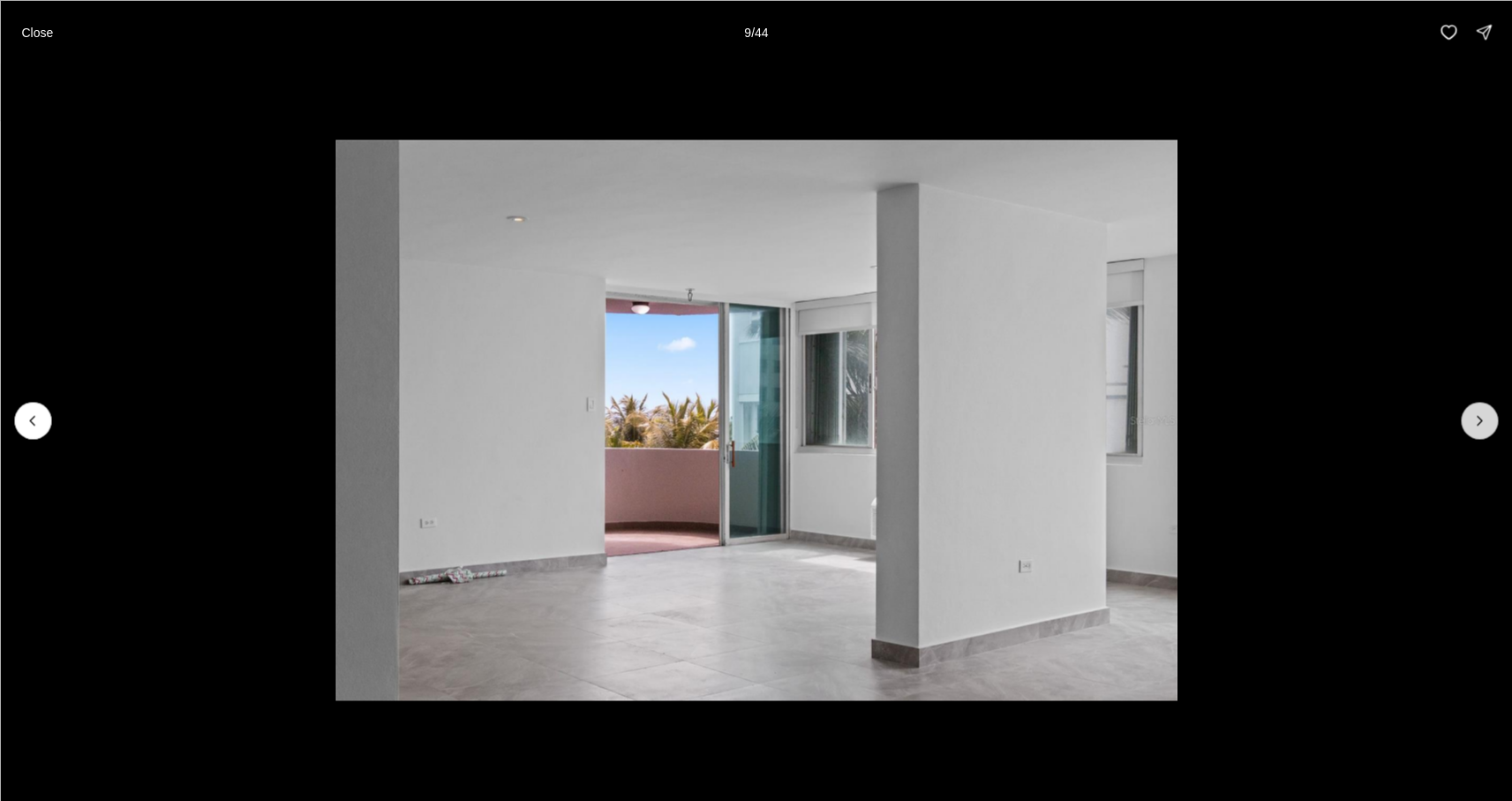
click at [1469, 414] on button "Next slide" at bounding box center [1480, 420] width 37 height 37
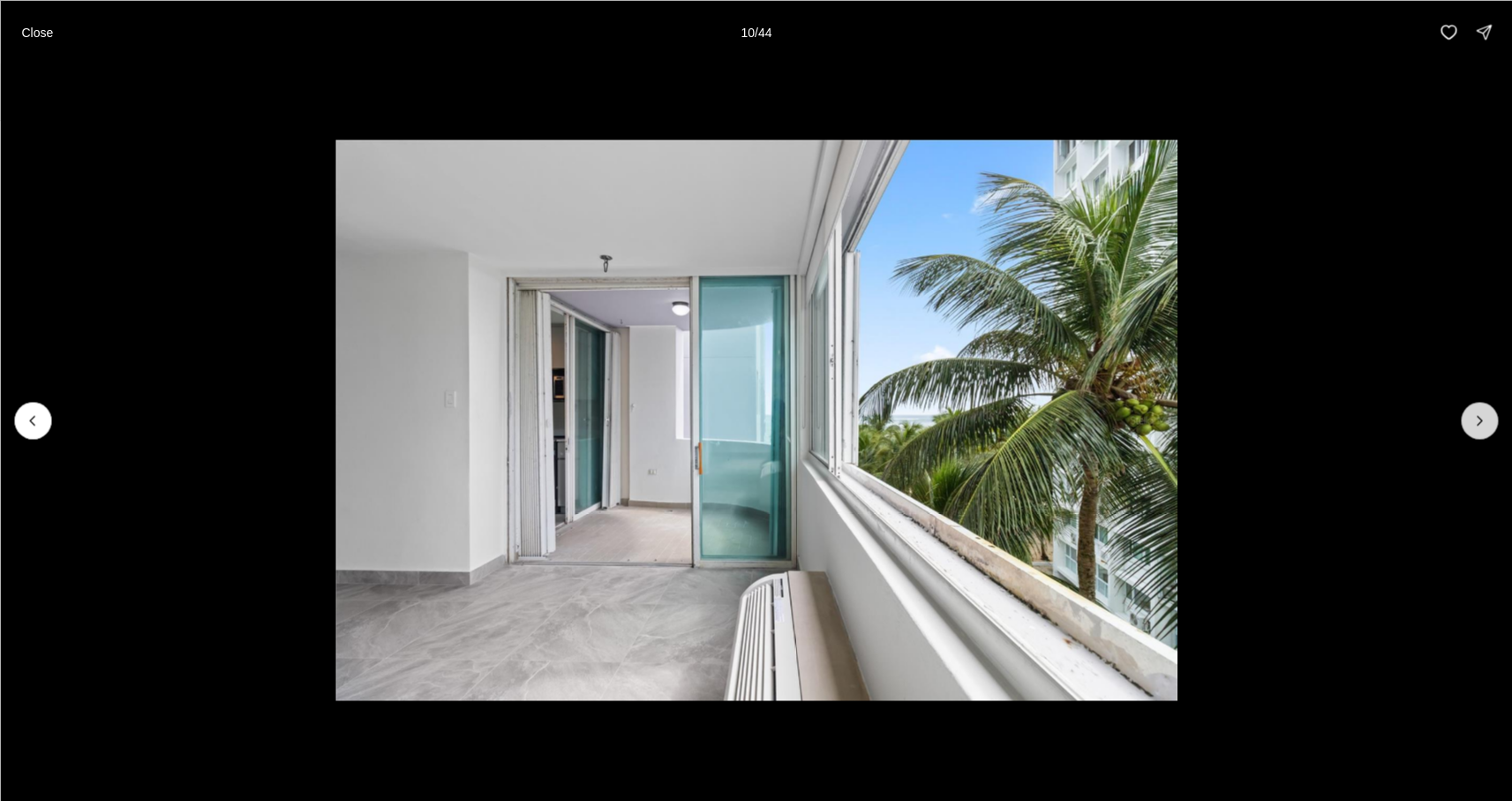
click at [1469, 414] on button "Next slide" at bounding box center [1480, 420] width 37 height 37
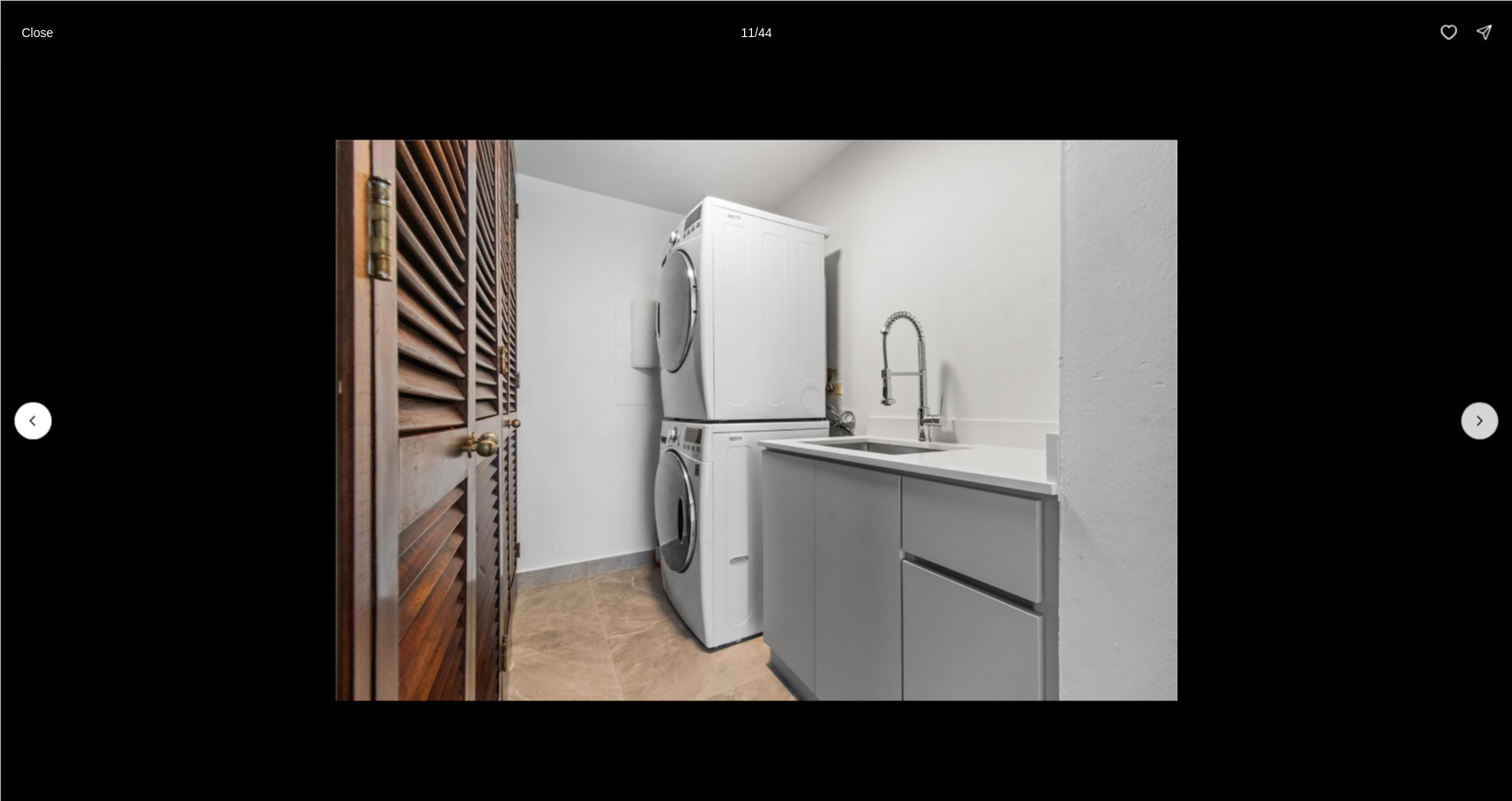
click at [1469, 414] on button "Next slide" at bounding box center [1480, 420] width 37 height 37
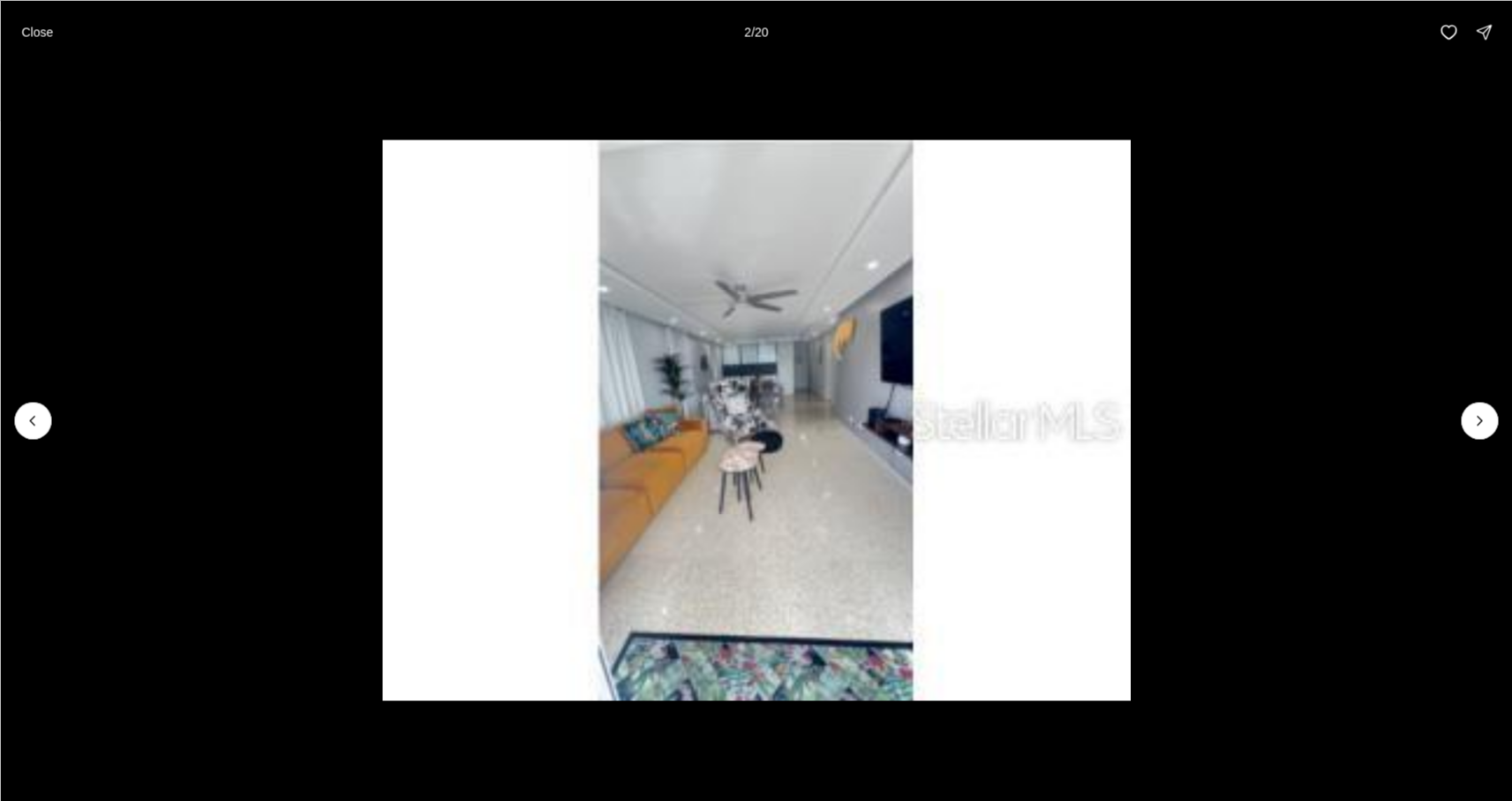
click at [1479, 411] on icon "Next slide" at bounding box center [1480, 420] width 18 height 18
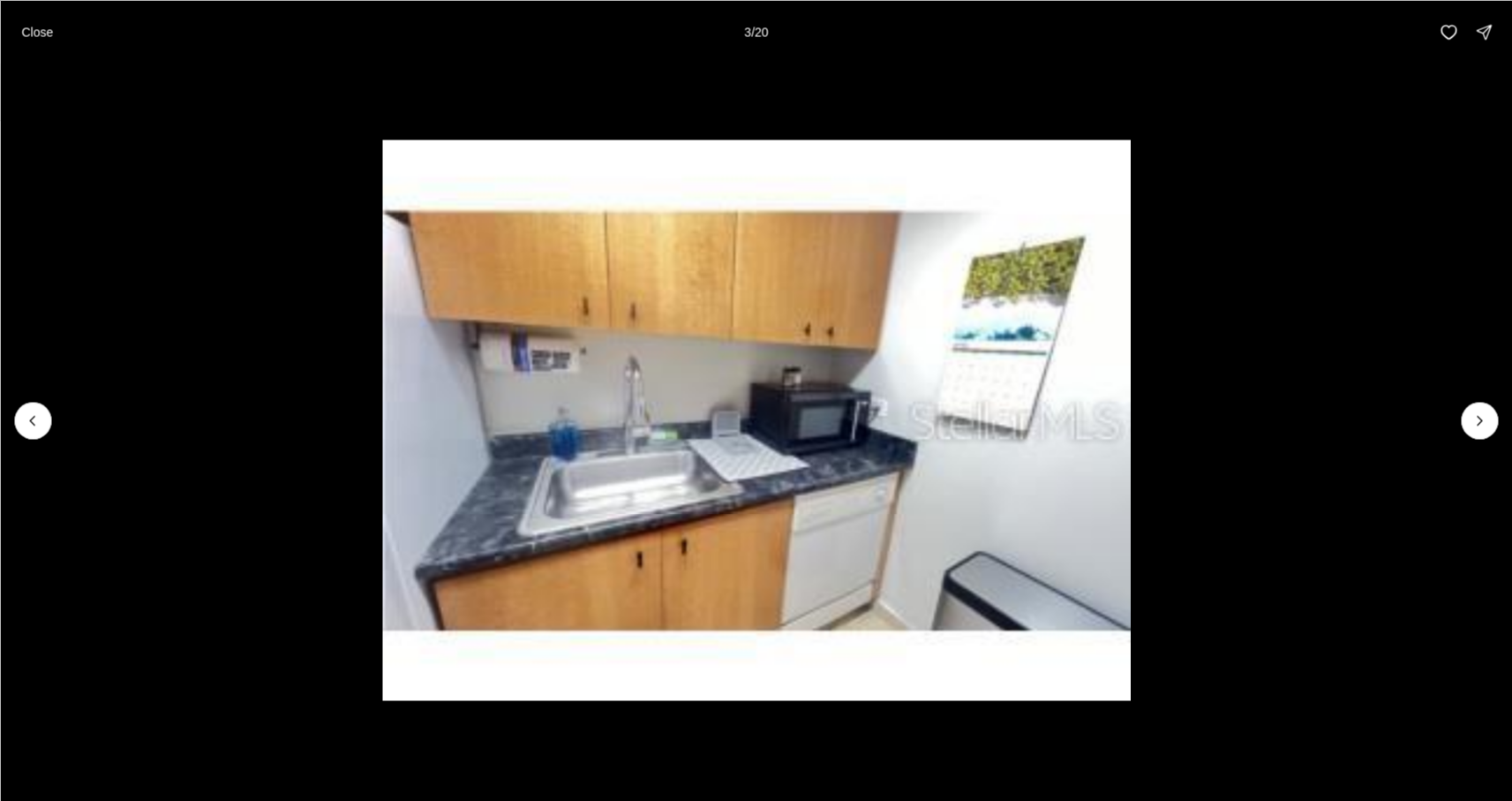
click at [1479, 411] on icon "Next slide" at bounding box center [1480, 420] width 18 height 18
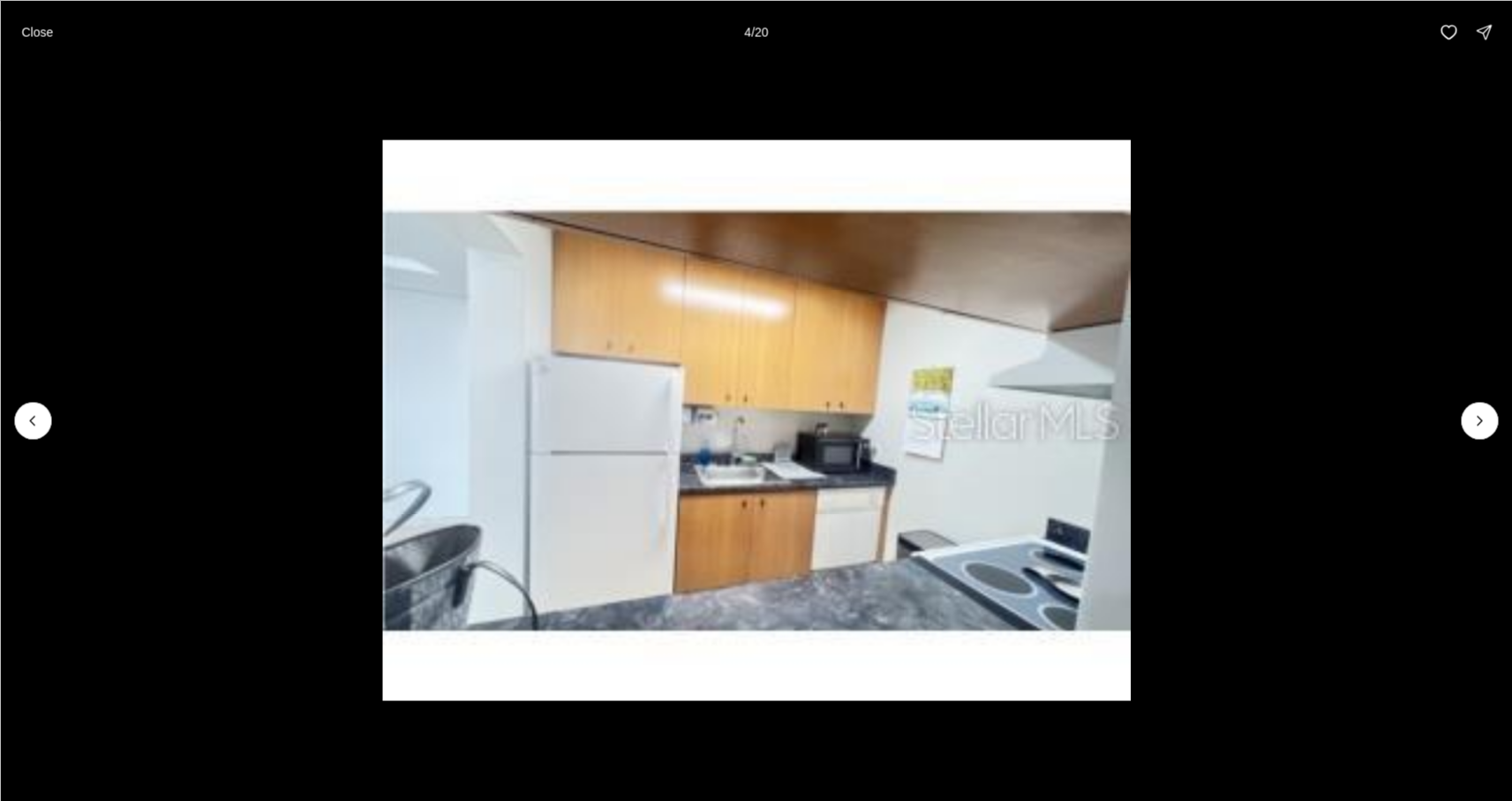
click at [1479, 411] on icon "Next slide" at bounding box center [1480, 420] width 18 height 18
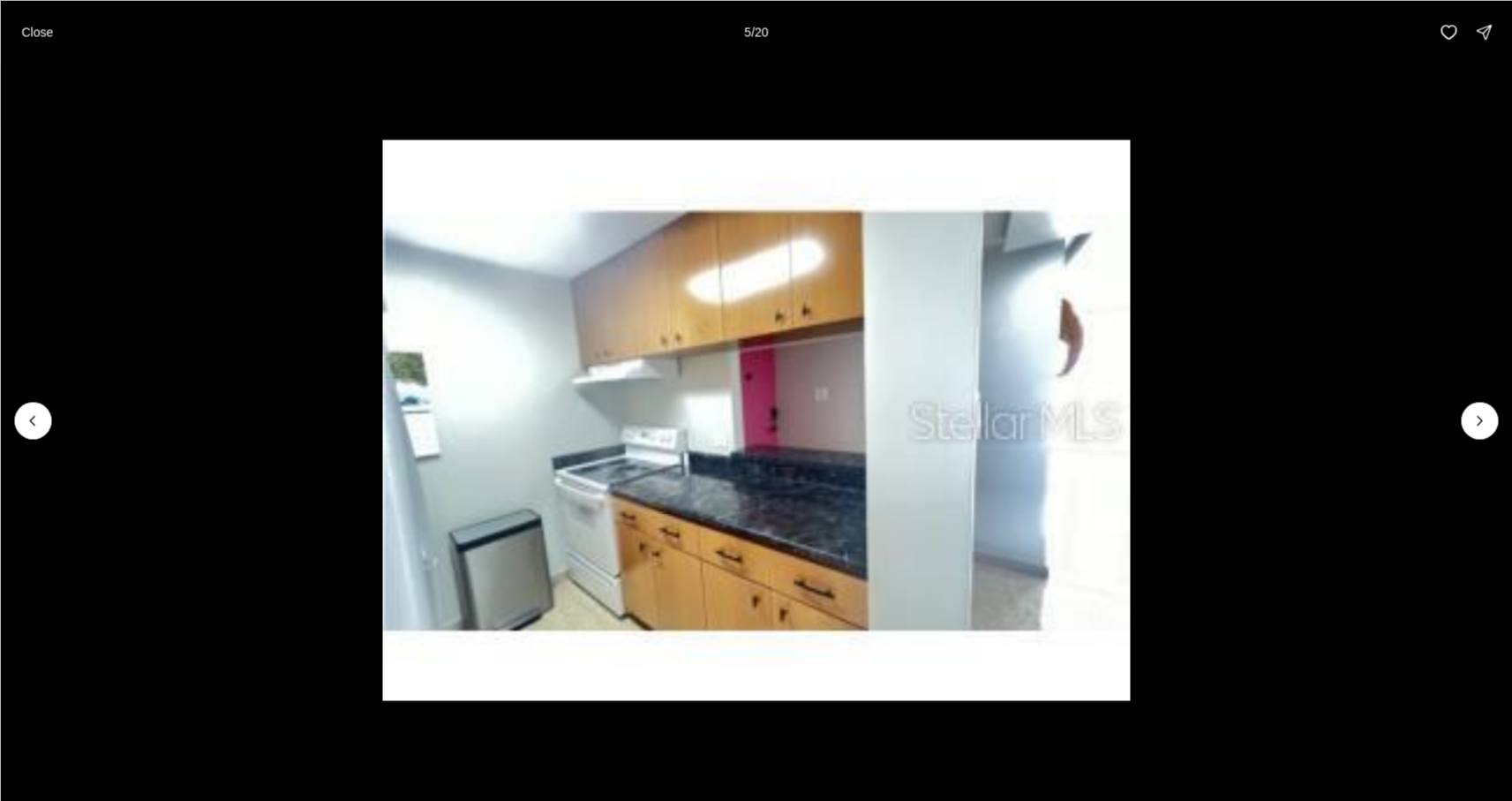
click at [1479, 411] on icon "Next slide" at bounding box center [1480, 420] width 18 height 18
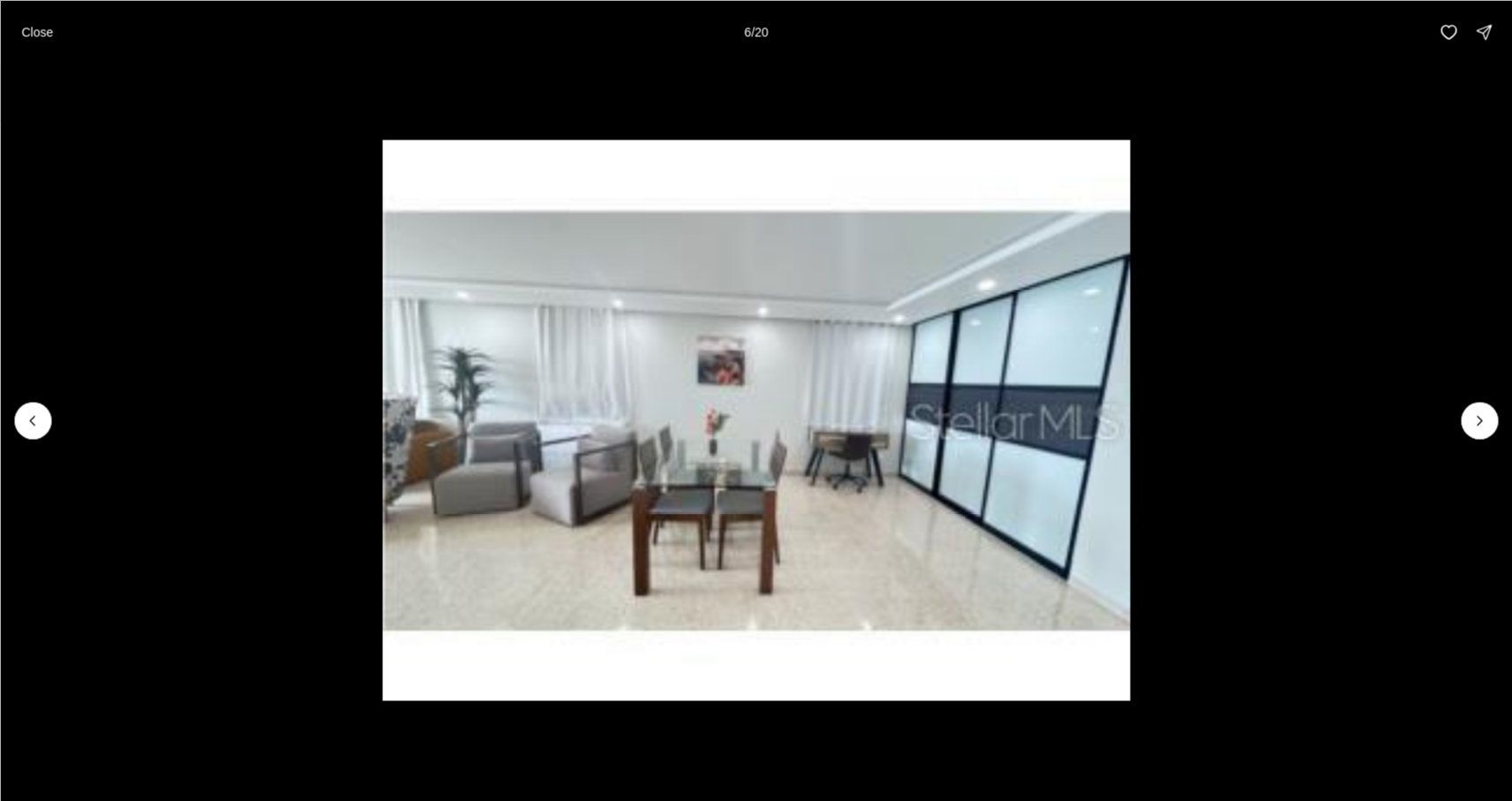
click at [1479, 411] on icon "Next slide" at bounding box center [1480, 420] width 18 height 18
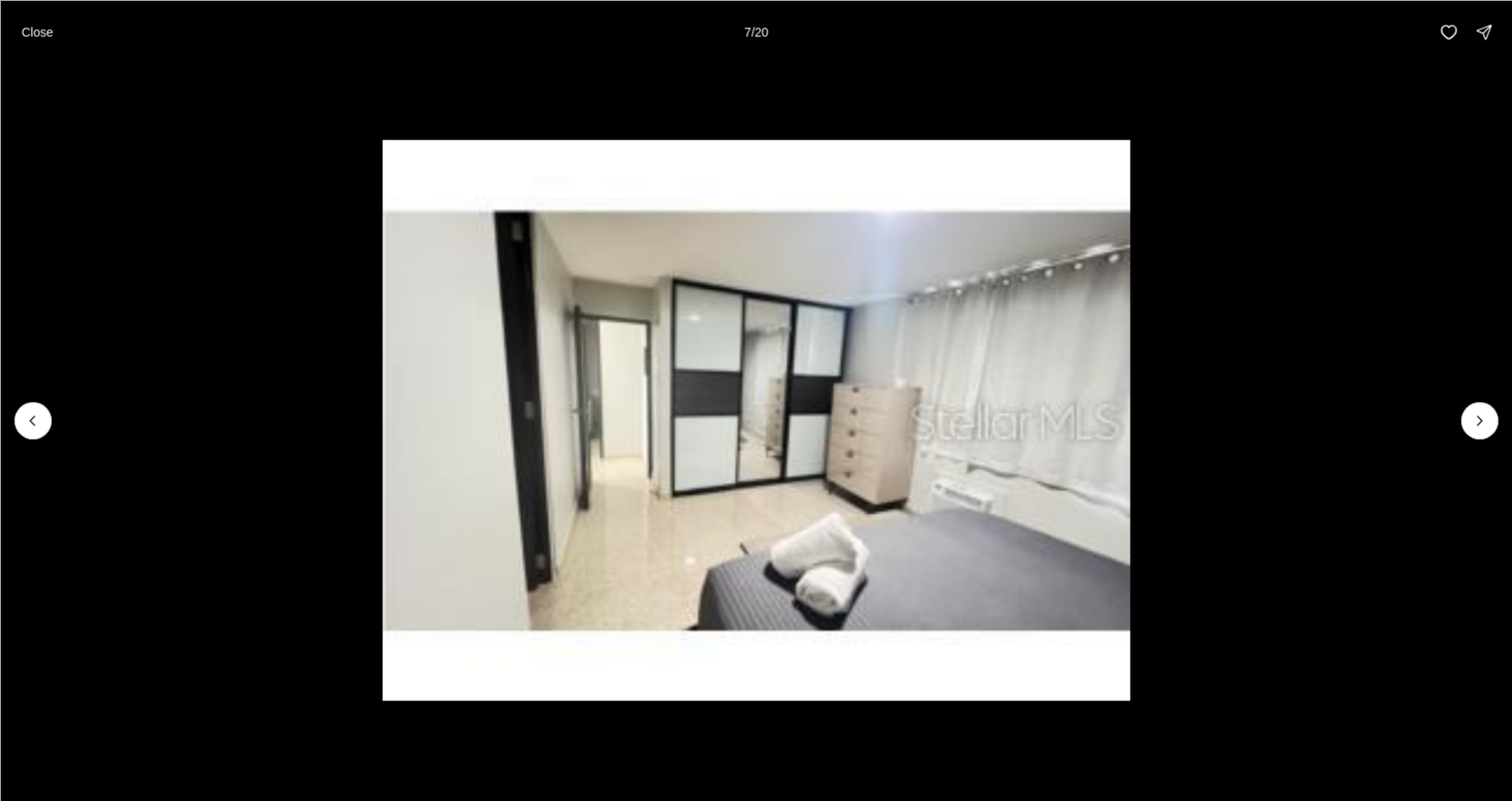
click at [1479, 411] on icon "Next slide" at bounding box center [1480, 420] width 18 height 18
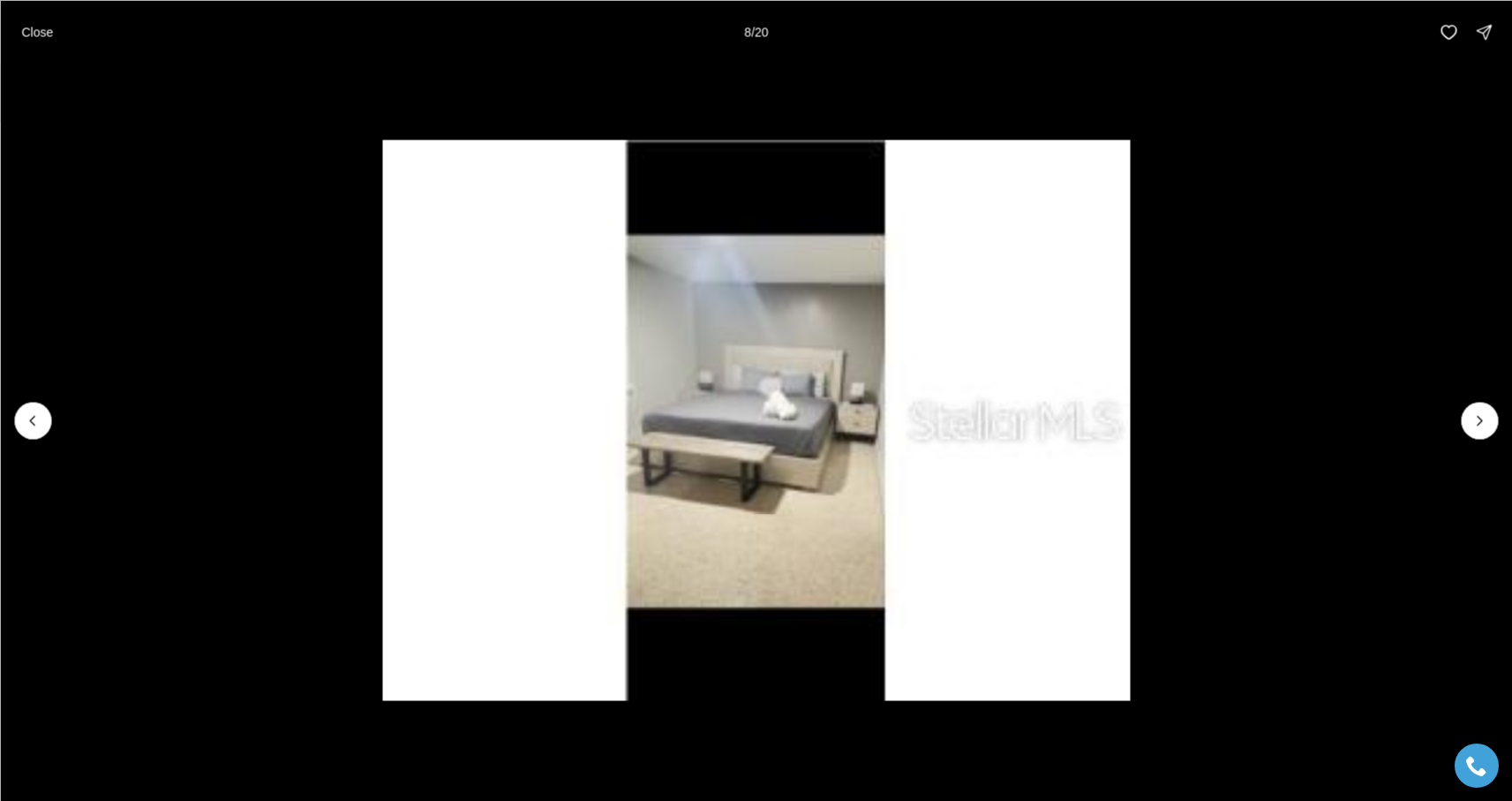
click at [1479, 411] on icon "Next slide" at bounding box center [1480, 420] width 18 height 18
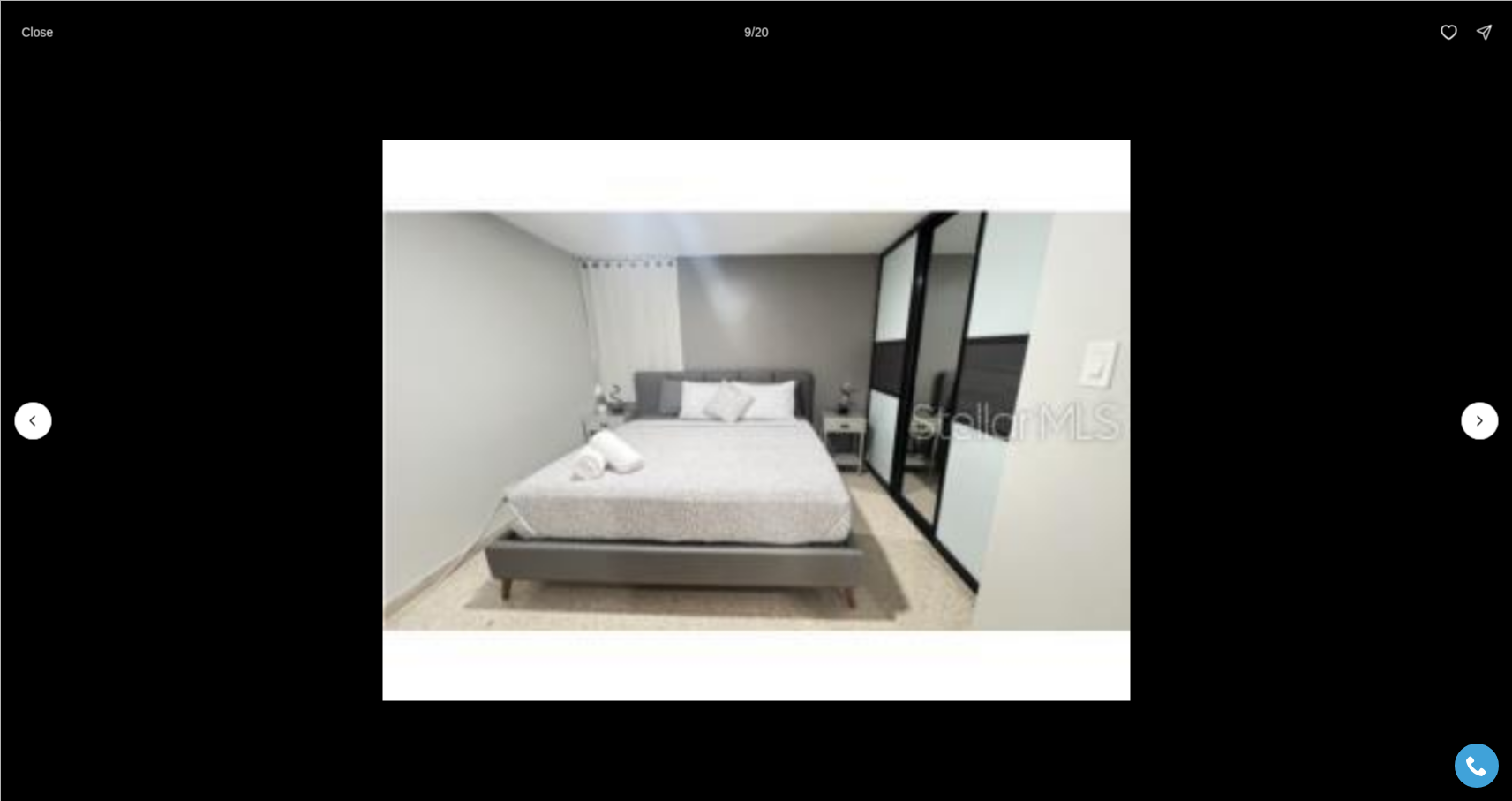
click at [1479, 411] on icon "Next slide" at bounding box center [1480, 420] width 18 height 18
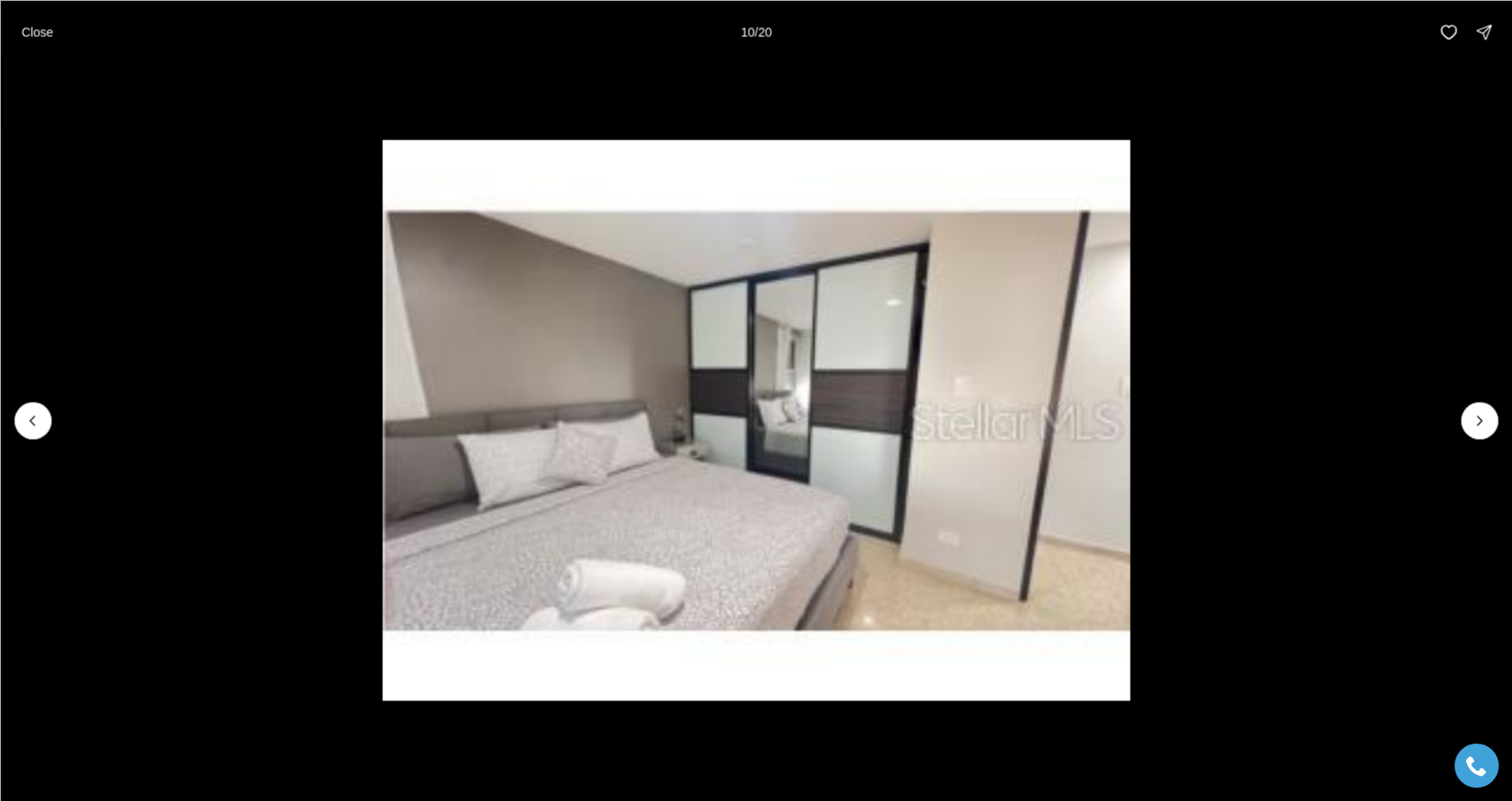
click at [1479, 411] on icon "Next slide" at bounding box center [1480, 420] width 18 height 18
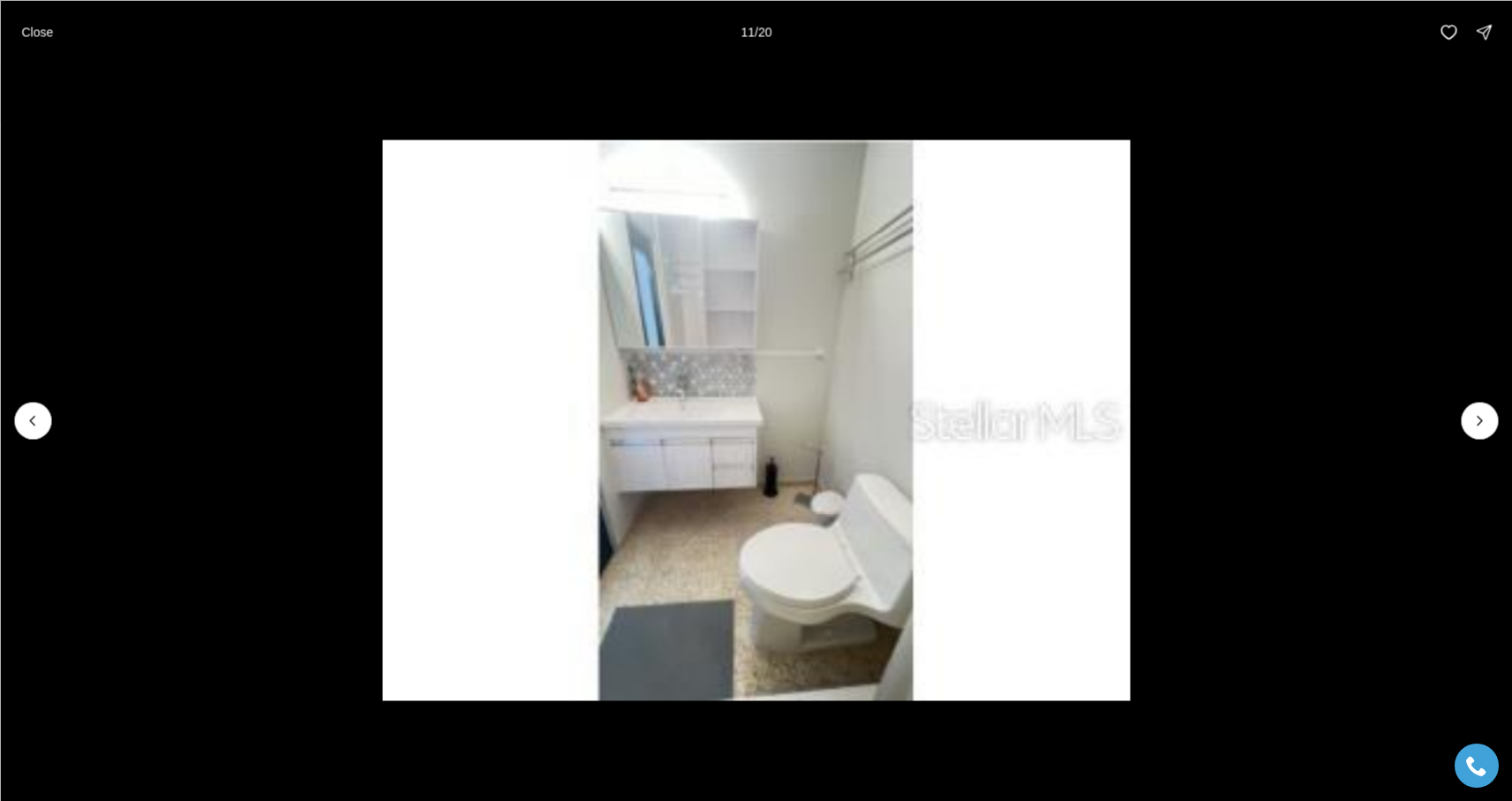
click at [1479, 411] on icon "Next slide" at bounding box center [1480, 420] width 18 height 18
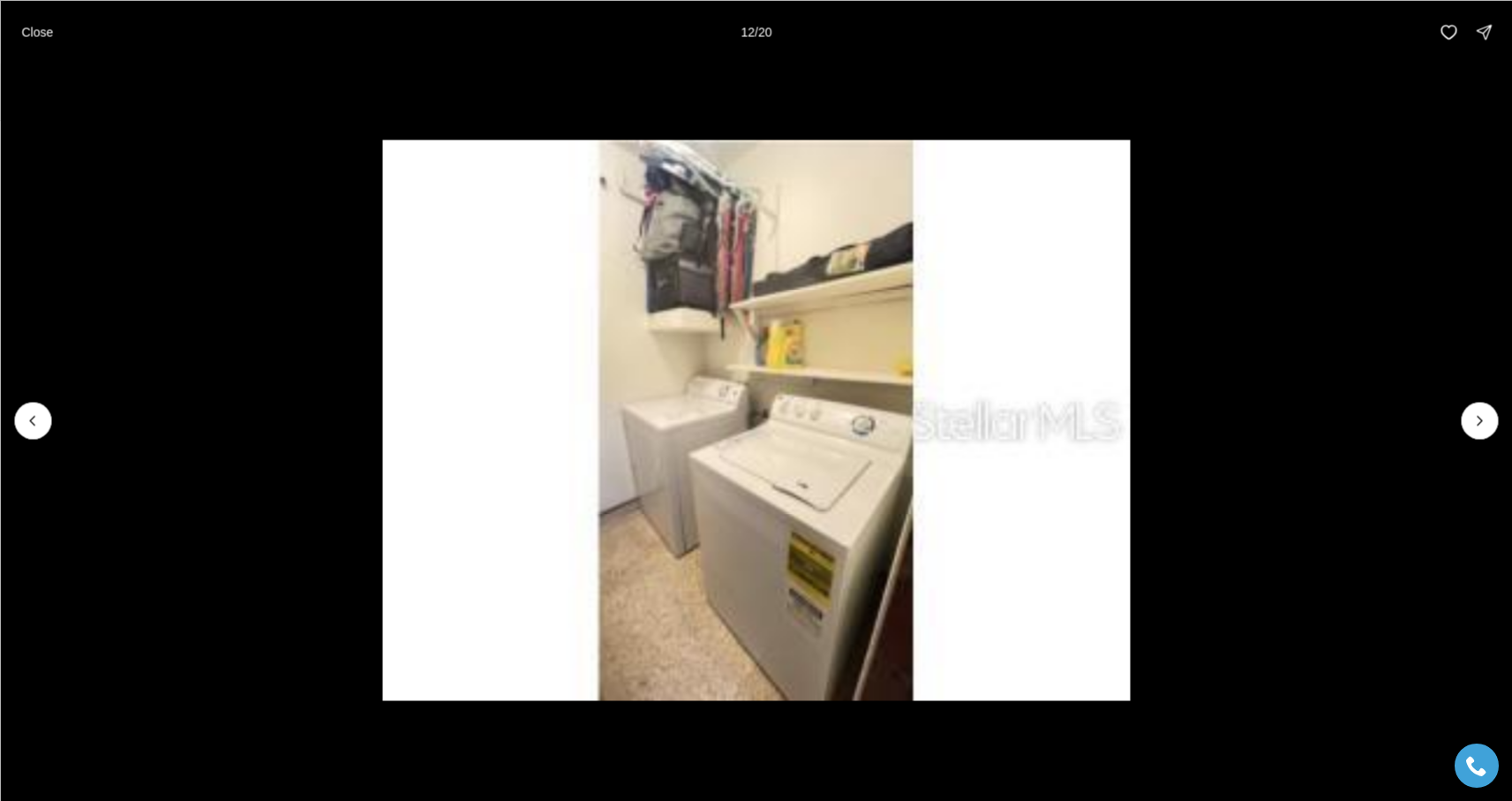
click at [1479, 411] on icon "Next slide" at bounding box center [1480, 420] width 18 height 18
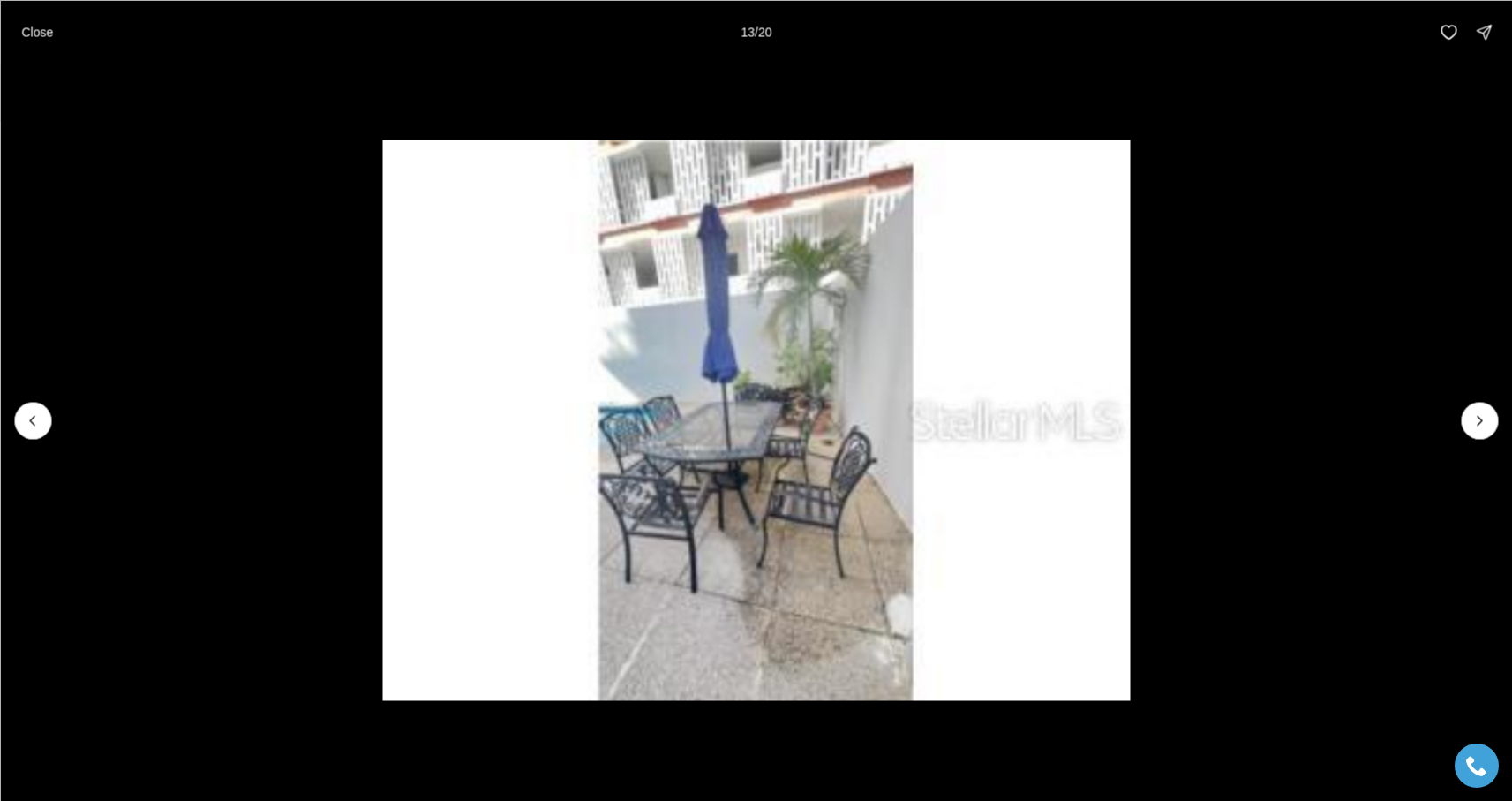
click at [1479, 411] on icon "Next slide" at bounding box center [1480, 420] width 18 height 18
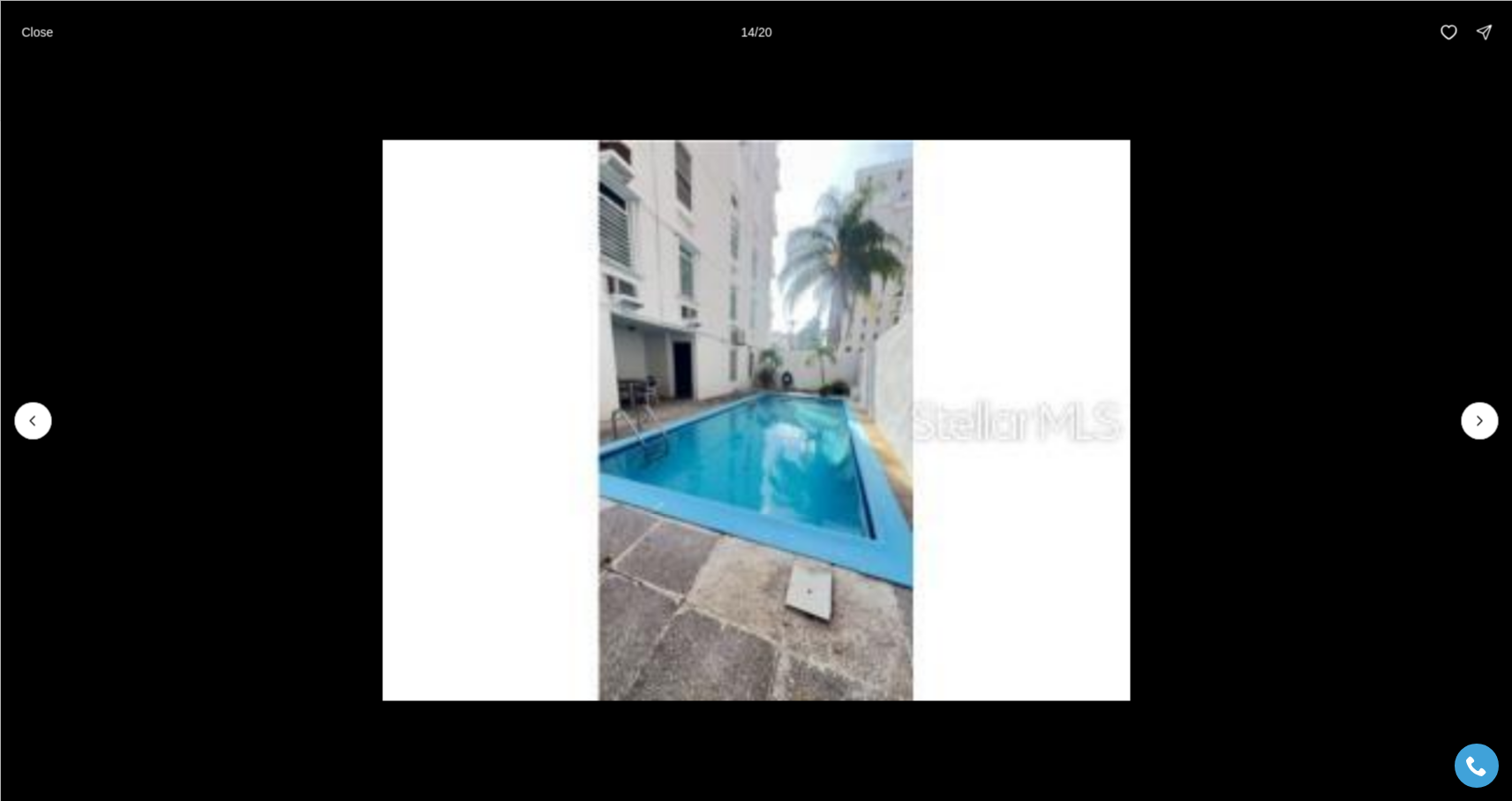
click at [1479, 411] on icon "Next slide" at bounding box center [1480, 420] width 18 height 18
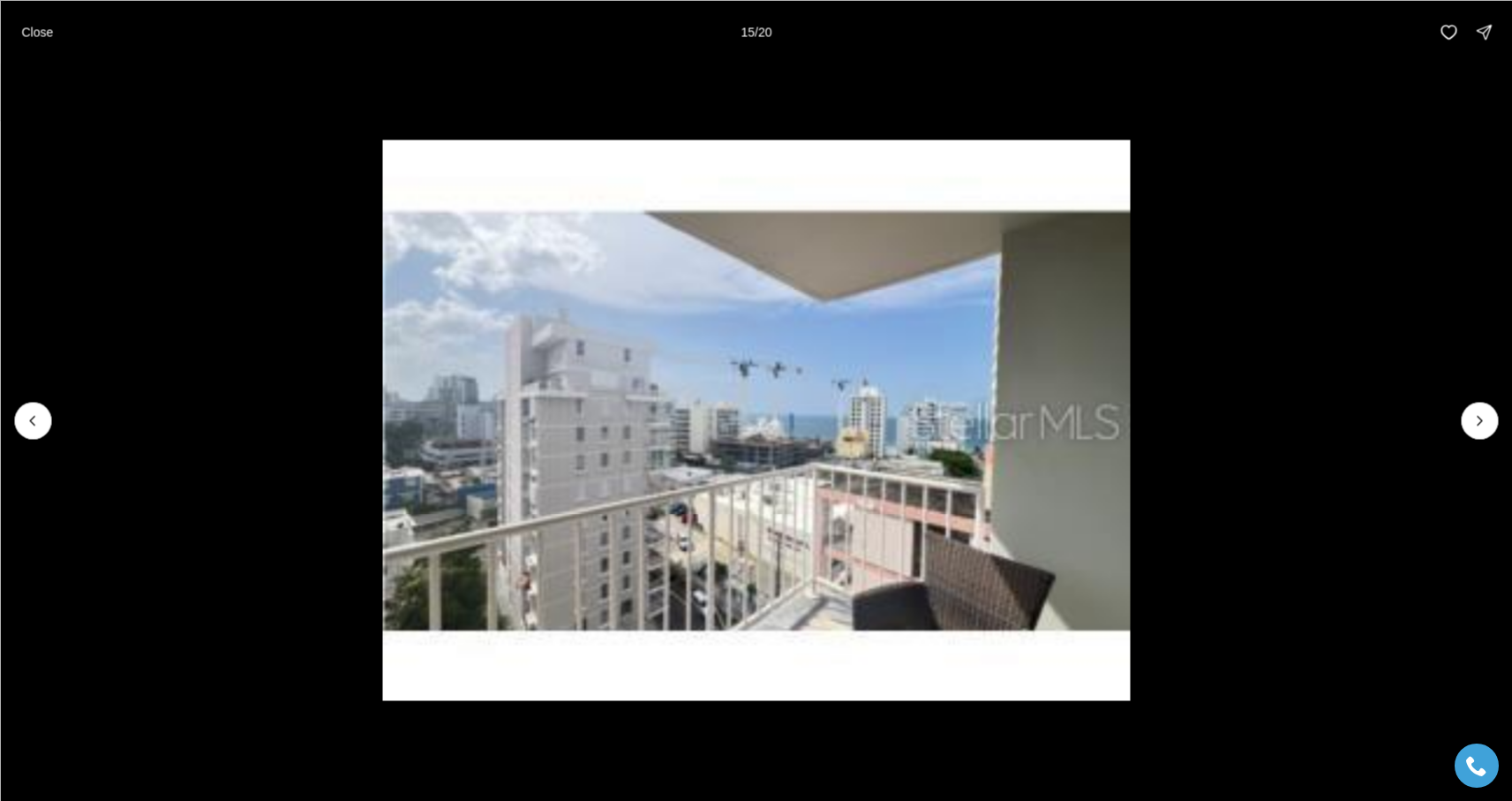
click at [1479, 411] on icon "Next slide" at bounding box center [1480, 420] width 18 height 18
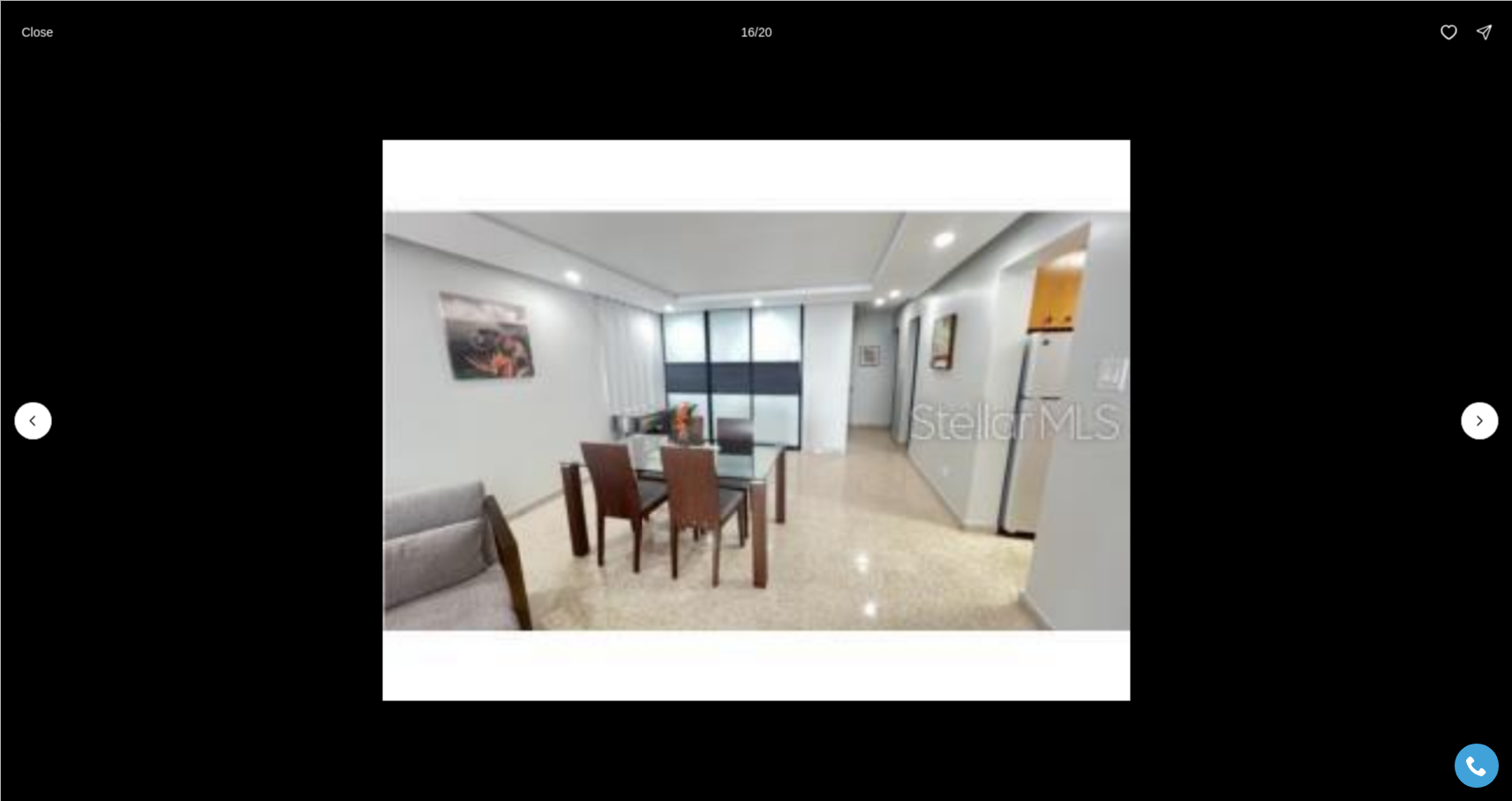
click at [1479, 411] on icon "Next slide" at bounding box center [1480, 420] width 18 height 18
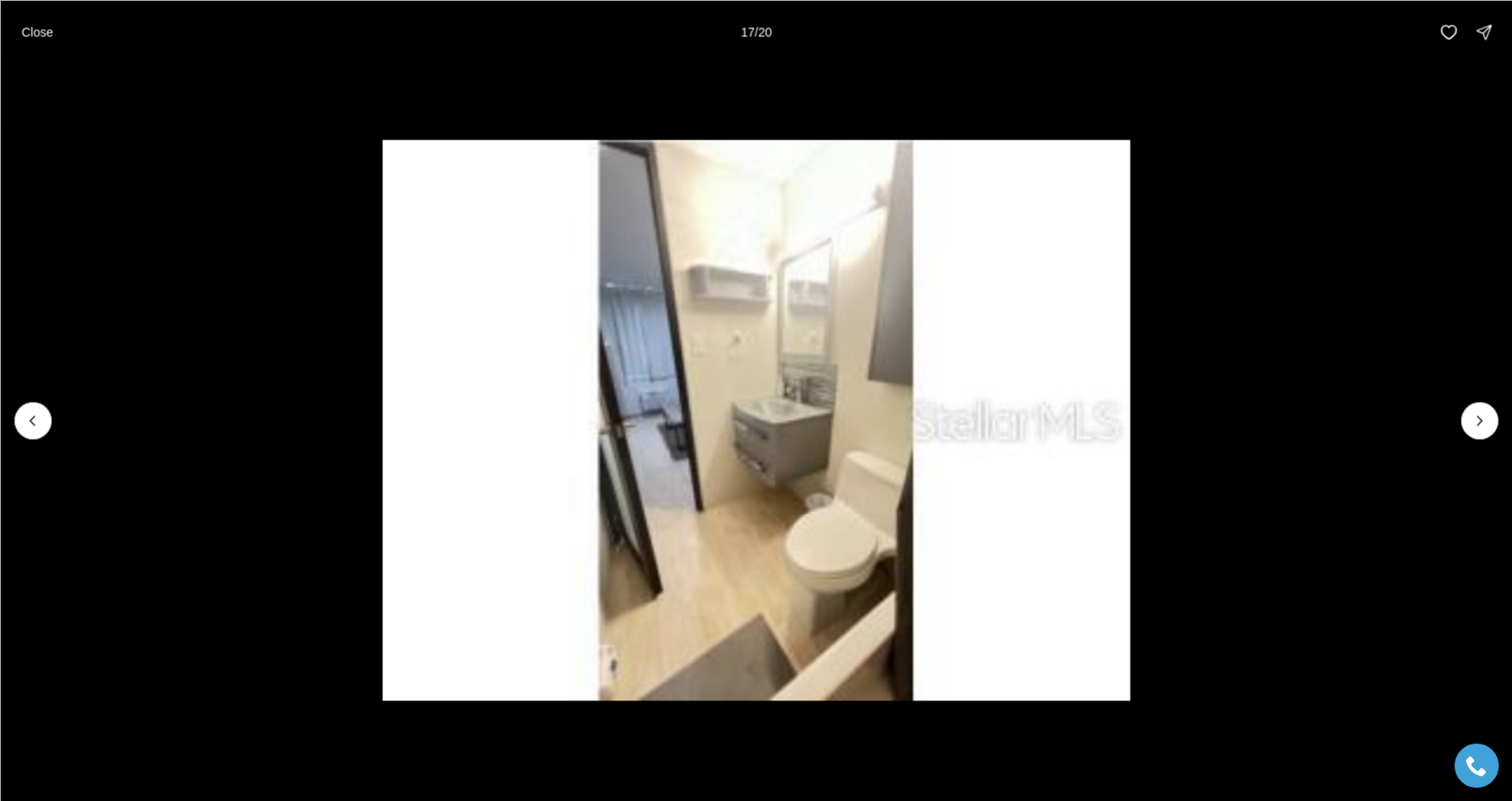
click at [1479, 411] on icon "Next slide" at bounding box center [1480, 420] width 18 height 18
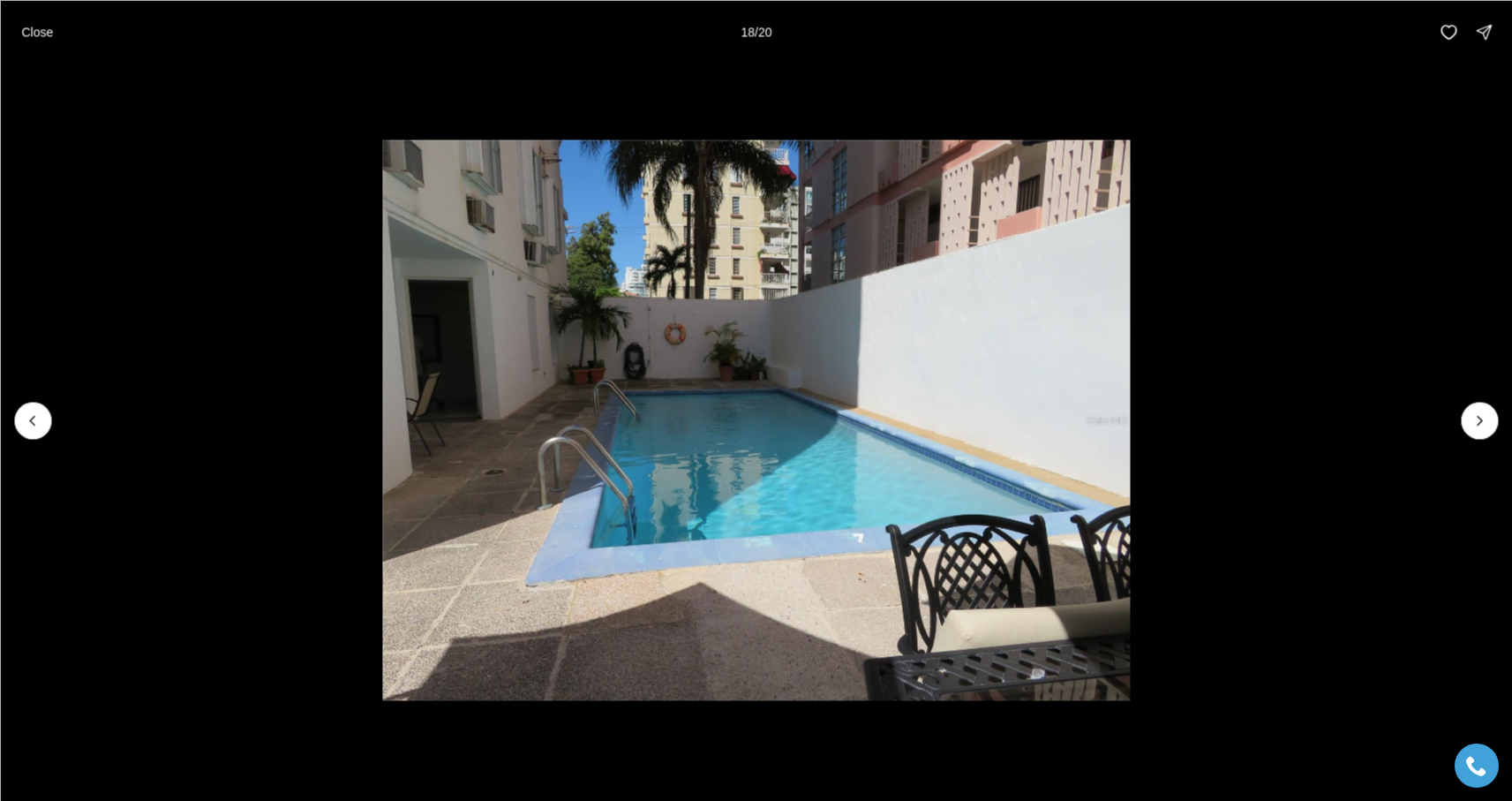
click at [1479, 411] on icon "Next slide" at bounding box center [1480, 420] width 18 height 18
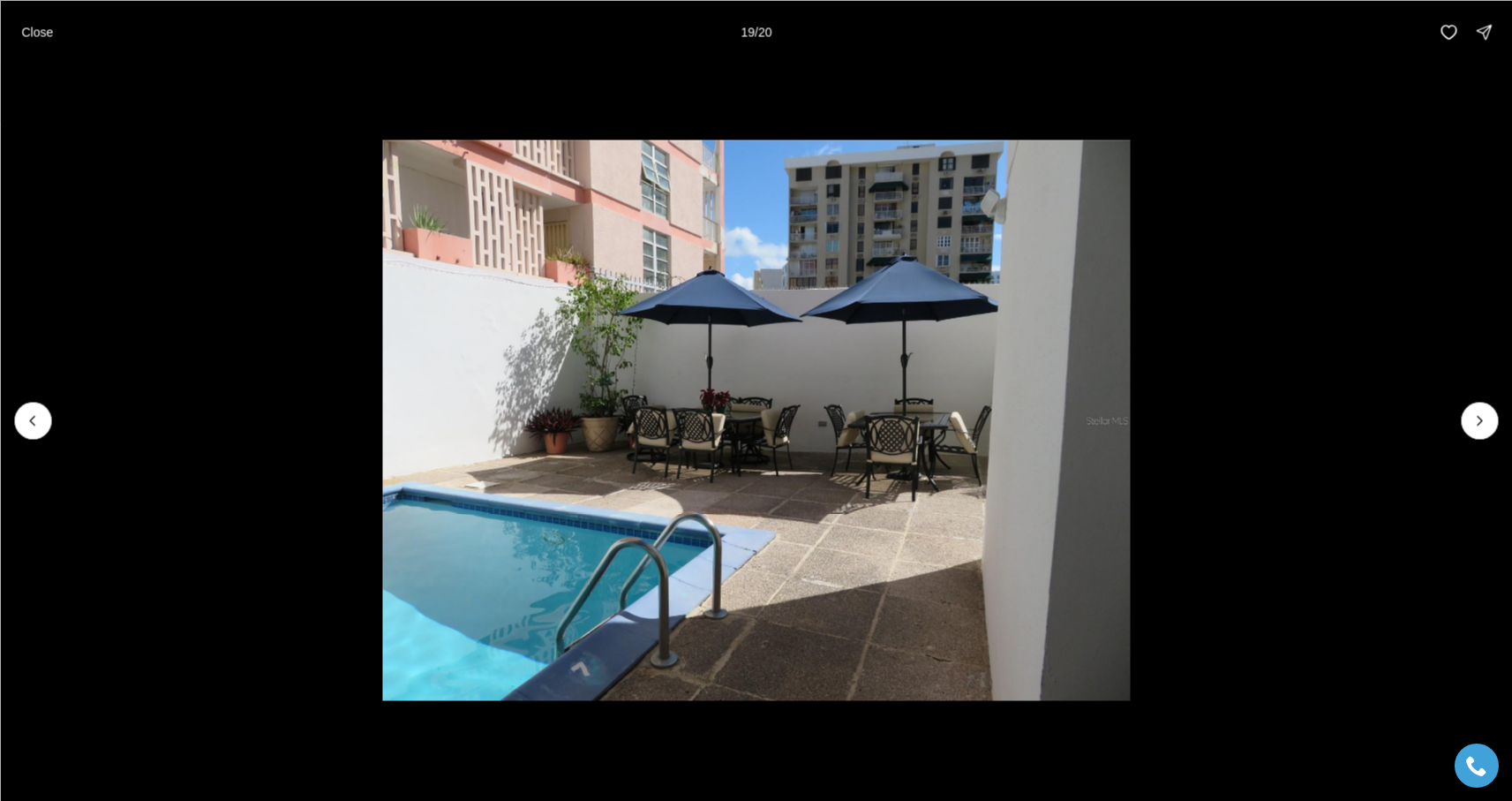
click at [1479, 411] on icon "Next slide" at bounding box center [1480, 420] width 18 height 18
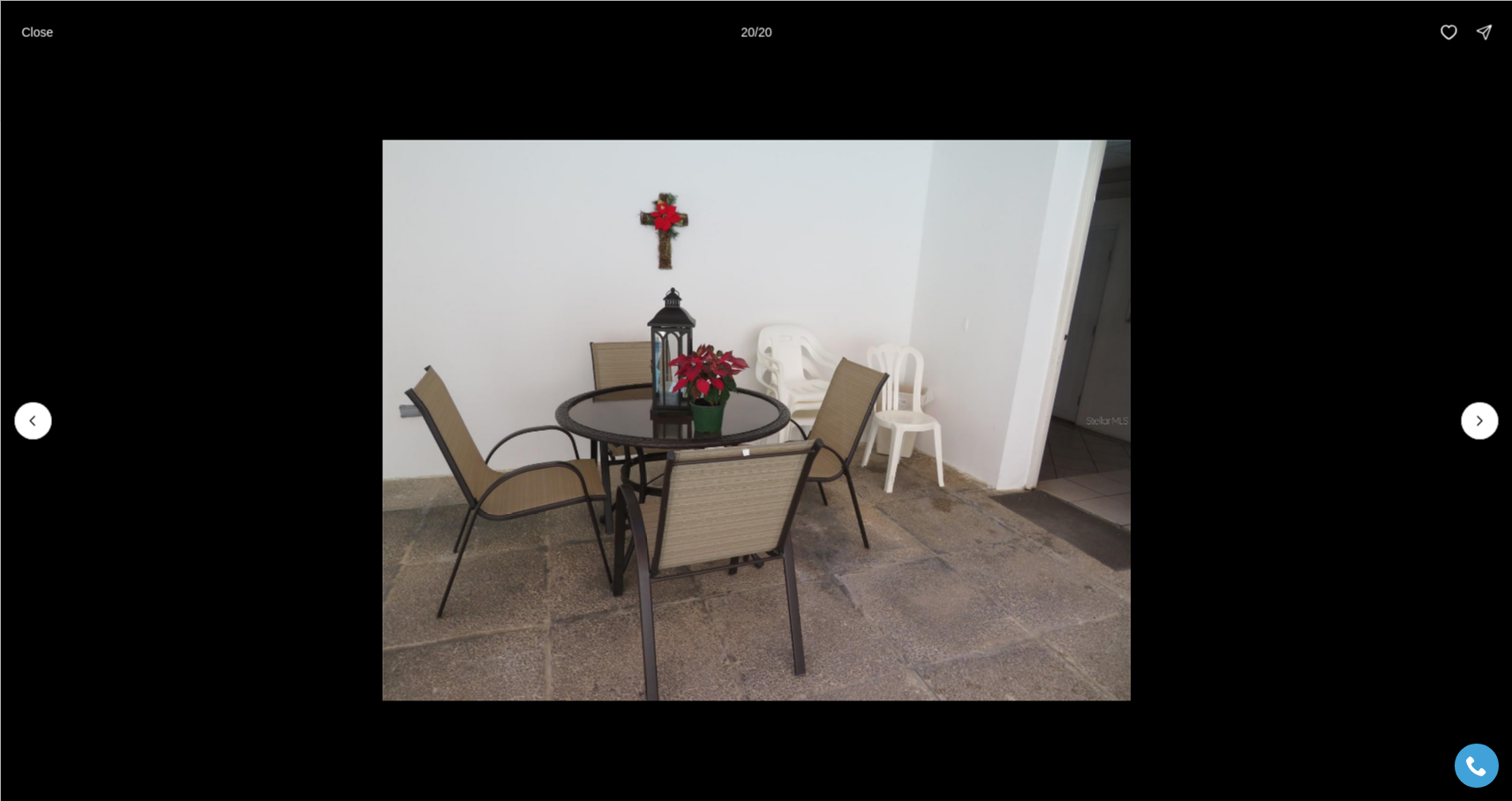
click at [1479, 410] on div at bounding box center [1480, 420] width 37 height 37
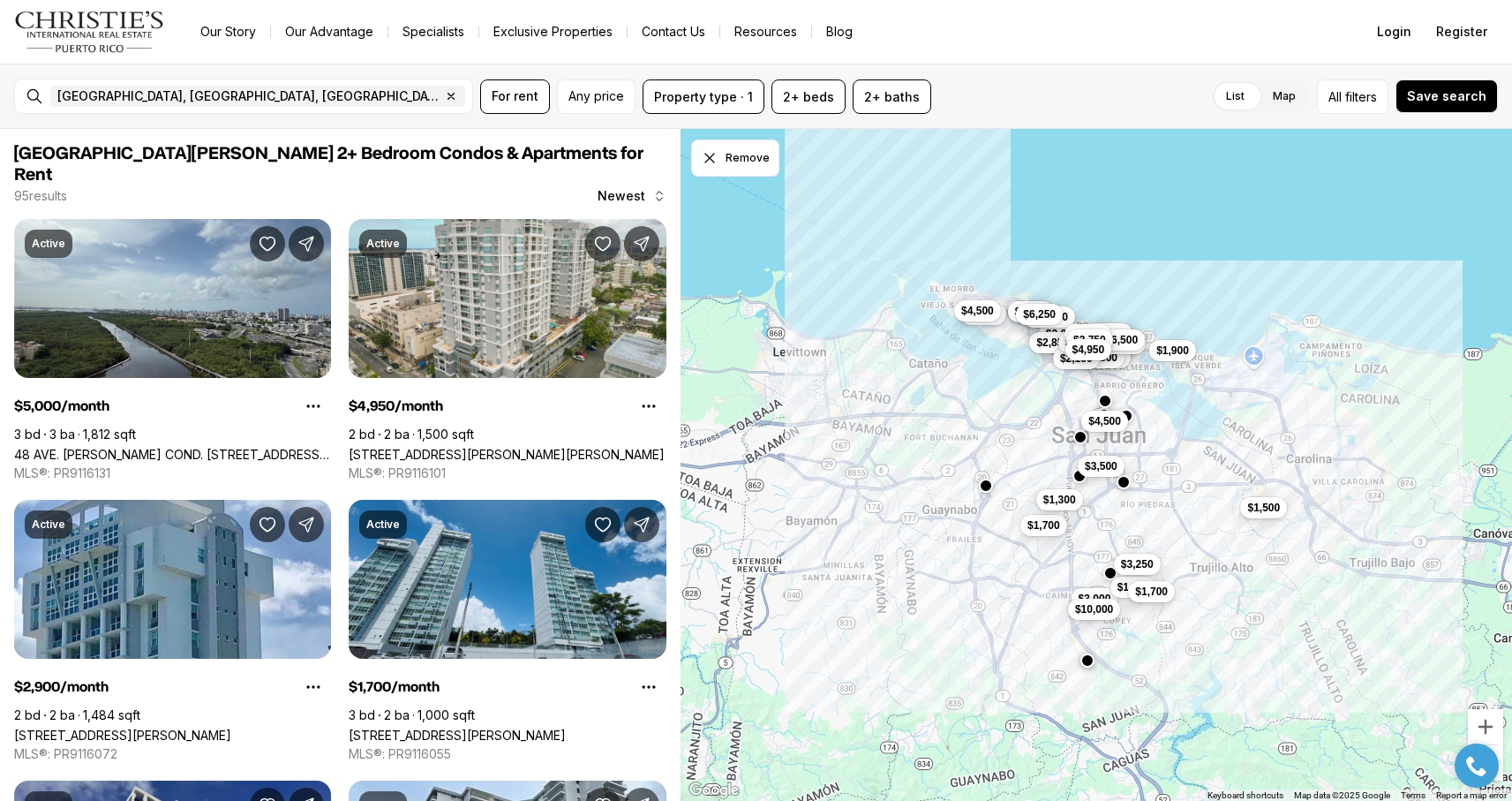
scroll to position [1445, 0]
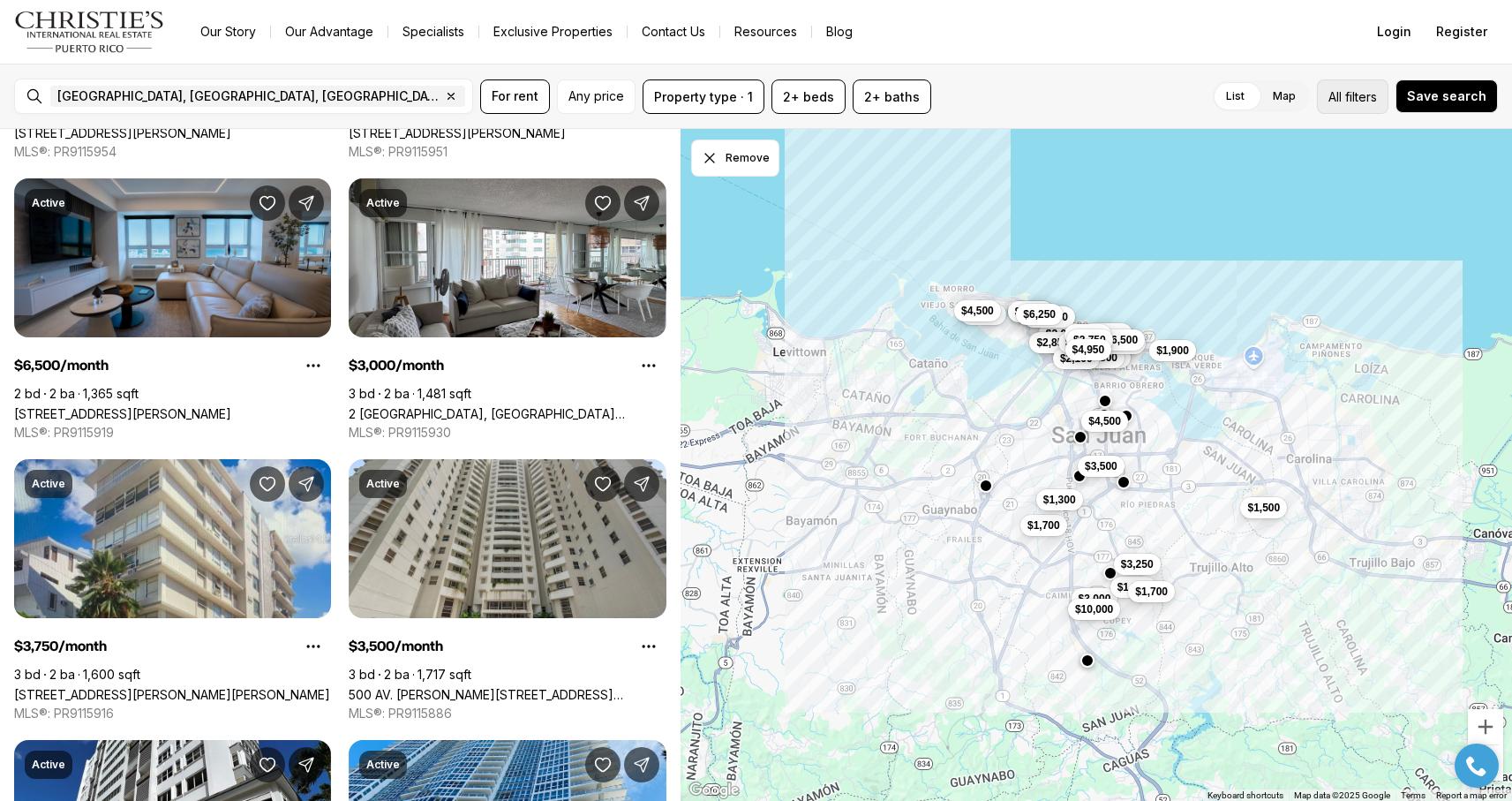
click at [1342, 106] on button "All filters" at bounding box center [1352, 97] width 71 height 34
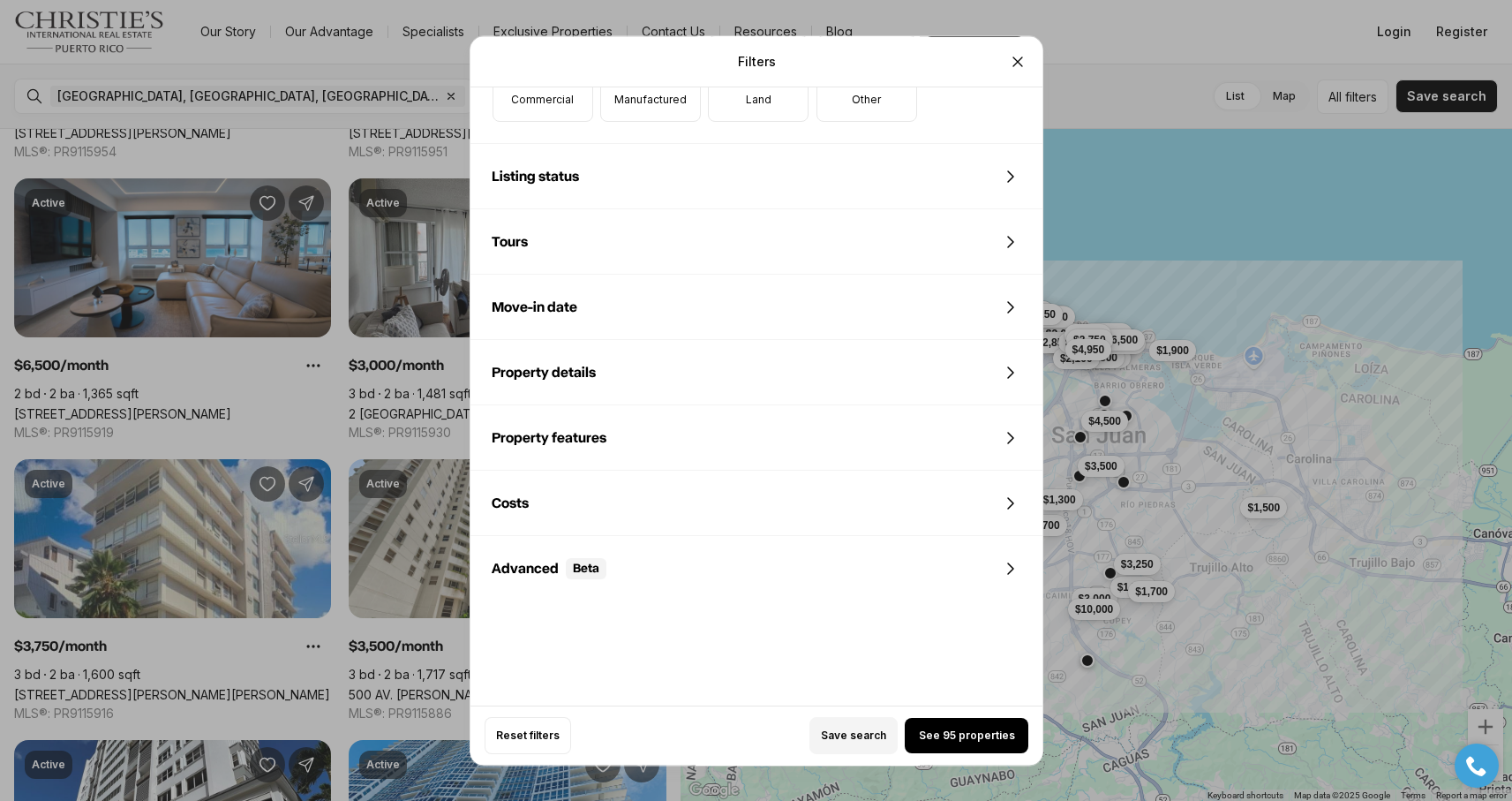
scroll to position [742, 0]
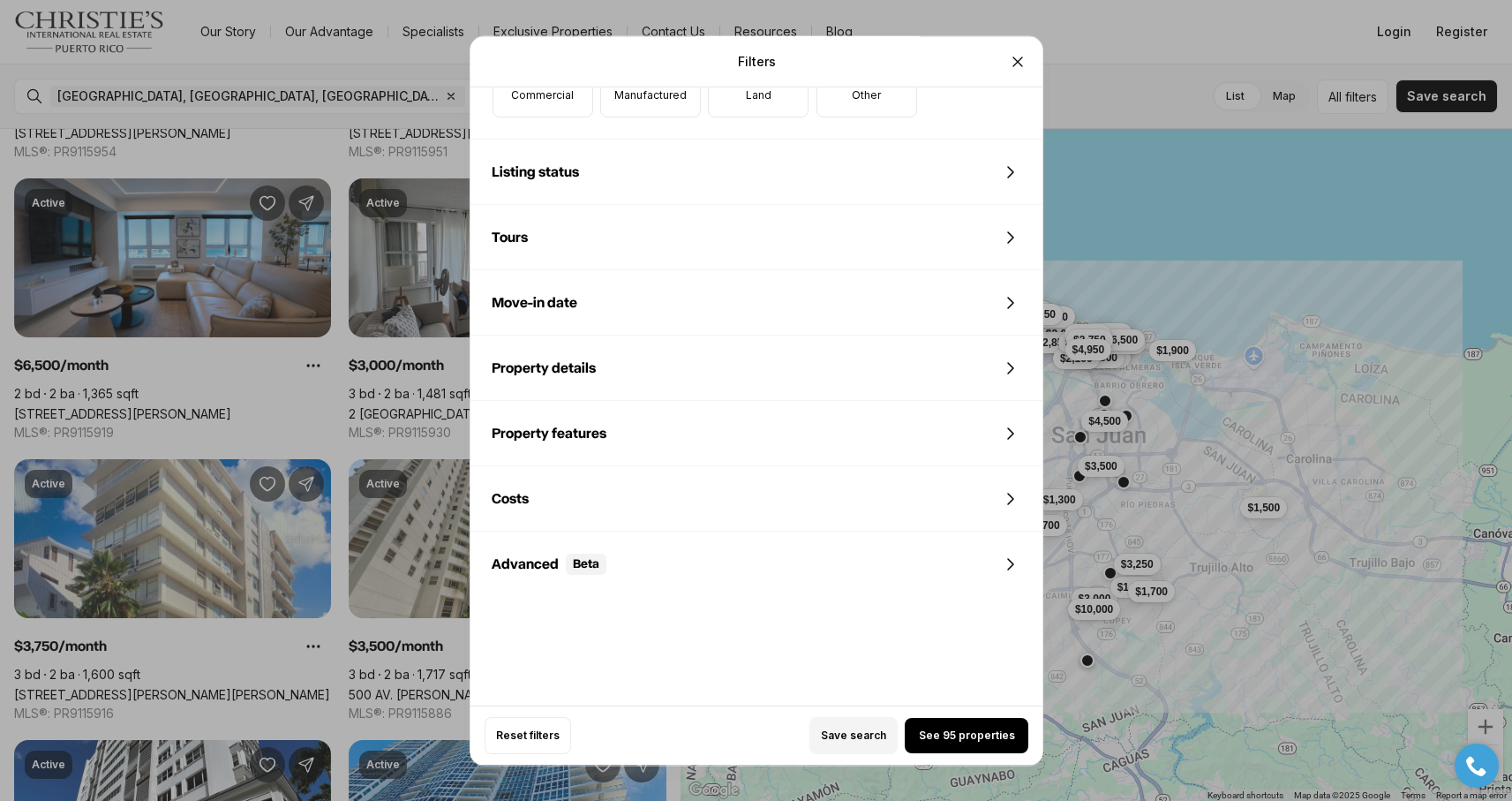
click at [787, 430] on div "Property features" at bounding box center [756, 434] width 573 height 64
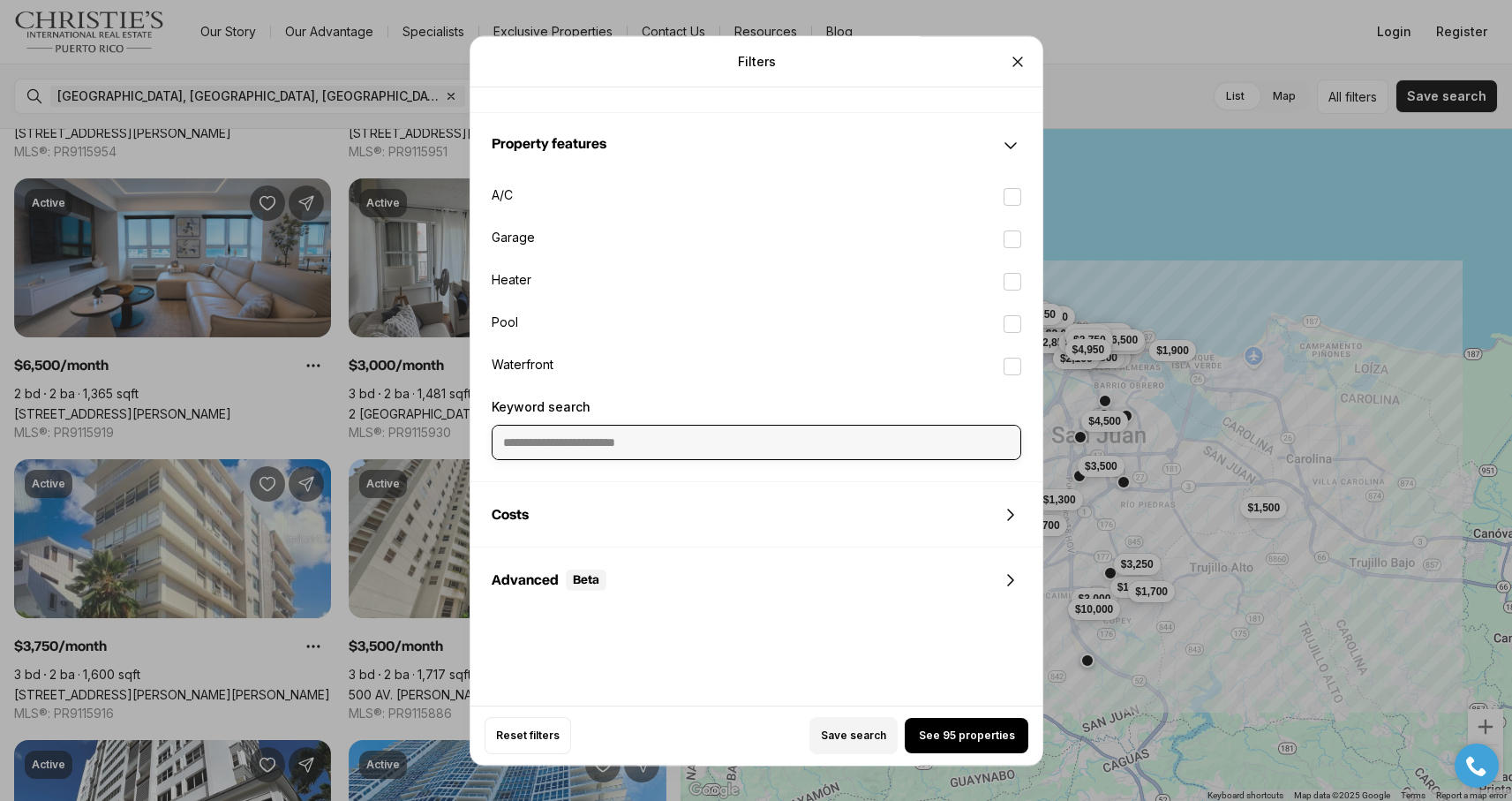
scroll to position [1036, 0]
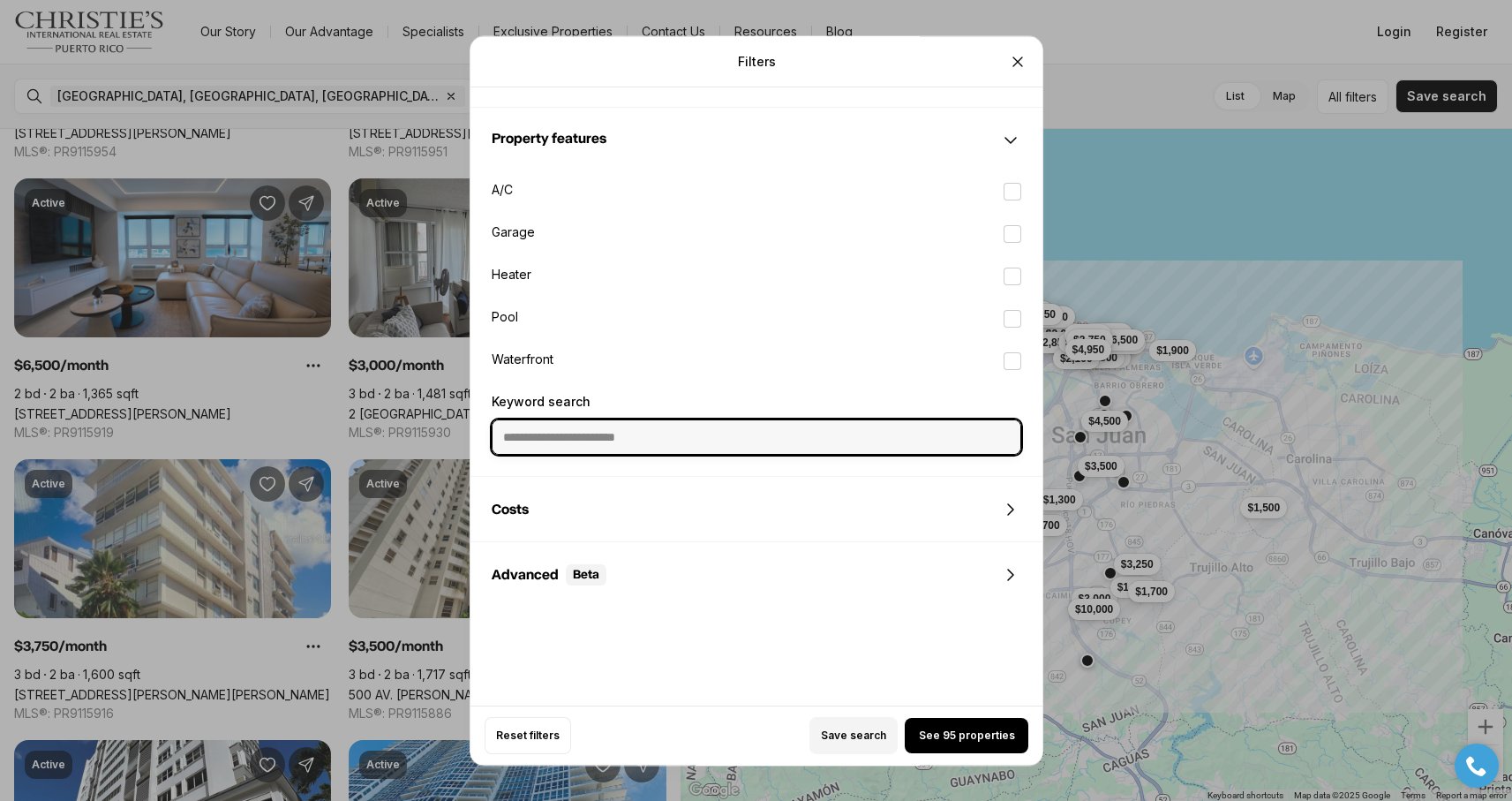
click at [698, 443] on input "Keyword search" at bounding box center [756, 437] width 528 height 33
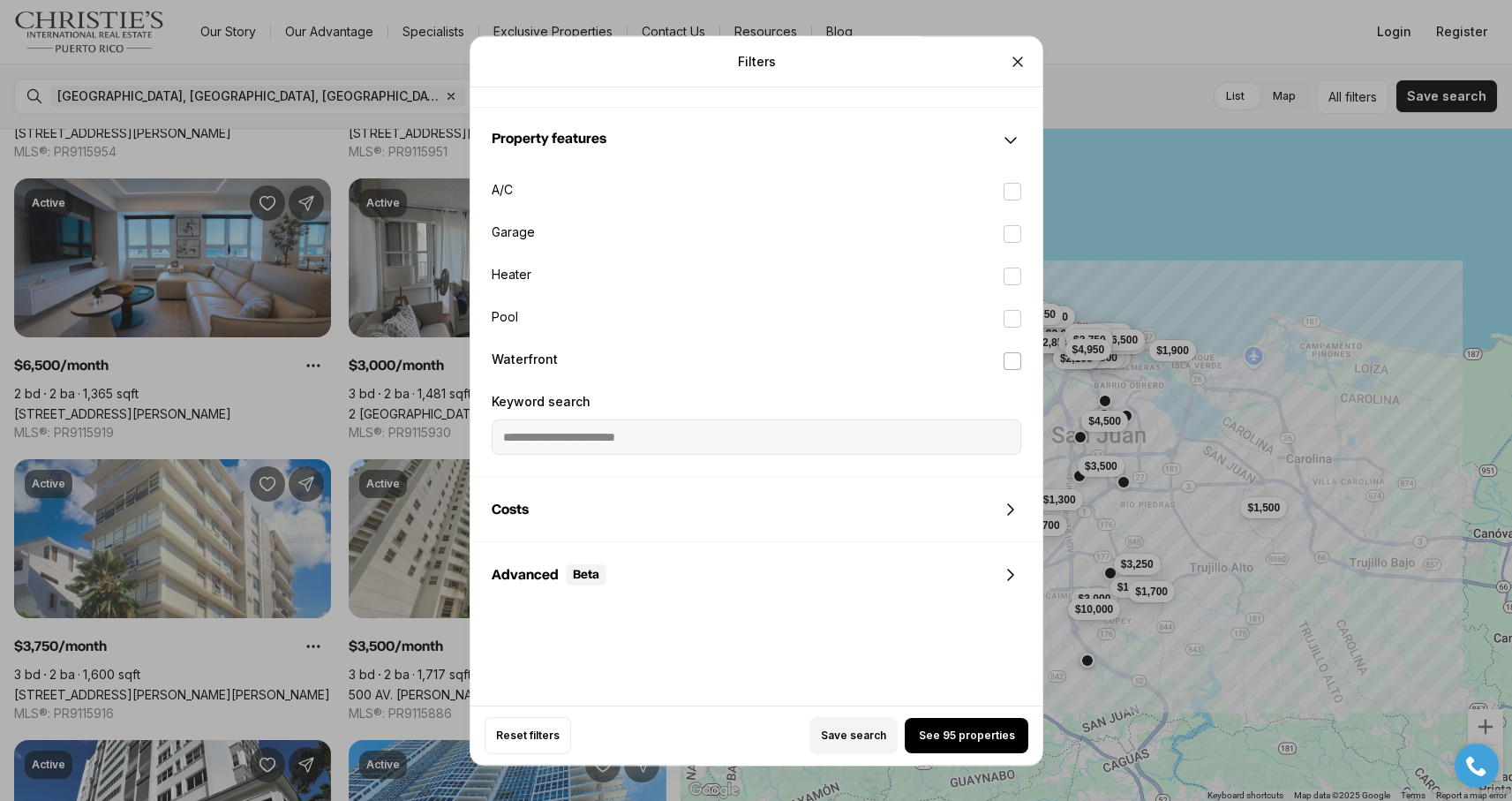
click at [711, 362] on label "Waterfront" at bounding box center [756, 361] width 558 height 39
click at [1003, 362] on button "Waterfront" at bounding box center [1013, 362] width 18 height 18
click at [994, 737] on span "See 4 properties" at bounding box center [967, 736] width 90 height 14
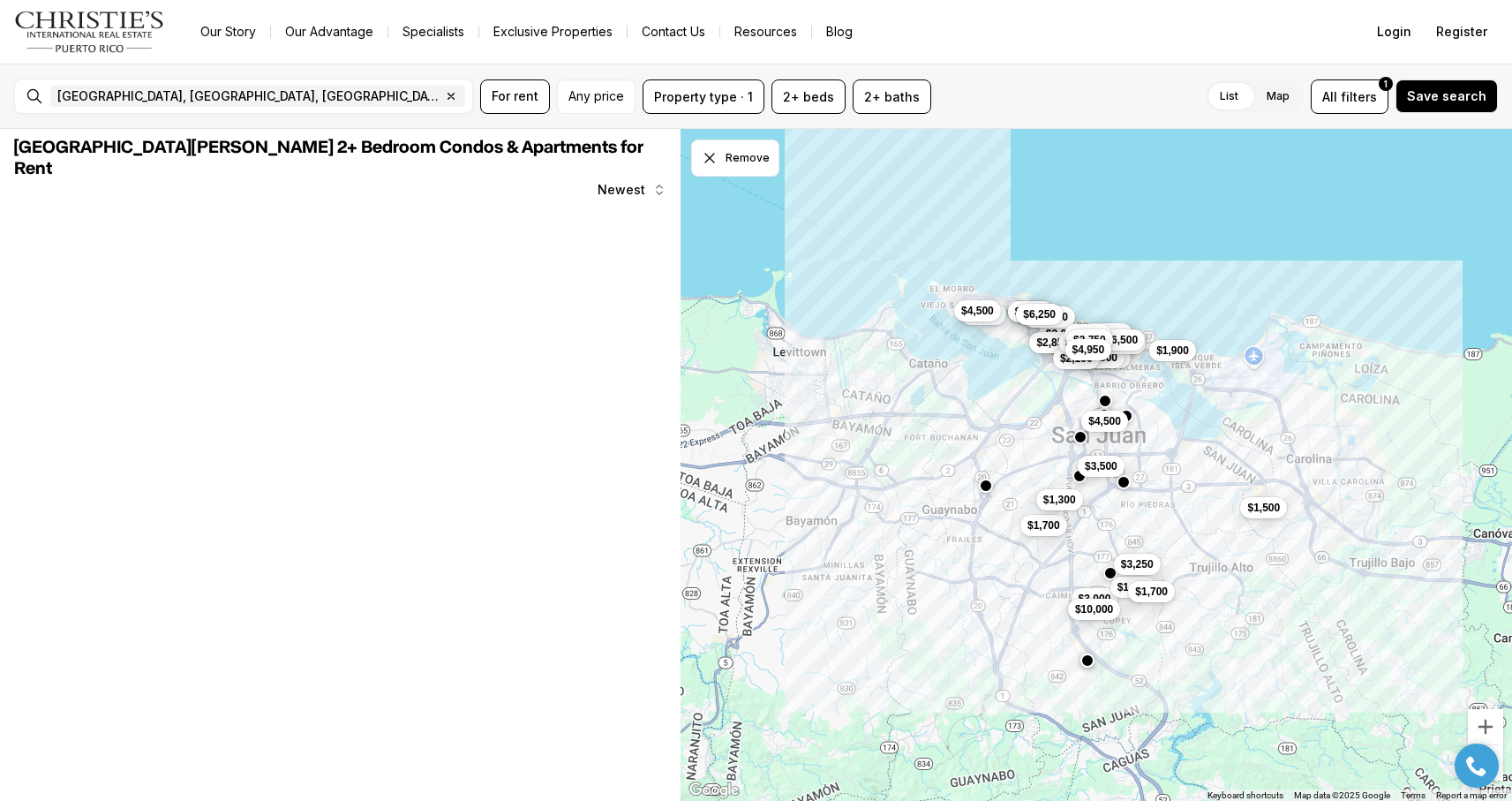
scroll to position [0, 0]
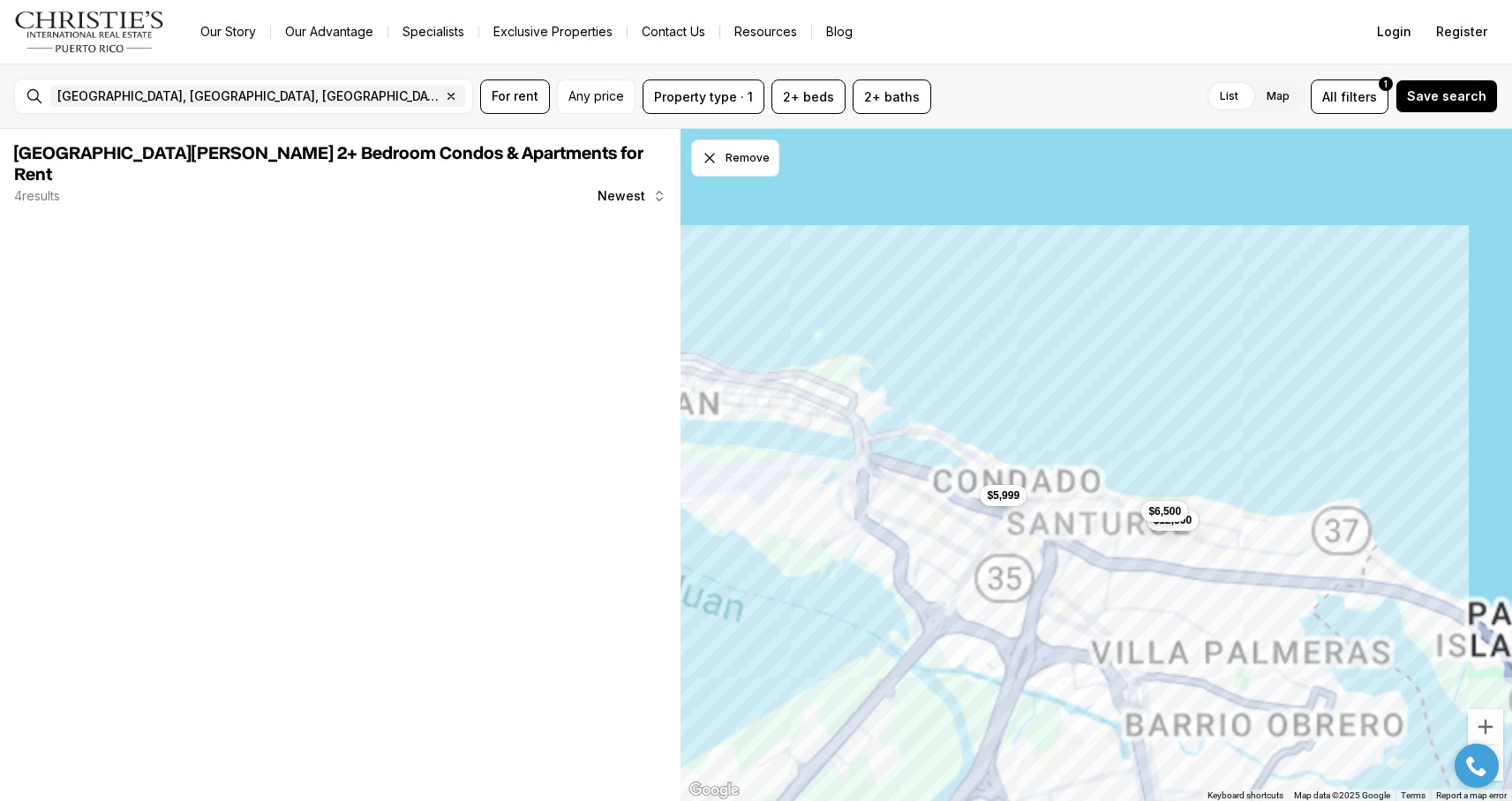
drag, startPoint x: 1355, startPoint y: 393, endPoint x: 1031, endPoint y: 412, distance: 324.6
click at [1031, 412] on div "$12,500 $6,500 $12,000 $5,999" at bounding box center [1096, 465] width 831 height 673
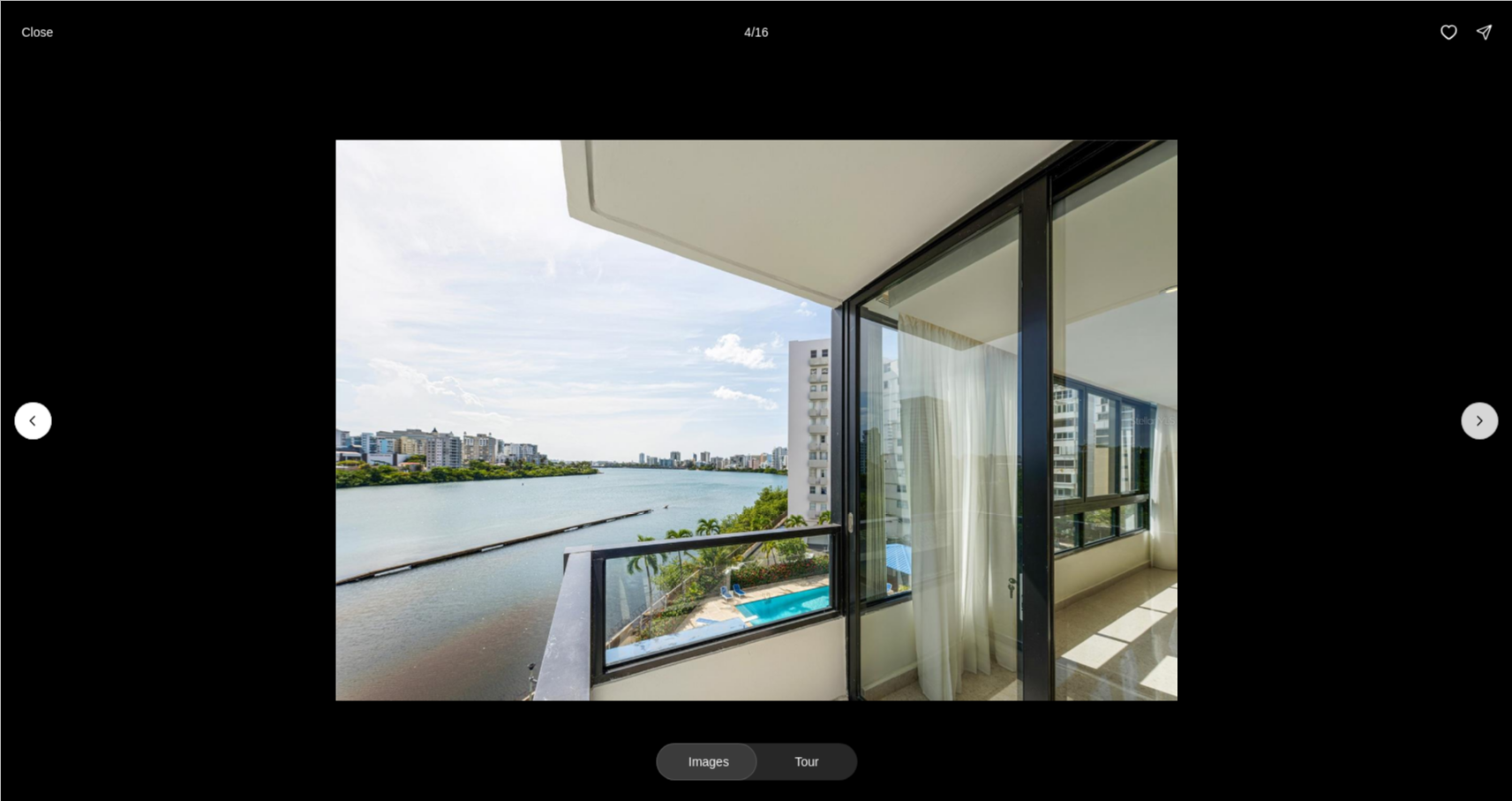
click at [1479, 417] on icon "Next slide" at bounding box center [1480, 420] width 5 height 9
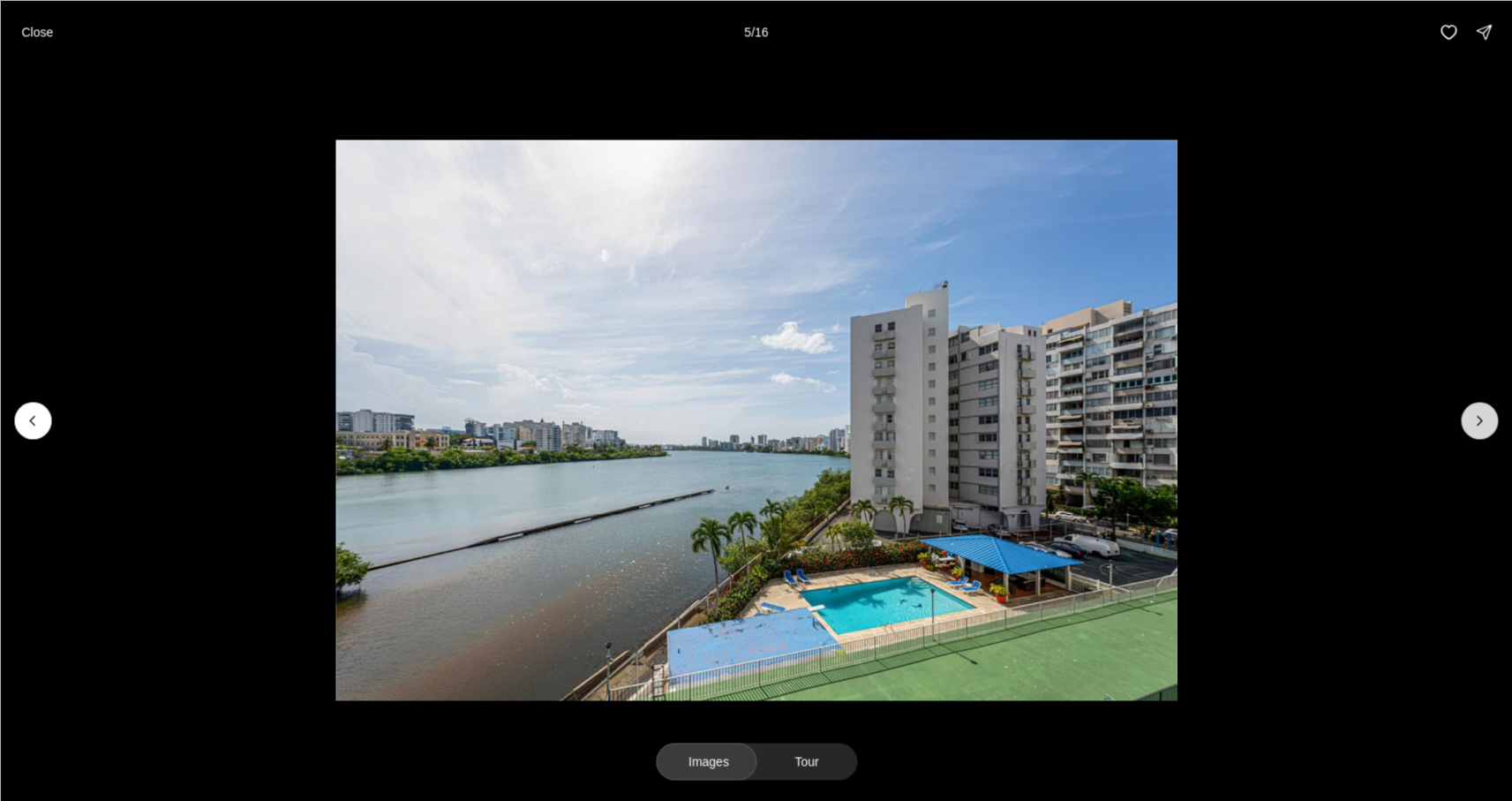
click at [1479, 417] on icon "Next slide" at bounding box center [1480, 420] width 5 height 9
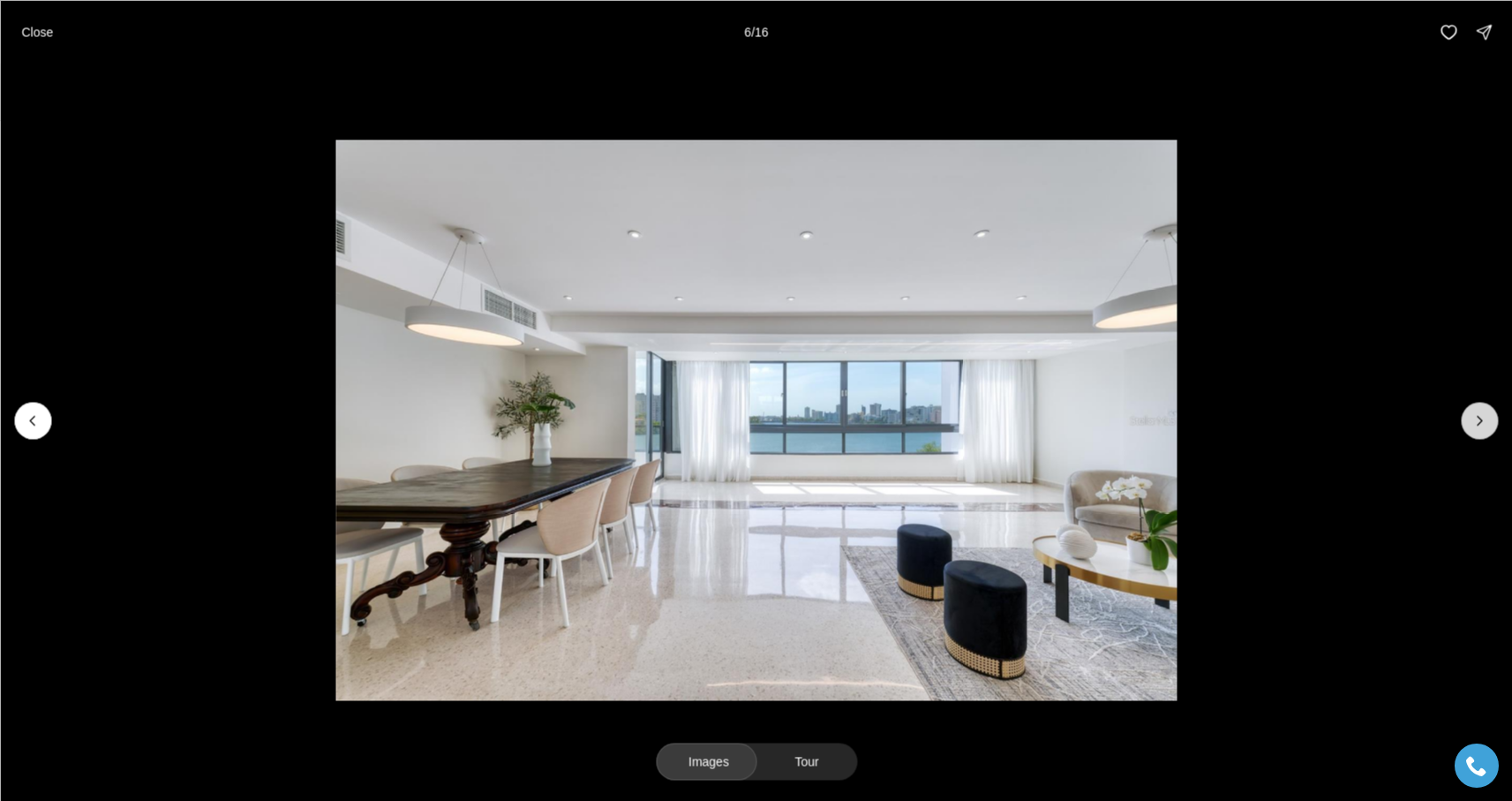
click at [1479, 418] on icon "Next slide" at bounding box center [1480, 420] width 5 height 9
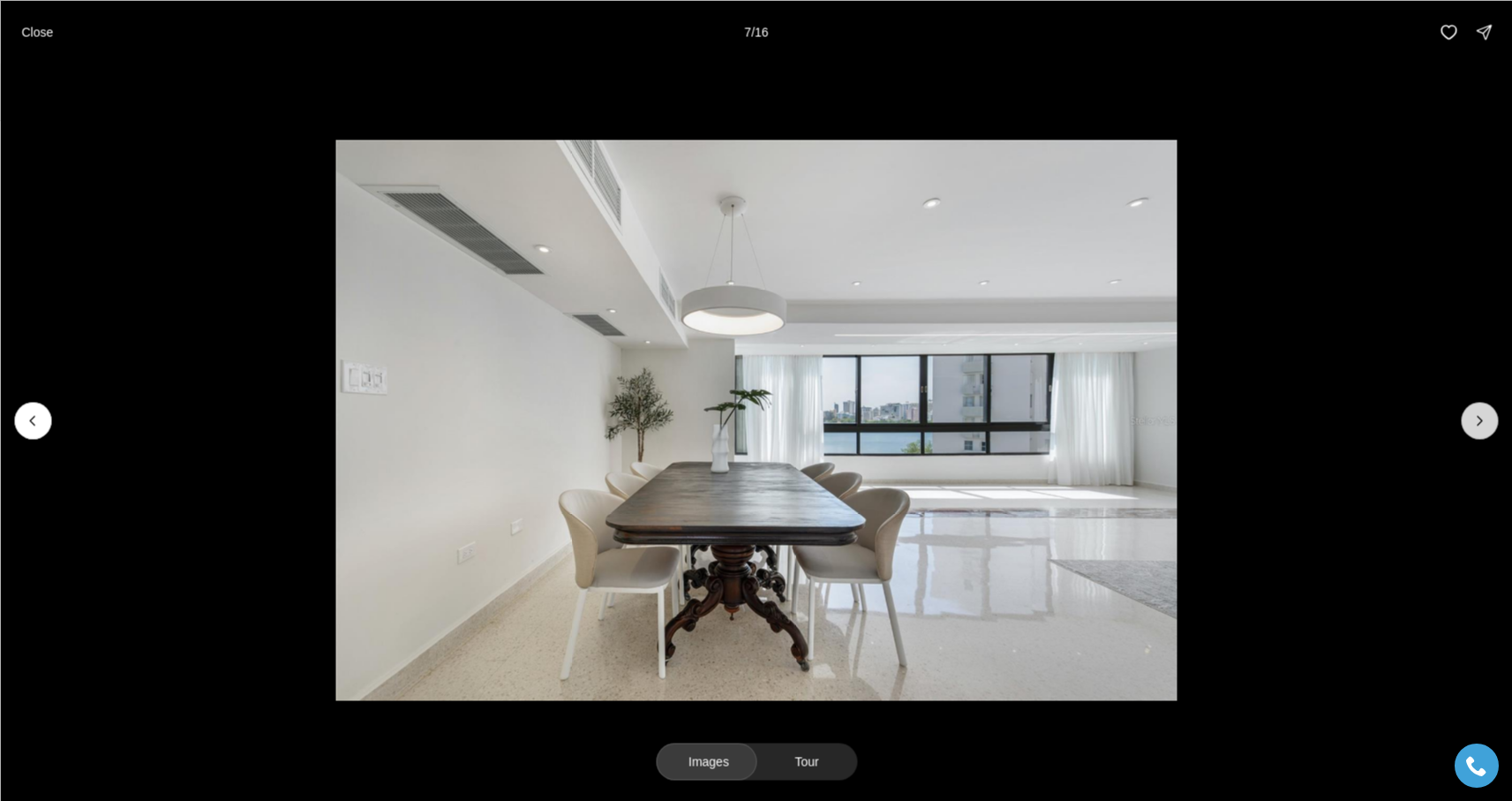
click at [1479, 418] on icon "Next slide" at bounding box center [1480, 420] width 5 height 9
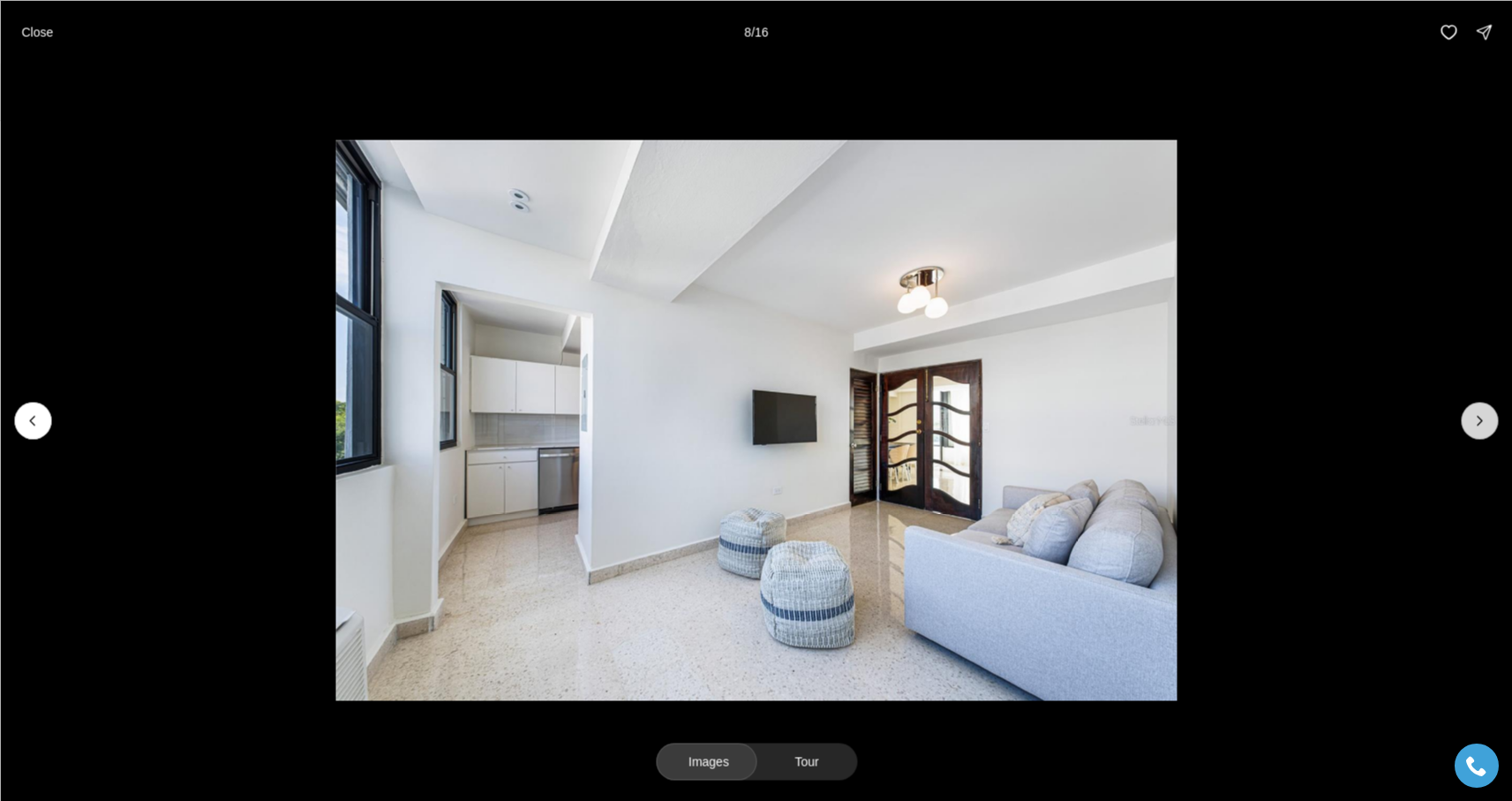
click at [1479, 418] on icon "Next slide" at bounding box center [1480, 420] width 5 height 9
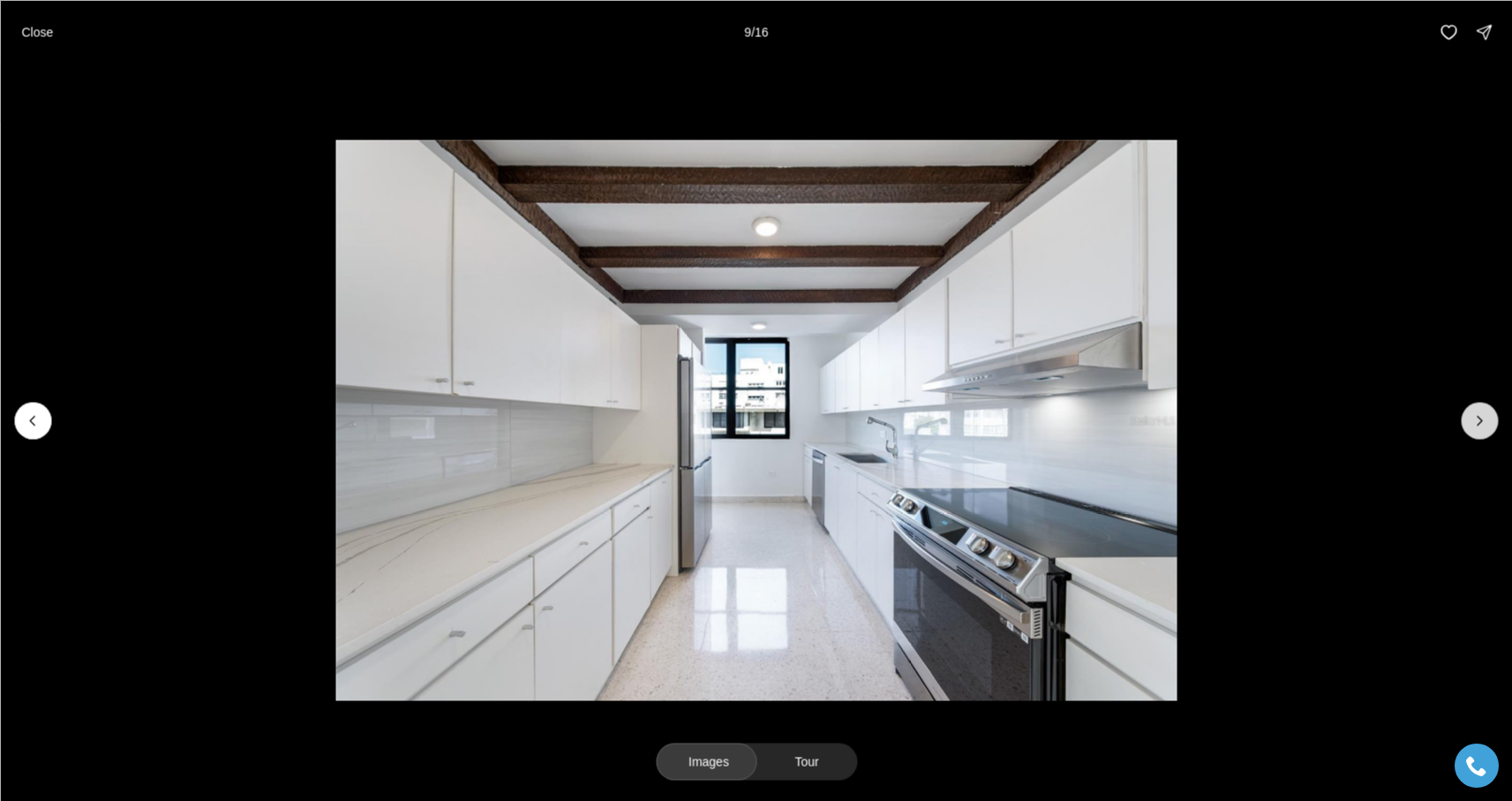
click at [1479, 417] on icon "Next slide" at bounding box center [1480, 420] width 5 height 9
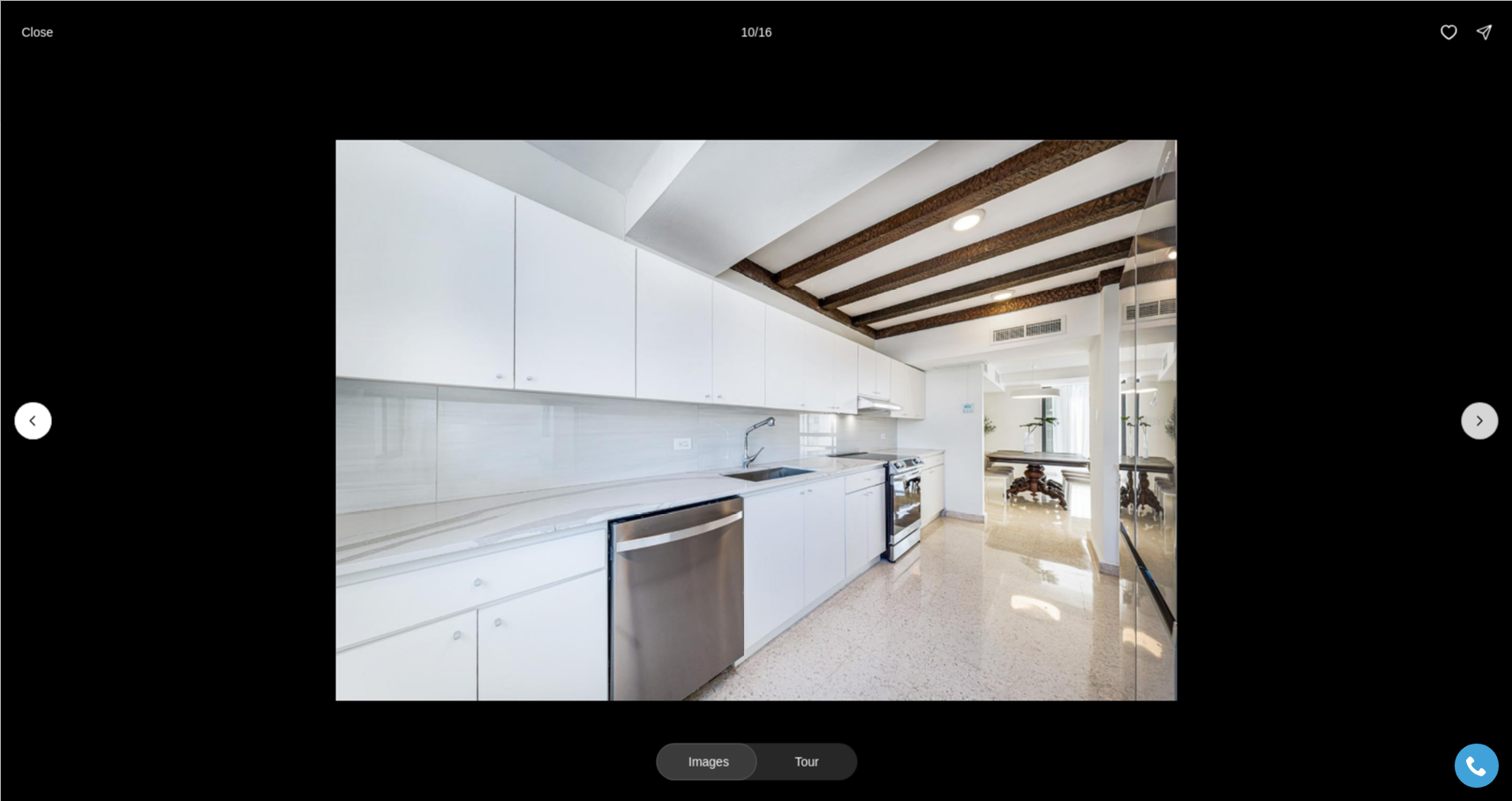
click at [1479, 417] on icon "Next slide" at bounding box center [1480, 420] width 5 height 9
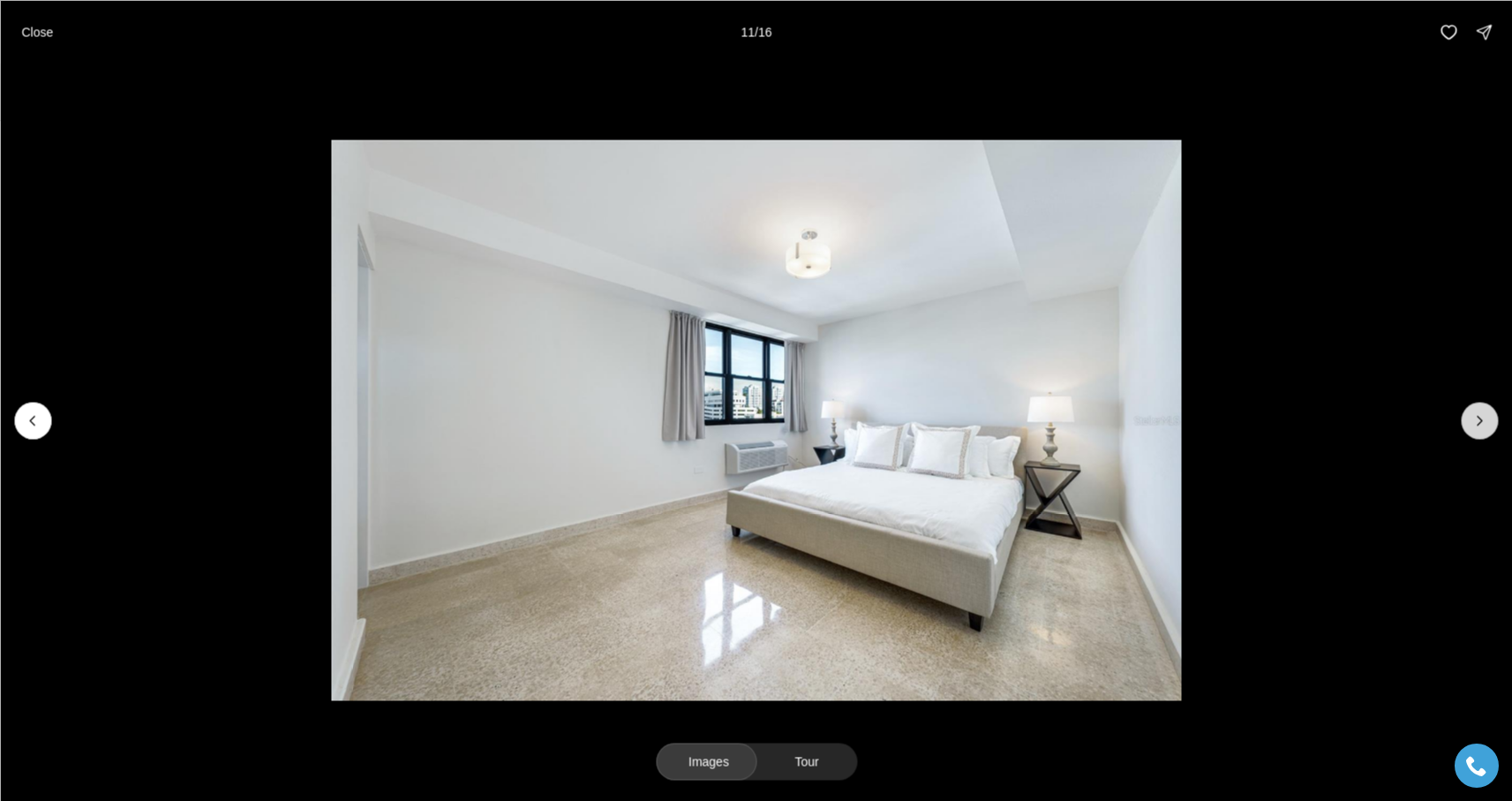
click at [1479, 417] on icon "Next slide" at bounding box center [1480, 420] width 5 height 9
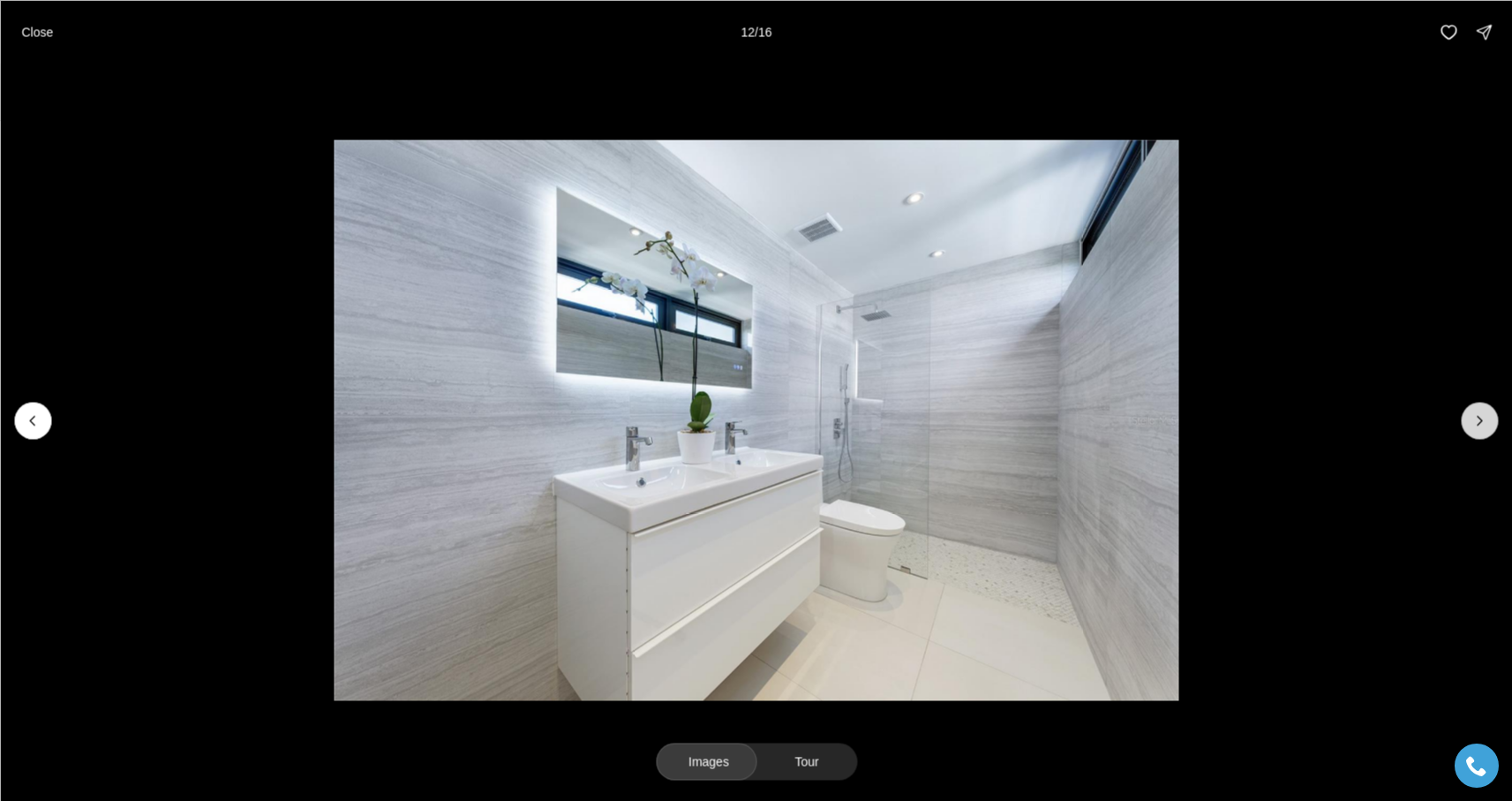
click at [1479, 417] on icon "Next slide" at bounding box center [1480, 420] width 5 height 9
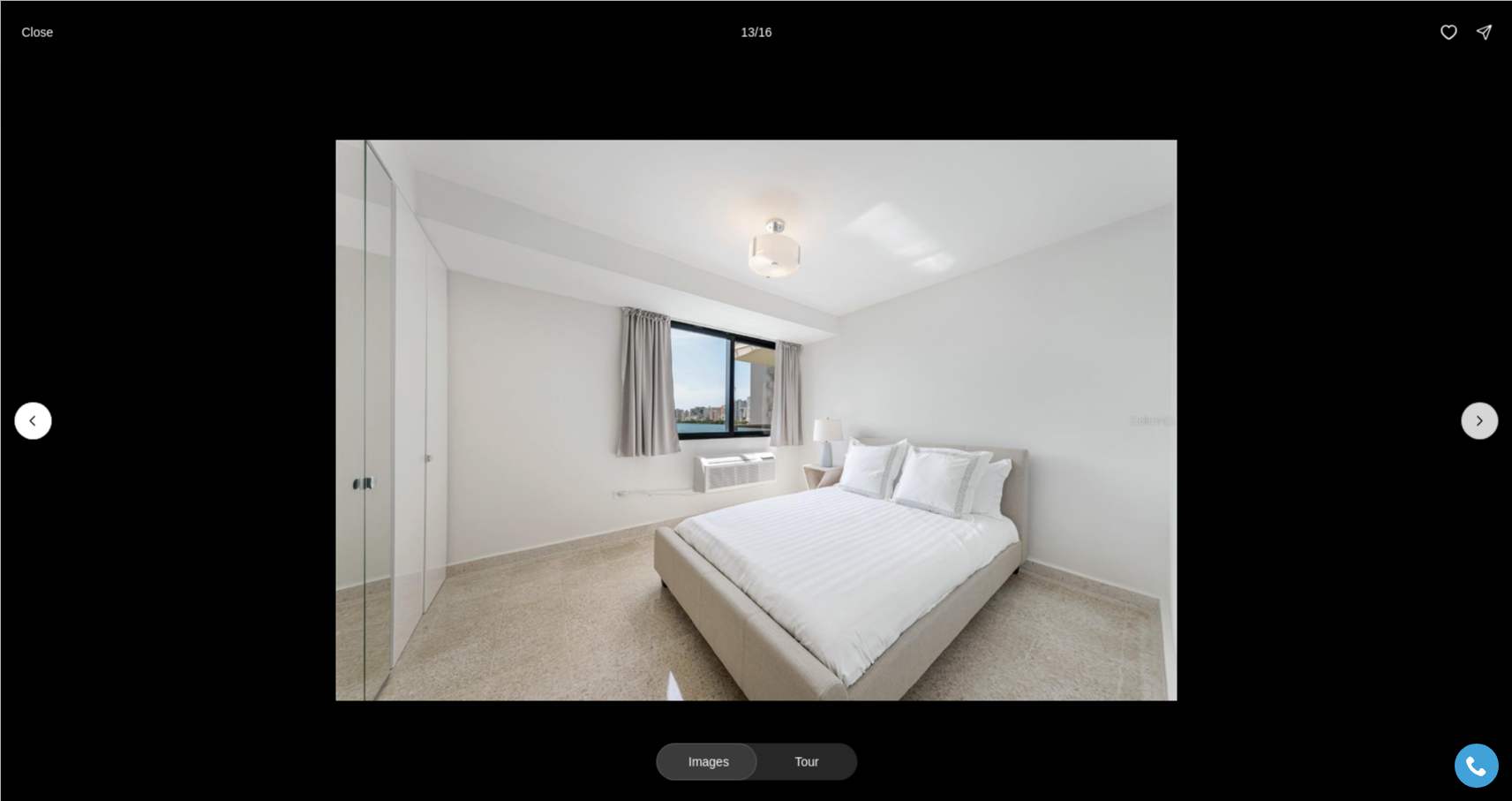
click at [1479, 417] on icon "Next slide" at bounding box center [1480, 420] width 5 height 9
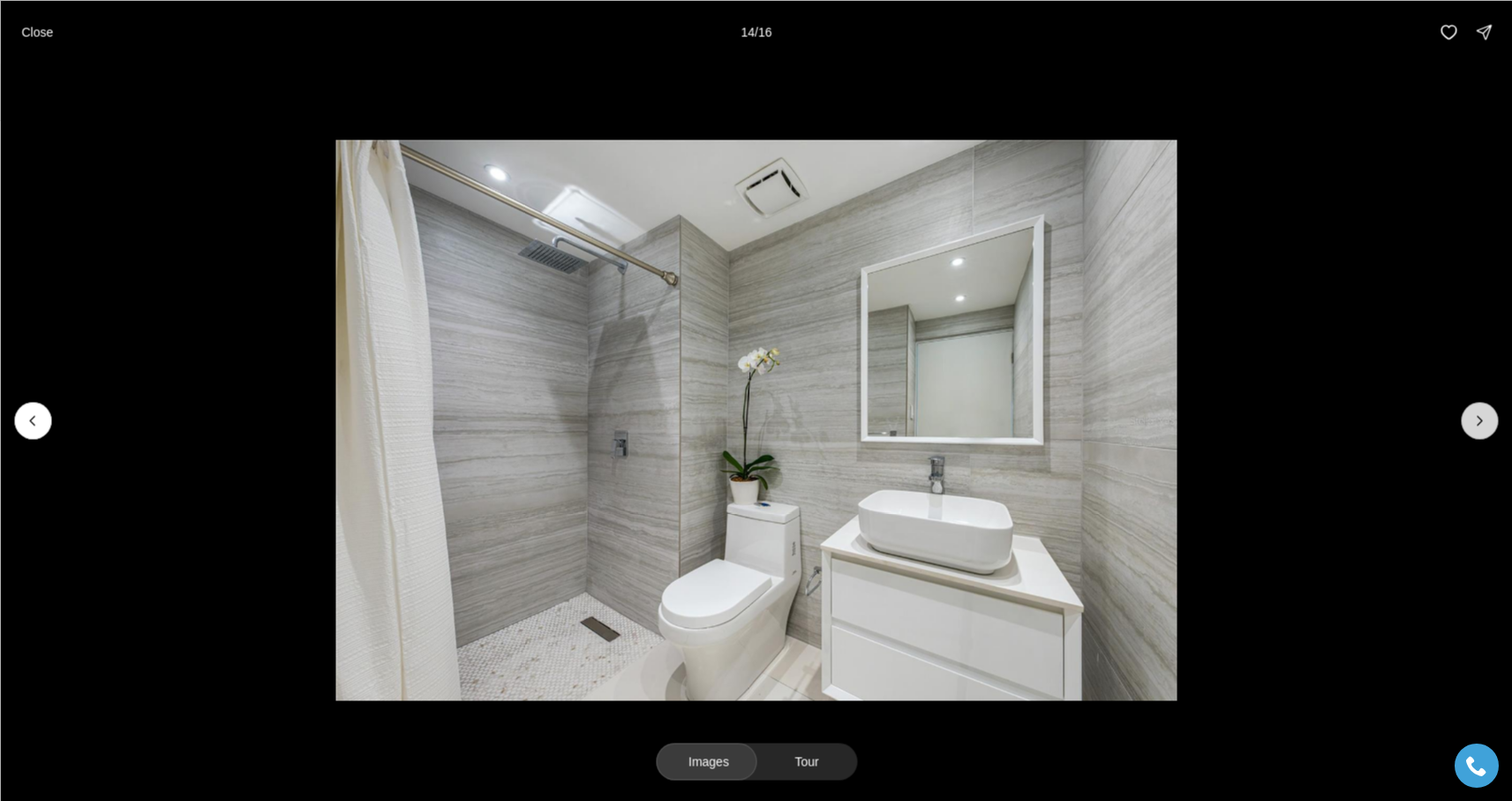
click at [1479, 417] on icon "Next slide" at bounding box center [1480, 420] width 5 height 9
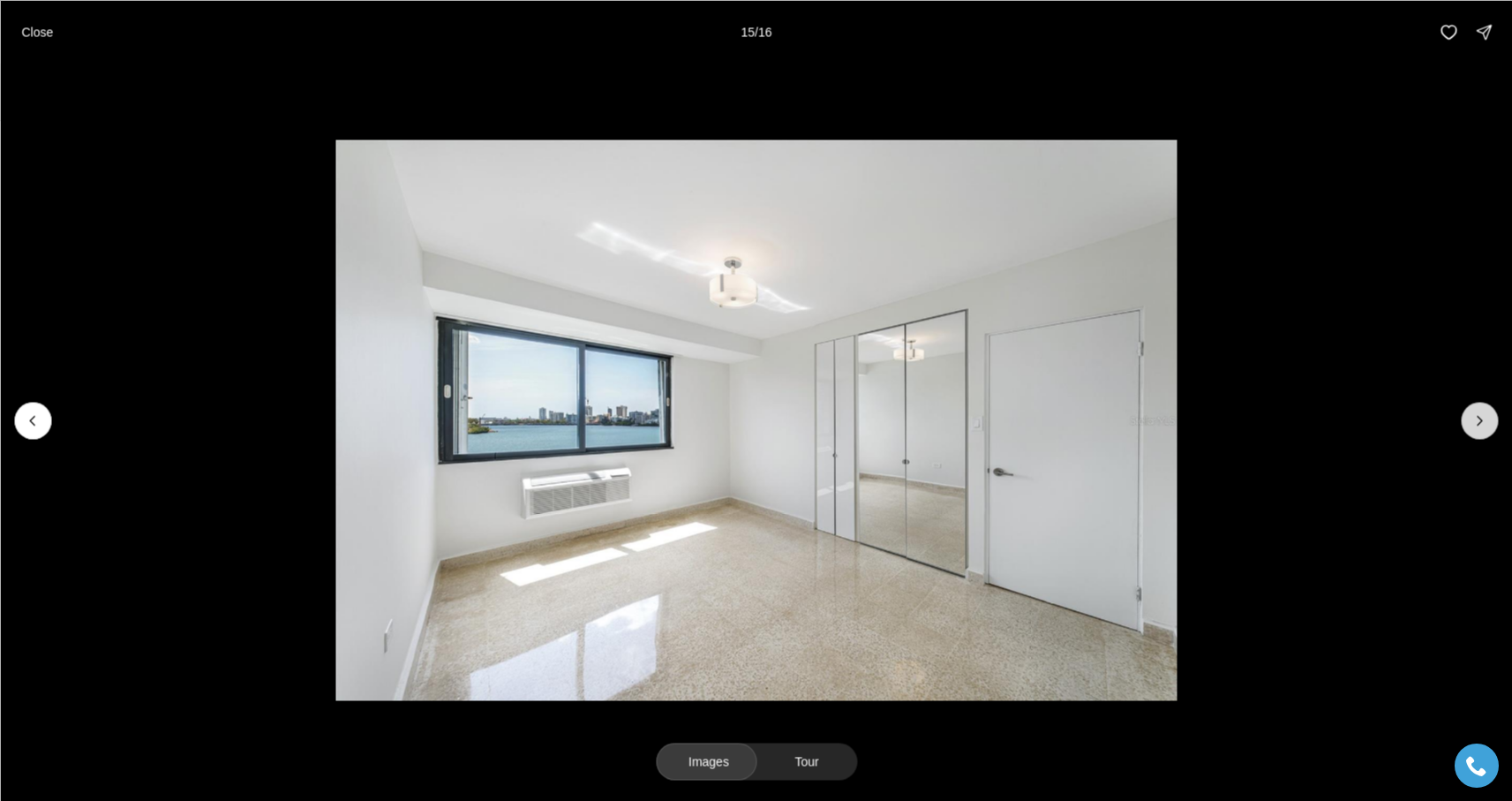
click at [1479, 417] on icon "Next slide" at bounding box center [1480, 420] width 5 height 9
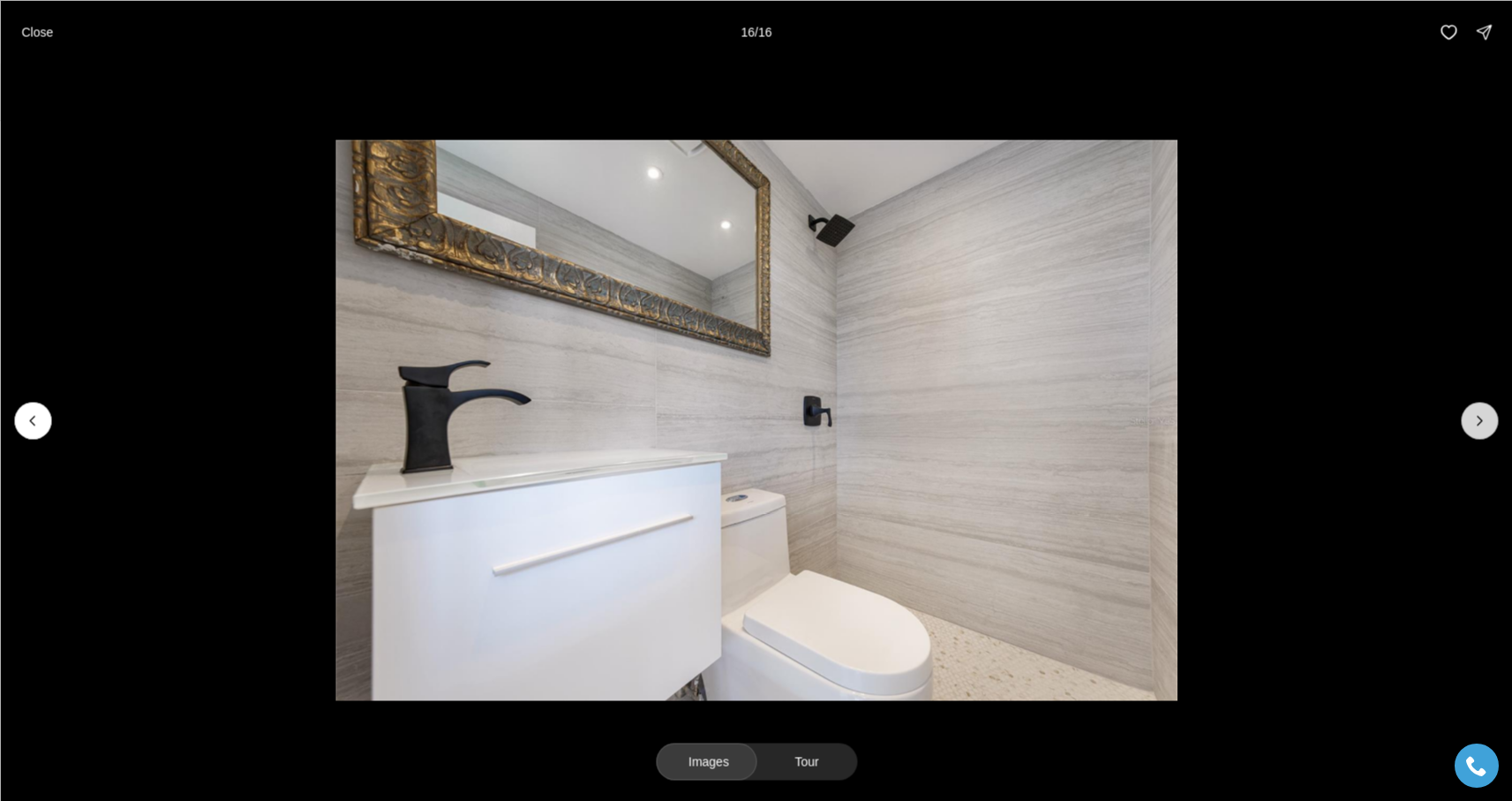
click at [1479, 417] on div at bounding box center [1480, 420] width 37 height 37
click at [1489, 425] on div at bounding box center [1480, 420] width 37 height 37
click at [23, 433] on button "Previous slide" at bounding box center [32, 420] width 37 height 37
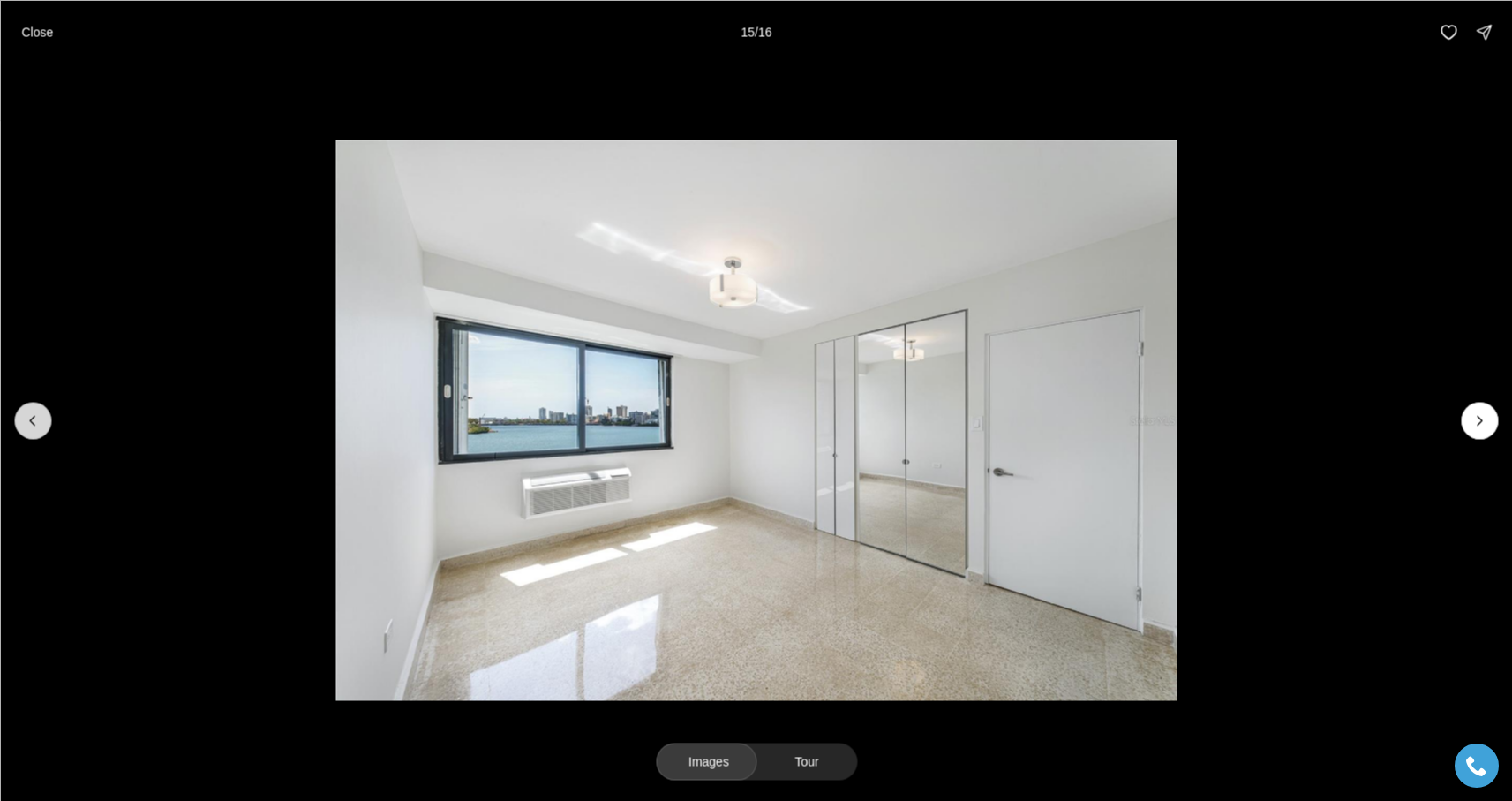
click at [23, 433] on button "Previous slide" at bounding box center [32, 420] width 37 height 37
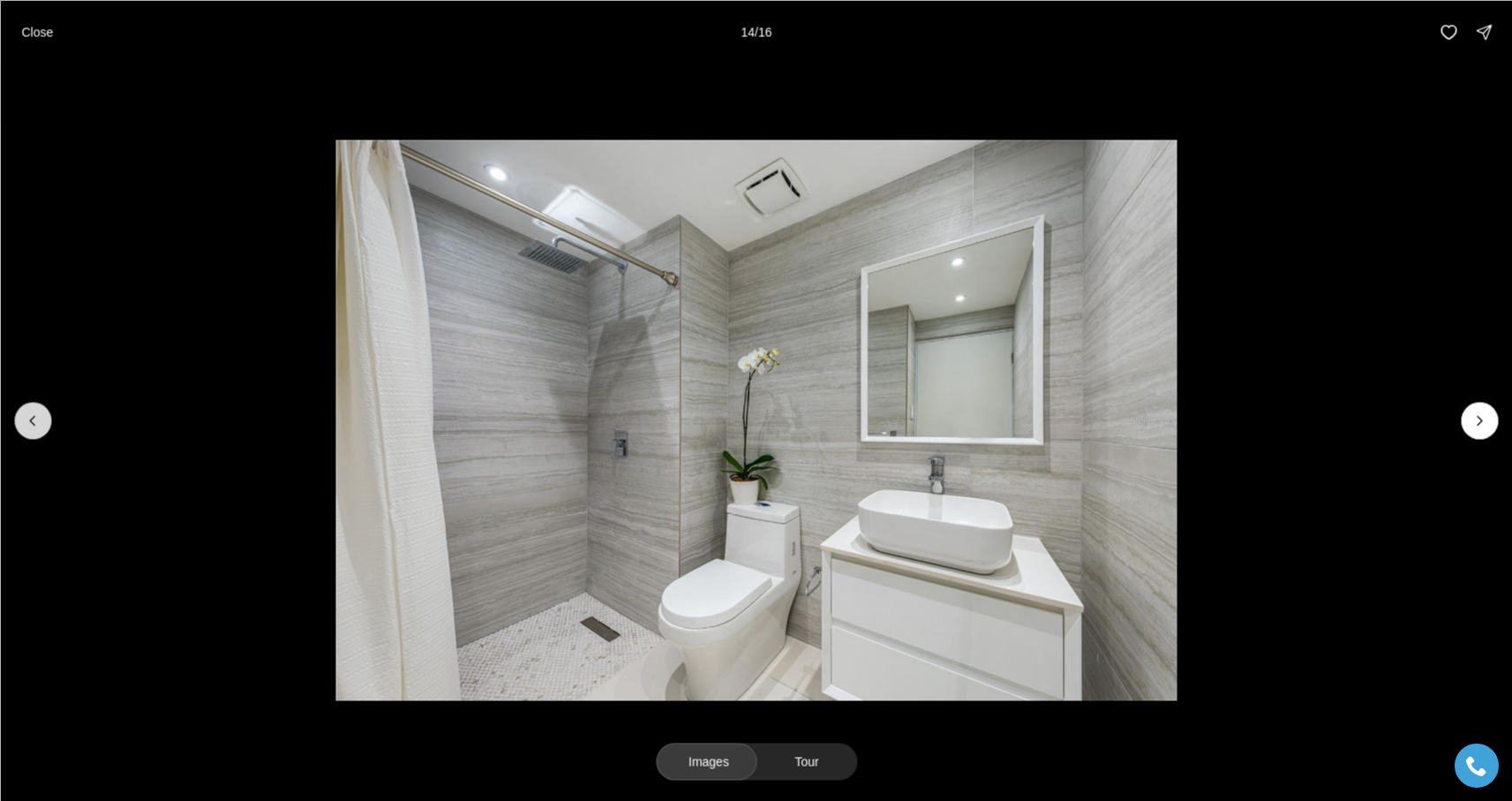
click at [23, 433] on button "Previous slide" at bounding box center [32, 420] width 37 height 37
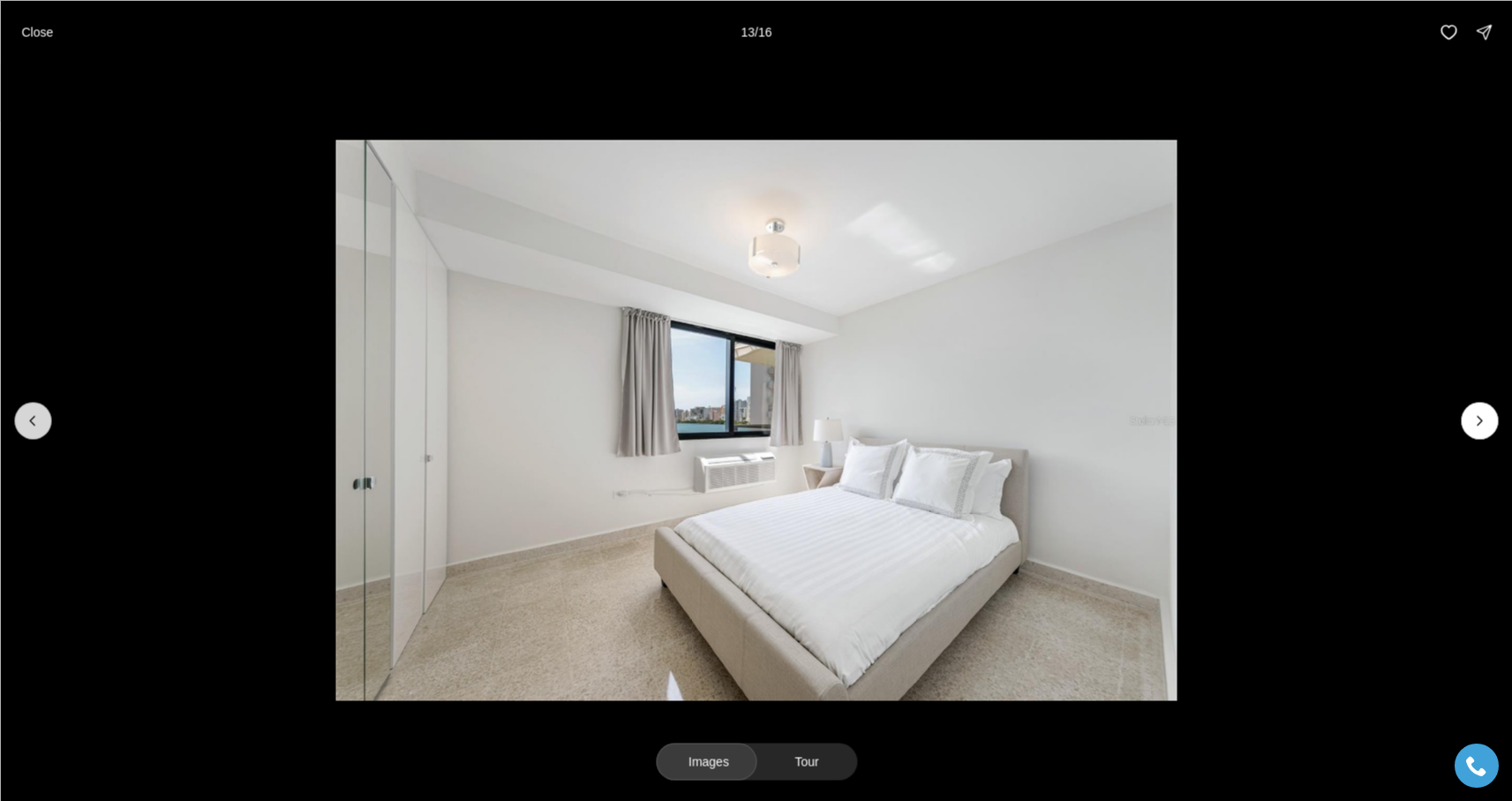
click at [23, 433] on button "Previous slide" at bounding box center [32, 420] width 37 height 37
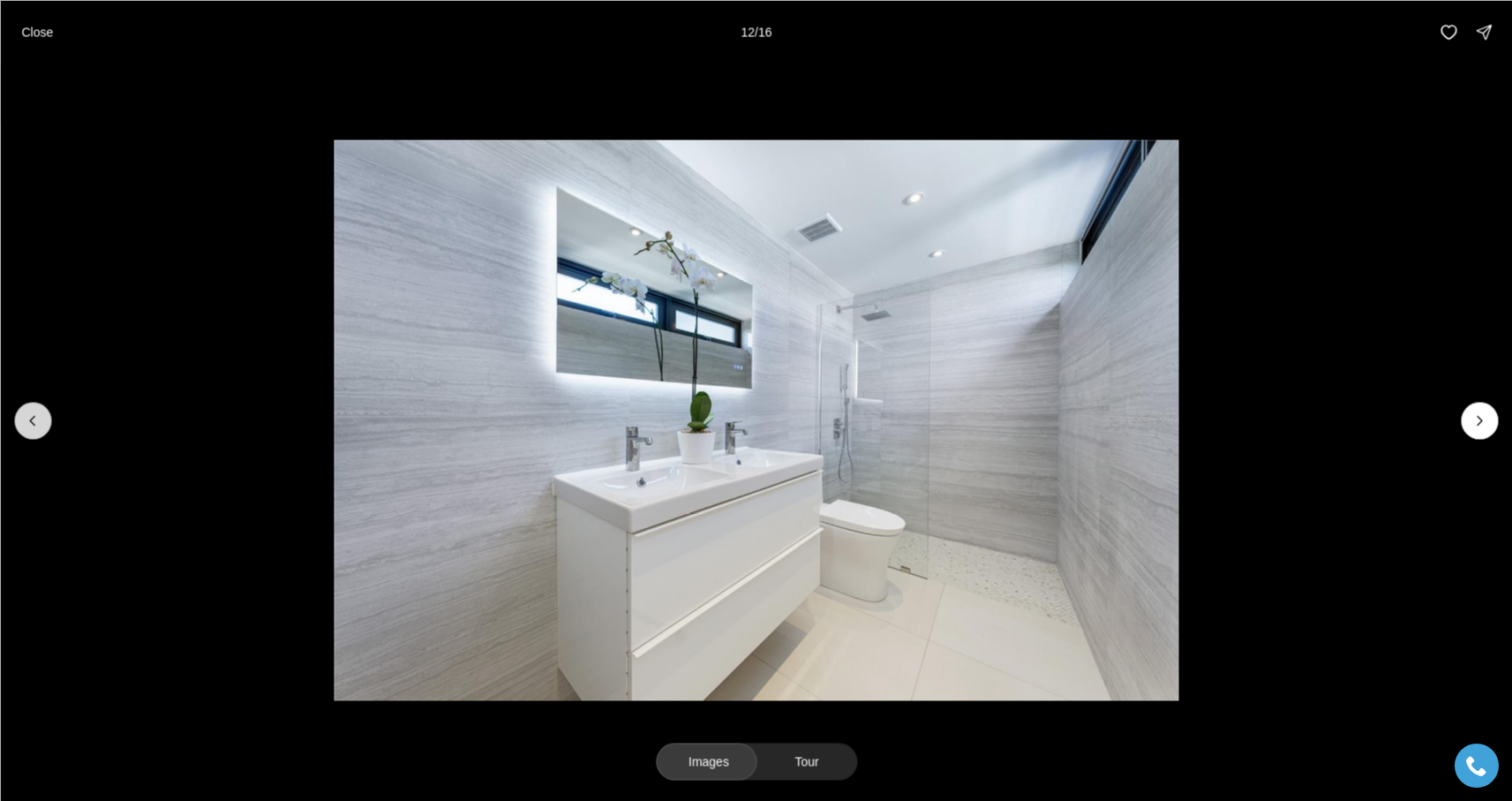
click at [23, 433] on button "Previous slide" at bounding box center [32, 420] width 37 height 37
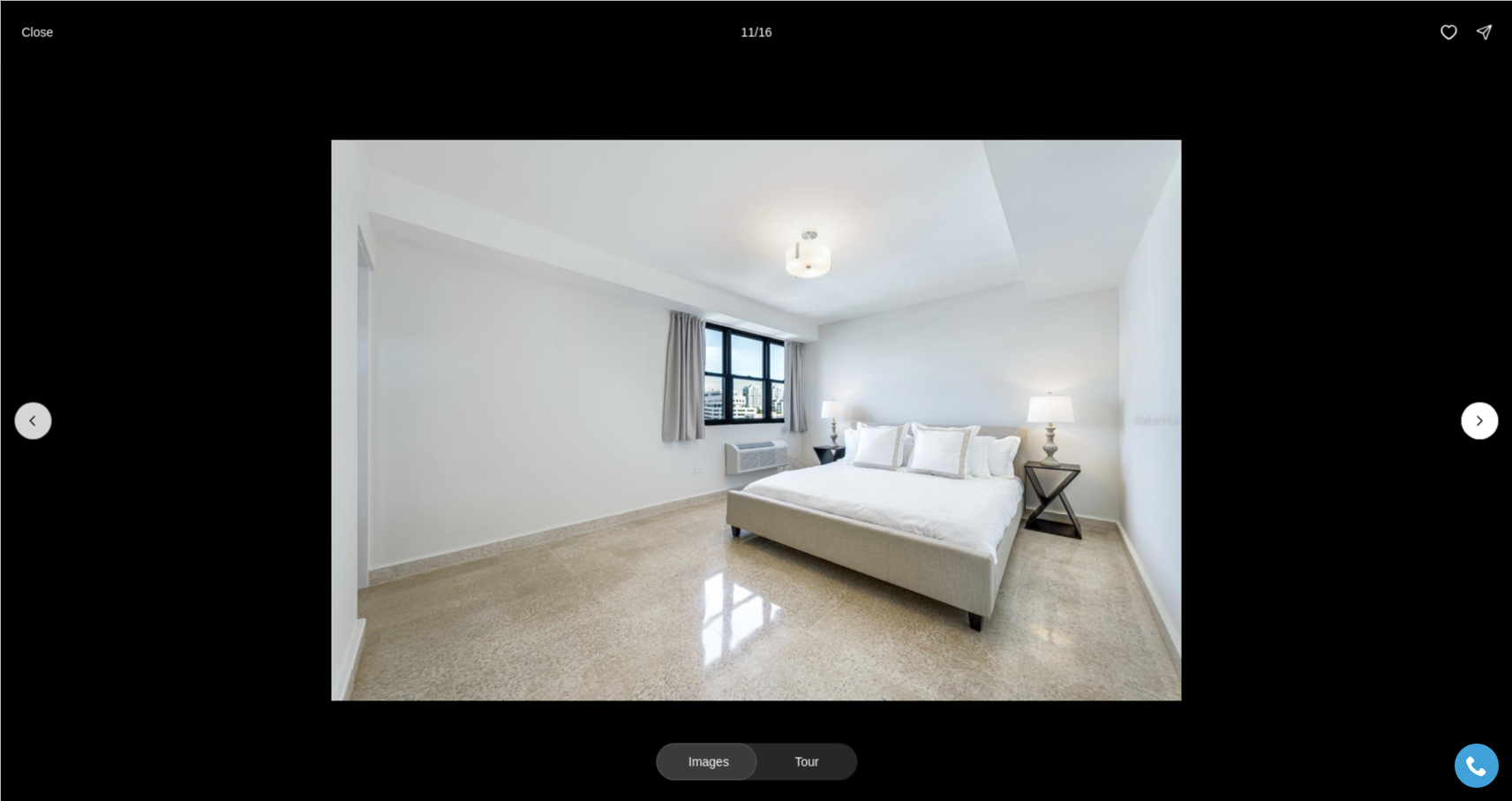
click at [23, 433] on button "Previous slide" at bounding box center [32, 420] width 37 height 37
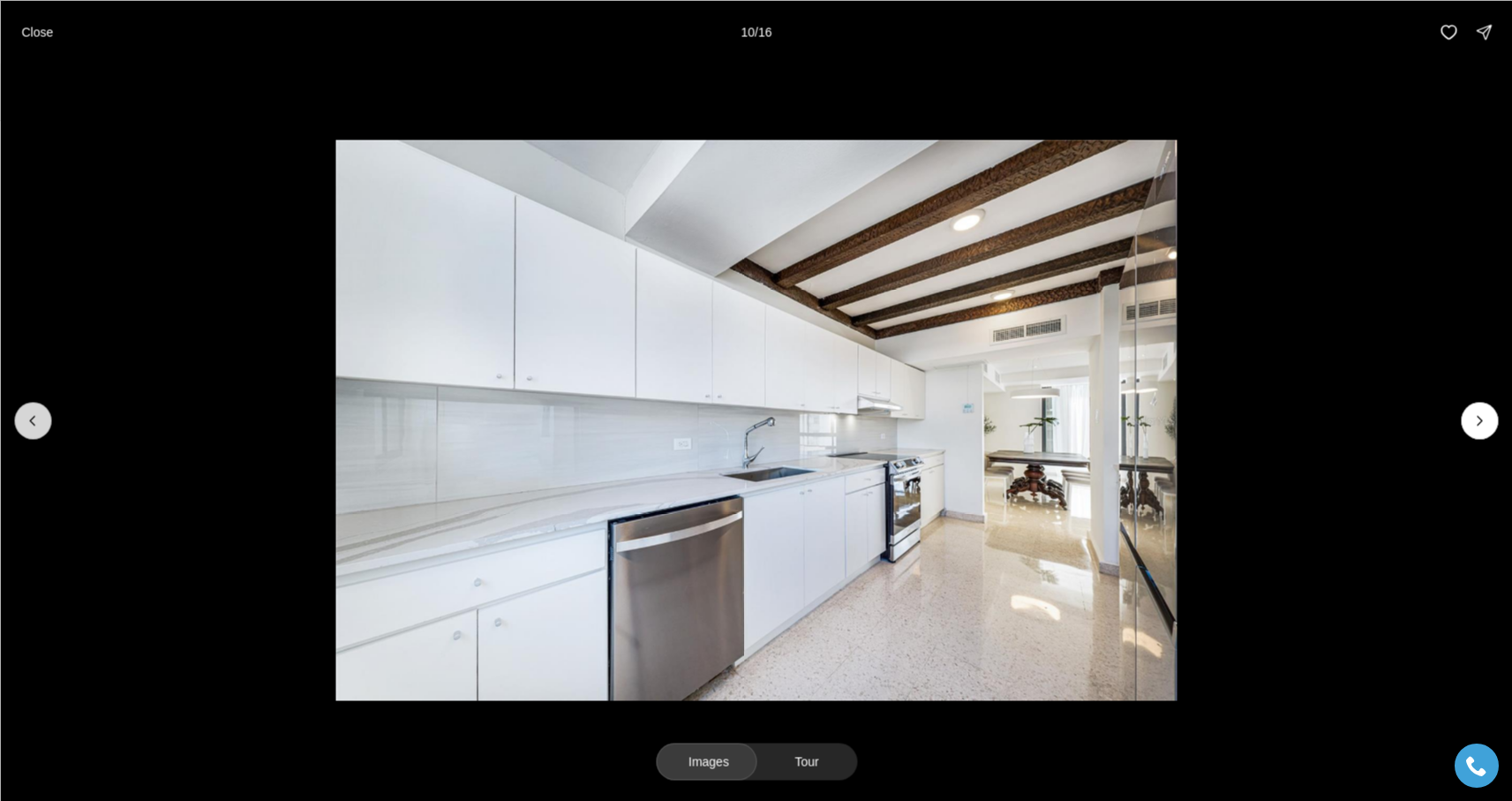
click at [23, 433] on button "Previous slide" at bounding box center [32, 420] width 37 height 37
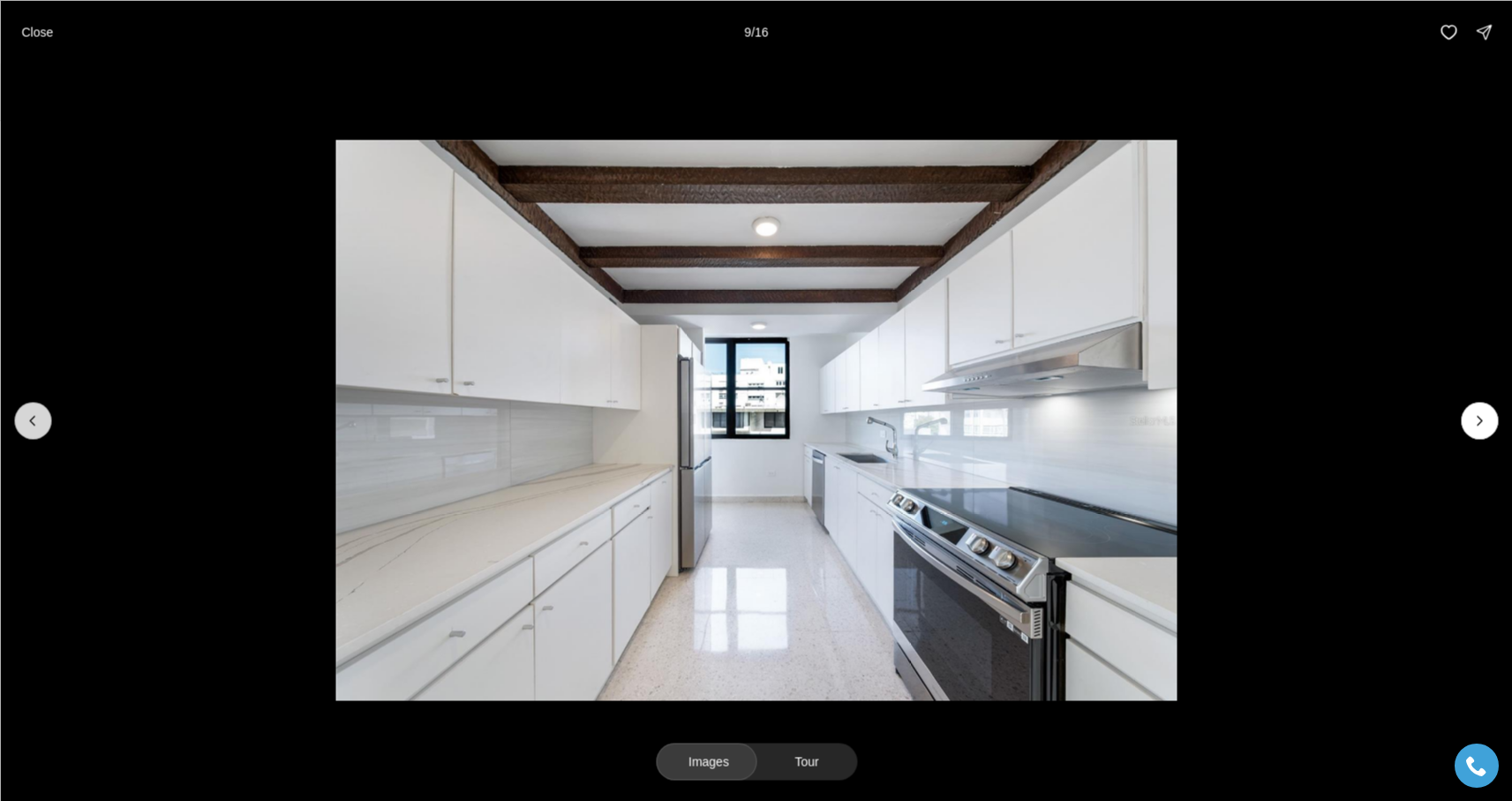
click at [23, 433] on button "Previous slide" at bounding box center [32, 420] width 37 height 37
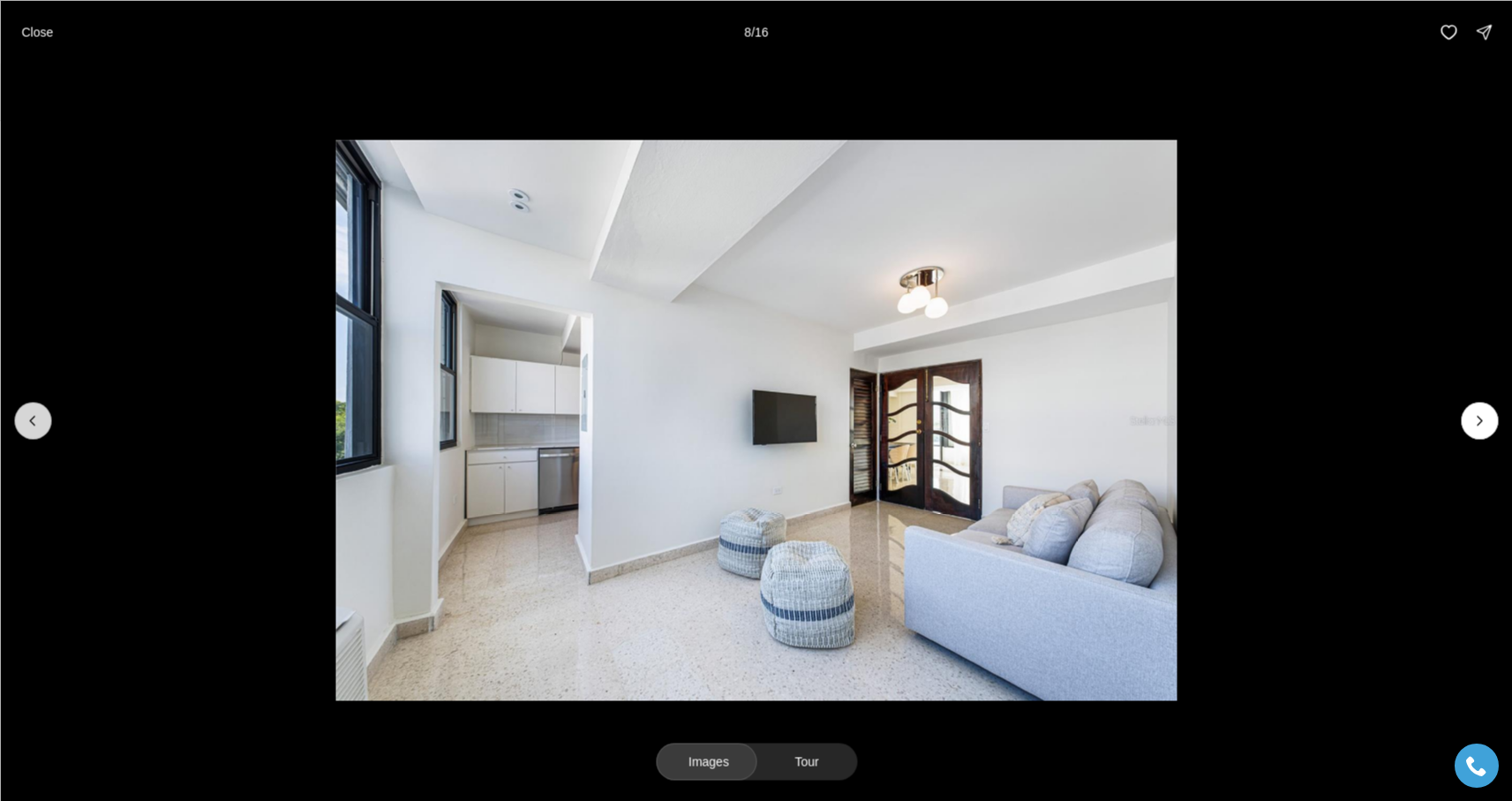
click at [23, 433] on button "Previous slide" at bounding box center [32, 420] width 37 height 37
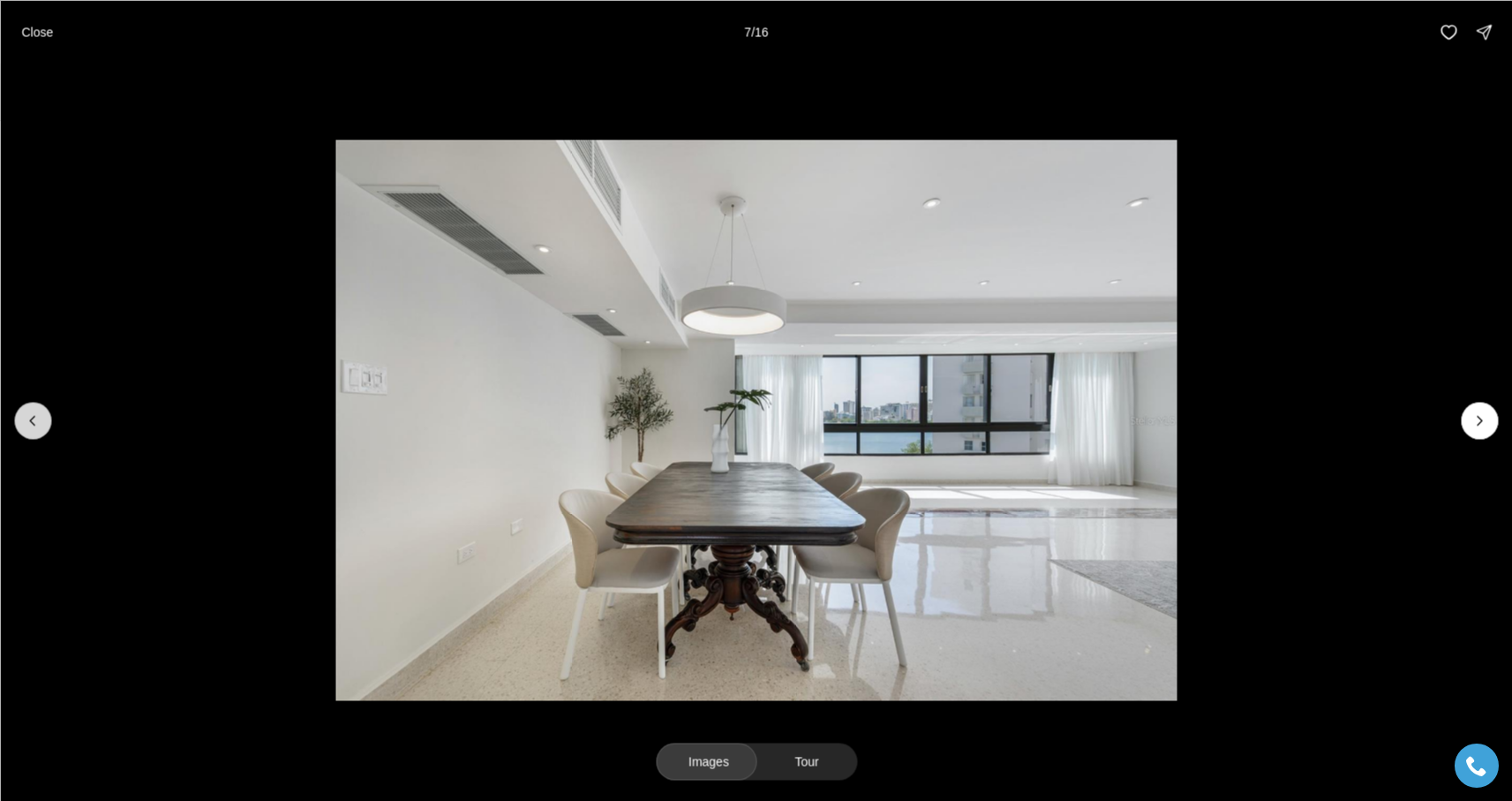
click at [23, 433] on button "Previous slide" at bounding box center [32, 420] width 37 height 37
